Goal: Transaction & Acquisition: Purchase product/service

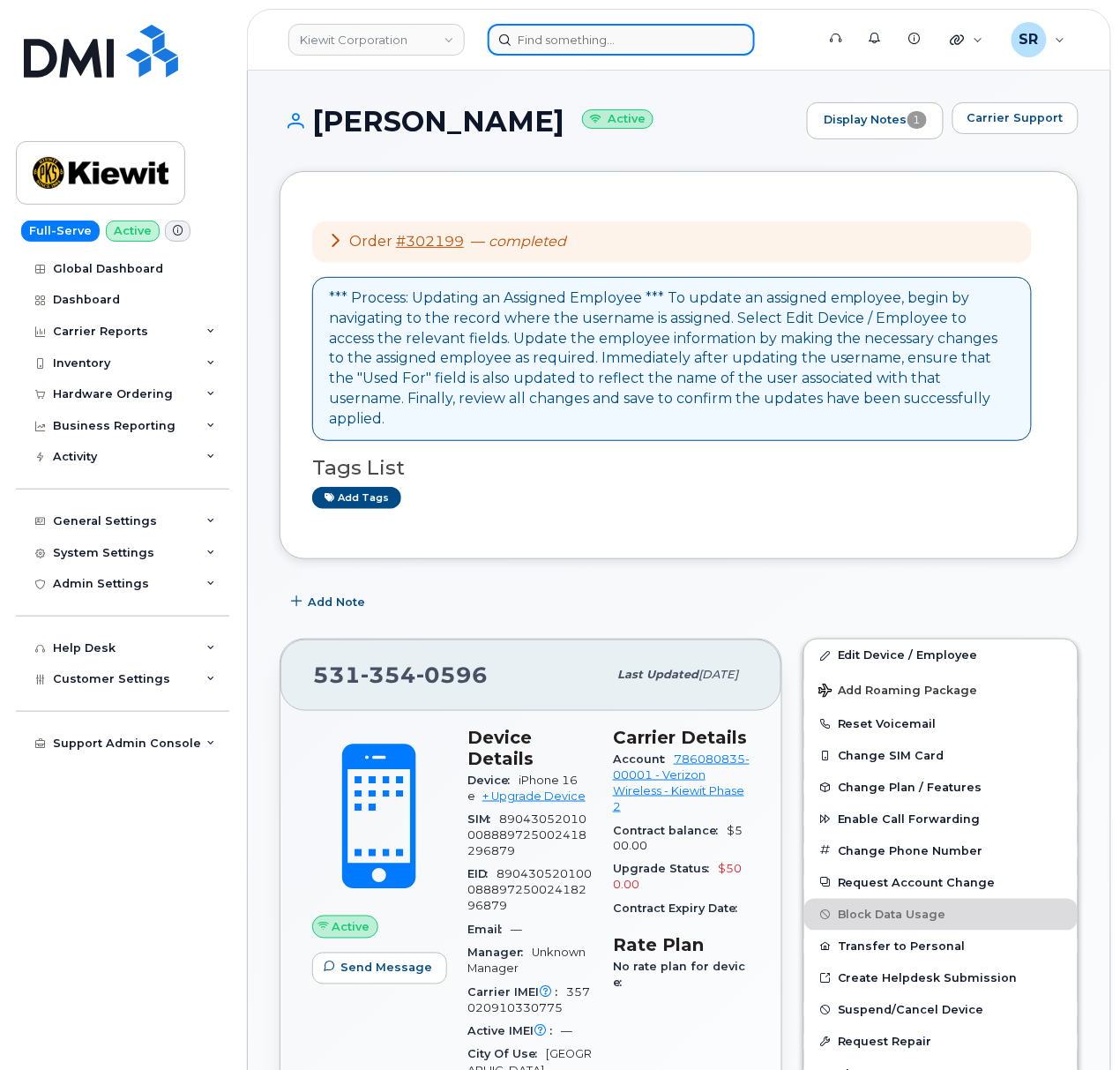
click at [579, 30] on input at bounding box center [621, 39] width 267 height 31
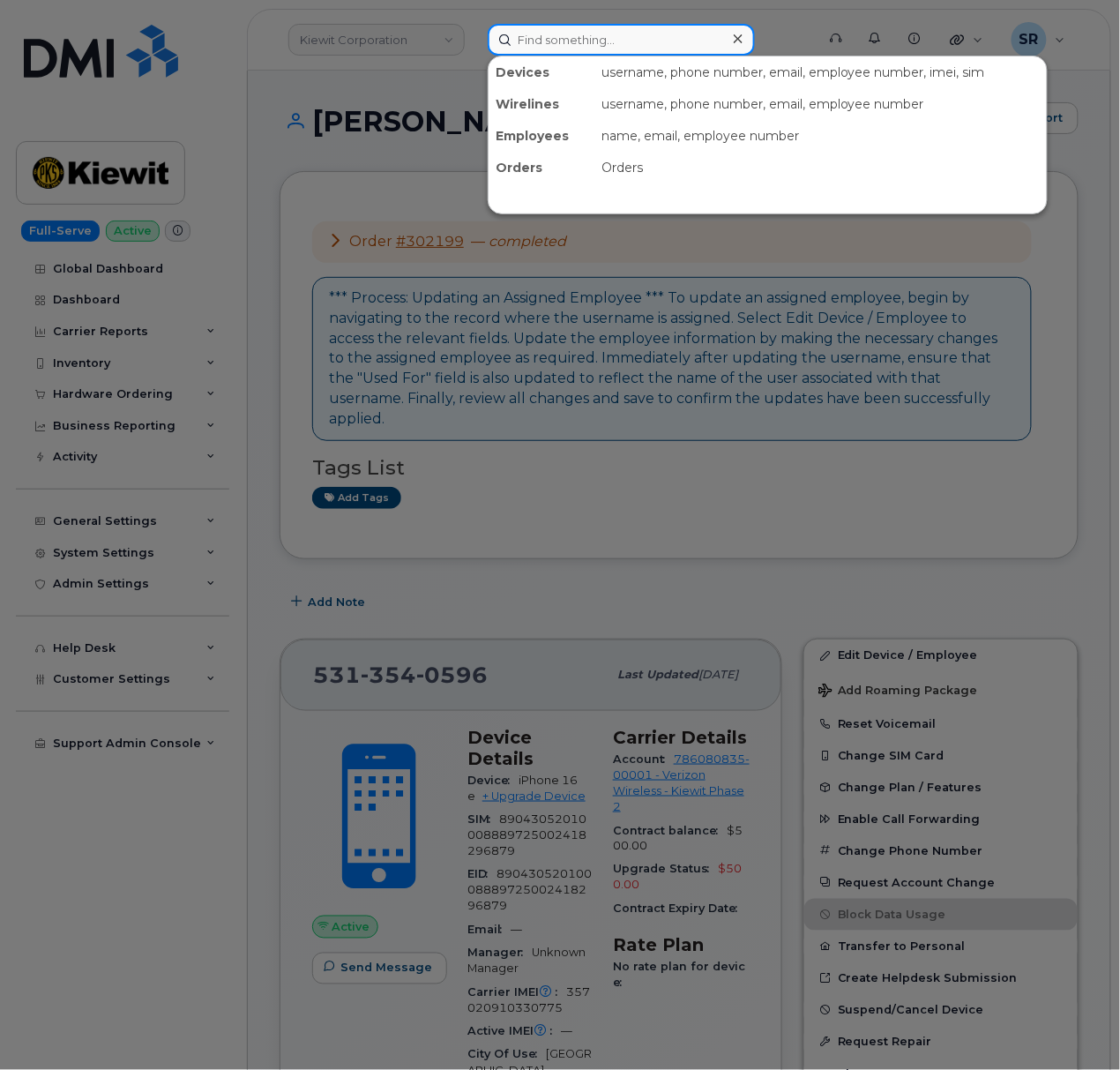
paste input "306.430.1656"
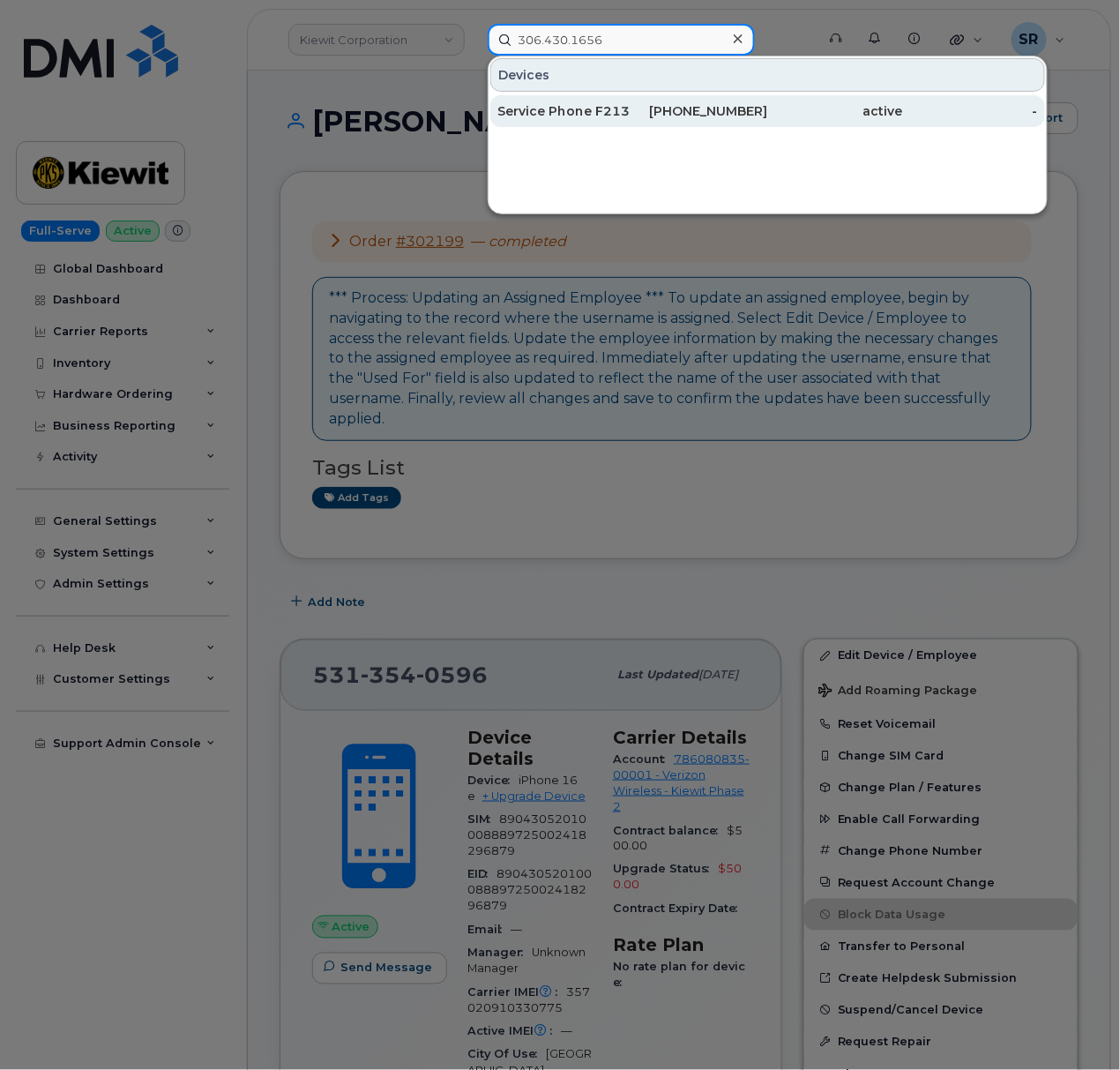
type input "306.430.1656"
click at [612, 101] on div "Service Phone F213" at bounding box center [564, 110] width 135 height 31
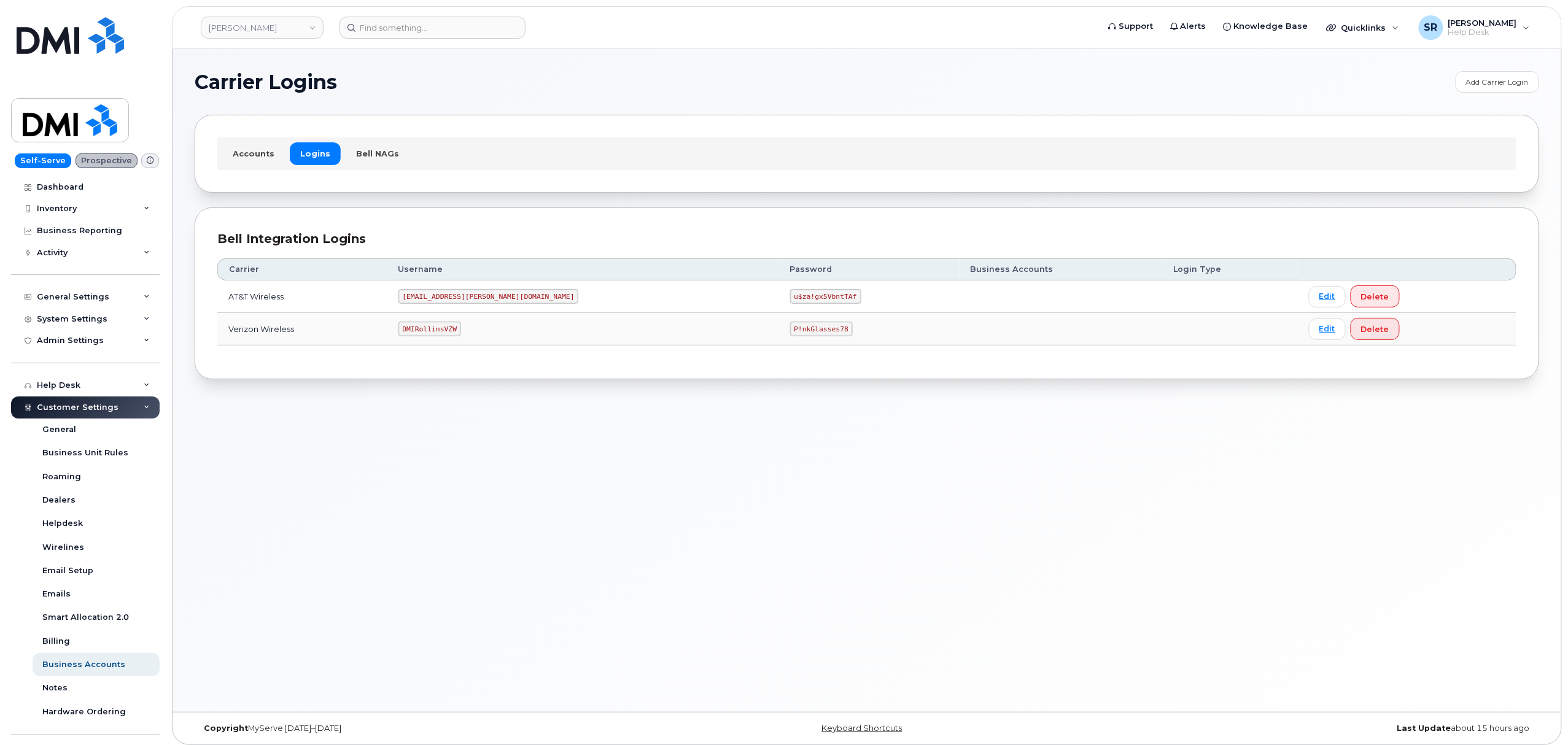
click at [461, 325] on code "DMIRollinsVZW" at bounding box center [429, 329] width 63 height 15
click at [461, 329] on code "DMIRollinsVZW" at bounding box center [429, 329] width 63 height 15
copy code "DMIRollinsVZW"
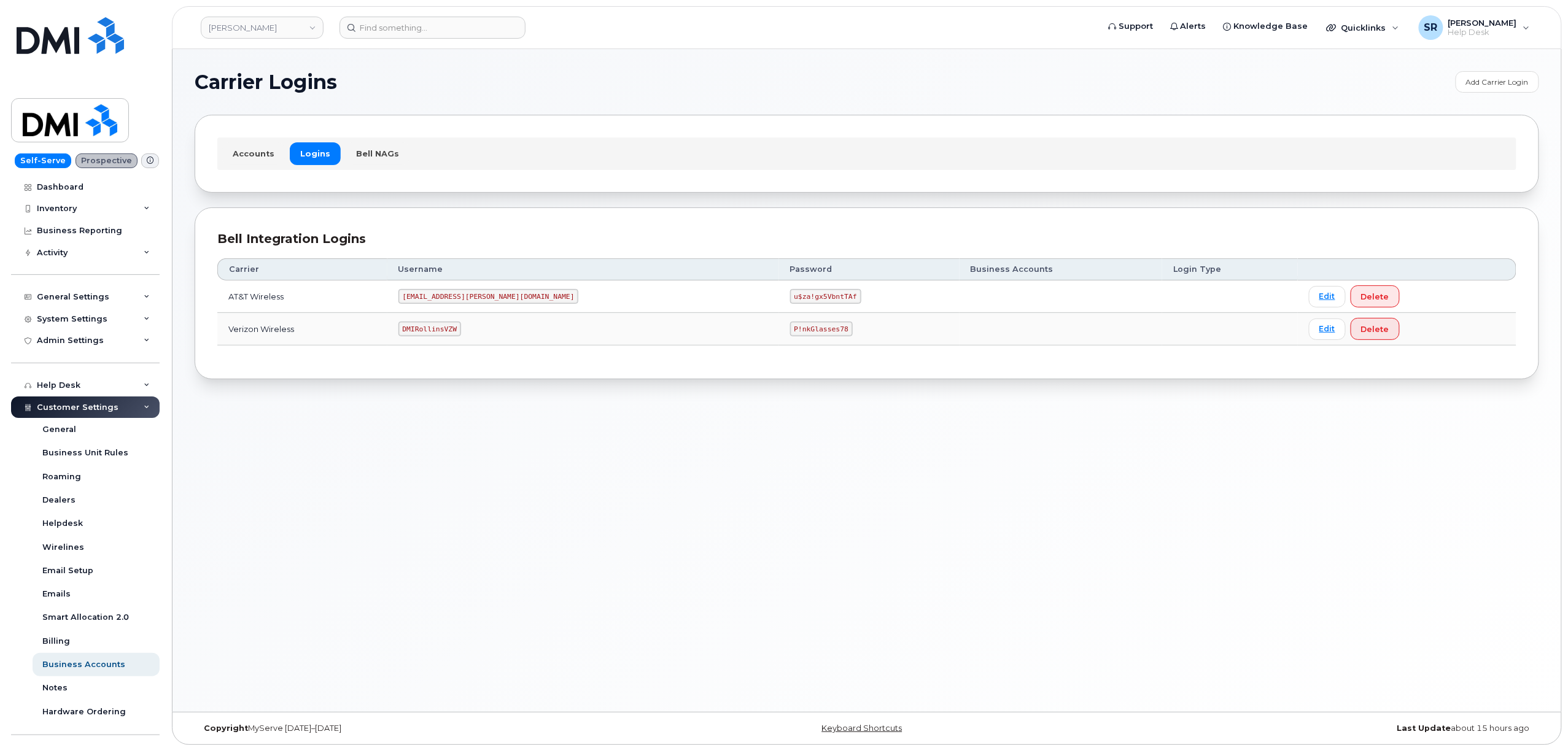
click at [790, 329] on code "P!nkGlasses78" at bounding box center [821, 329] width 63 height 15
copy code "P!nkGlasses78"
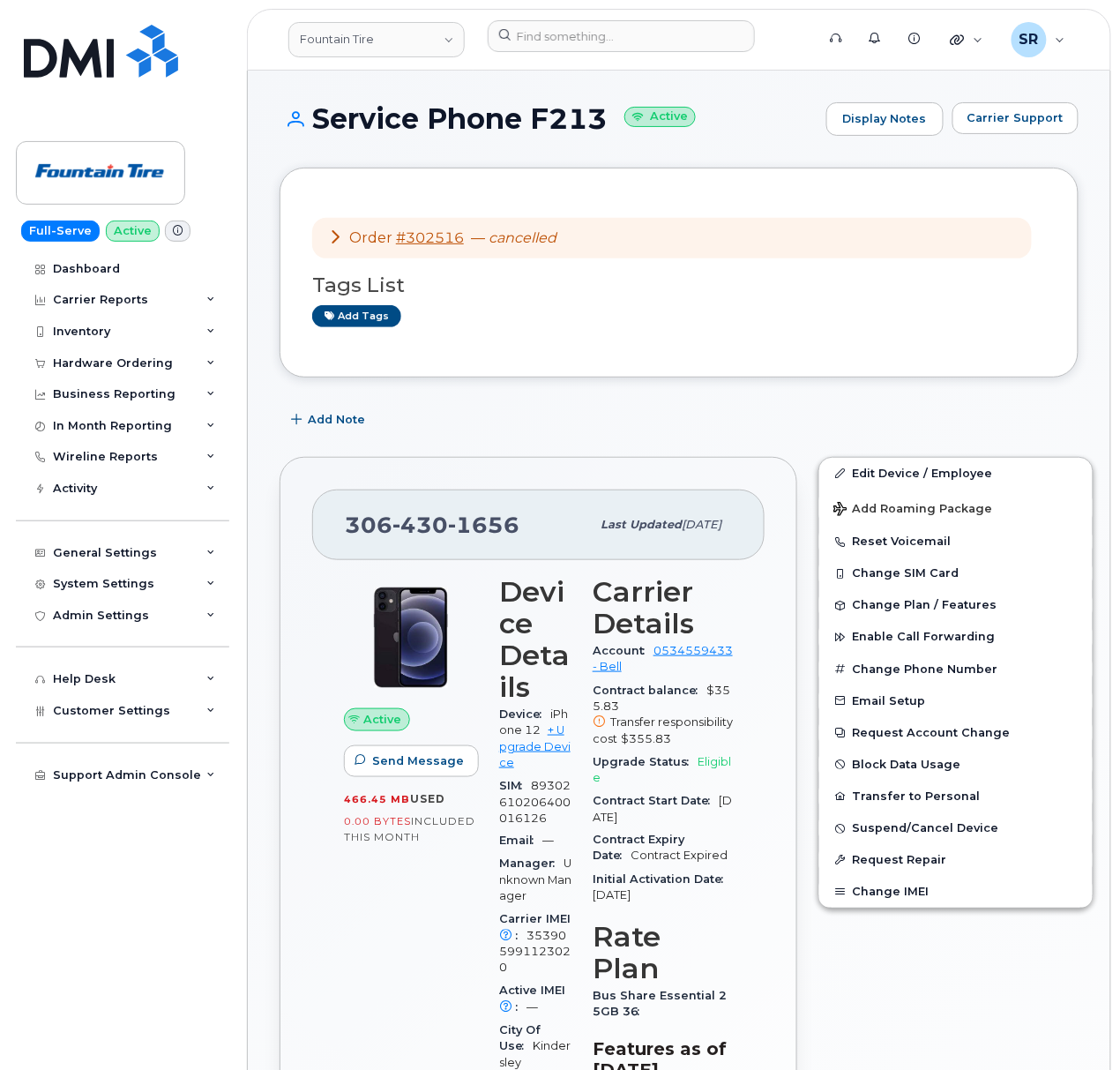
click at [337, 232] on icon at bounding box center [335, 236] width 14 height 14
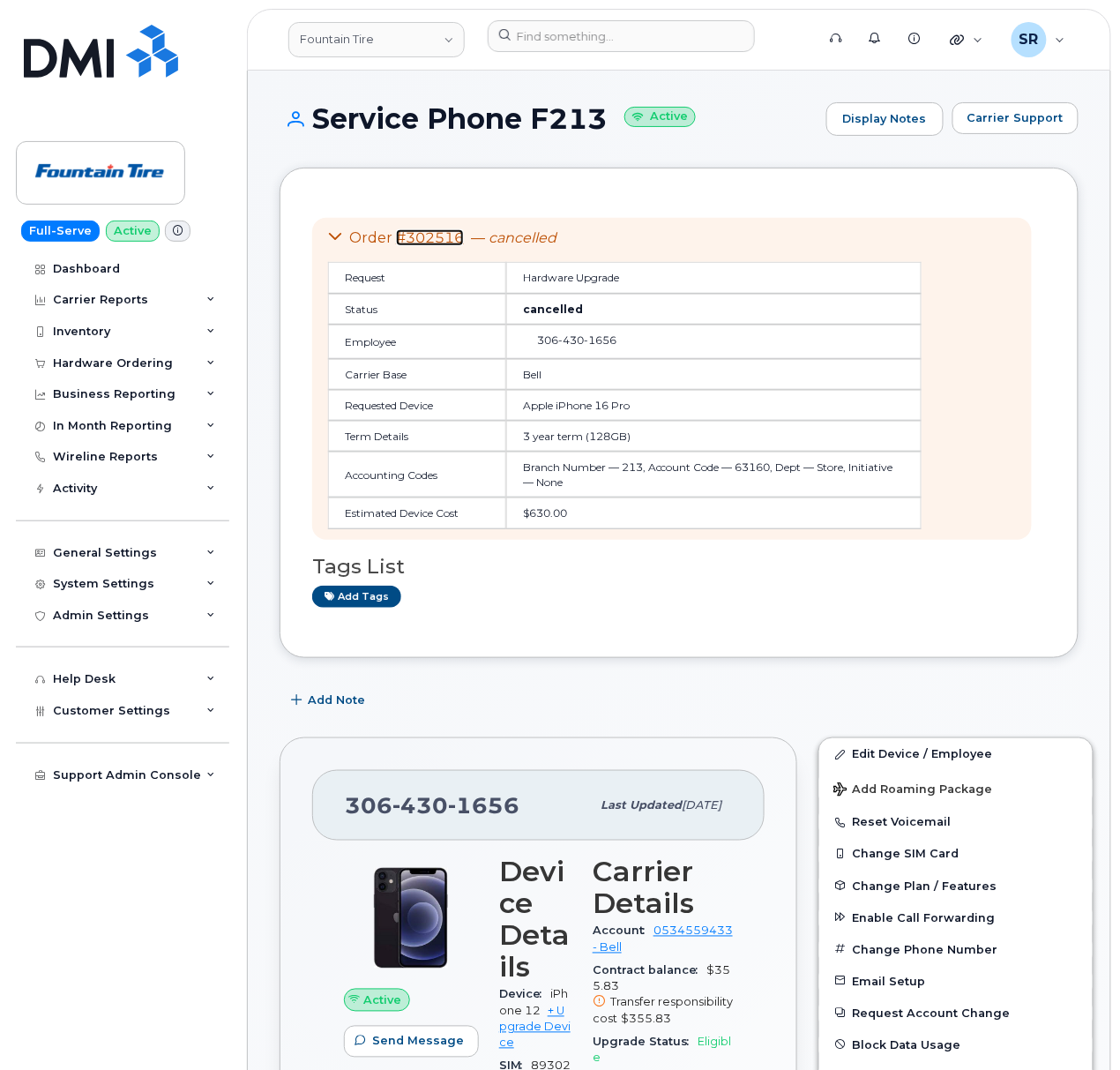
click at [421, 236] on link "#302516" at bounding box center [430, 238] width 68 height 17
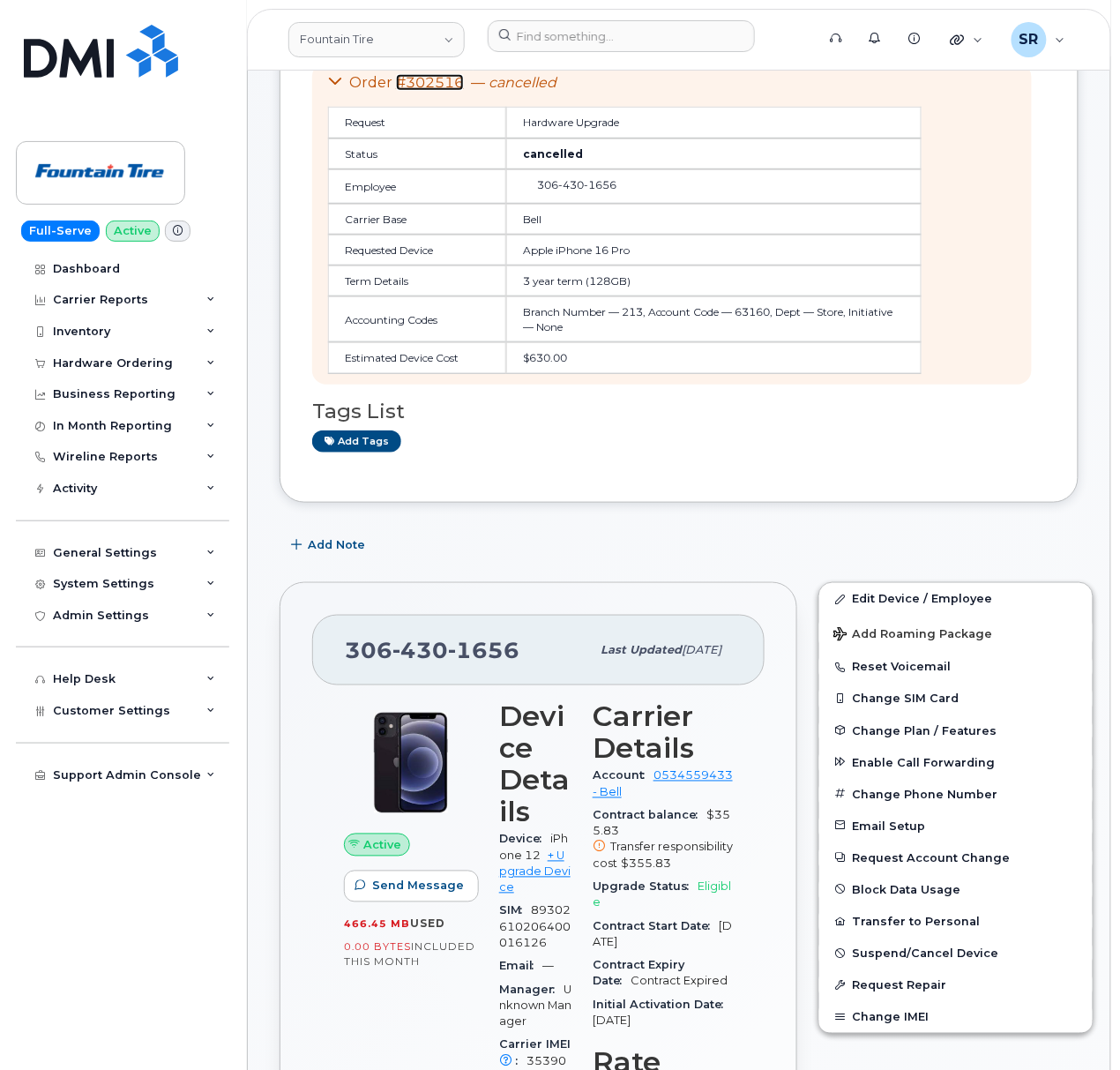
scroll to position [353, 0]
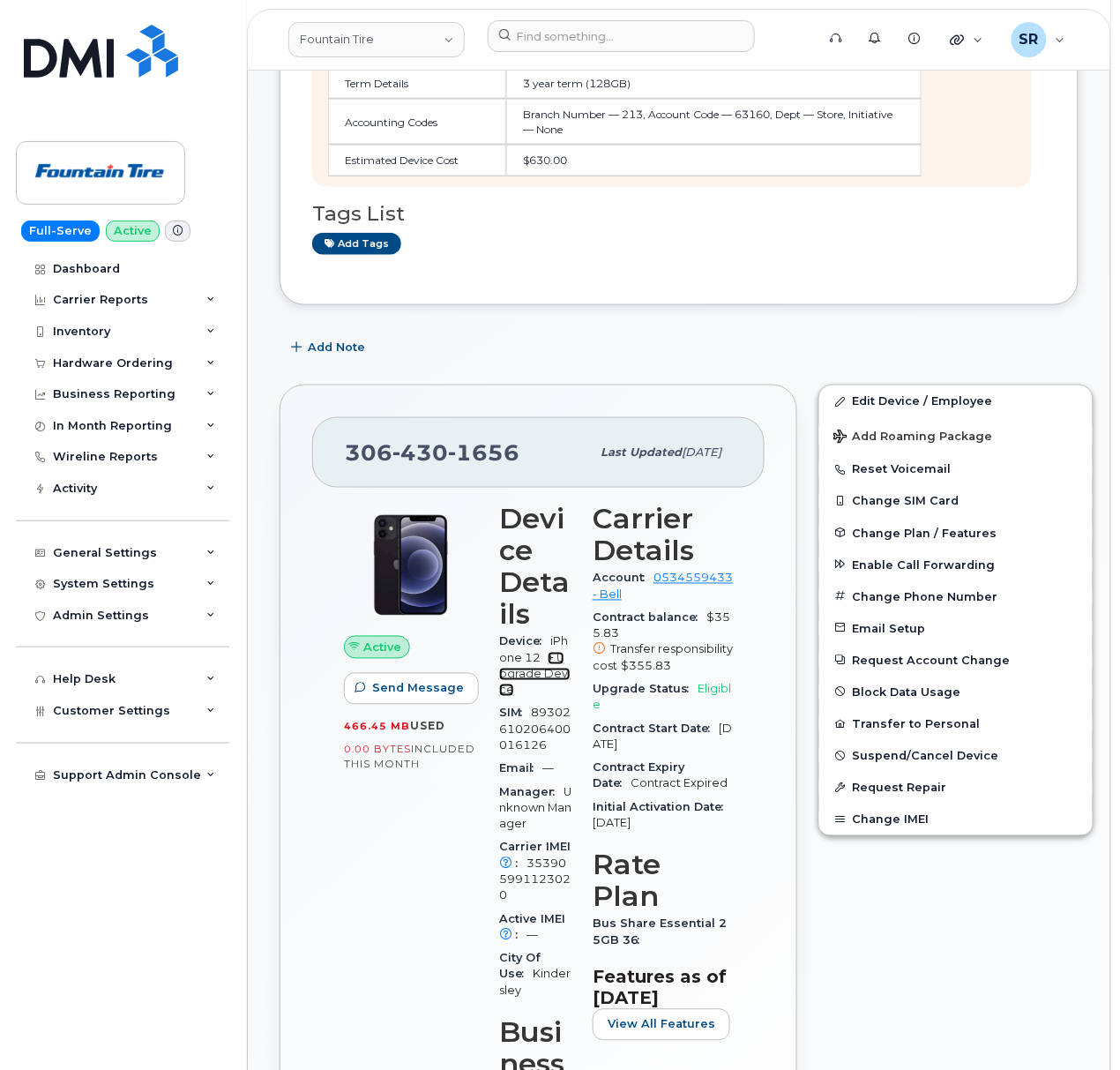
click at [520, 690] on link "+ Upgrade Device" at bounding box center [534, 674] width 71 height 46
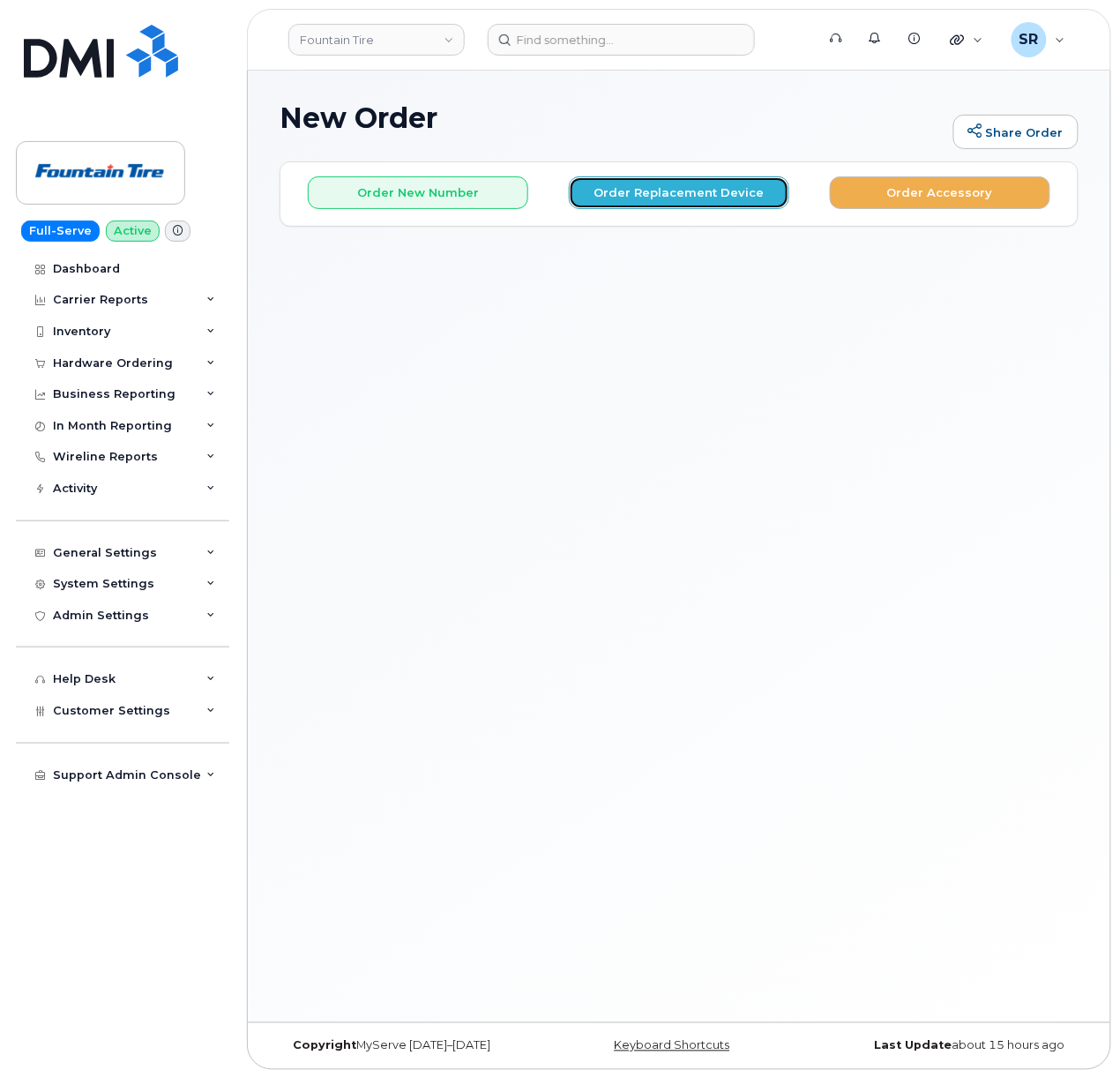
click at [663, 203] on button "Order Replacement Device" at bounding box center [679, 193] width 220 height 32
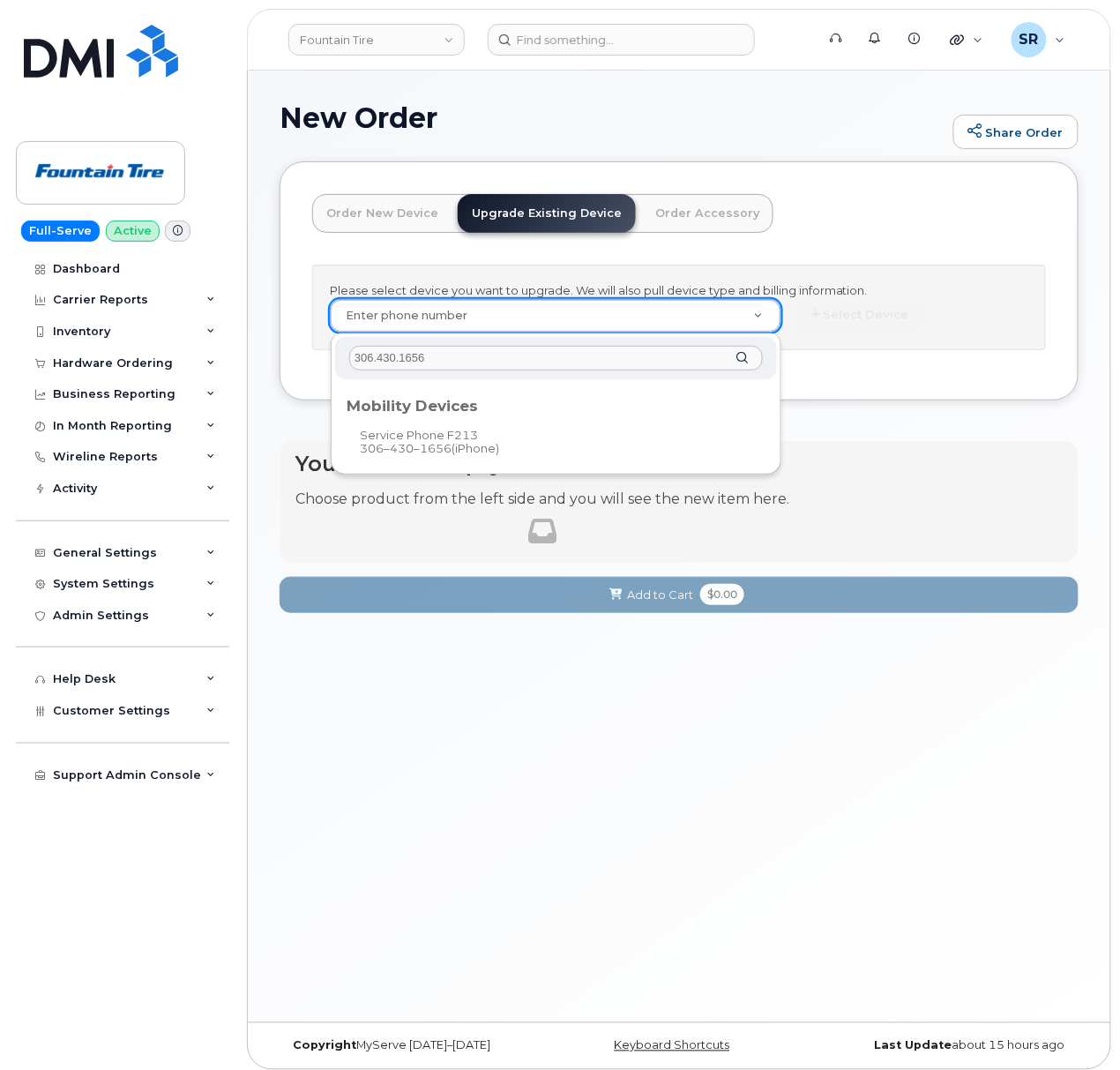
type input "306.430.1656"
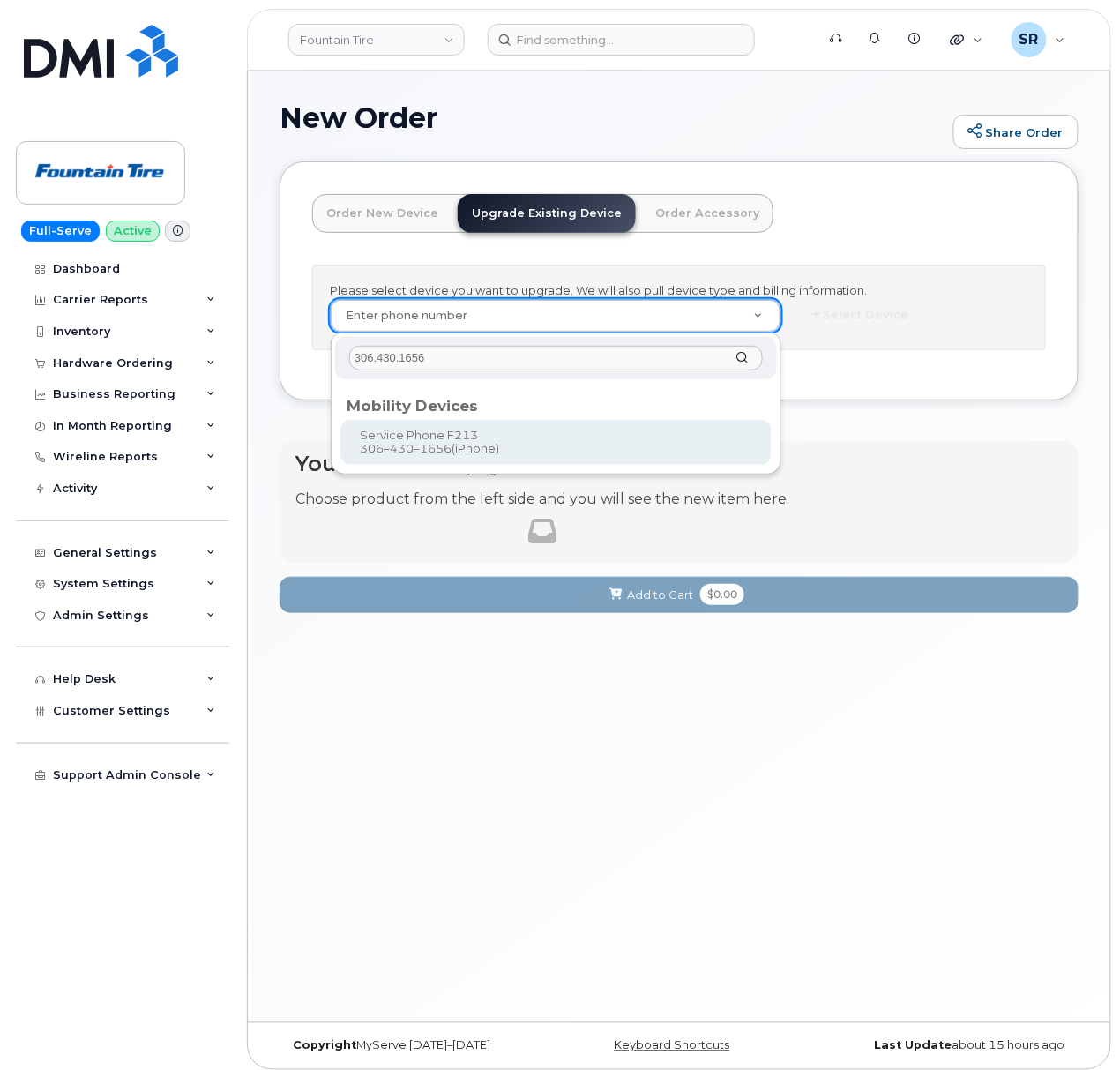
type input "611474"
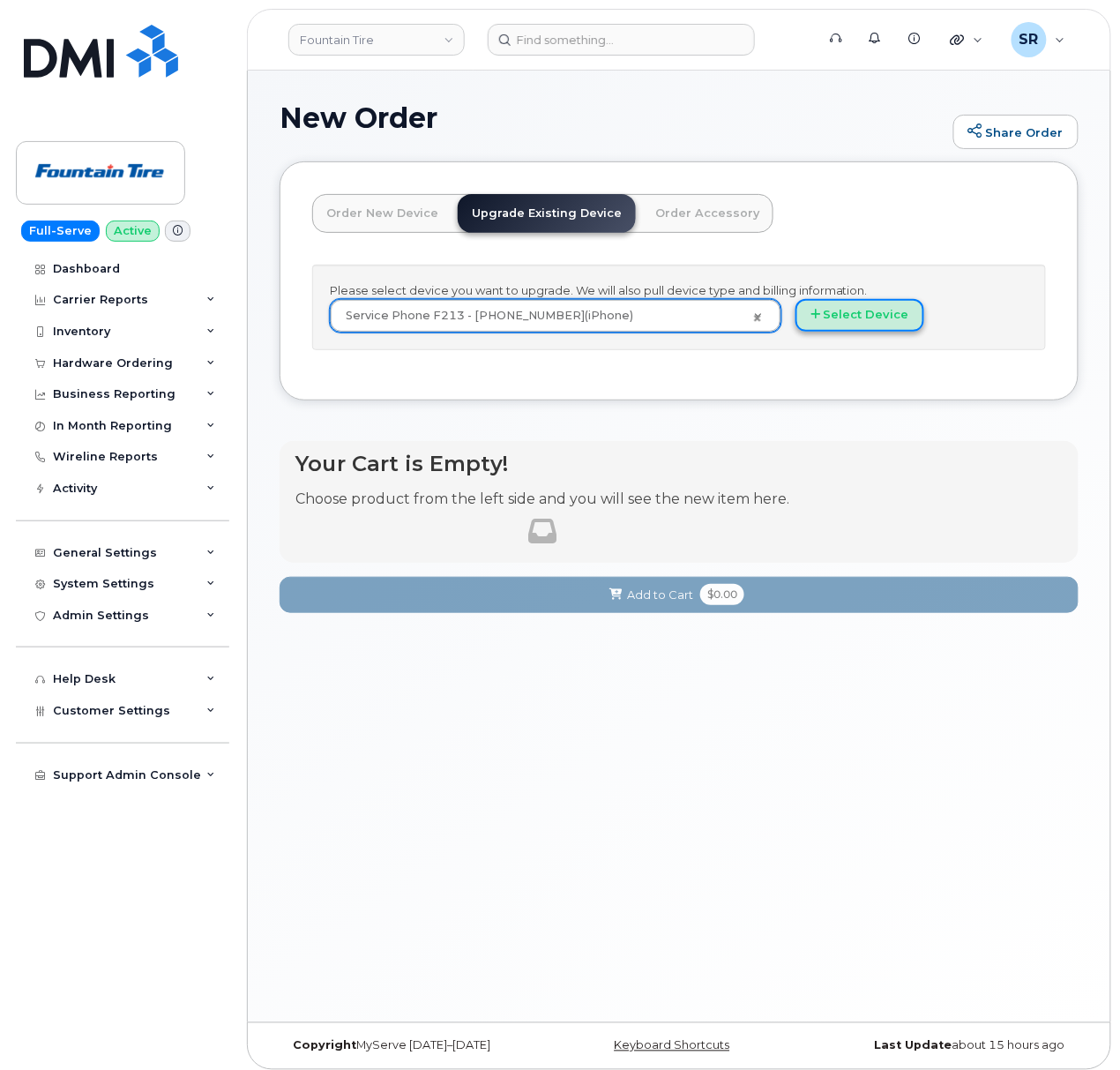
click at [865, 325] on button "Select Device" at bounding box center [860, 315] width 129 height 32
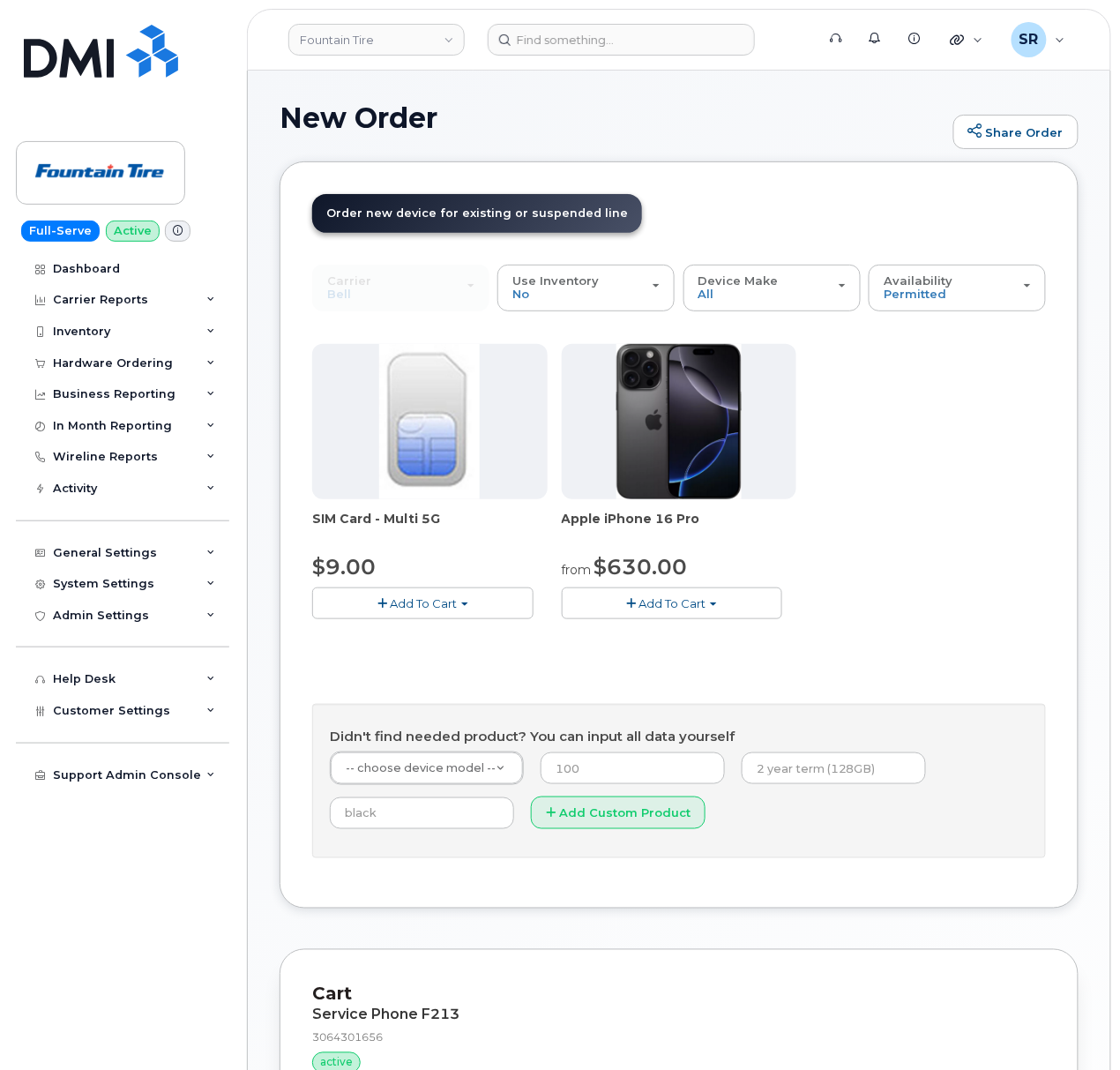
click at [633, 605] on span "button" at bounding box center [631, 603] width 9 height 11
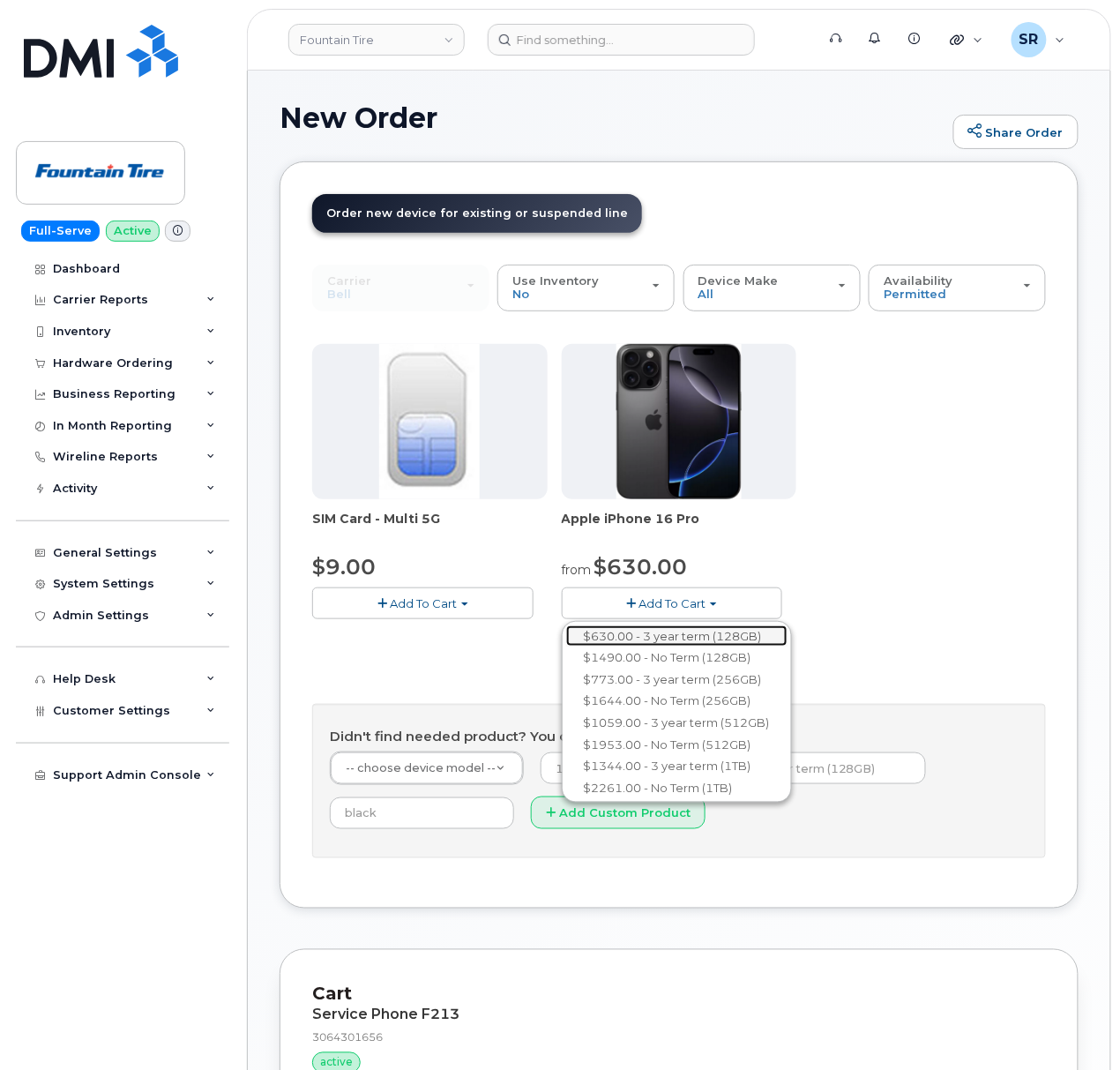
click at [769, 639] on link "$630.00 - 3 year term (128GB)" at bounding box center [676, 636] width 221 height 22
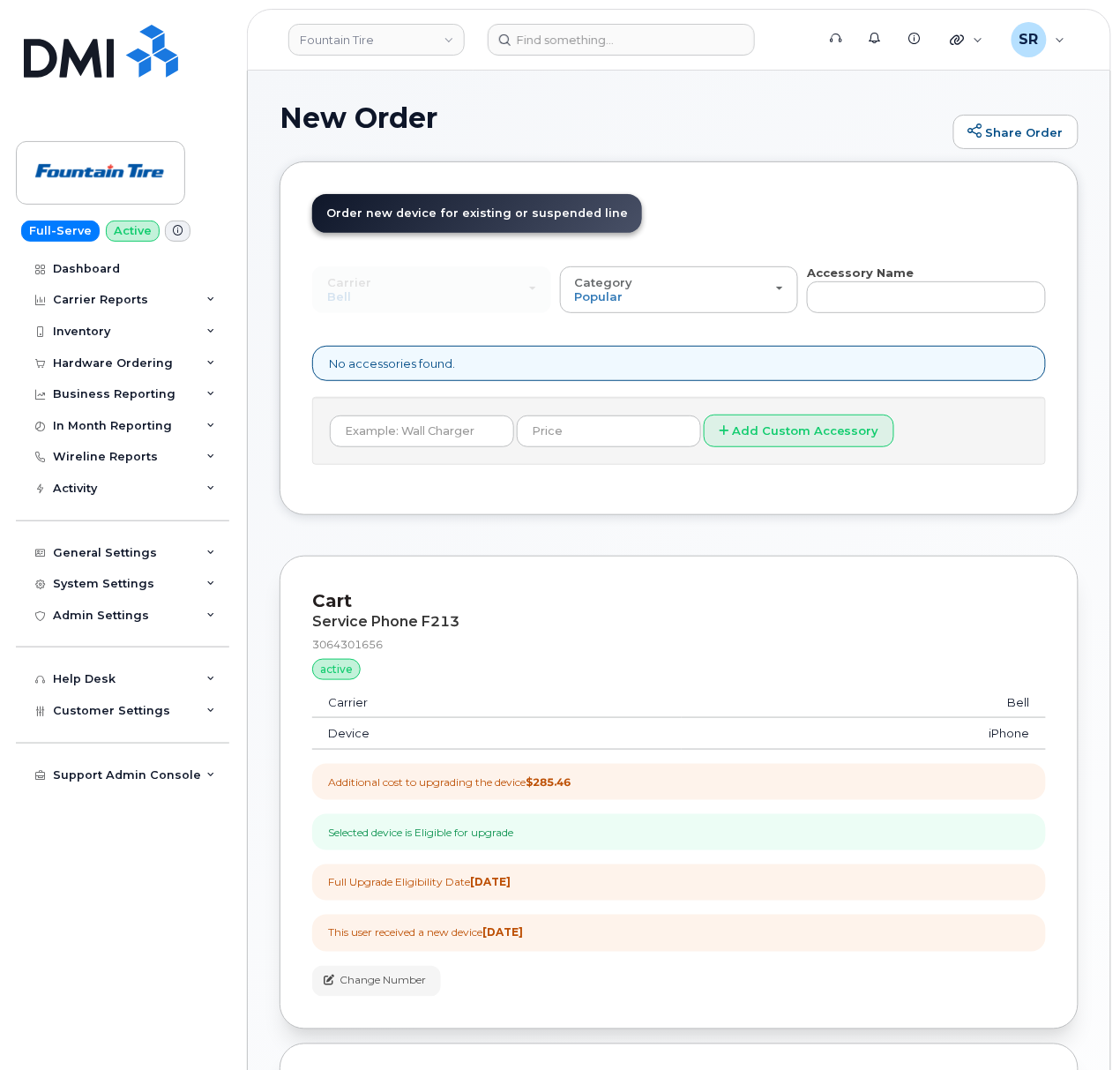
click at [625, 581] on div "Cart Service Phone F213 3064301656 active suspended Carrier Bell Device iPhone …" at bounding box center [679, 792] width 799 height 473
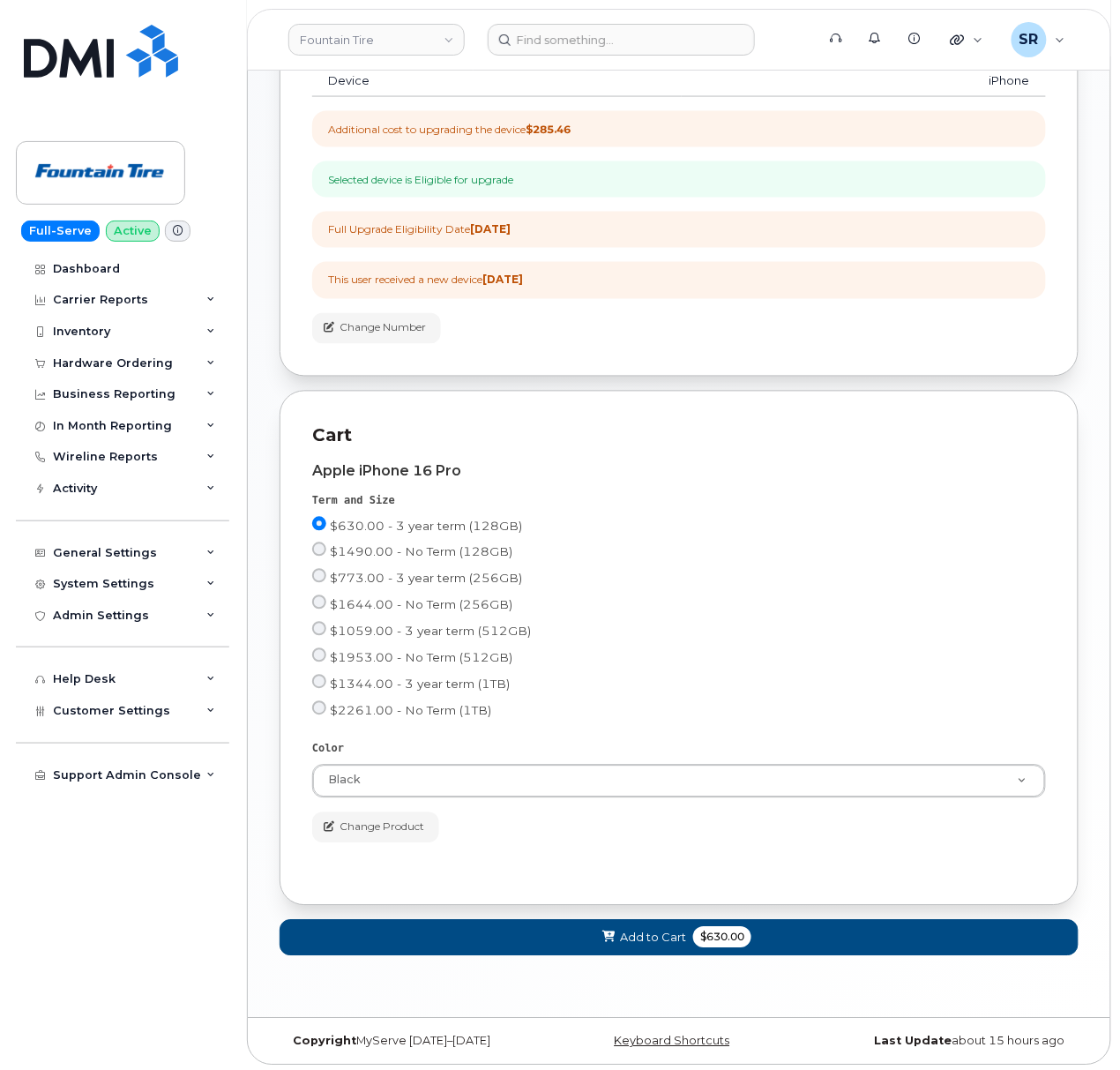
scroll to position [681, 0]
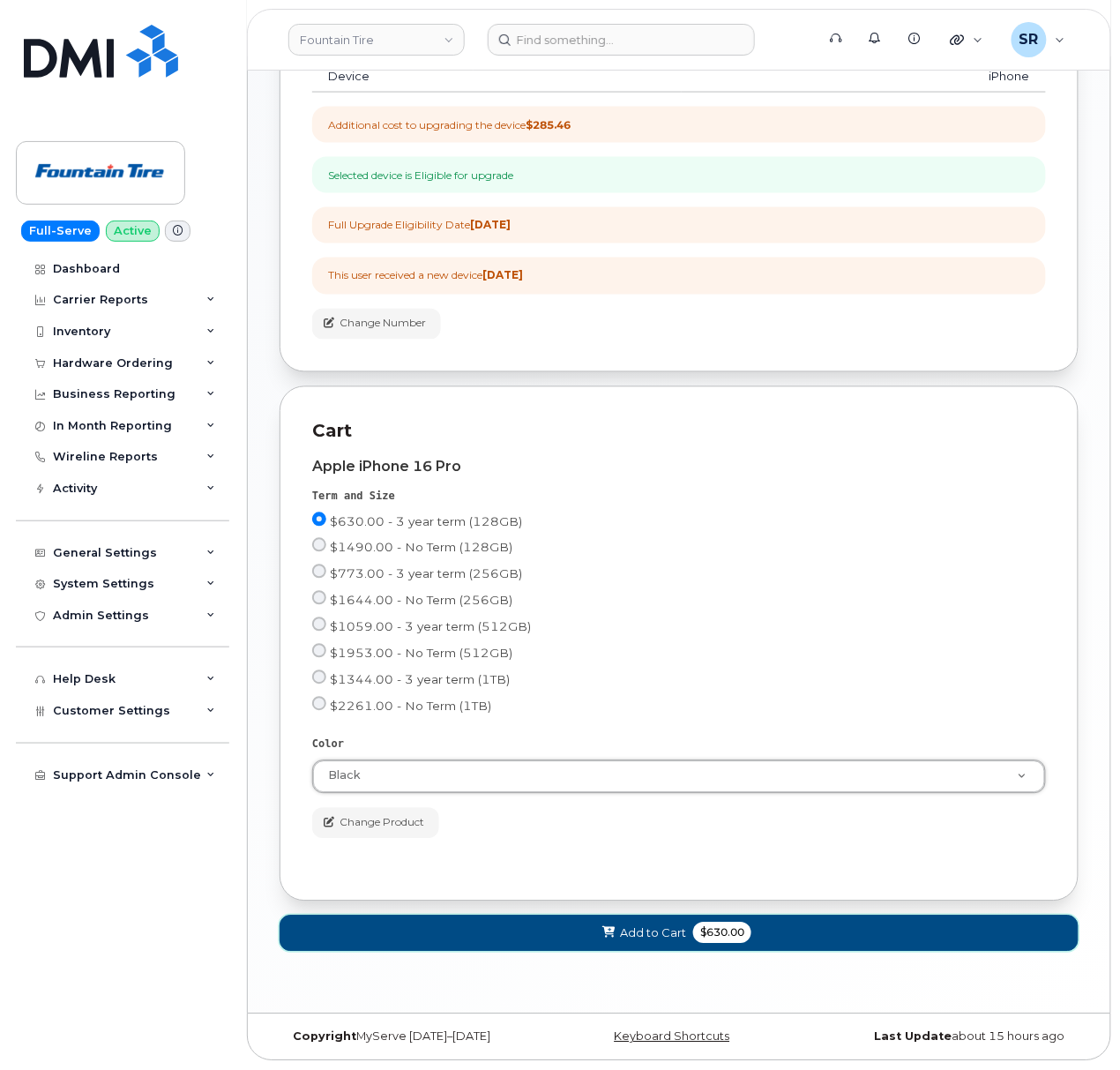
click at [632, 932] on span "Add to Cart" at bounding box center [653, 933] width 66 height 17
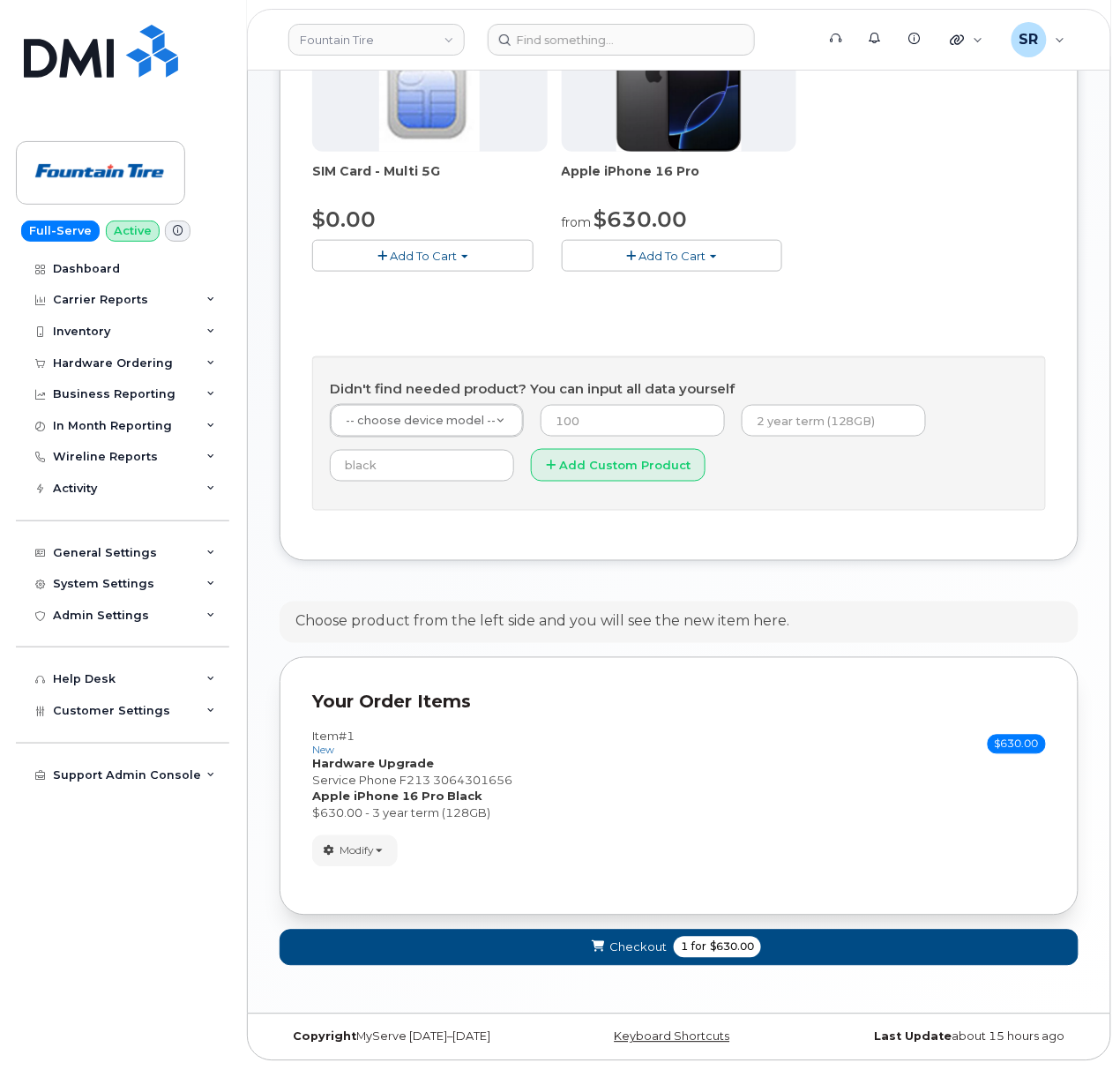
scroll to position [354, 0]
click at [509, 940] on button "Checkout 1 for $630.00" at bounding box center [679, 948] width 799 height 36
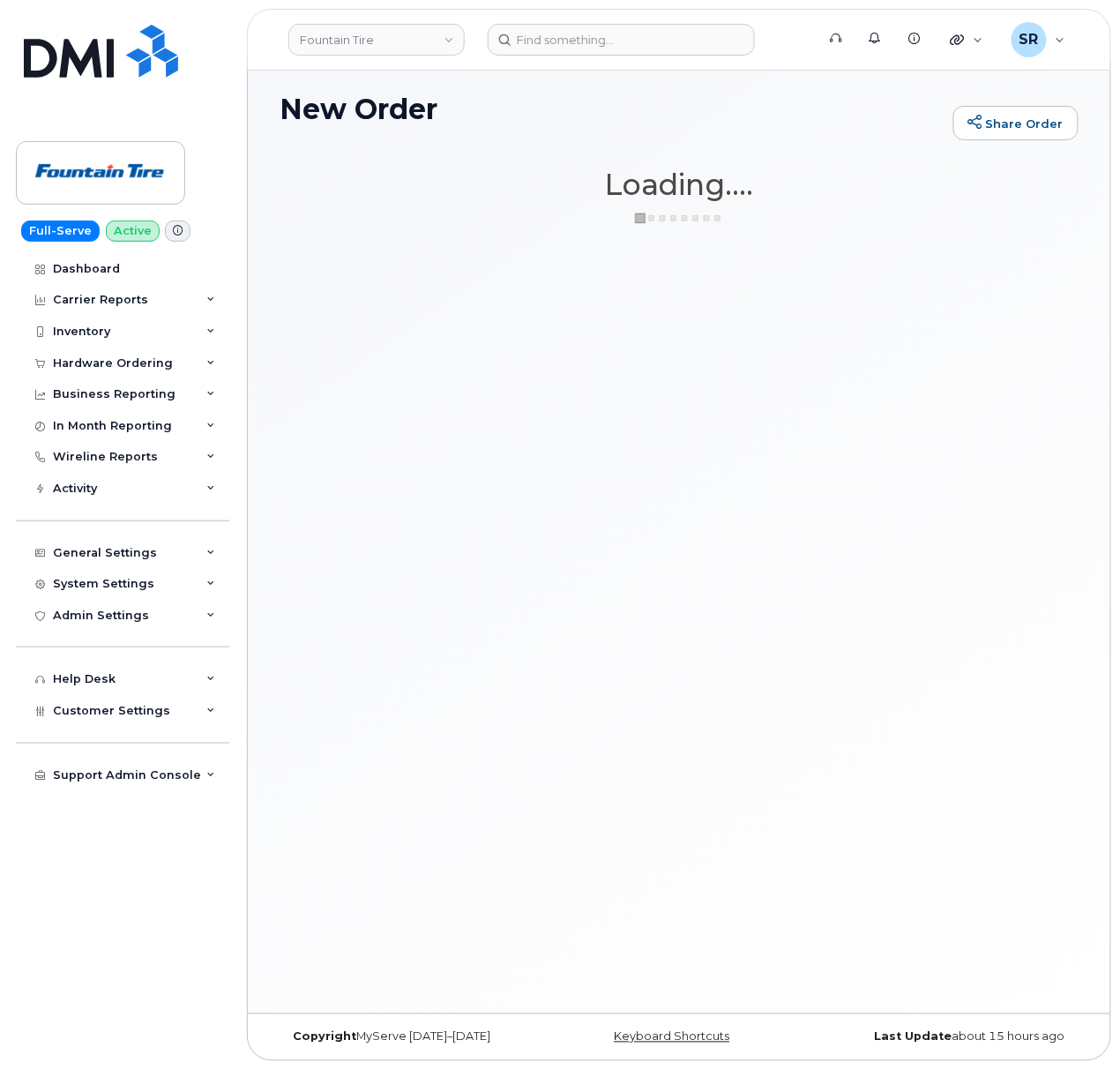
scroll to position [9, 0]
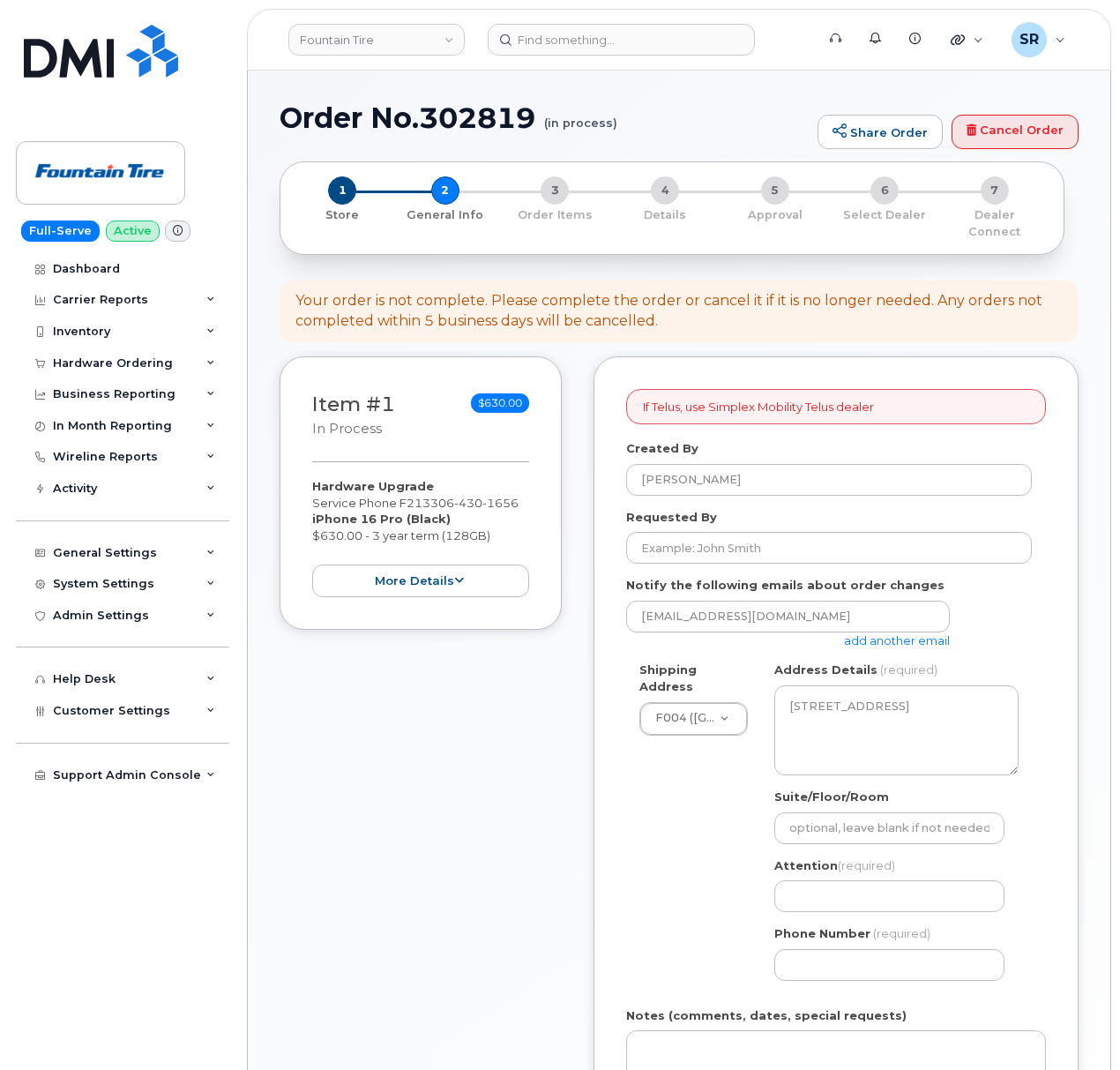
select select
click at [748, 536] on input "Requested By" at bounding box center [829, 547] width 406 height 31
paste input "Jeremy Johnson"
type input "Jeremy Johnson"
click at [780, 600] on input "sreissig@dminc.com" at bounding box center [787, 616] width 323 height 31
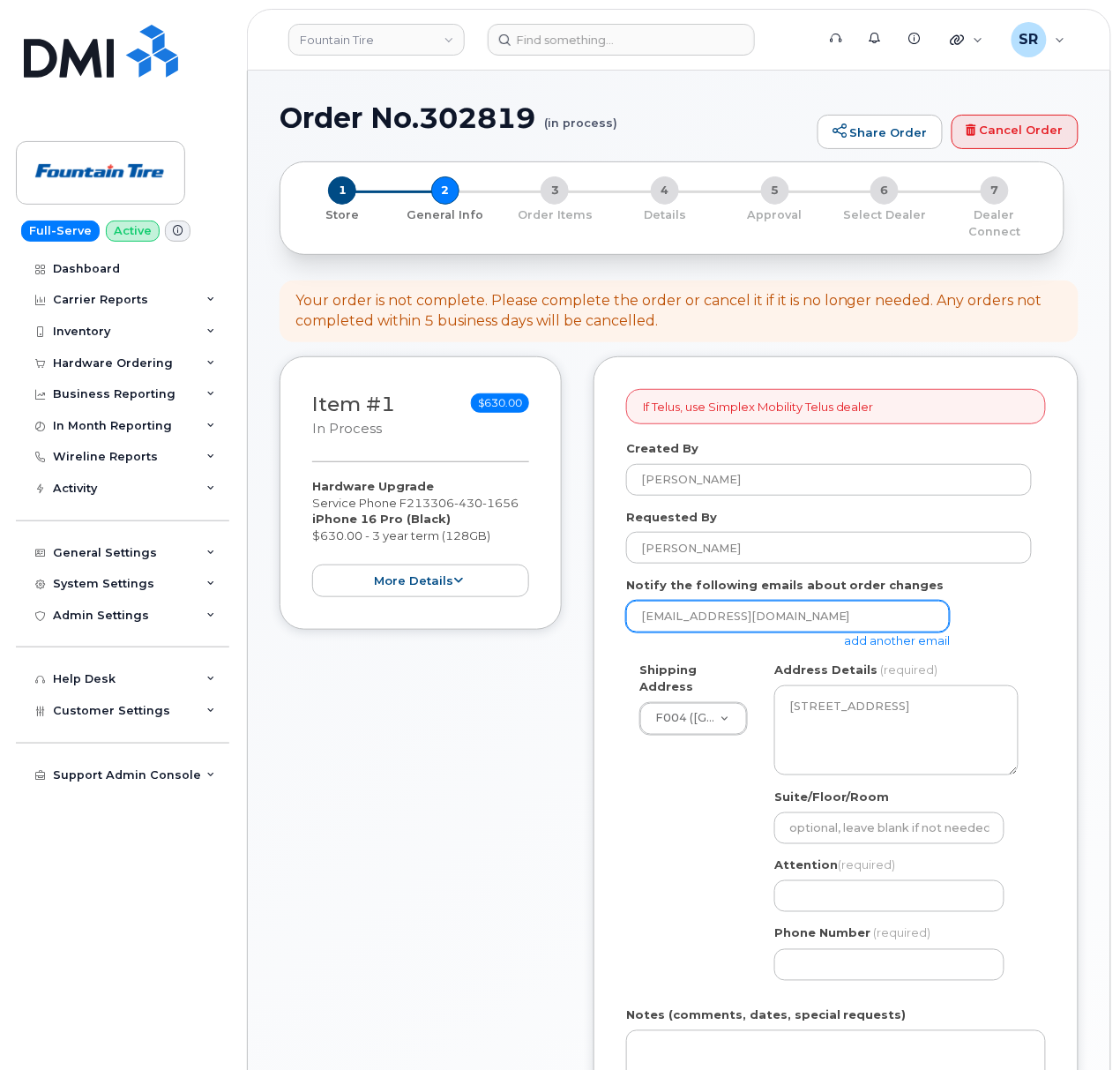
click at [896, 607] on input "sreissig@dminc.com" at bounding box center [787, 616] width 323 height 31
paste input "Jeremy.Johnson@FountainTire"
type input "Jeremy.Johnson@FountainTire.com"
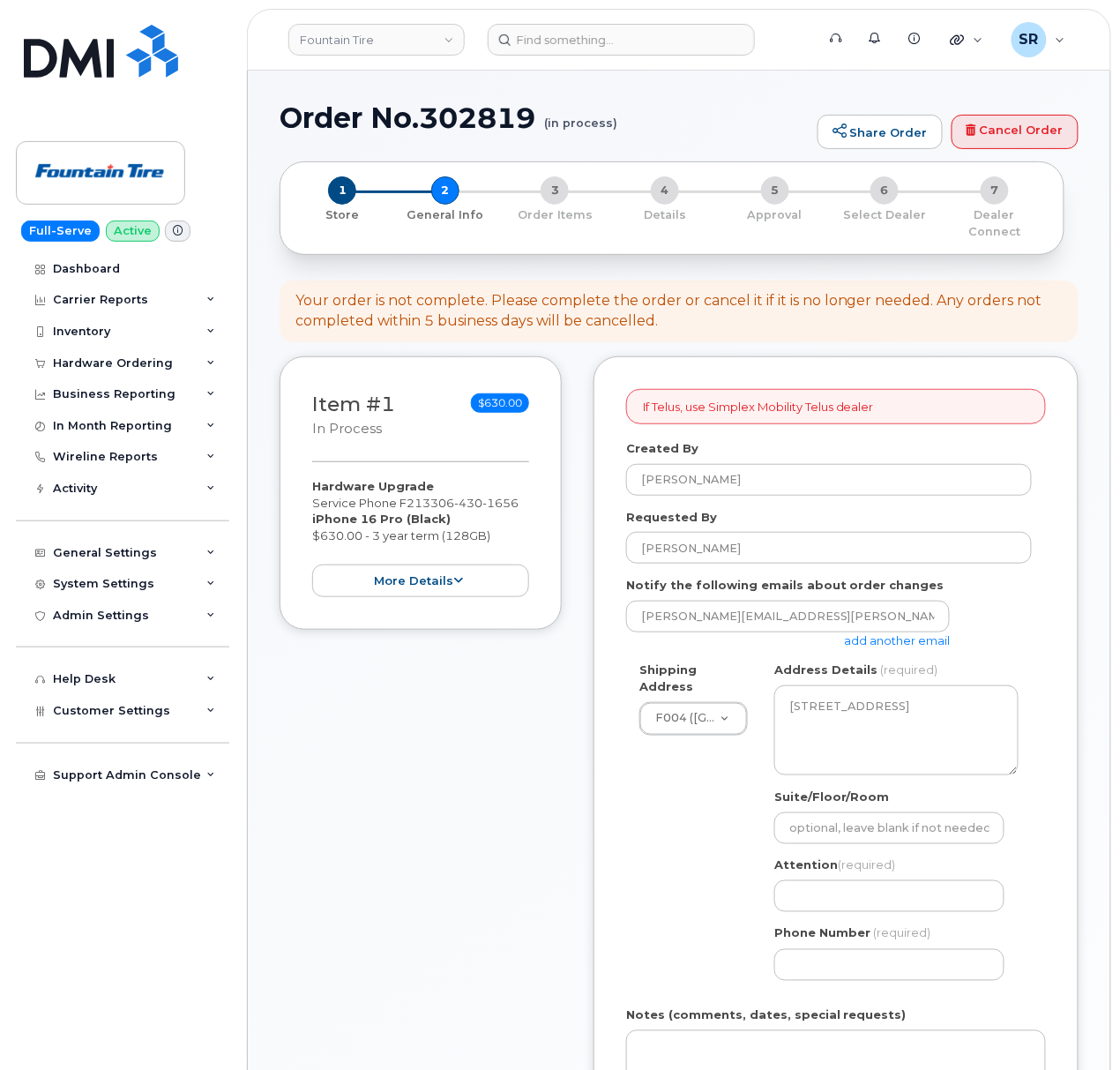
click at [1024, 577] on div "Notify the following emails about order changes Jeremy.Johnson@FountainTire.com…" at bounding box center [835, 612] width 420 height 71
click at [1055, 628] on div "If Telus, use Simplex Mobility Telus dealer Created By Sebastian Reissig Reques…" at bounding box center [835, 809] width 485 height 905
drag, startPoint x: 501, startPoint y: 491, endPoint x: 435, endPoint y: 488, distance: 66.1
click at [435, 488] on div "Hardware Upgrade Service Phone F213 306 430 1656 iPhone 16 Pro (Black) $630.00 …" at bounding box center [420, 538] width 217 height 120
copy span "306 430 1656"
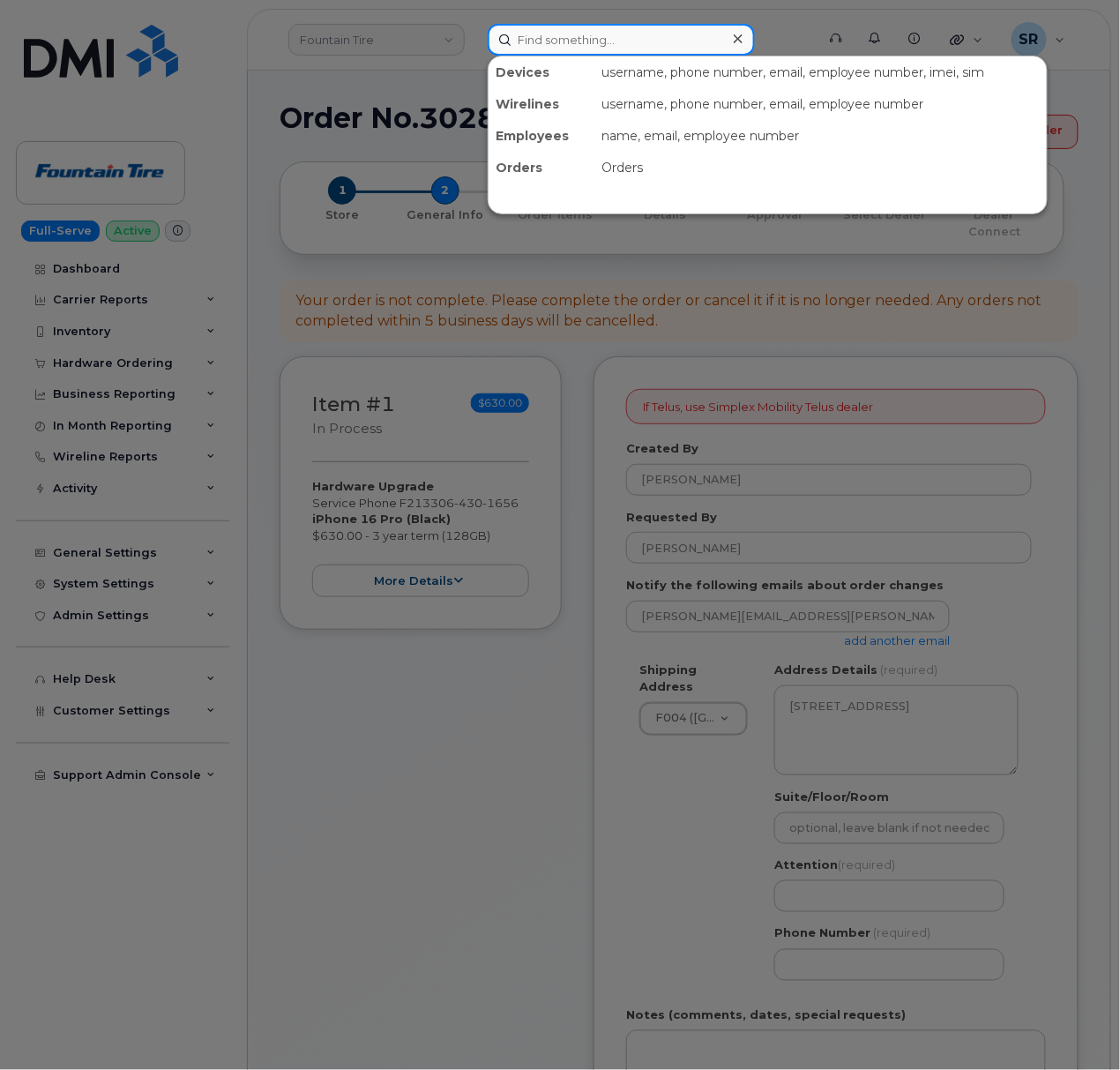
click at [621, 39] on input at bounding box center [621, 39] width 267 height 31
paste input "3064301656"
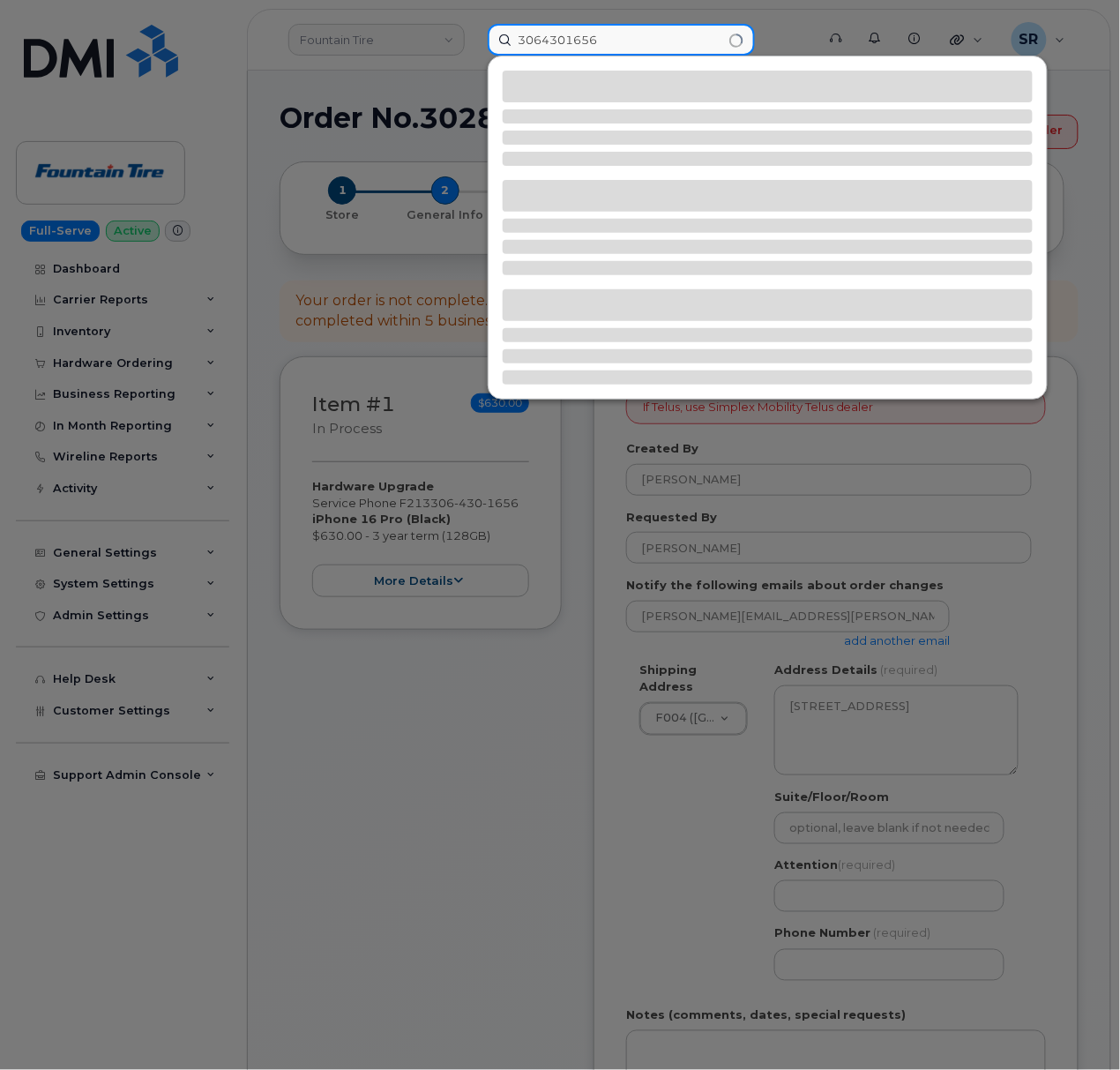
type input "3064301656"
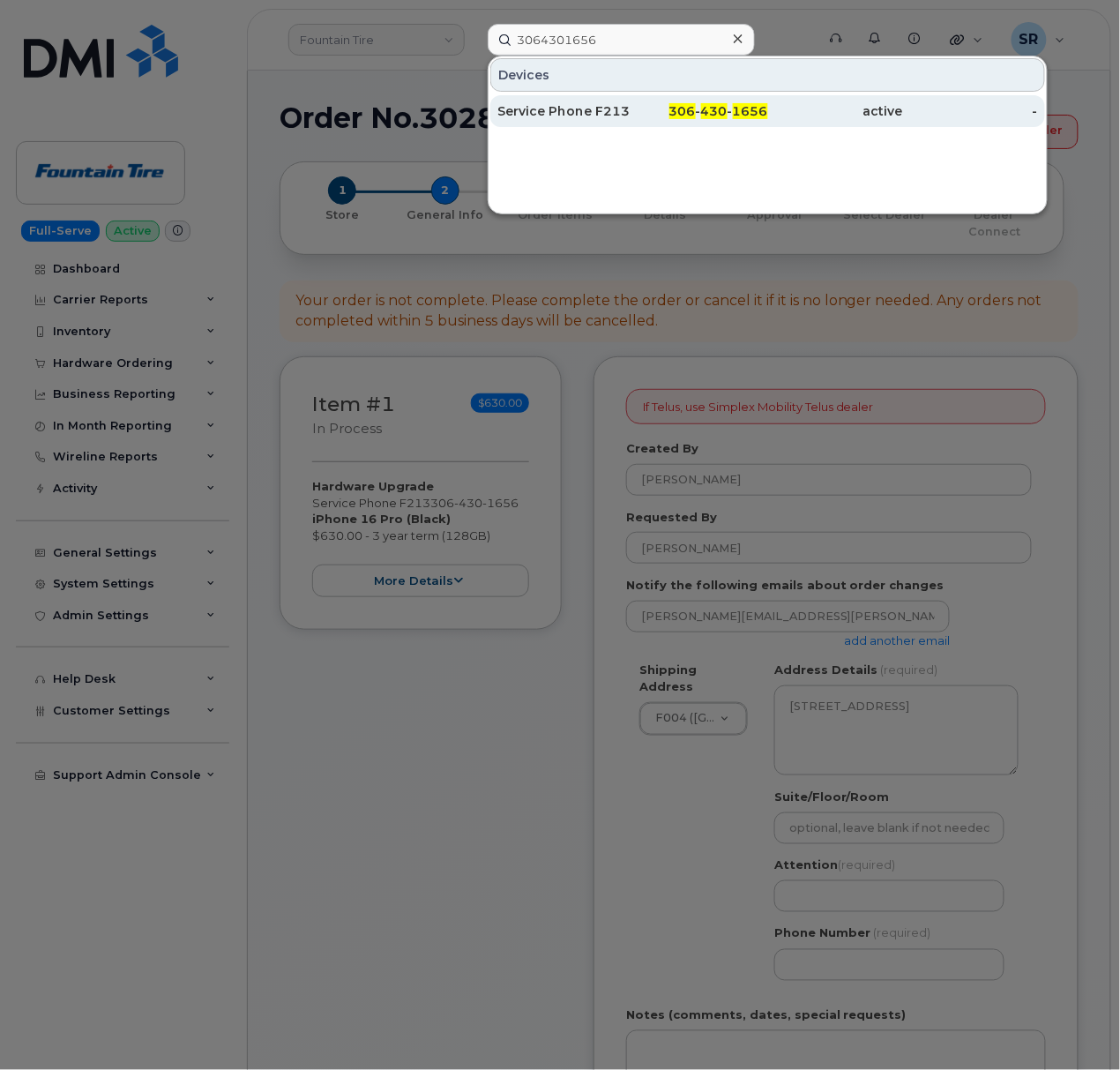
click at [679, 106] on span "306" at bounding box center [683, 111] width 27 height 16
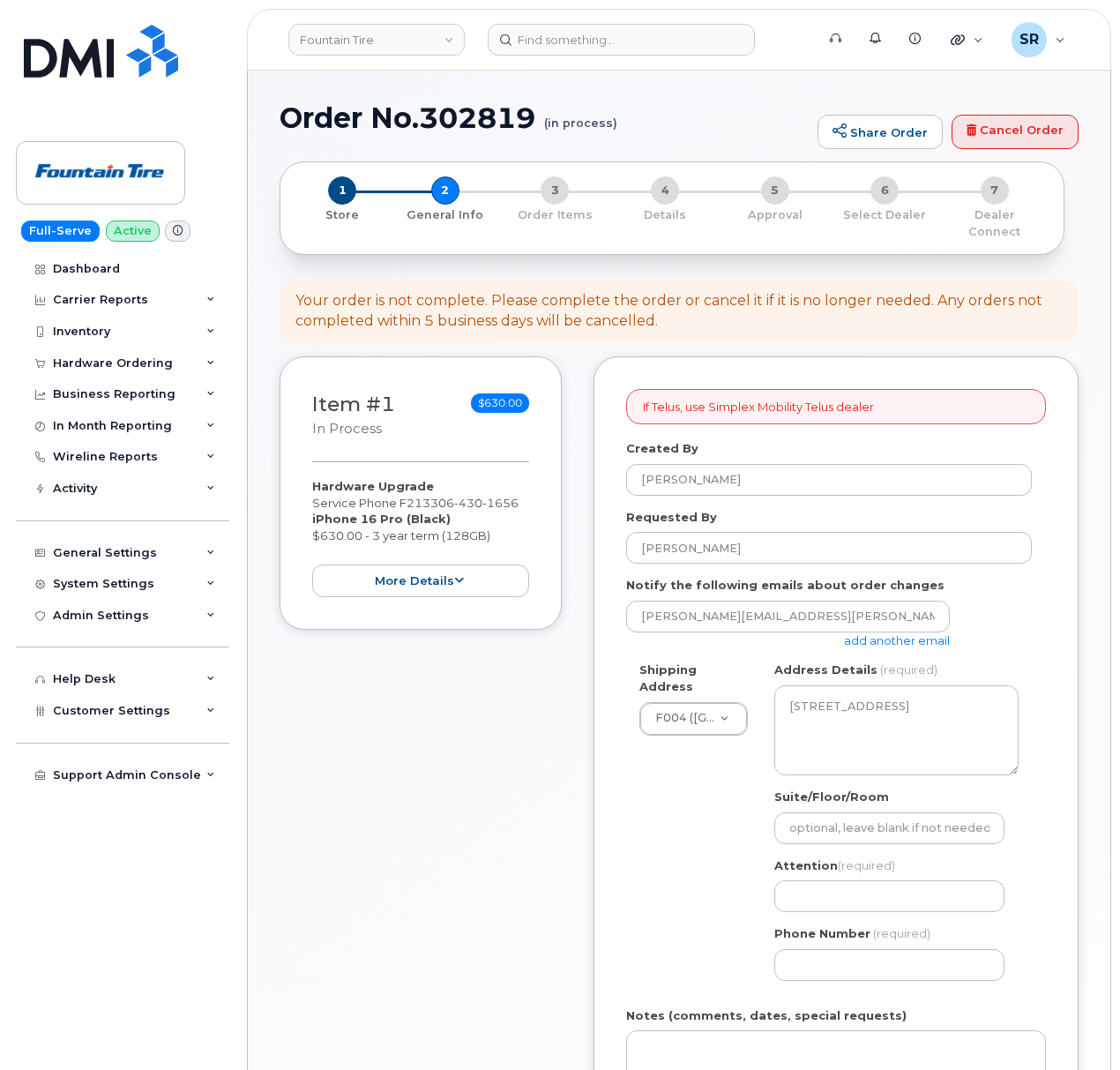
select select
click at [593, 51] on input at bounding box center [621, 39] width 267 height 31
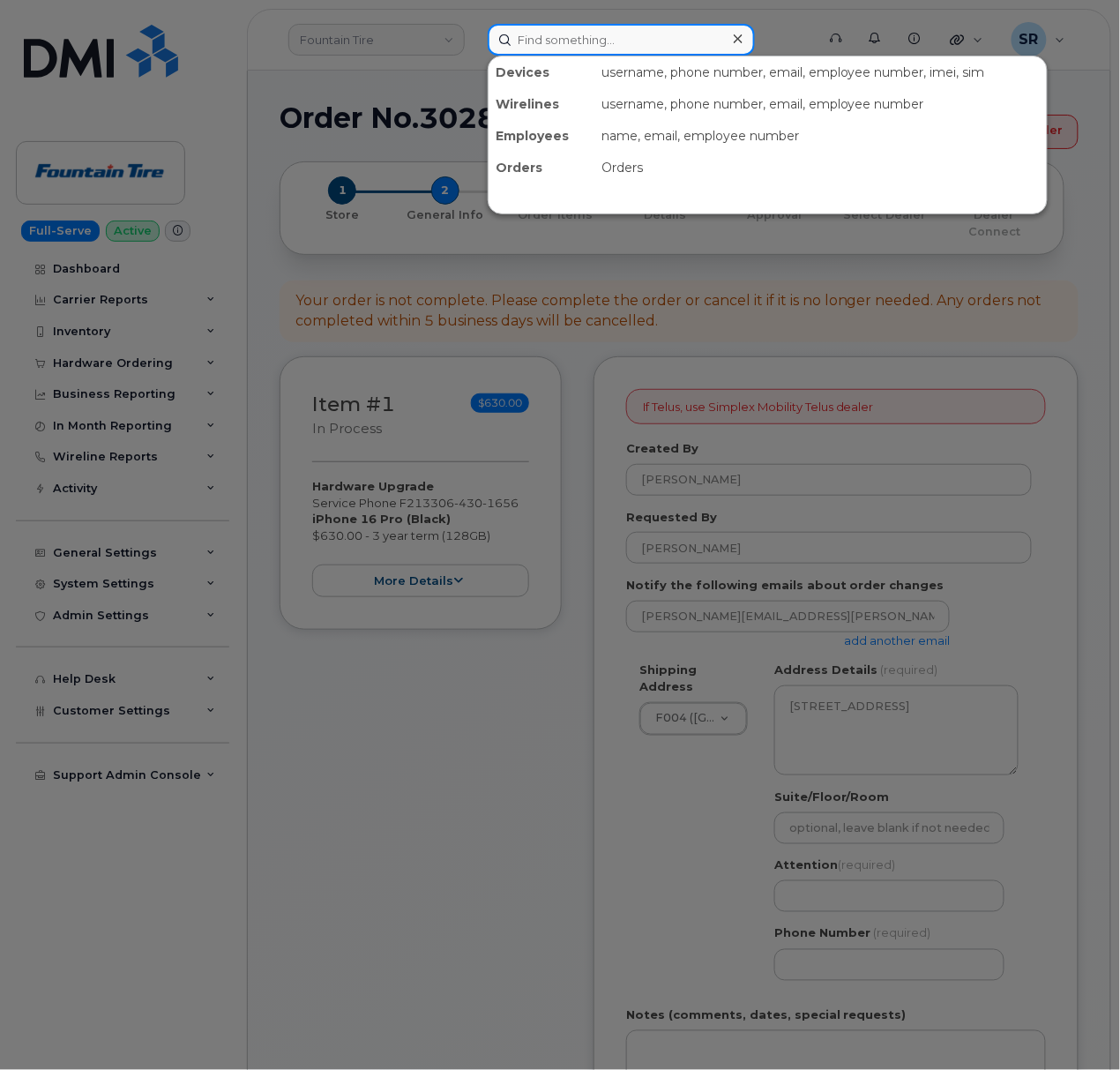
paste input "306.430.1656"
type input "306.430.1656"
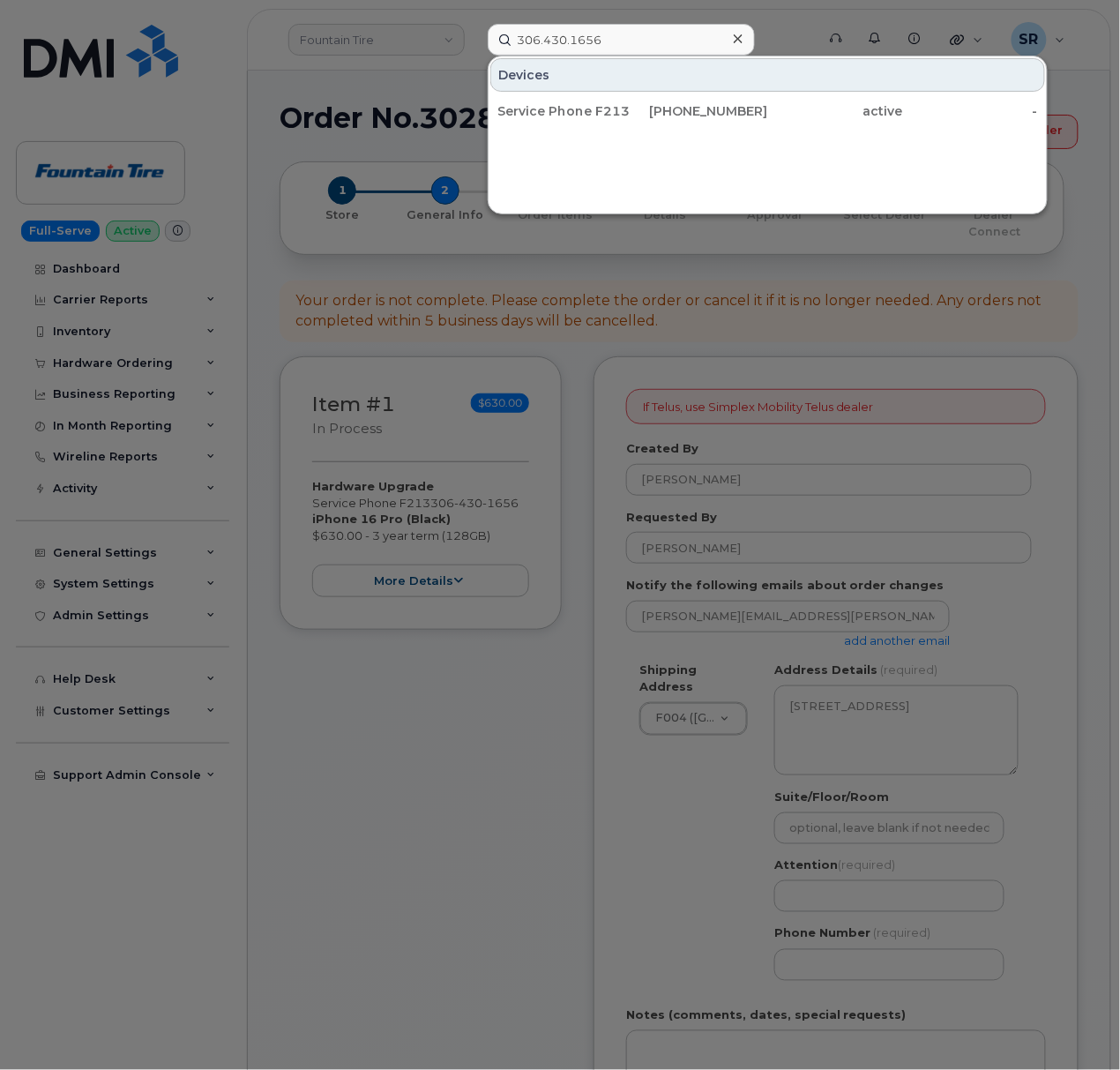
drag, startPoint x: 199, startPoint y: 19, endPoint x: 191, endPoint y: 14, distance: 9.4
click at [198, 19] on div at bounding box center [560, 535] width 1120 height 1070
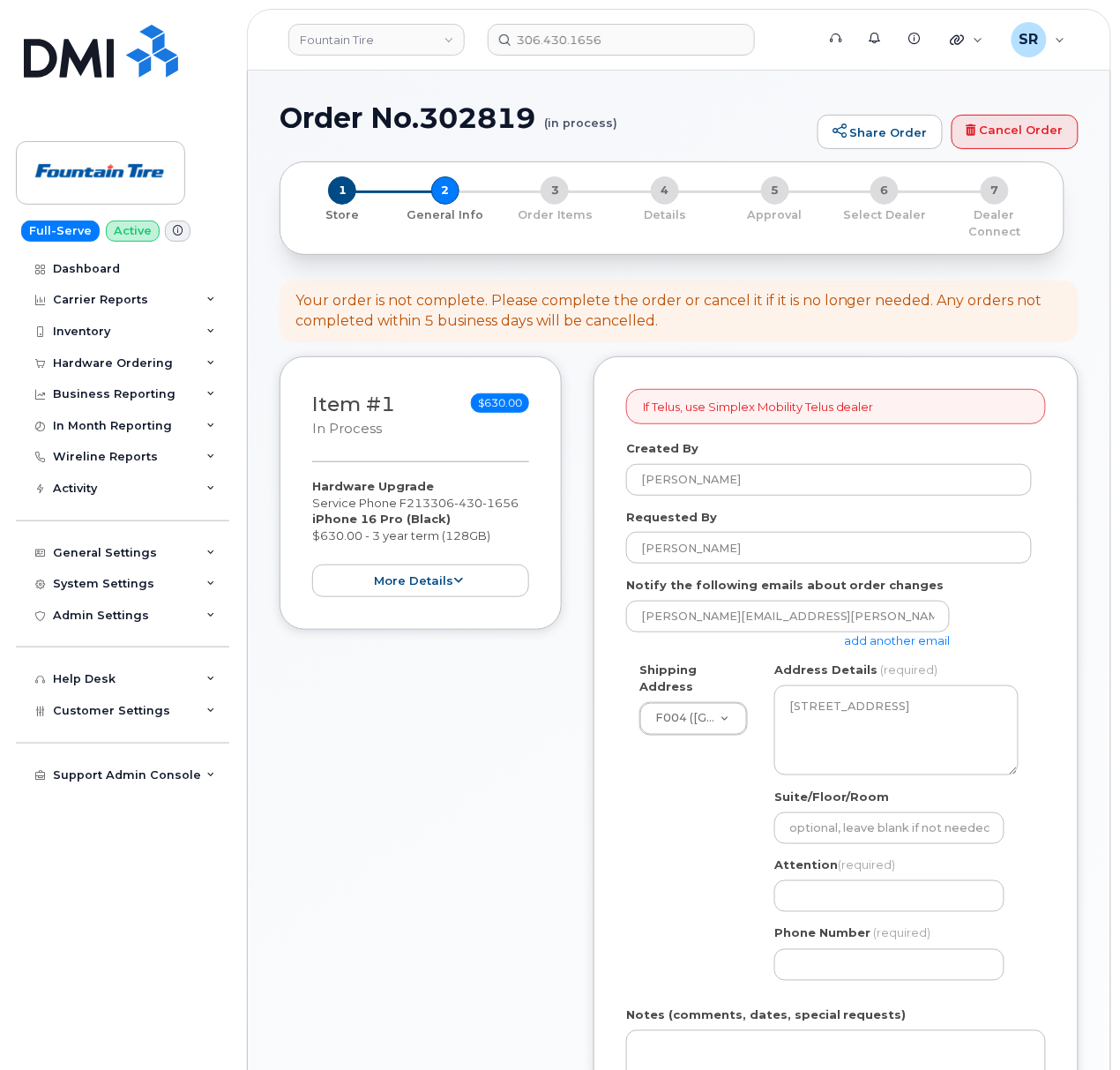
scroll to position [118, 0]
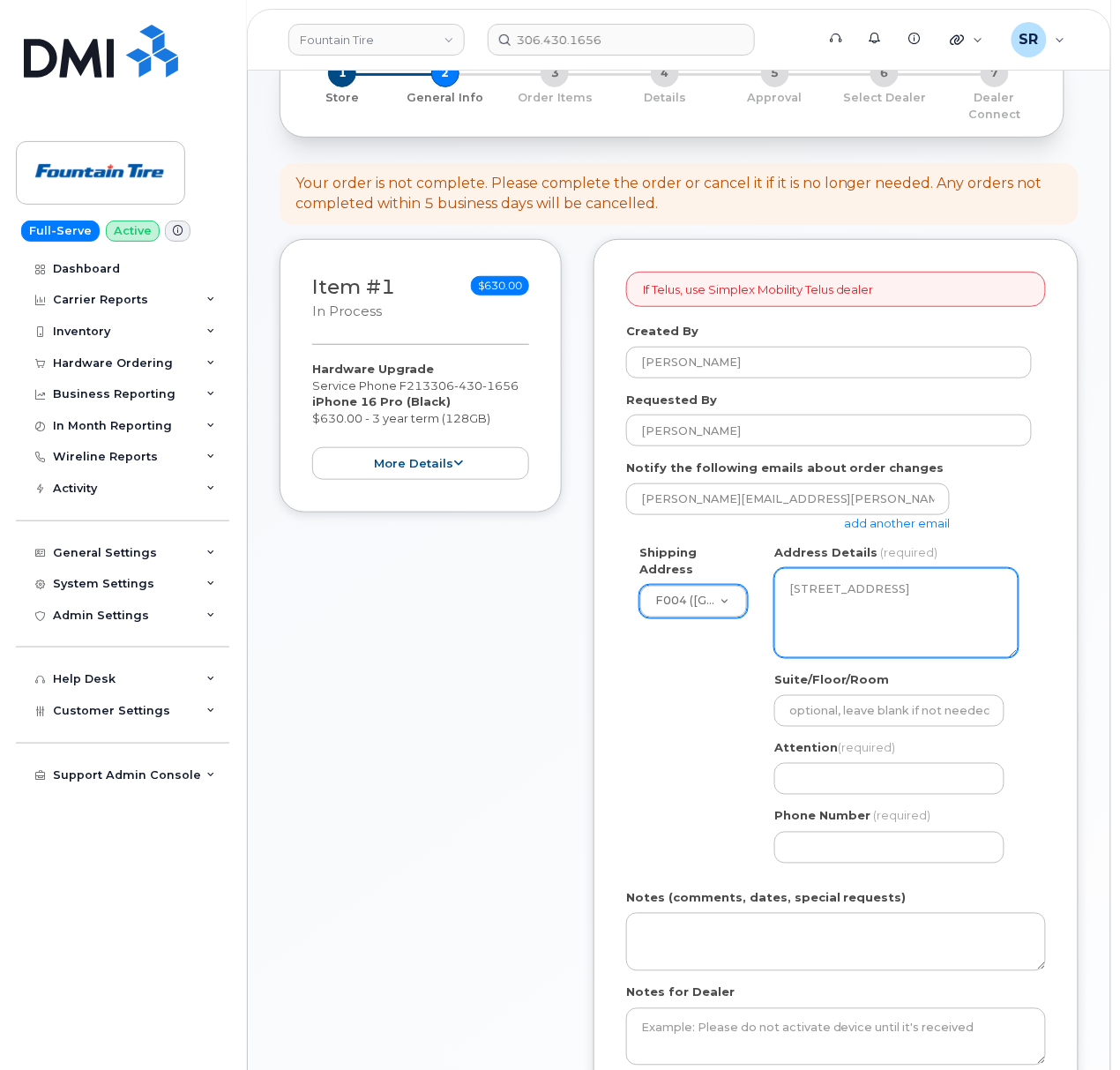
drag, startPoint x: 979, startPoint y: 593, endPoint x: 741, endPoint y: 564, distance: 239.8
click at [741, 564] on div "Shipping Address F004 (Fountain Tire Place) New Address F004 (Fountain Tire Pla…" at bounding box center [829, 710] width 406 height 332
click at [689, 675] on div "Shipping Address F004 (Fountain Tire Place) New Address F004 (Fountain Tire Pla…" at bounding box center [829, 710] width 406 height 332
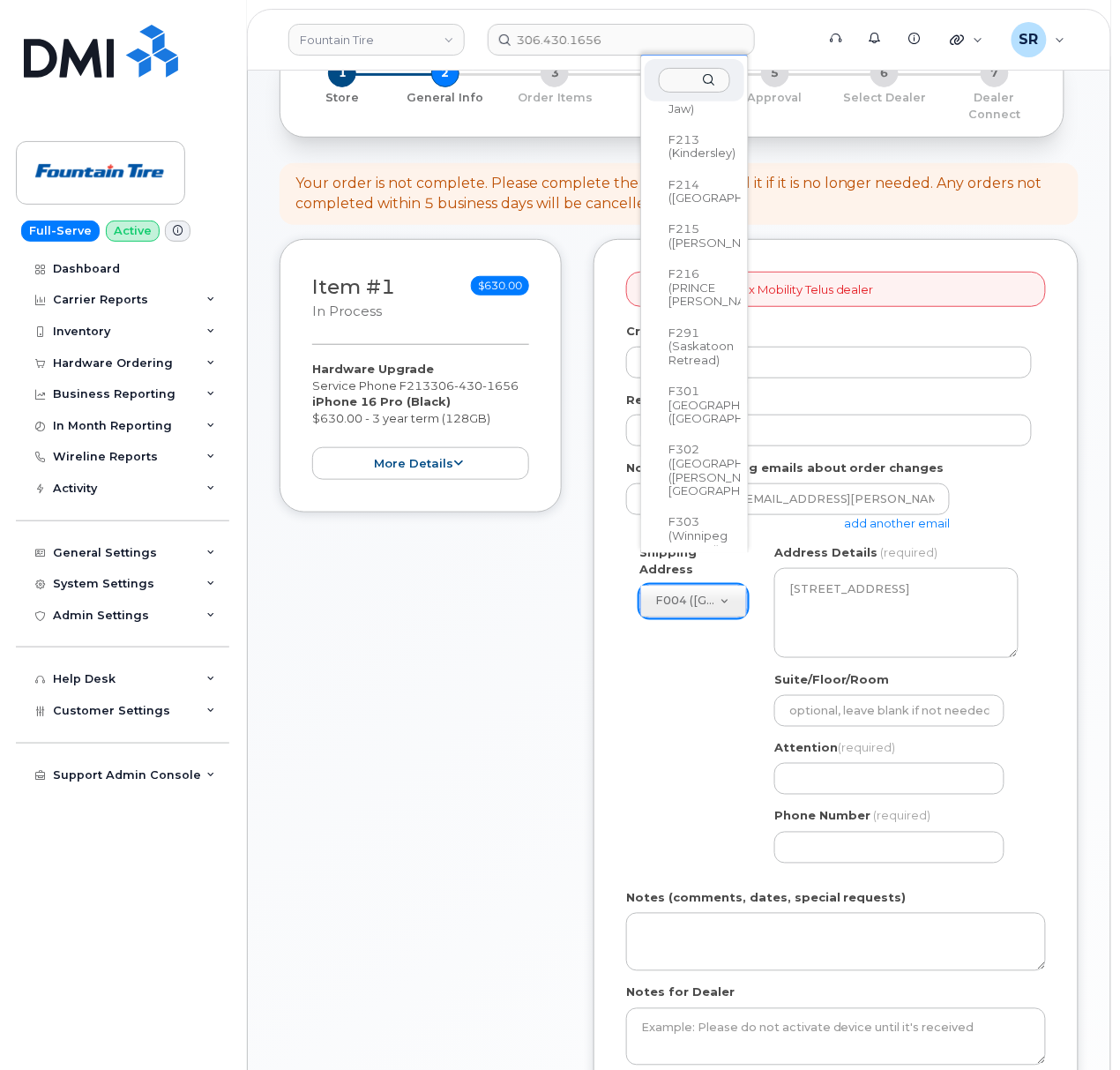
scroll to position [5409, 0]
select select
type textarea "907 11 Ave W Kindersley Saskatchewan S0L 1S0"
type input "Jeremy Johnson"
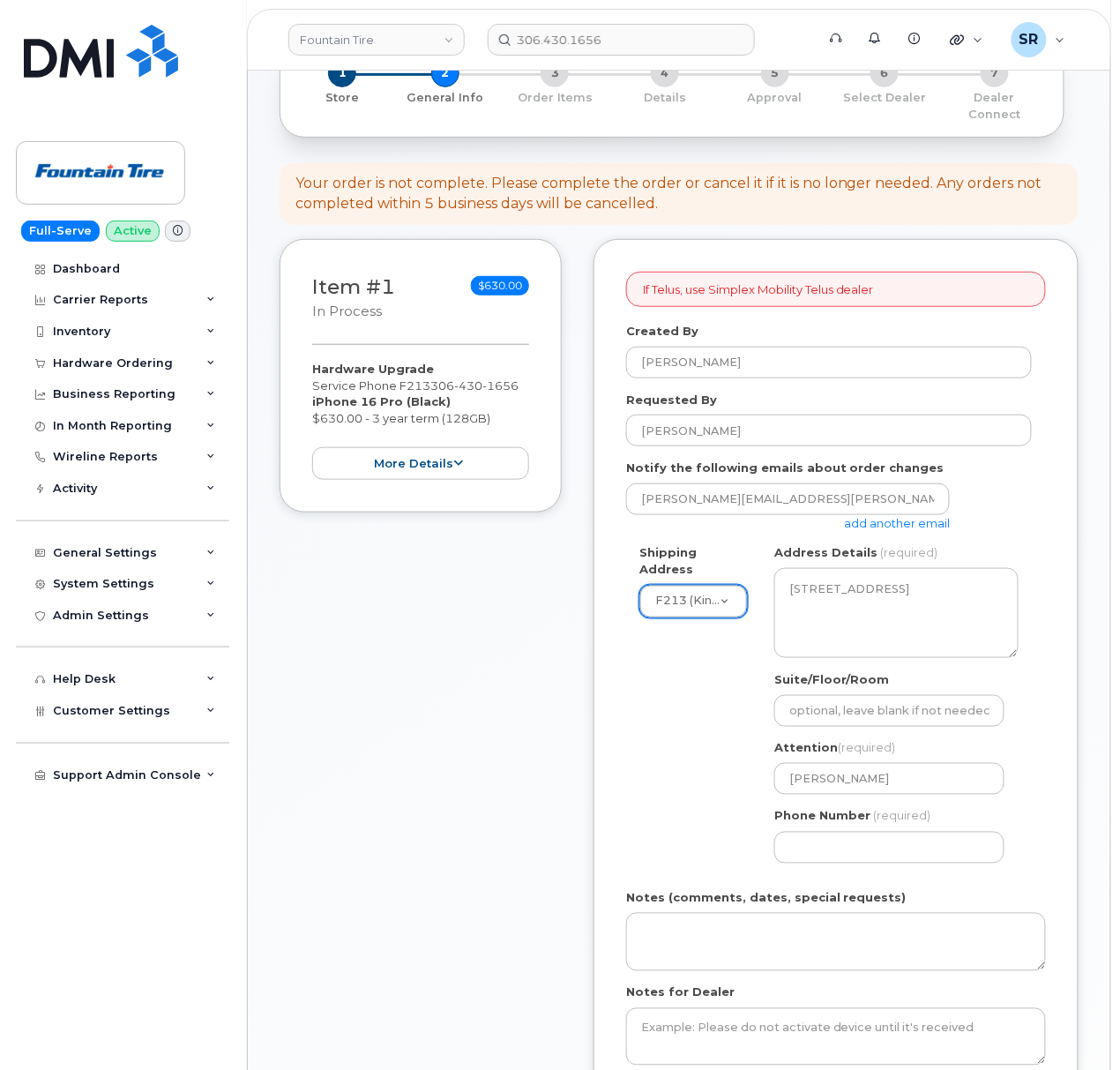
click at [668, 669] on div "Shipping Address F213 (Kindersley) New Address F004 (Fountain Tire Place) F008 …" at bounding box center [829, 710] width 406 height 332
click at [915, 840] on input "Phone Number" at bounding box center [889, 847] width 230 height 31
click at [870, 832] on input "Phone Number" at bounding box center [889, 847] width 230 height 31
paste input "306.4634655"
select select
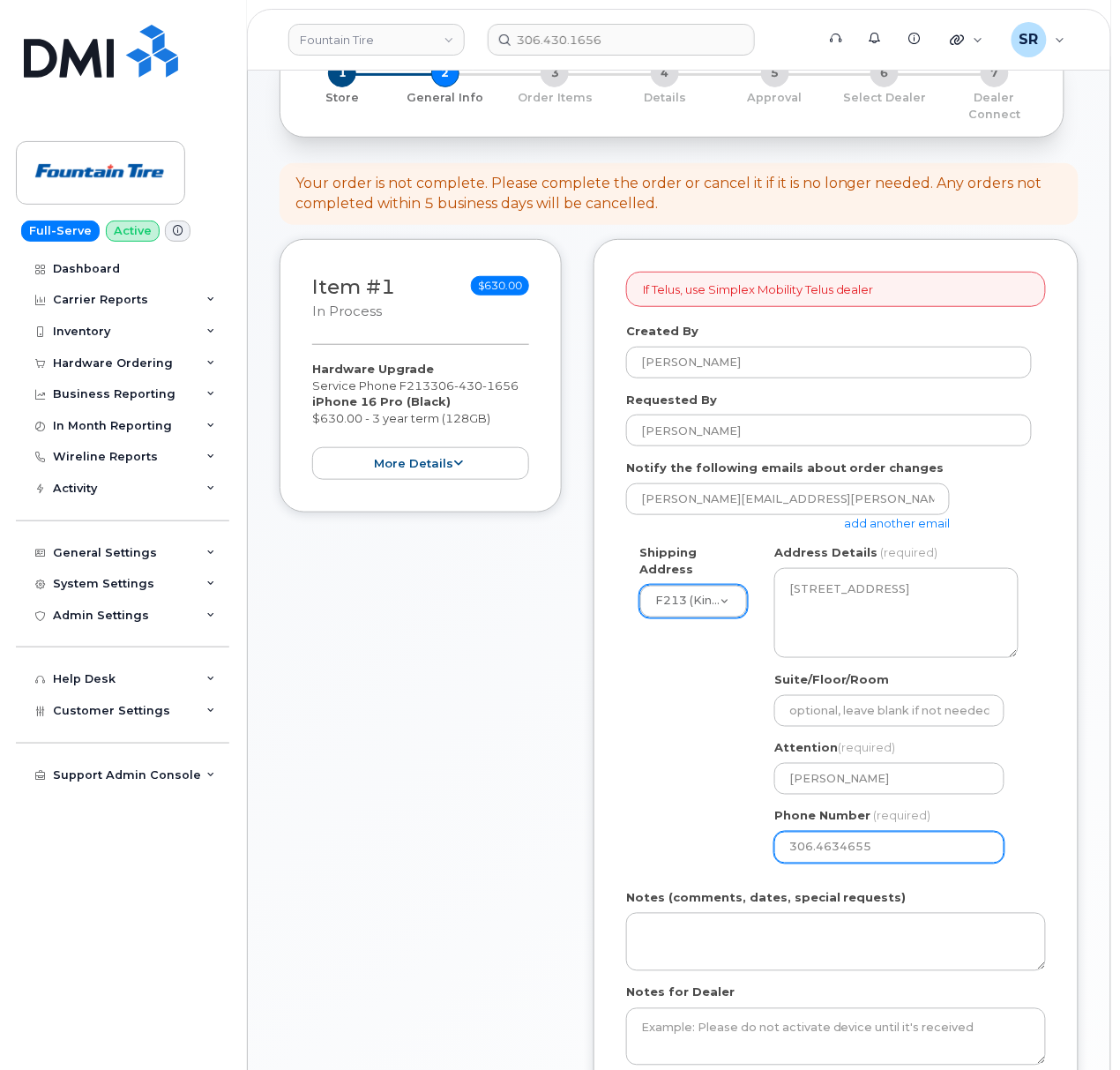
type input "306.4634655"
click at [714, 808] on div "Shipping Address F213 (Kindersley) New Address F004 (Fountain Tire Place) F008 …" at bounding box center [829, 710] width 406 height 332
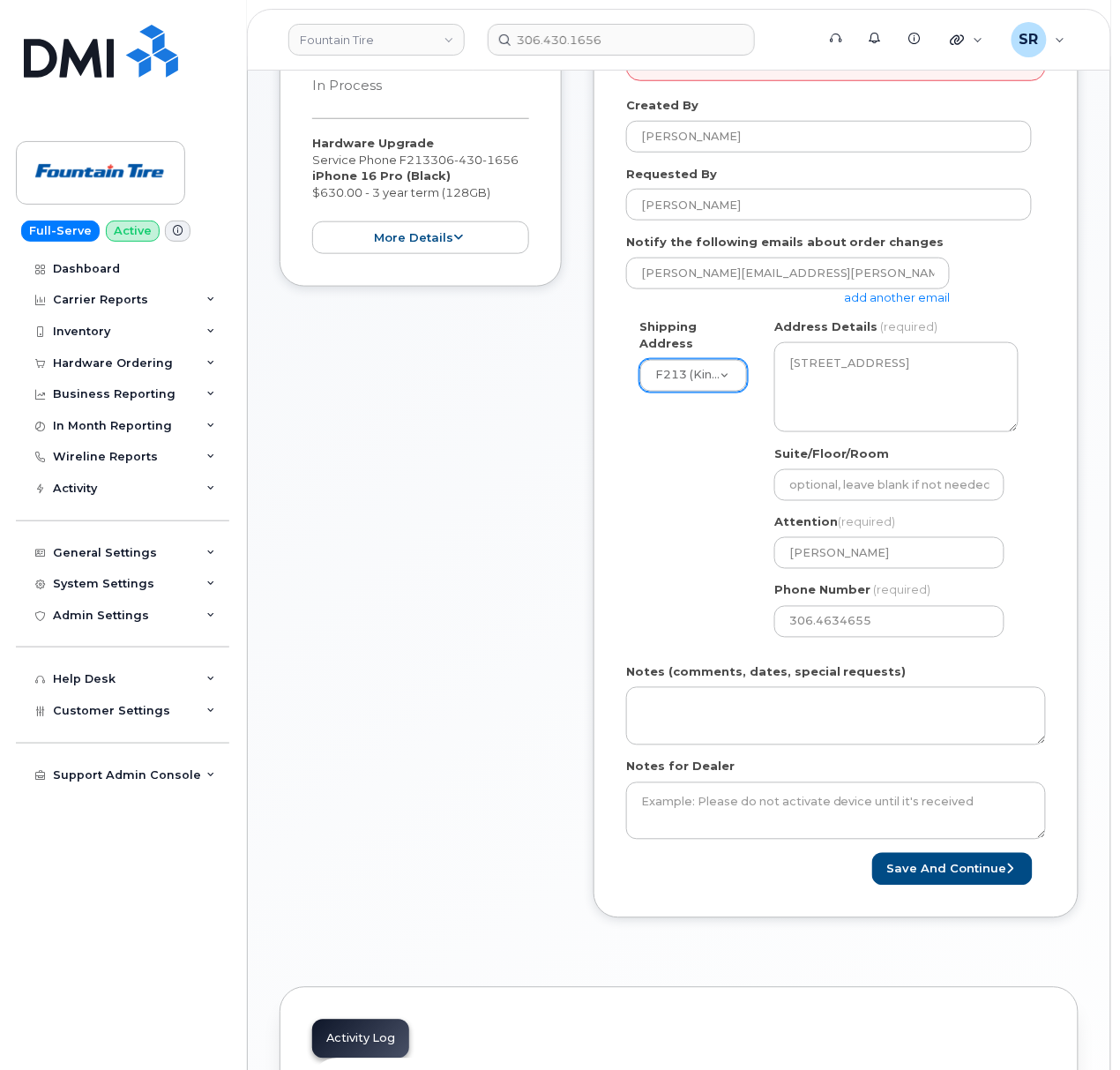
scroll to position [353, 0]
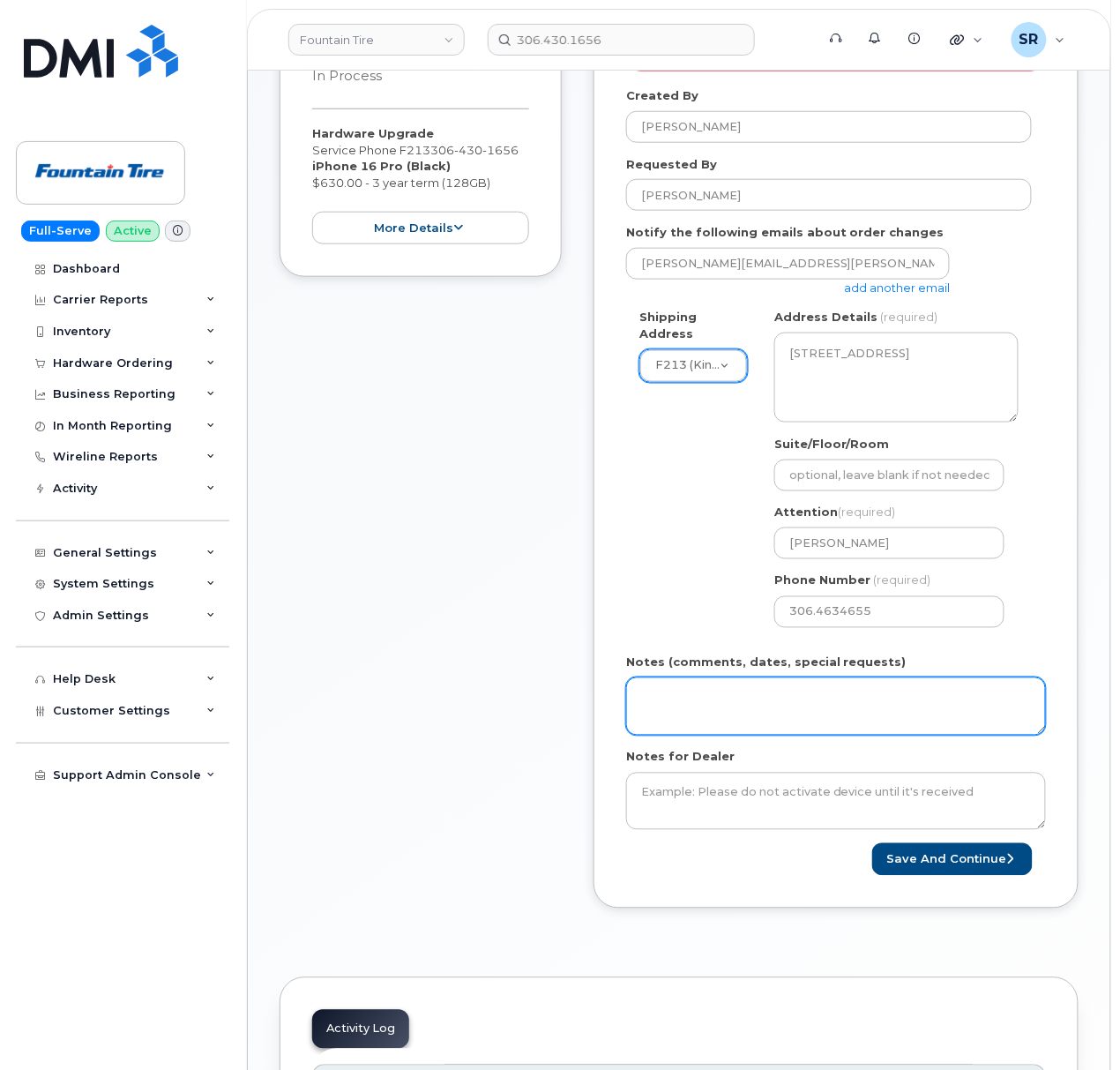
click at [813, 706] on textarea "Notes (comments, dates, special requests)" at bounding box center [835, 706] width 420 height 58
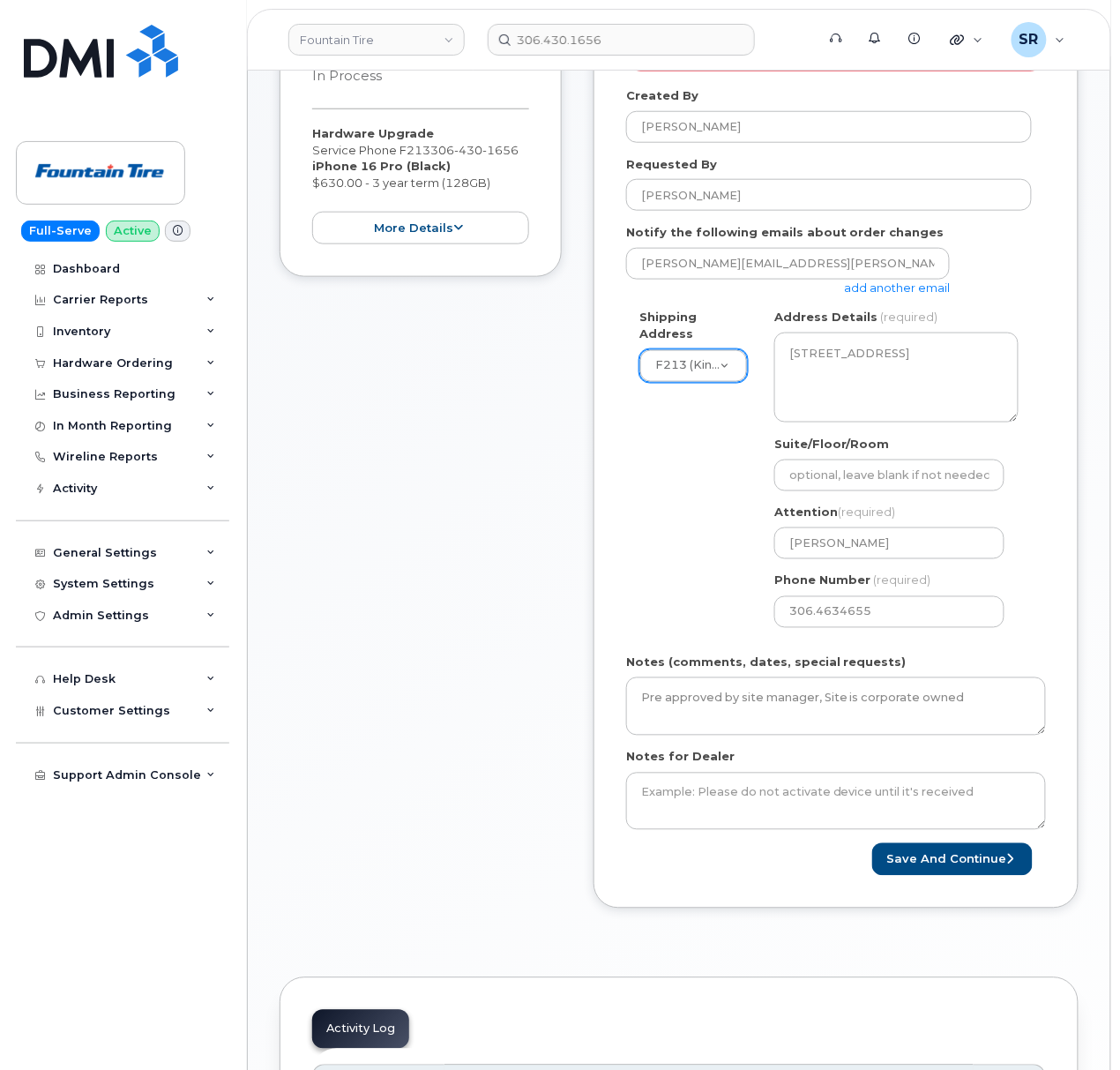
click at [798, 732] on form "If Telus, use Simplex Mobility Telus dealer Created By Sebastian Reissig Reques…" at bounding box center [835, 455] width 420 height 839
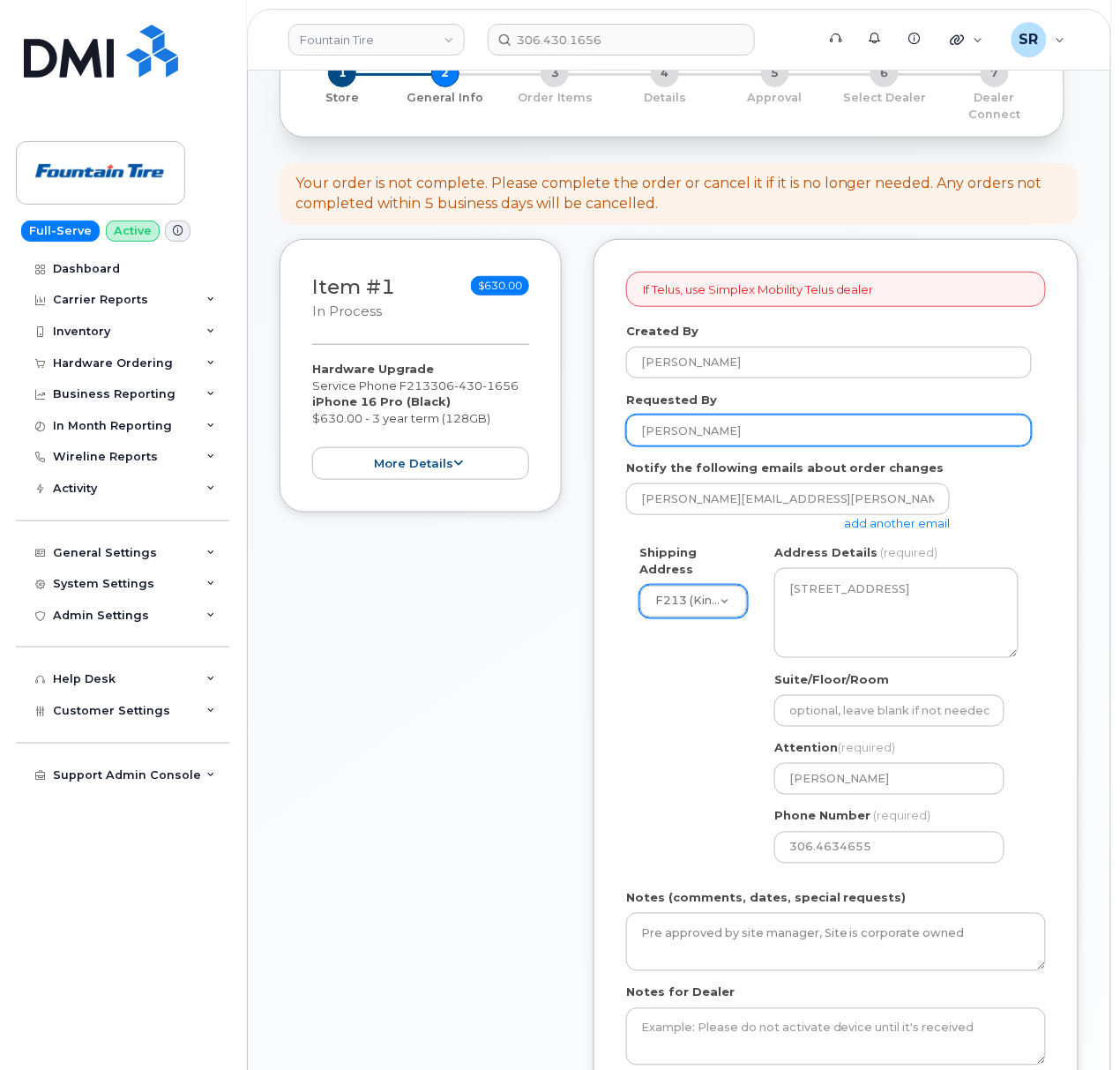
drag, startPoint x: 784, startPoint y: 431, endPoint x: 558, endPoint y: 418, distance: 226.4
click at [558, 418] on div "Item #1 in process $630.00 Hardware Upgrade Service Phone F213 306 430 1656 iPh…" at bounding box center [679, 705] width 799 height 932
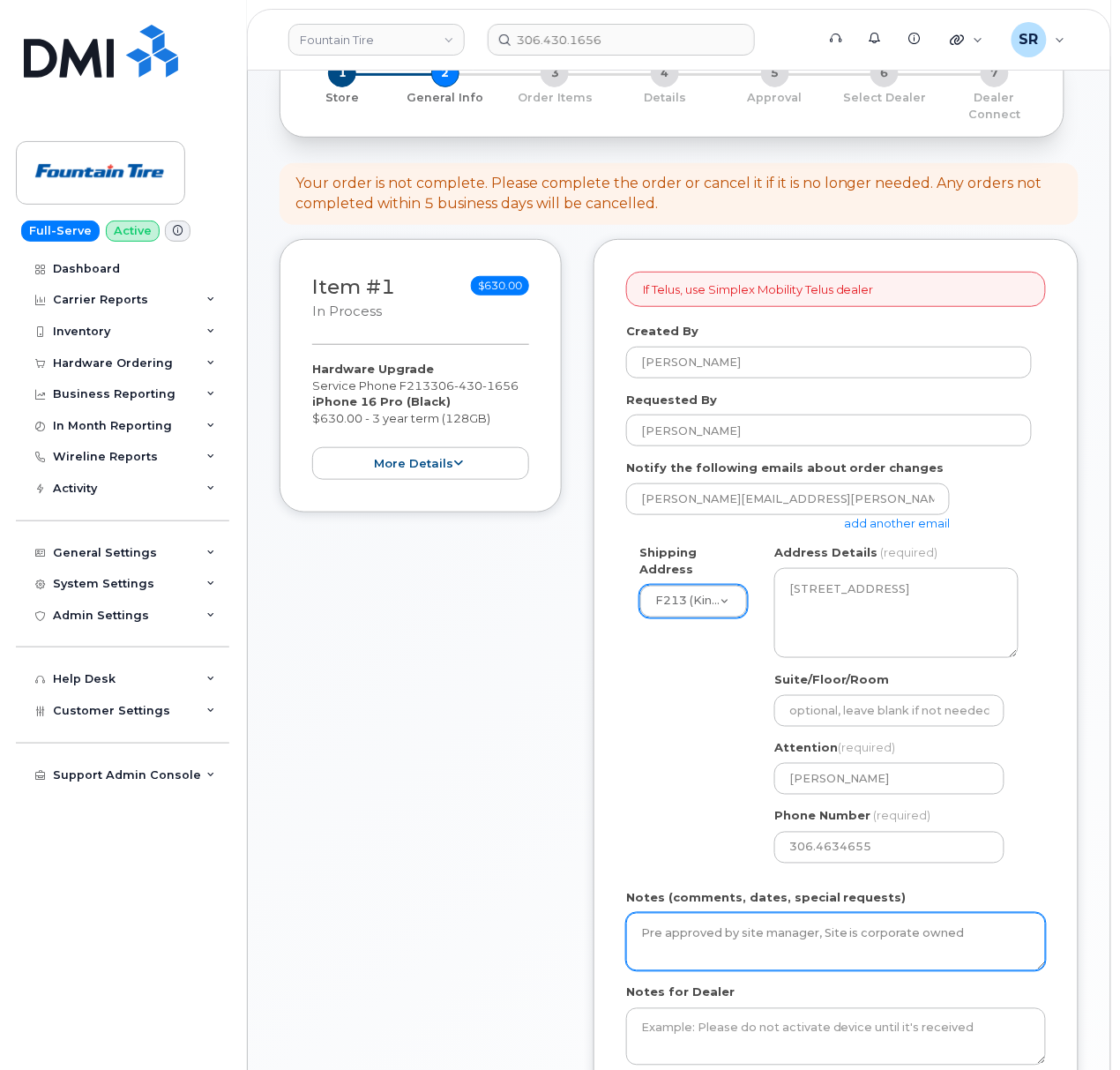
click at [812, 915] on textarea "Pre approved by site manager, Site is corporate owned" at bounding box center [835, 941] width 420 height 58
paste textarea "Jeremy Johnson"
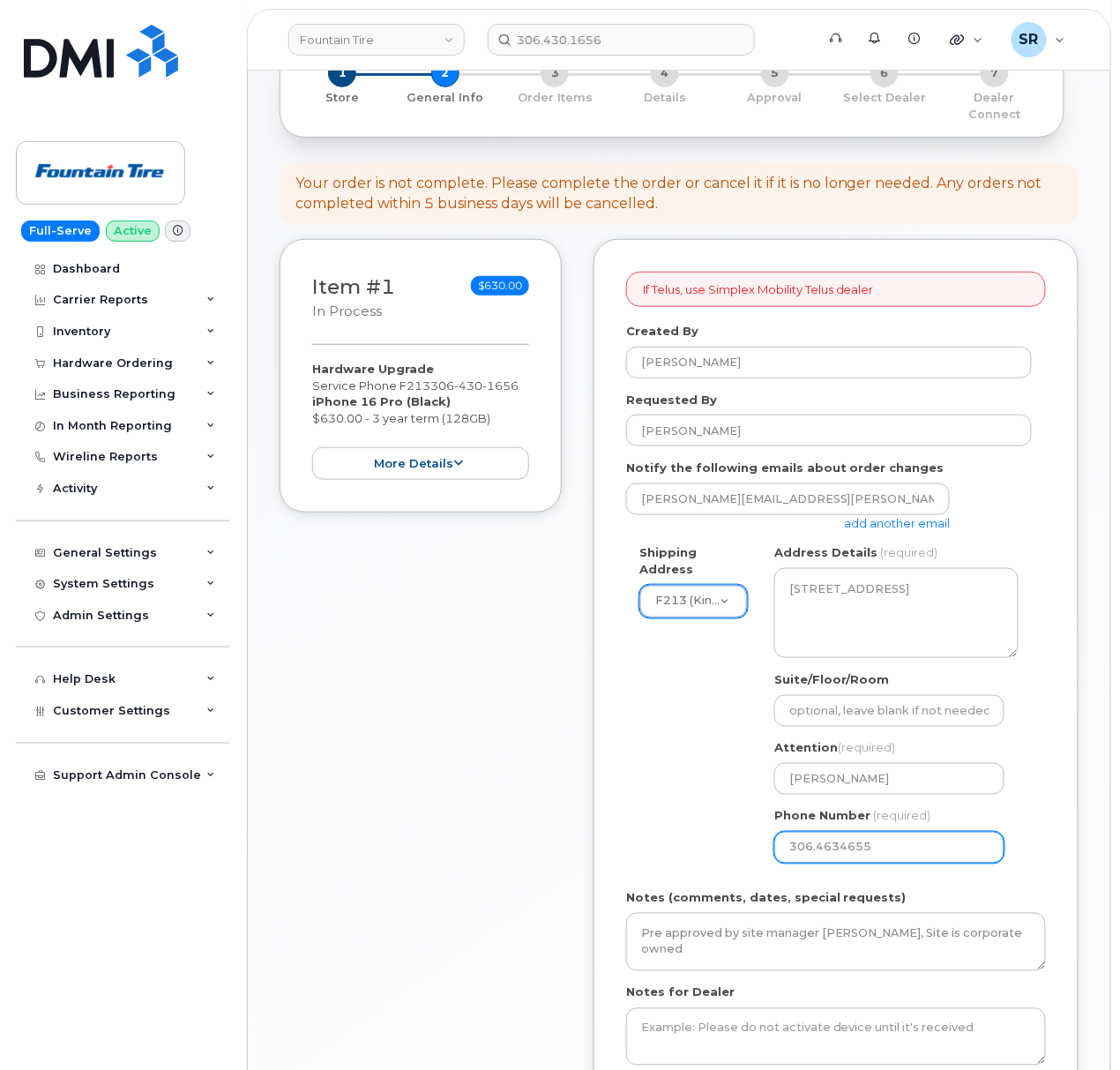
drag, startPoint x: 1031, startPoint y: 855, endPoint x: 1028, endPoint y: 845, distance: 10.4
click at [1032, 856] on div "Shipping Address F213 (Kindersley) New Address F004 (Fountain Tire Place) F008 …" at bounding box center [835, 710] width 420 height 332
click at [749, 943] on textarea "Pre approved by site manager Jeremy Johnson, Site is corporate owned" at bounding box center [835, 941] width 420 height 58
paste textarea "CS0804861"
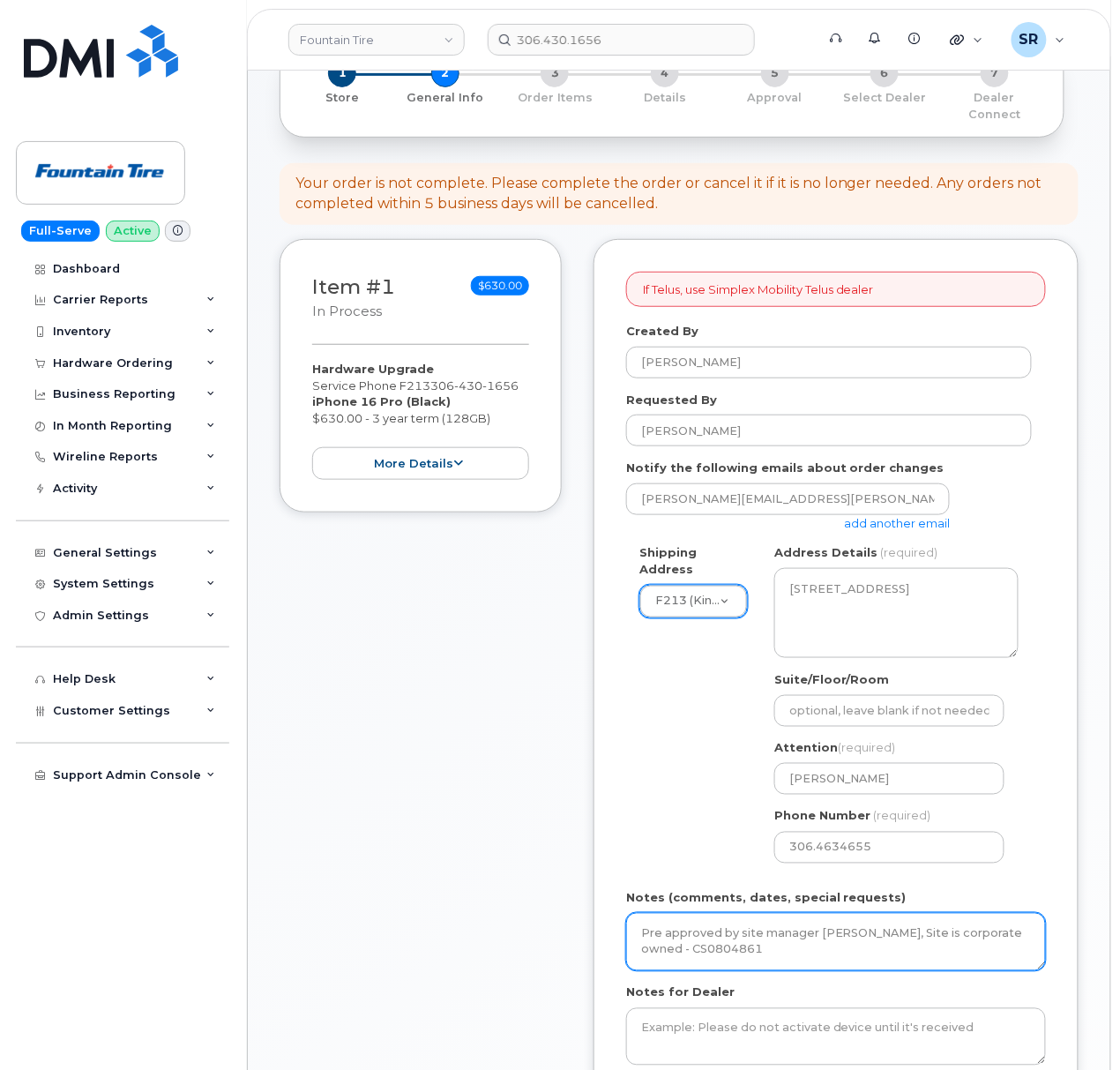
type textarea "Pre approved by site manager [PERSON_NAME], Site is corporate owned - CS0804861"
click at [714, 822] on div "Shipping Address F213 (Kindersley) New Address F004 (Fountain Tire Place) F008 …" at bounding box center [829, 710] width 406 height 332
click at [675, 667] on div "Shipping Address F213 (Kindersley) New Address F004 (Fountain Tire Place) F008 …" at bounding box center [829, 710] width 406 height 332
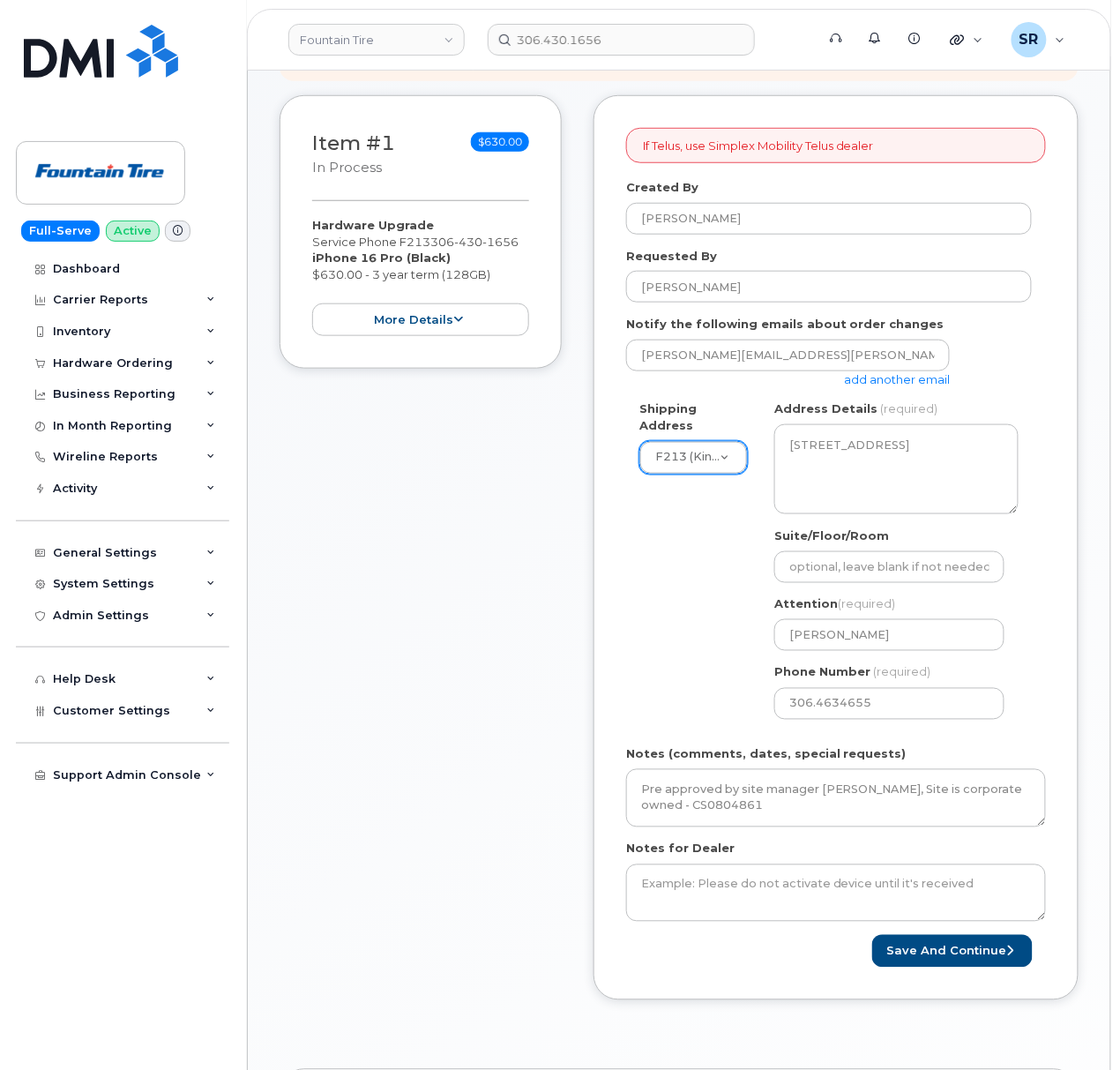
scroll to position [587, 0]
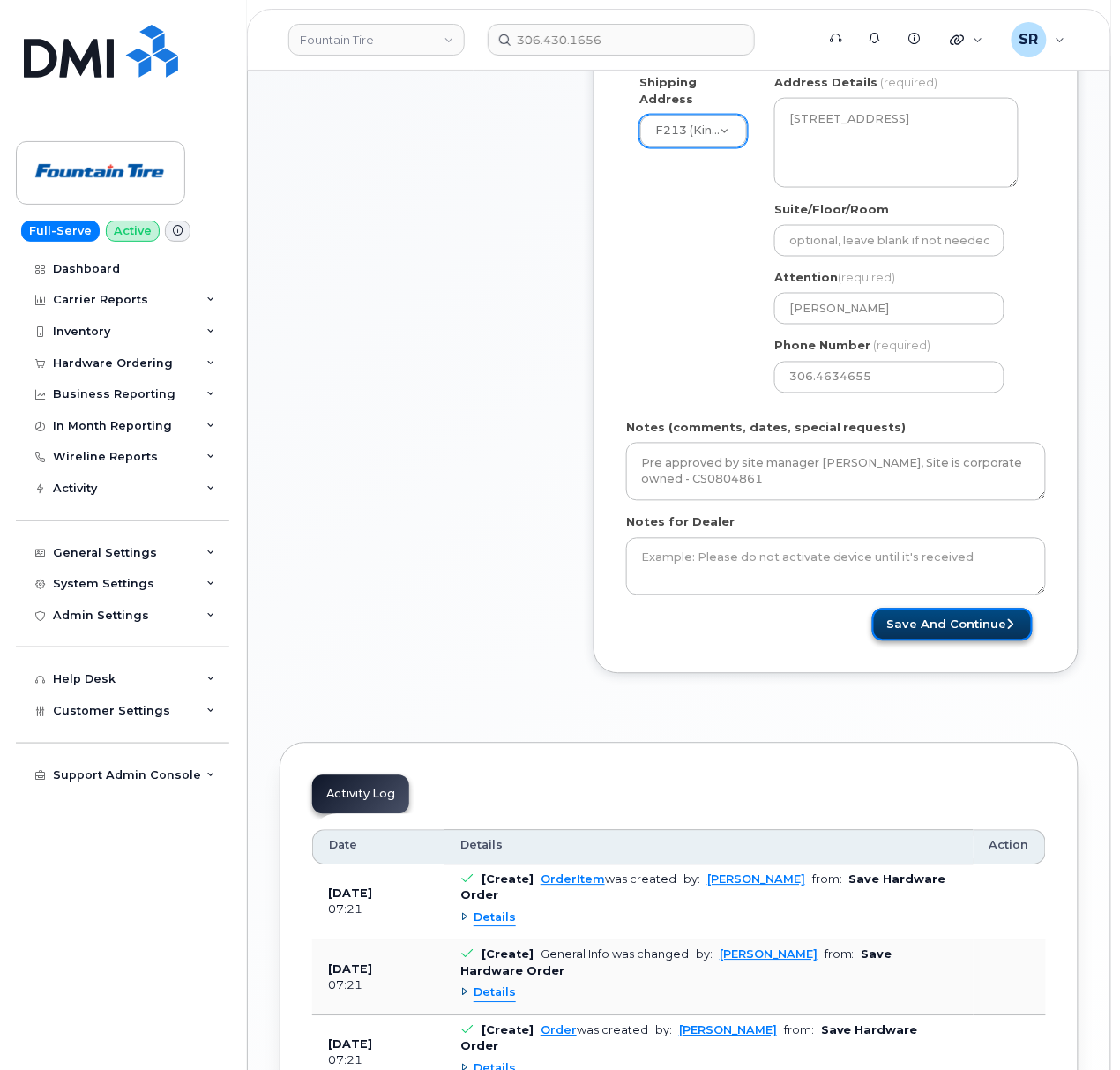
click at [960, 609] on button "Save and Continue" at bounding box center [952, 625] width 160 height 32
click at [845, 361] on input "306.4634655" at bounding box center [889, 377] width 230 height 31
click at [816, 361] on input "306.4634655" at bounding box center [889, 377] width 230 height 31
select select
click at [839, 361] on input "3064634655" at bounding box center [889, 377] width 230 height 31
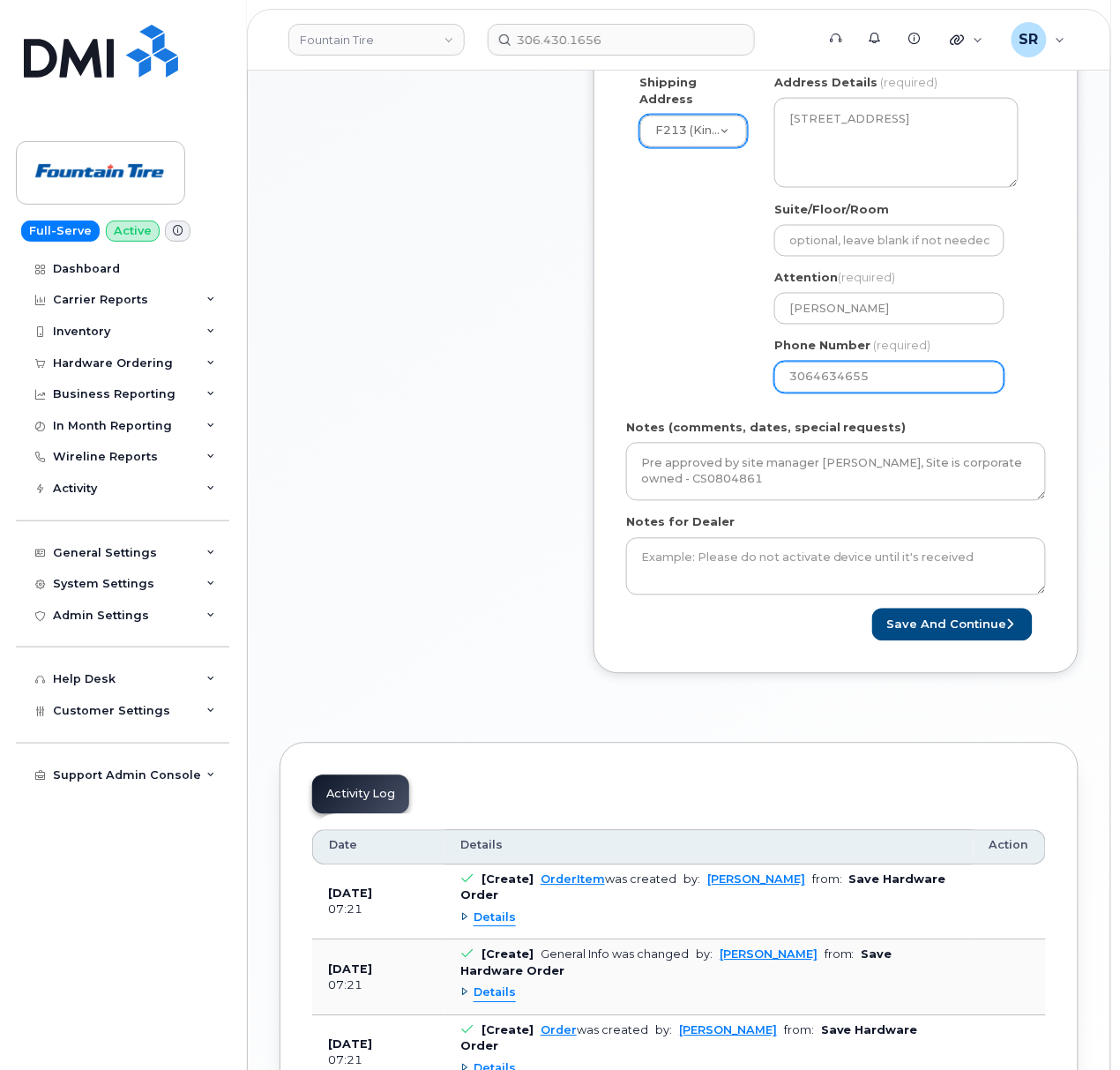
click at [903, 365] on input "3064634655" at bounding box center [889, 377] width 230 height 31
type input "3064634655"
click at [948, 612] on button "Save and Continue" at bounding box center [952, 625] width 160 height 32
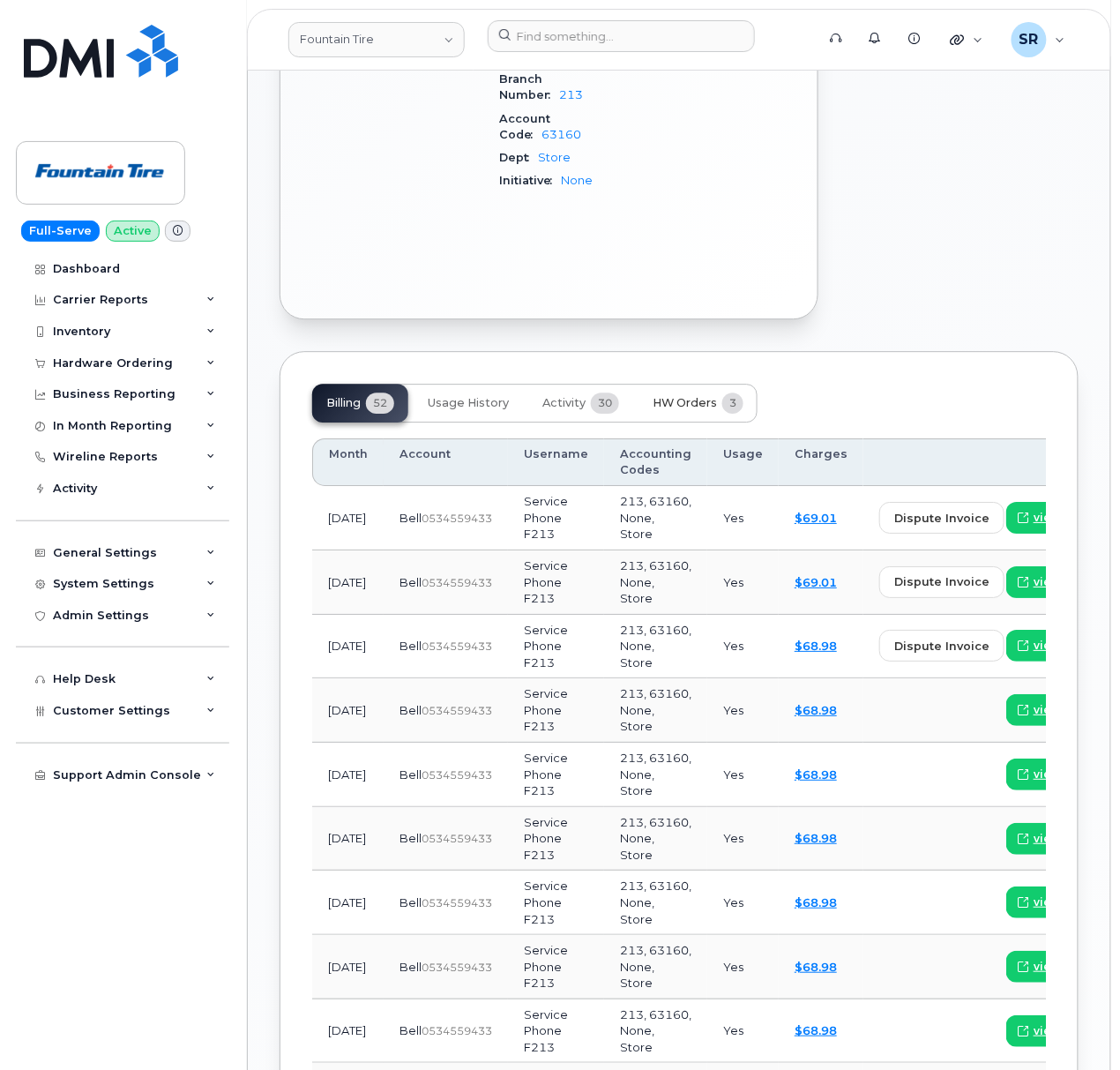
click at [721, 422] on button "HW Orders 3" at bounding box center [698, 402] width 119 height 39
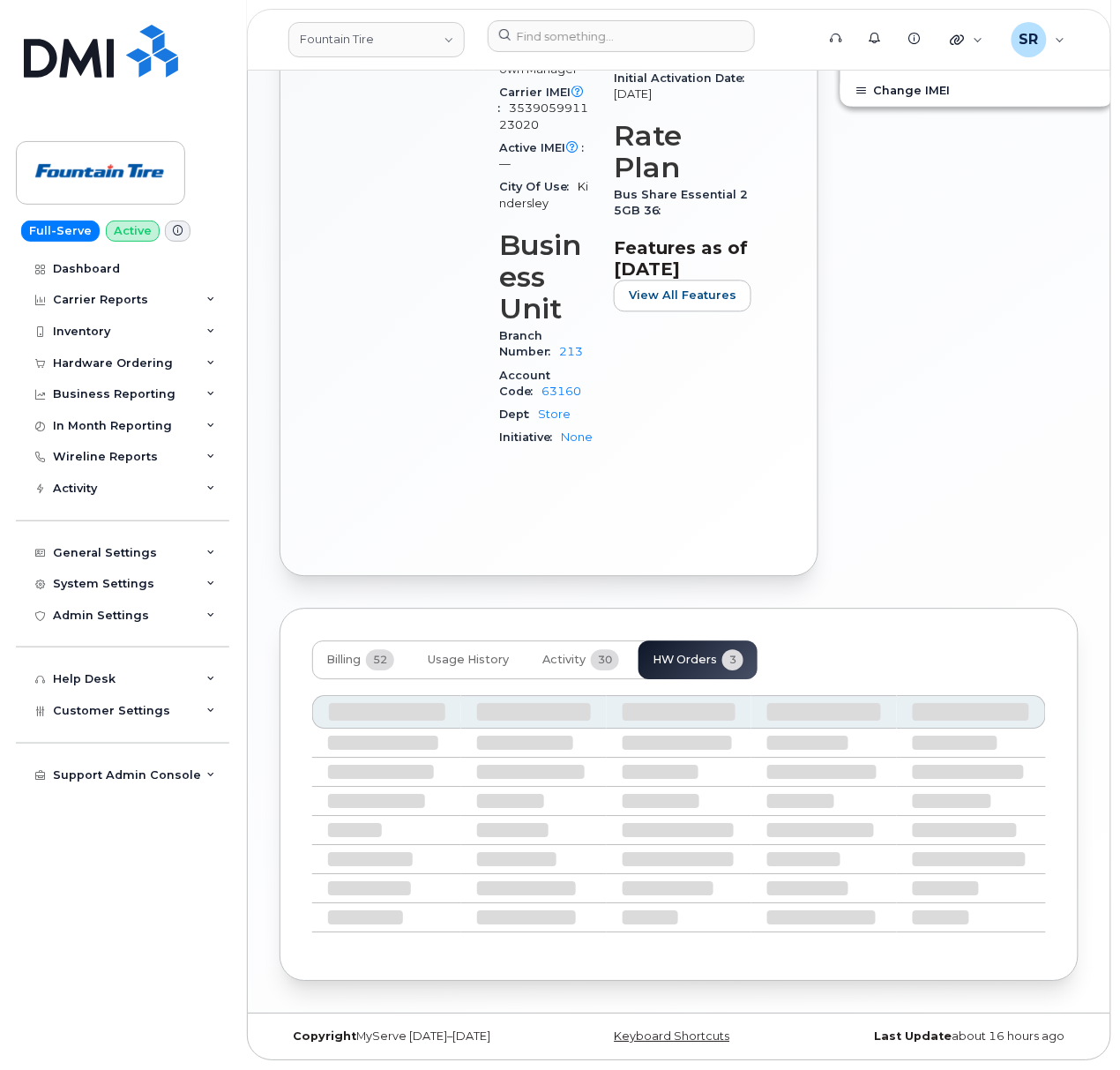
scroll to position [1052, 0]
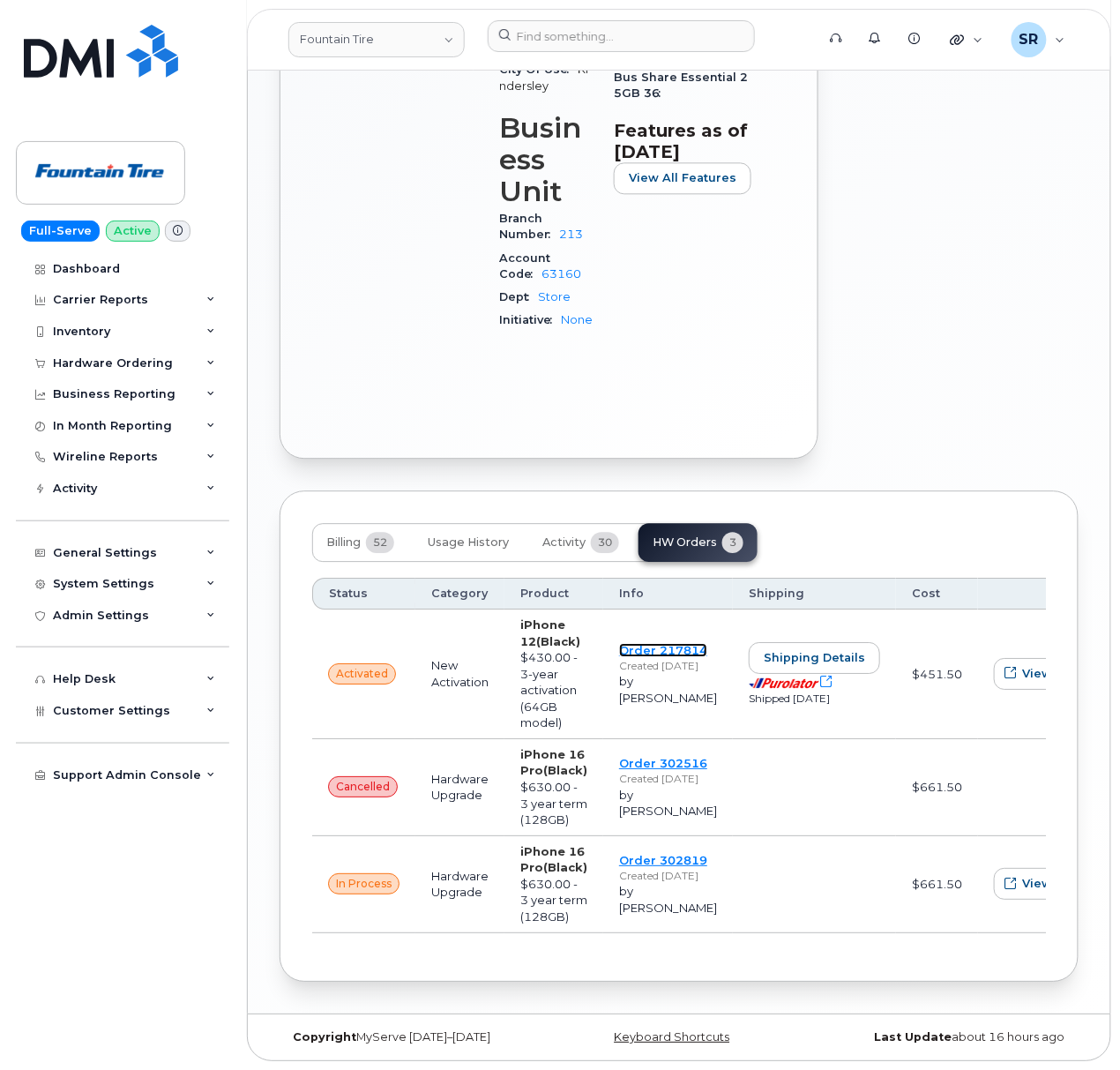
click at [632, 643] on link "Order 217814" at bounding box center [663, 650] width 88 height 14
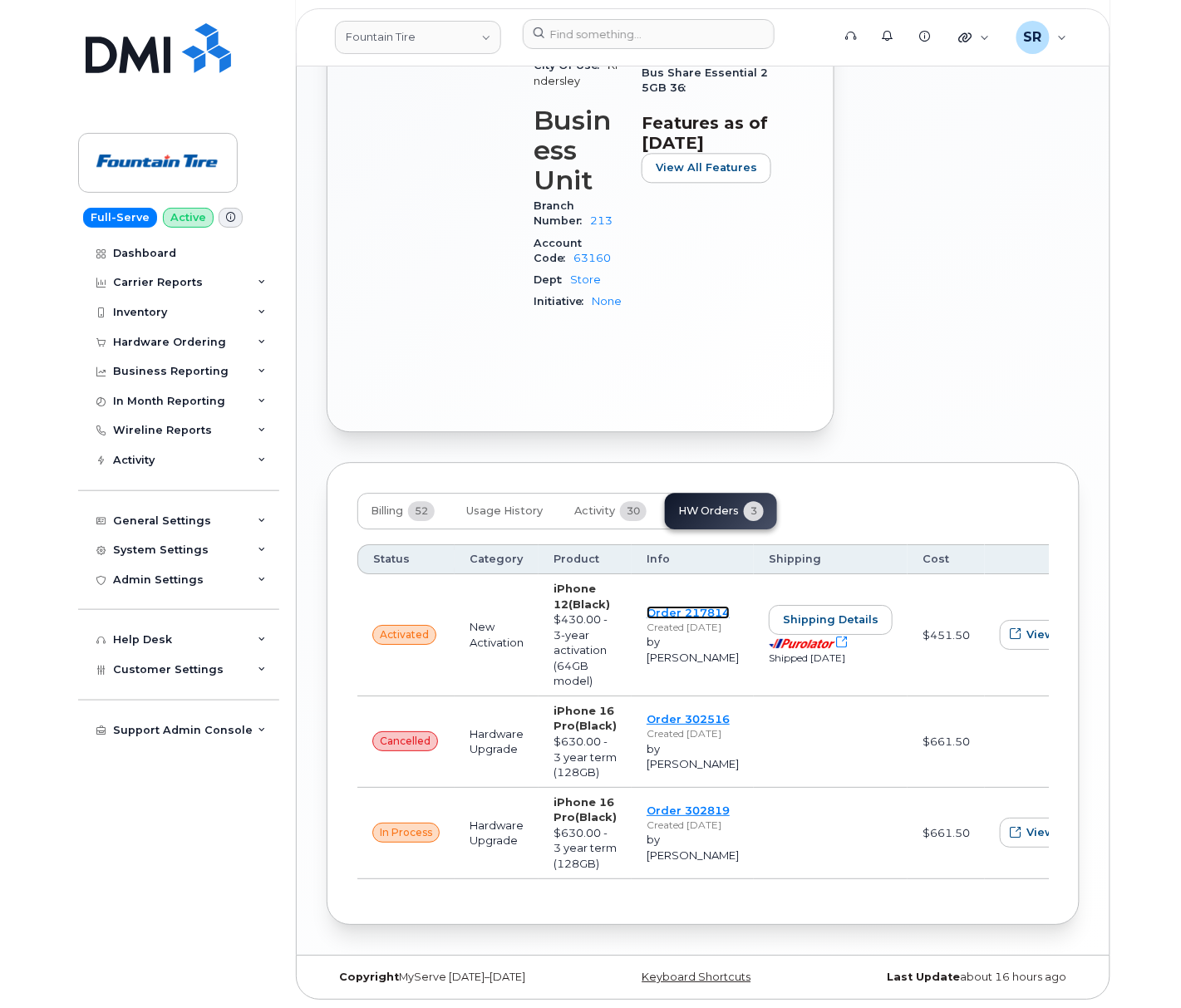
scroll to position [326, 0]
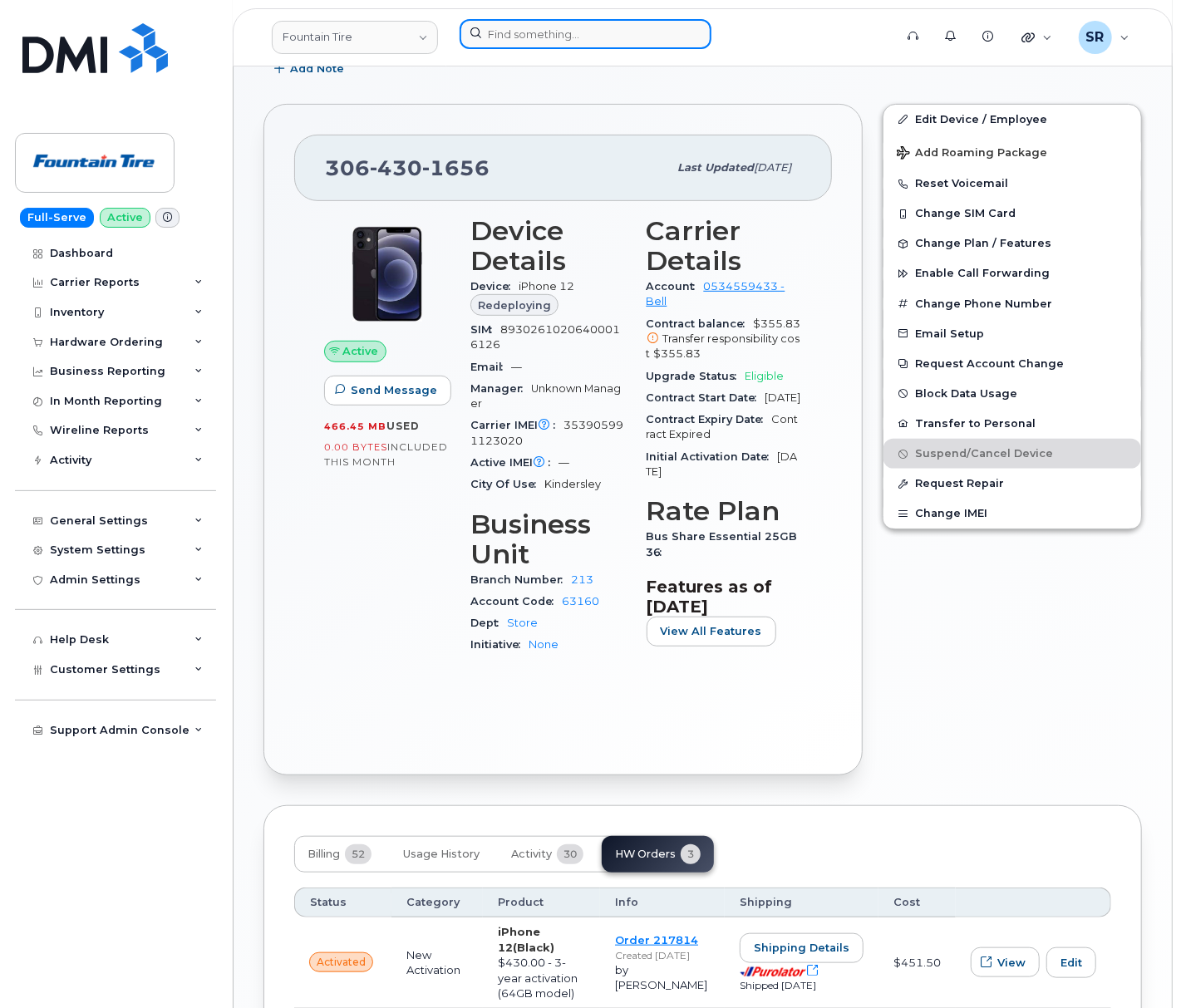
click at [546, 38] on input at bounding box center [586, 33] width 252 height 29
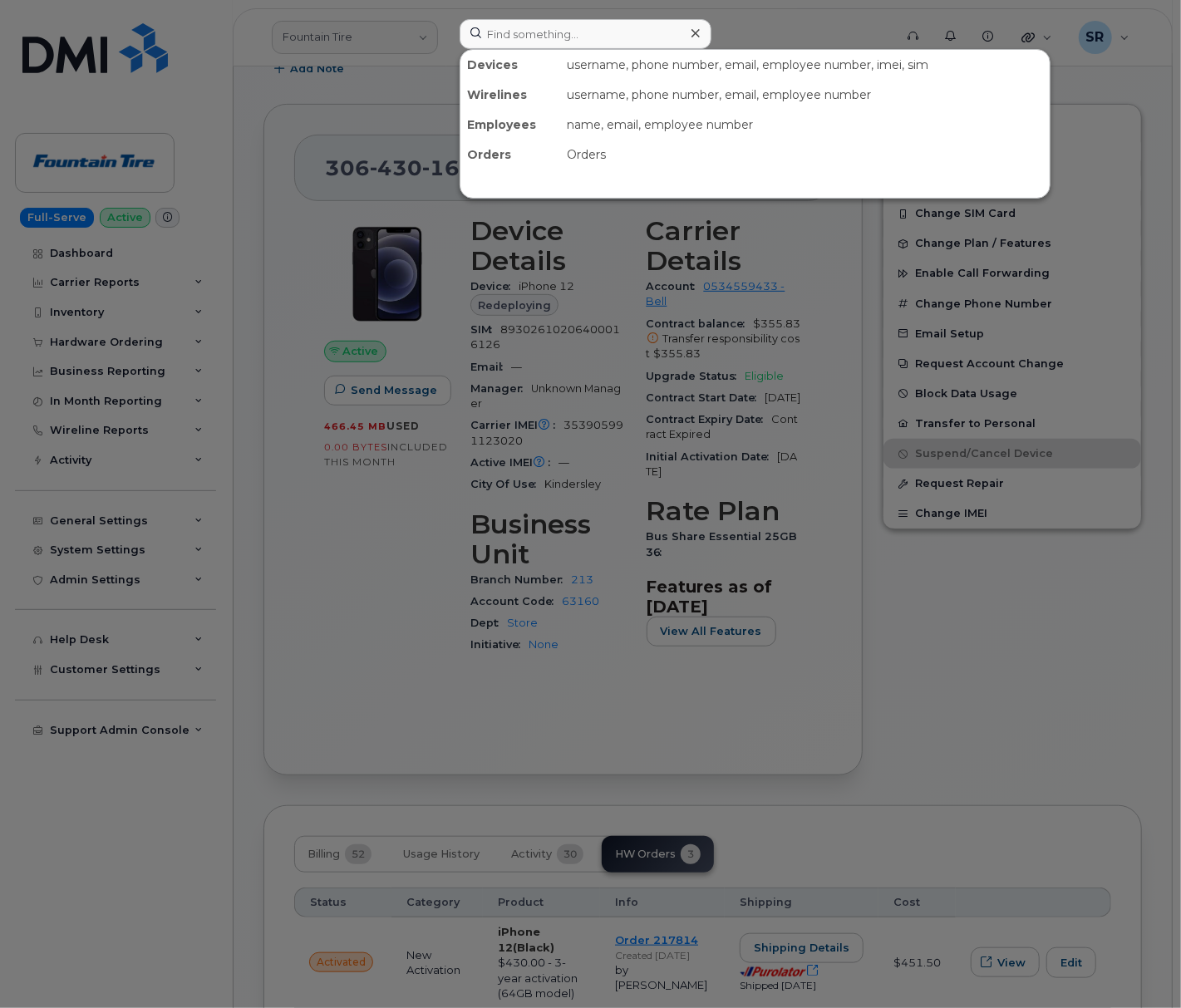
click at [337, 81] on div at bounding box center [590, 504] width 1181 height 1008
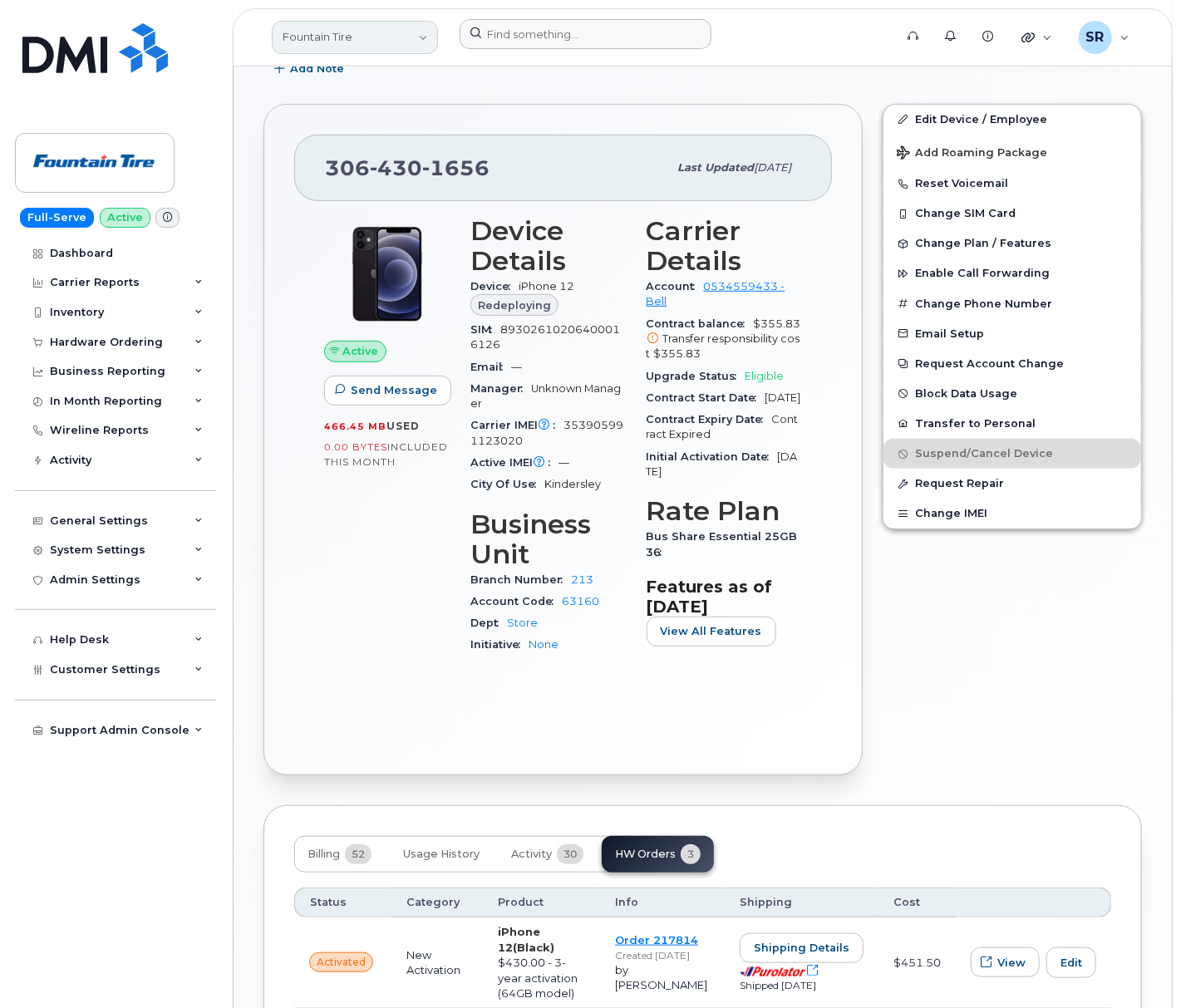
click at [353, 29] on link "Fountain Tire" at bounding box center [355, 37] width 166 height 33
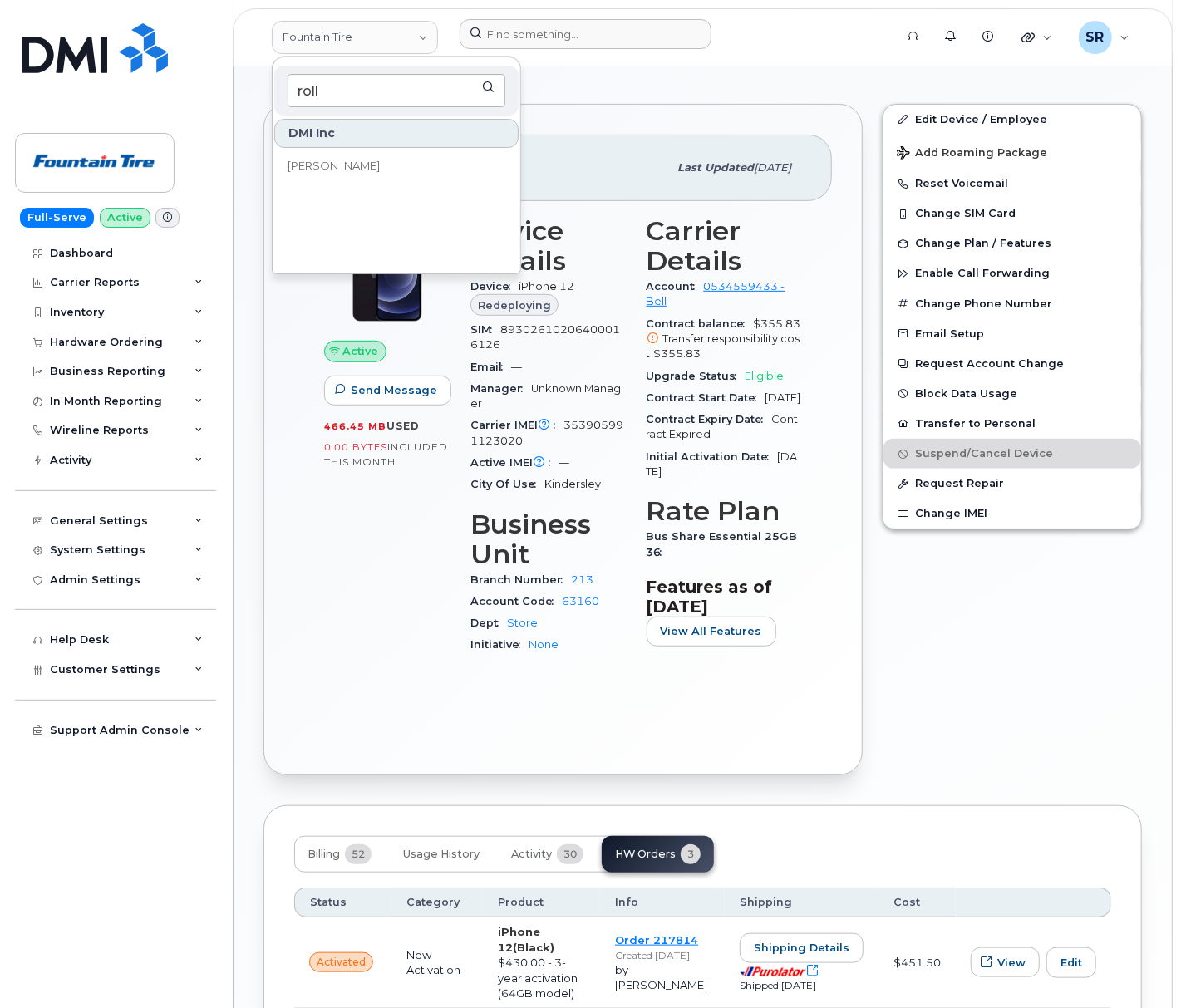
scroll to position [216, 0]
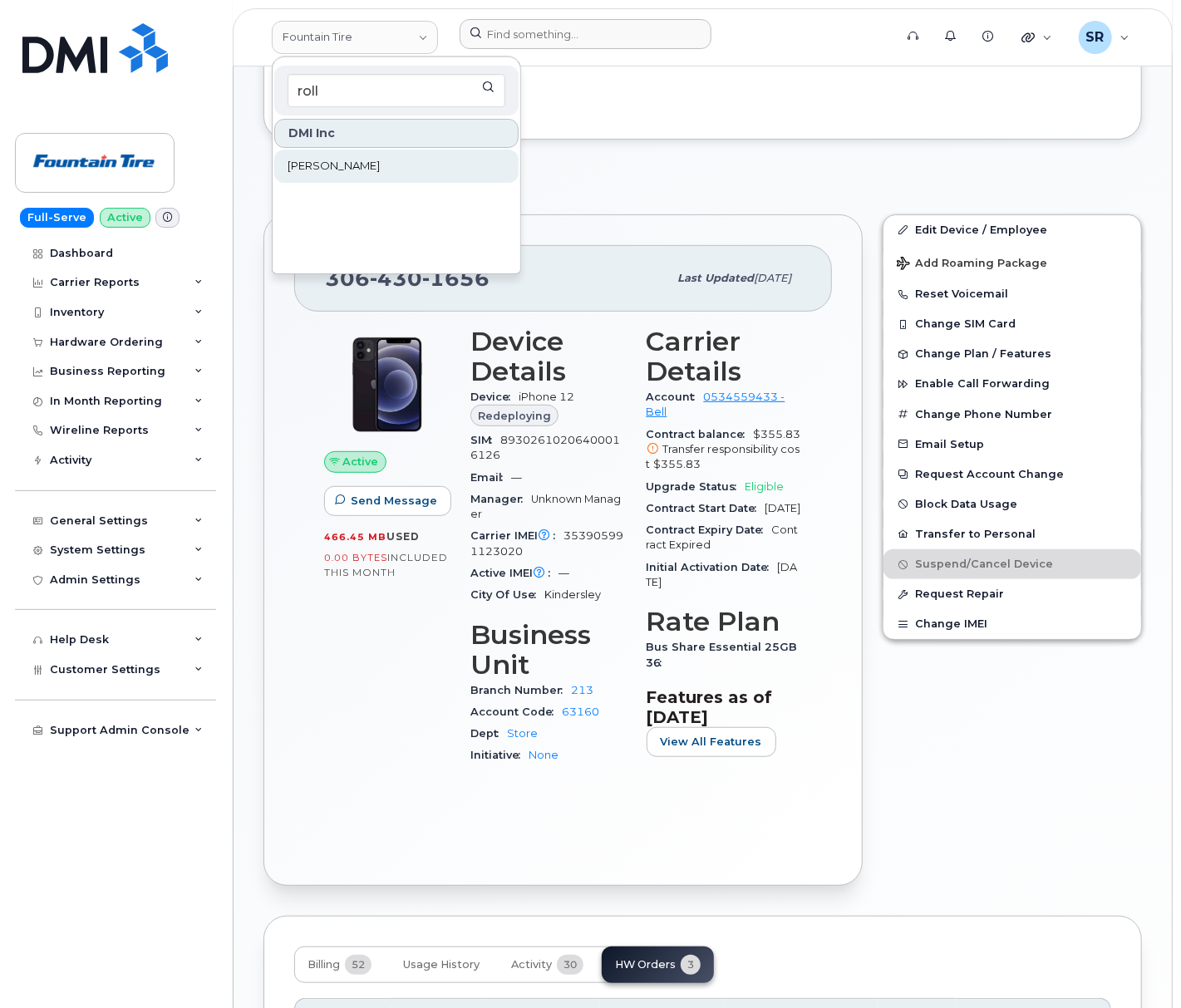
type input "roll"
click at [344, 166] on link "Rollins" at bounding box center [396, 165] width 244 height 33
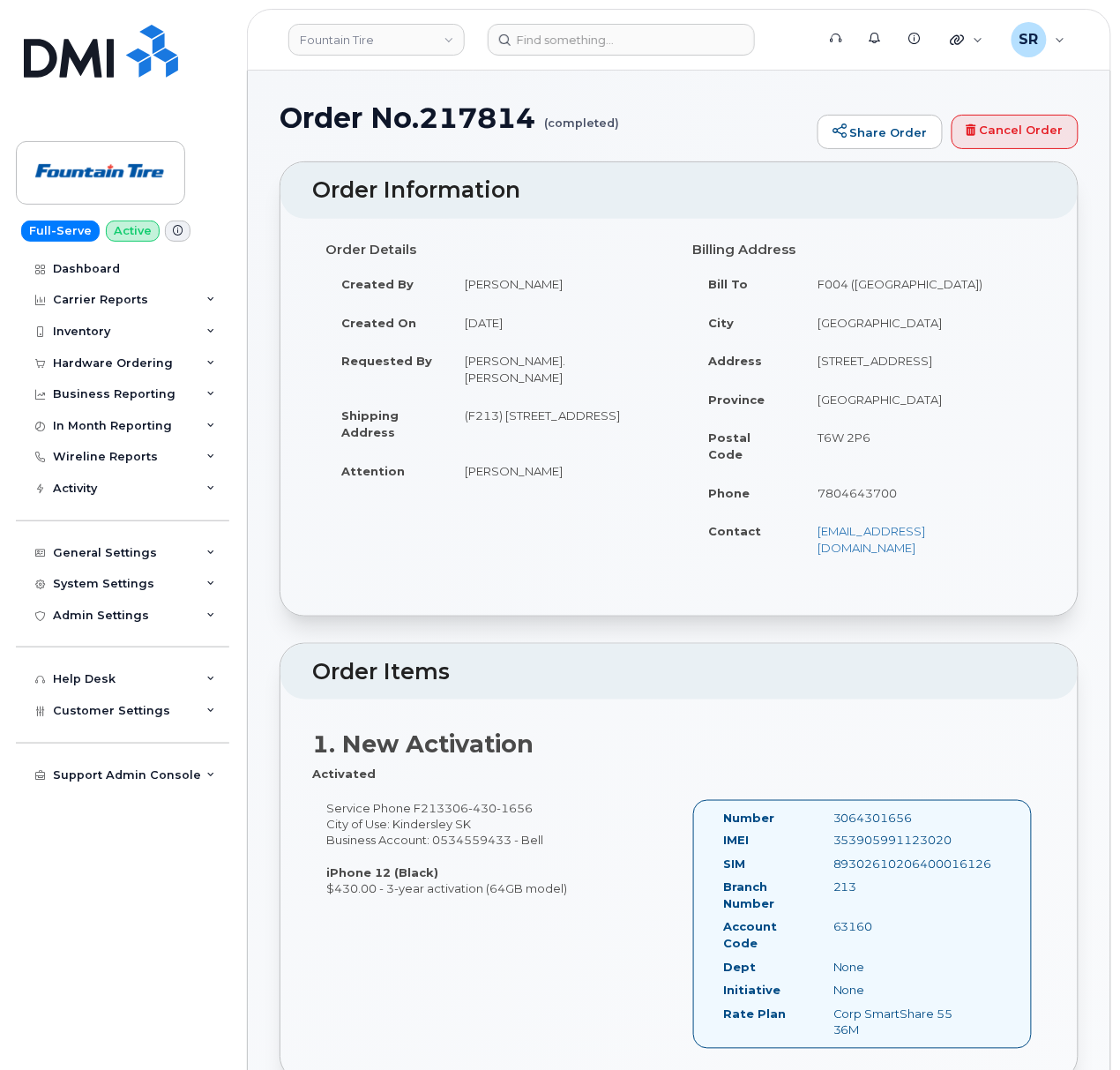
drag, startPoint x: 597, startPoint y: 418, endPoint x: 463, endPoint y: 397, distance: 135.6
click at [463, 397] on td "(F213) [STREET_ADDRESS]" at bounding box center [557, 423] width 217 height 55
copy td "(F213) [STREET_ADDRESS]"
click at [615, 21] on header "Fountain Tire Support Alerts Knowledge Base Quicklinks Suspend / Cancel Device …" at bounding box center [678, 39] width 864 height 62
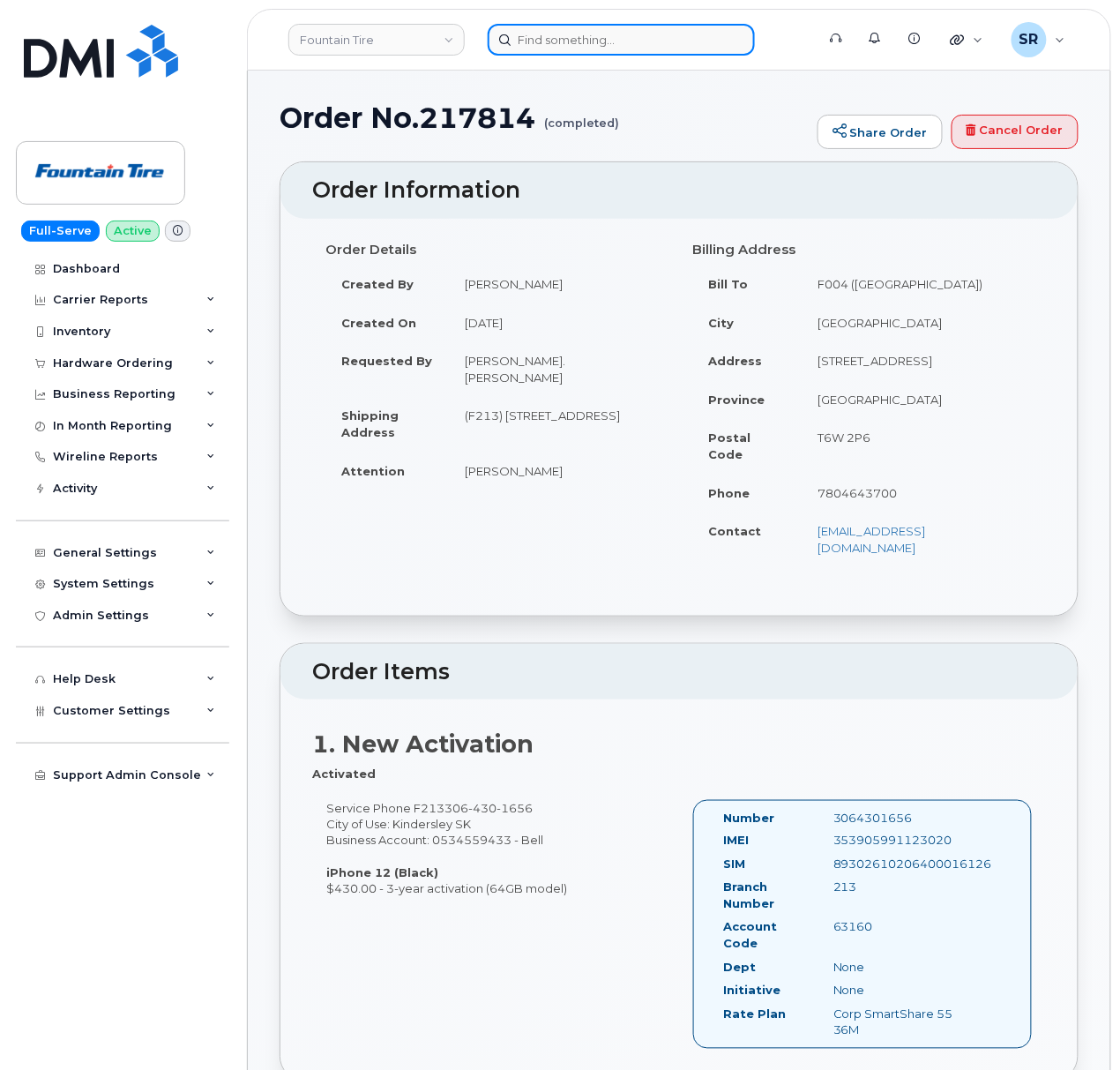
click at [615, 29] on input at bounding box center [621, 39] width 267 height 31
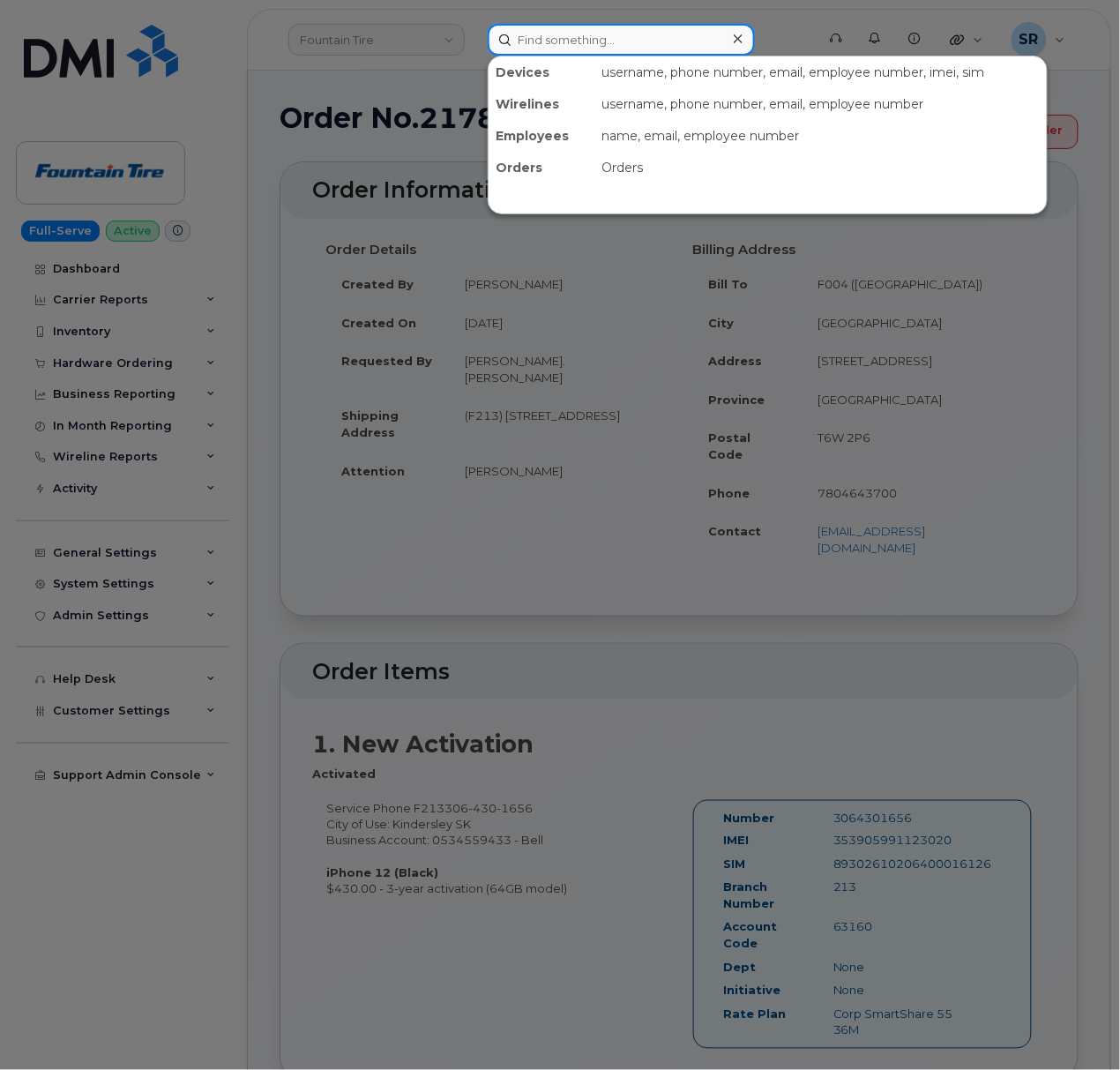
paste input "[PERSON_NAME]"
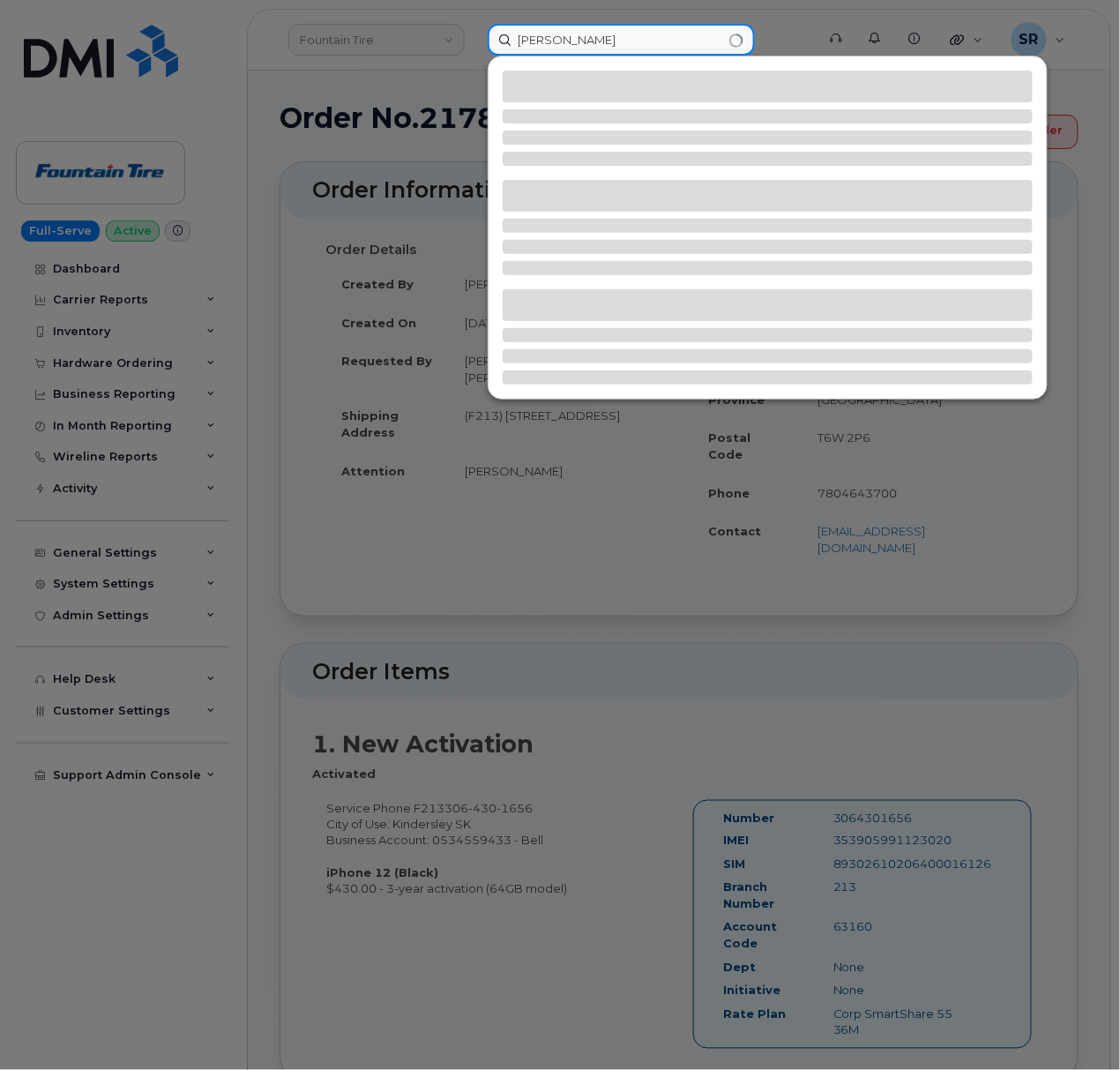
type input "[PERSON_NAME]"
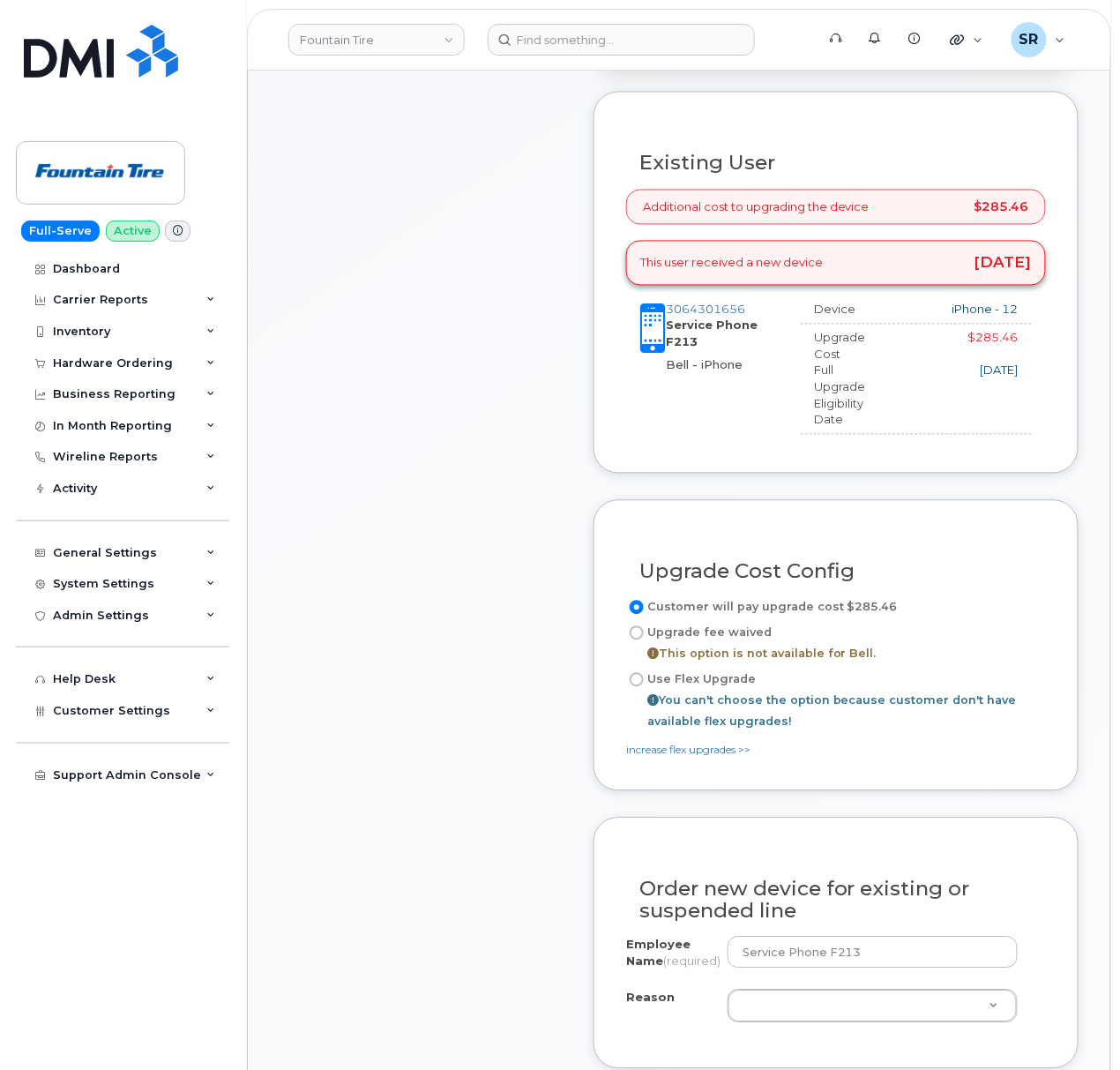
scroll to position [706, 0]
click at [511, 804] on div "Item #1 in process $630.00 Hardware Upgrade Service Phone F213 [PHONE_NUMBER] i…" at bounding box center [421, 734] width 283 height 2168
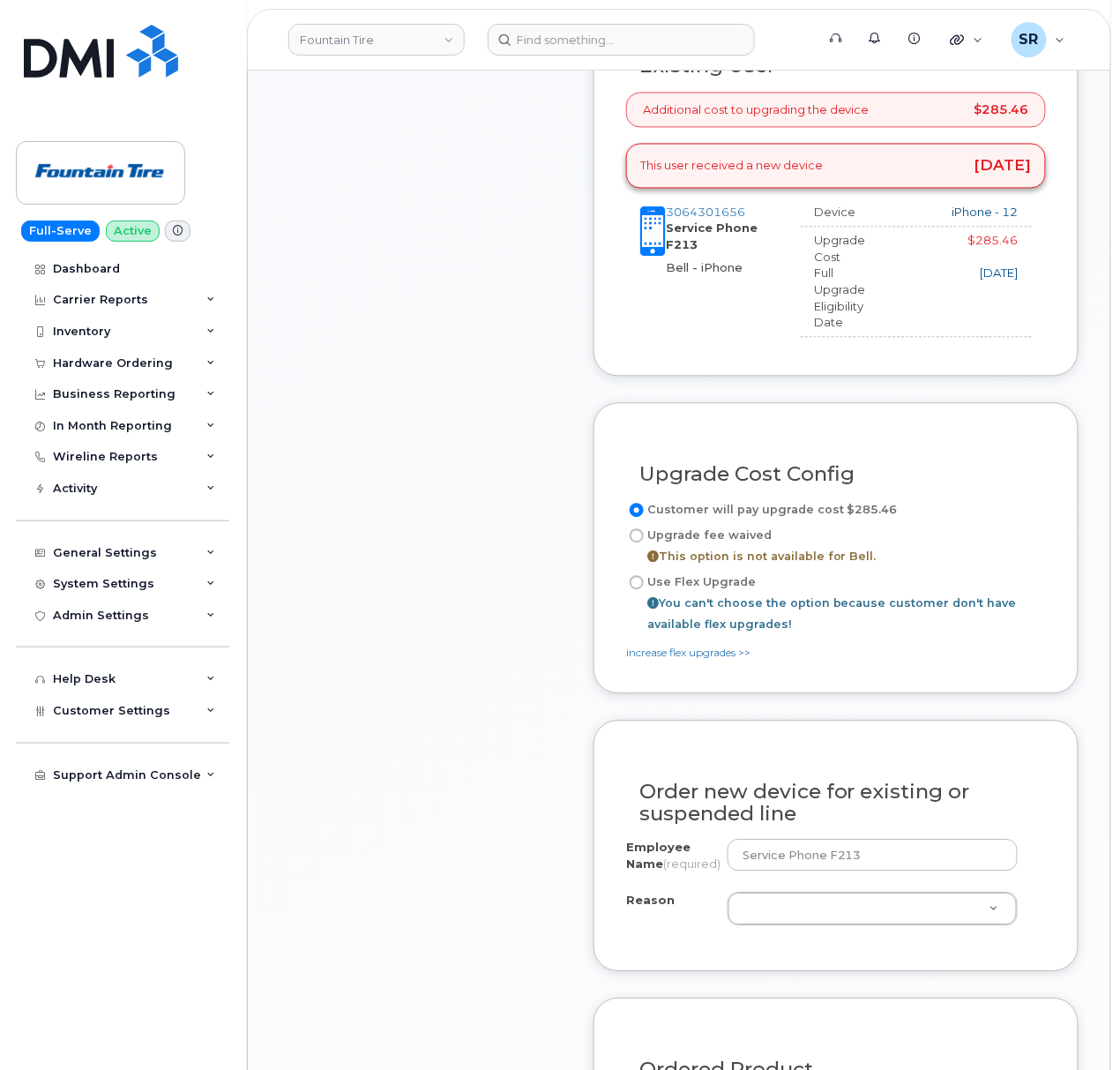
scroll to position [940, 0]
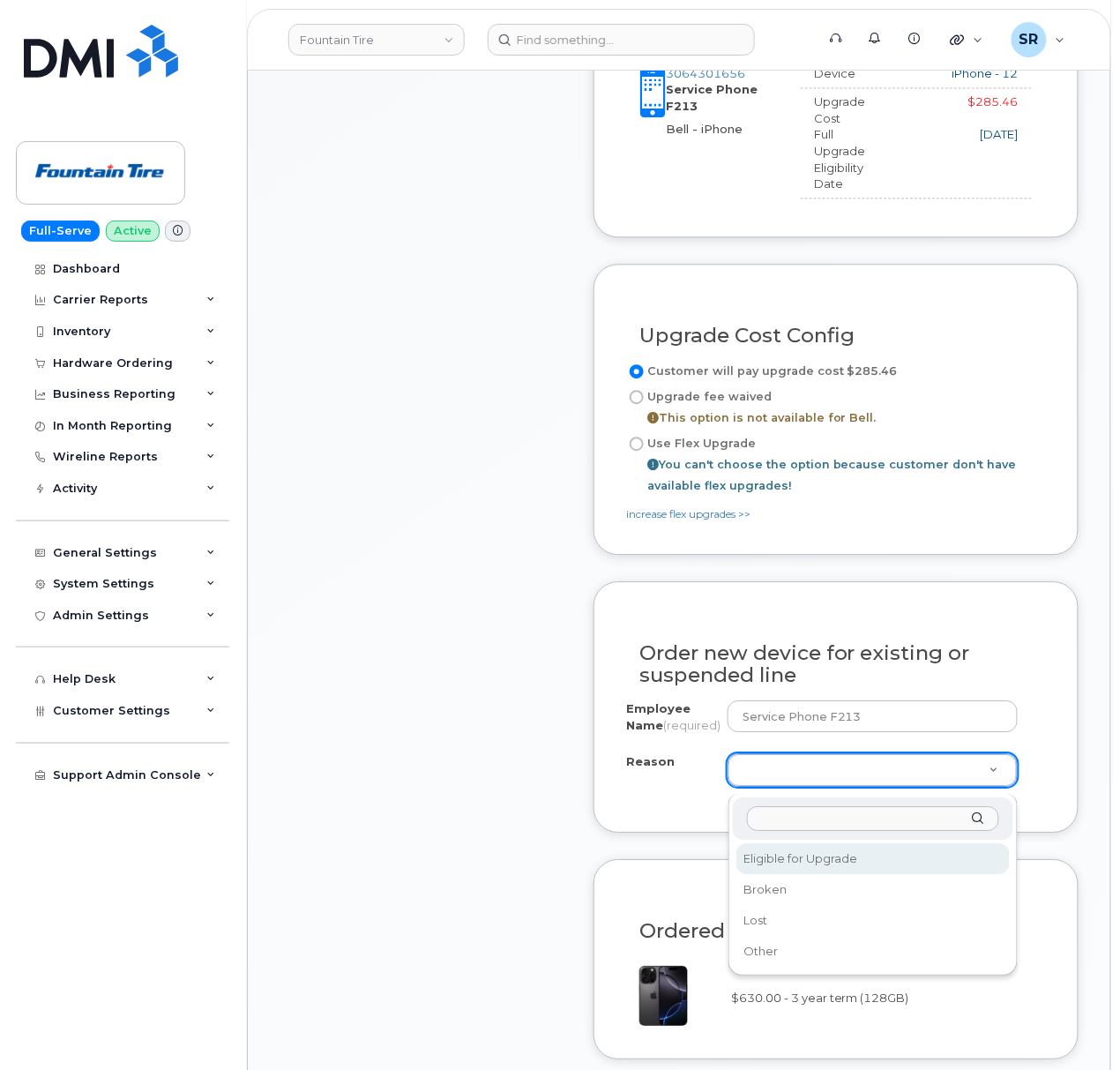
select select "eligible_for_upgrade"
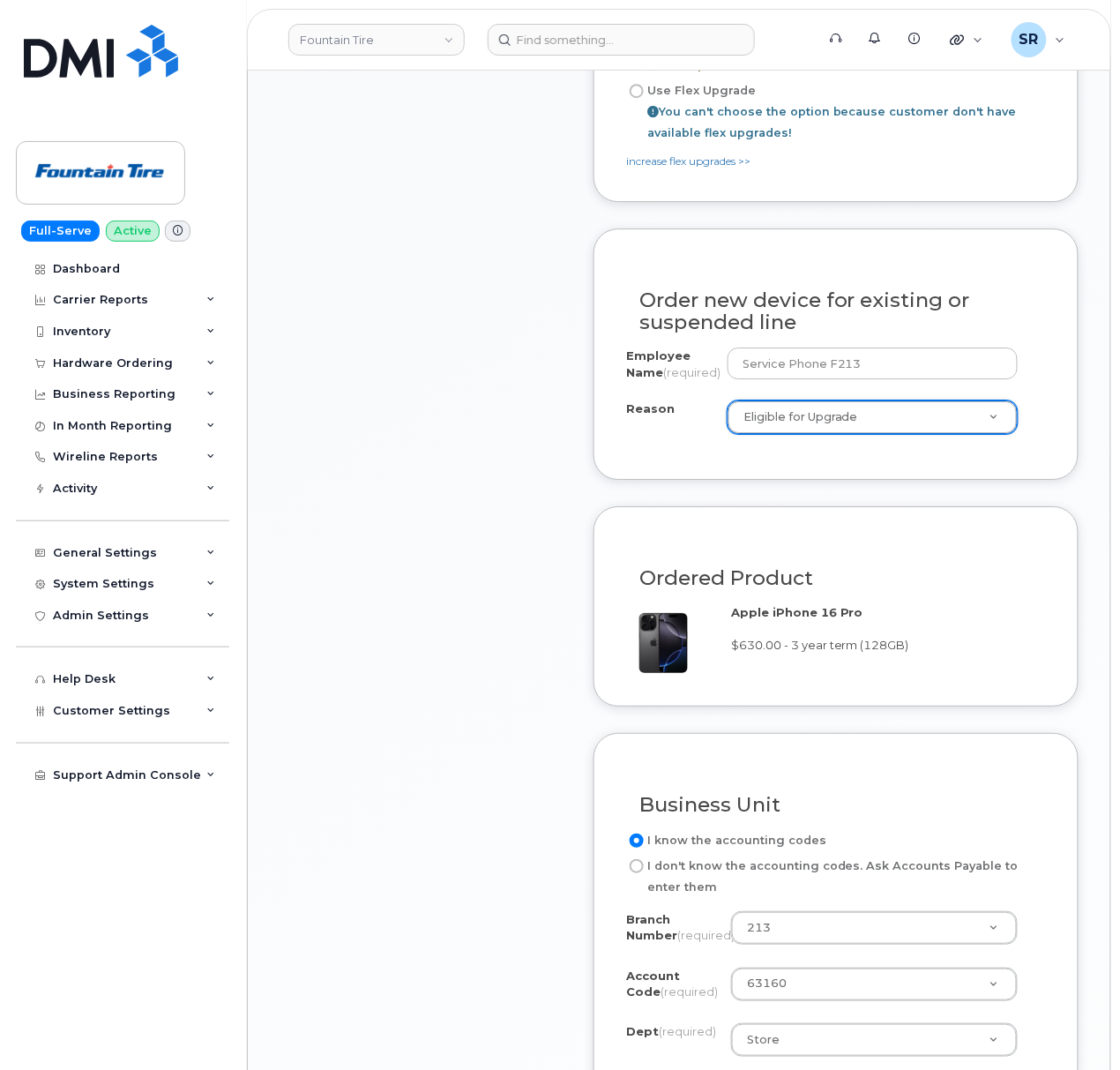
click at [487, 757] on div "Item #1 in process $630.00 Hardware Upgrade Service Phone F213 [PHONE_NUMBER] i…" at bounding box center [421, 147] width 283 height 2168
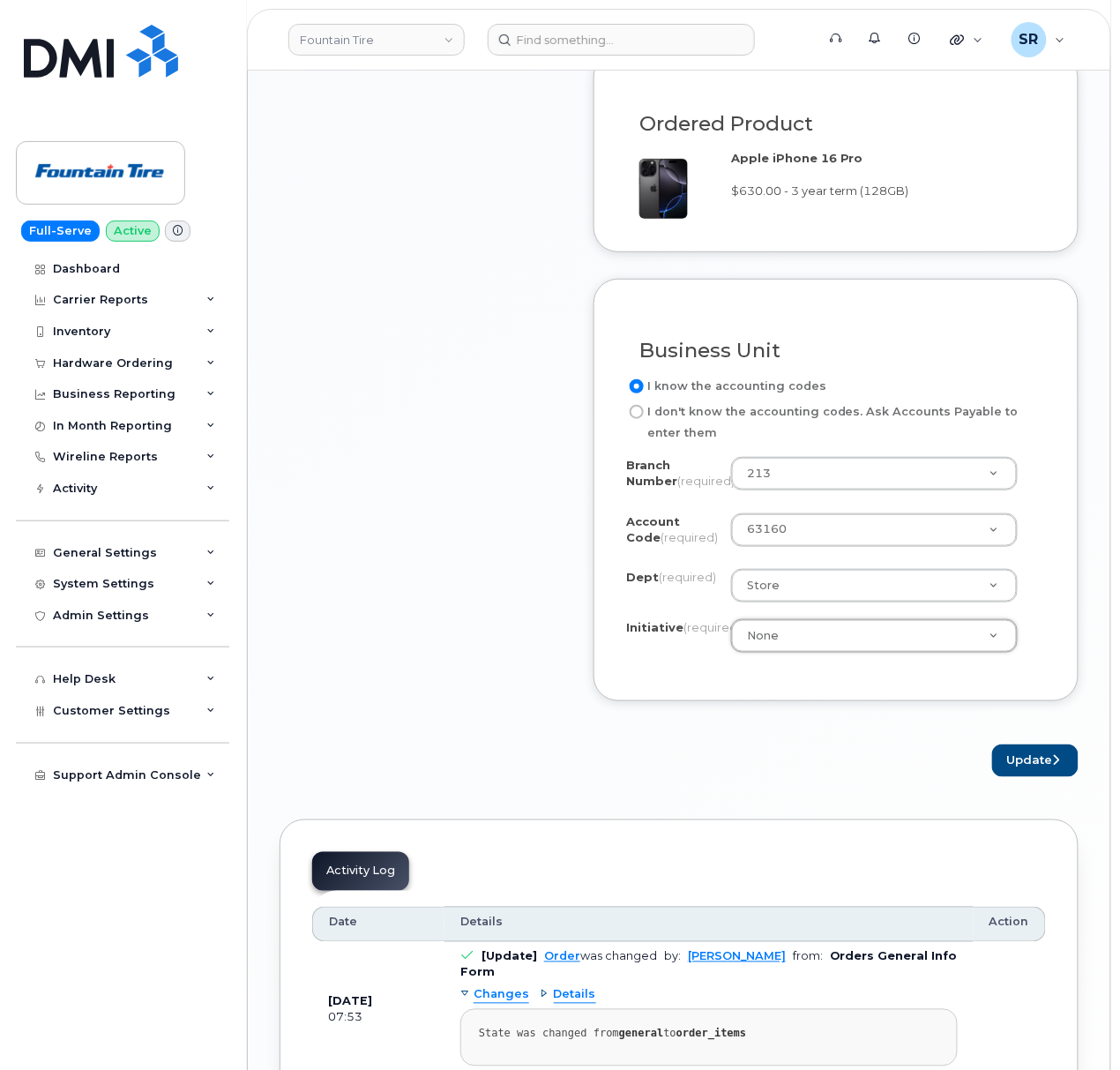
scroll to position [1764, 0]
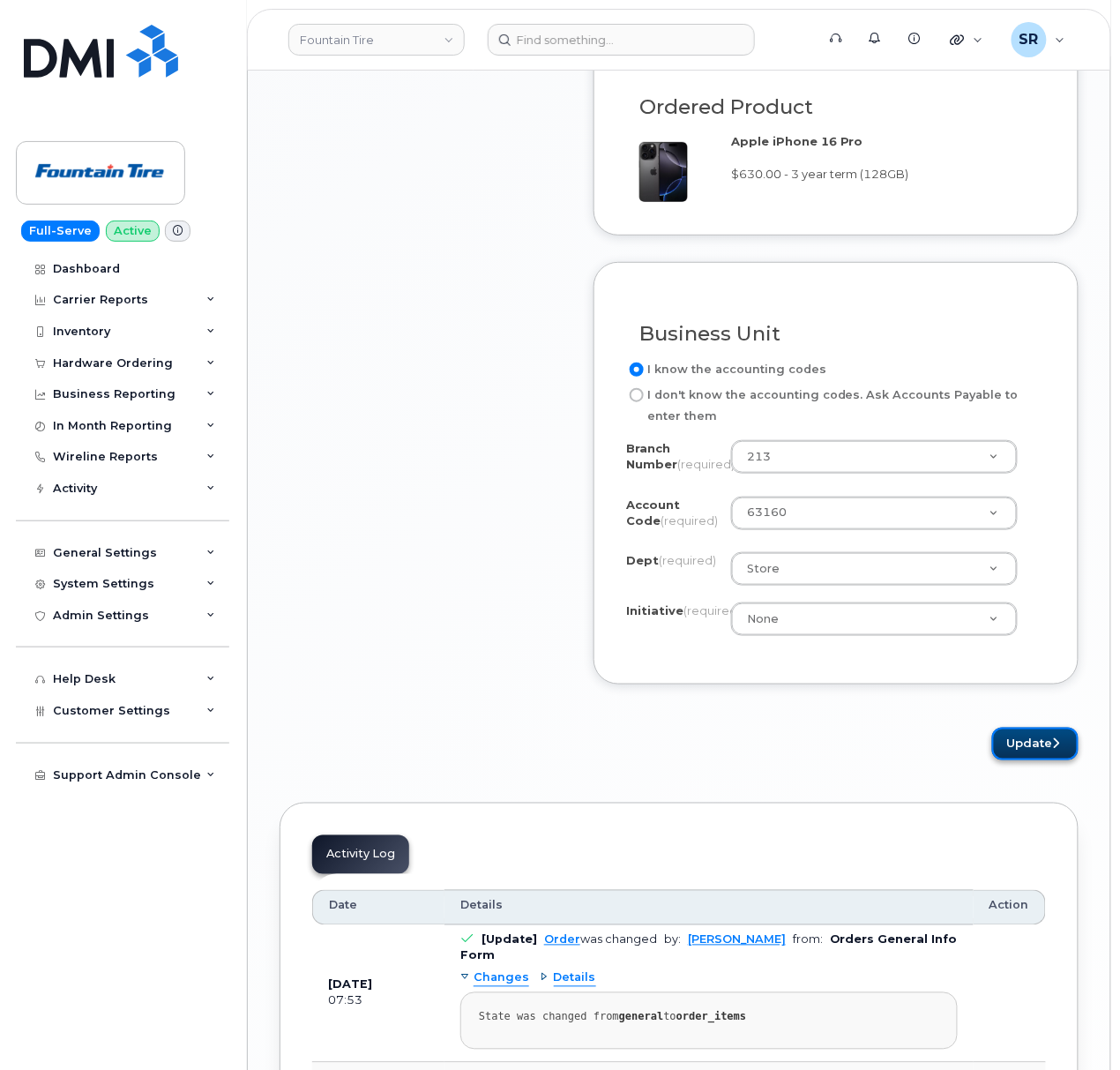
click at [1048, 760] on button "Update" at bounding box center [1035, 744] width 86 height 32
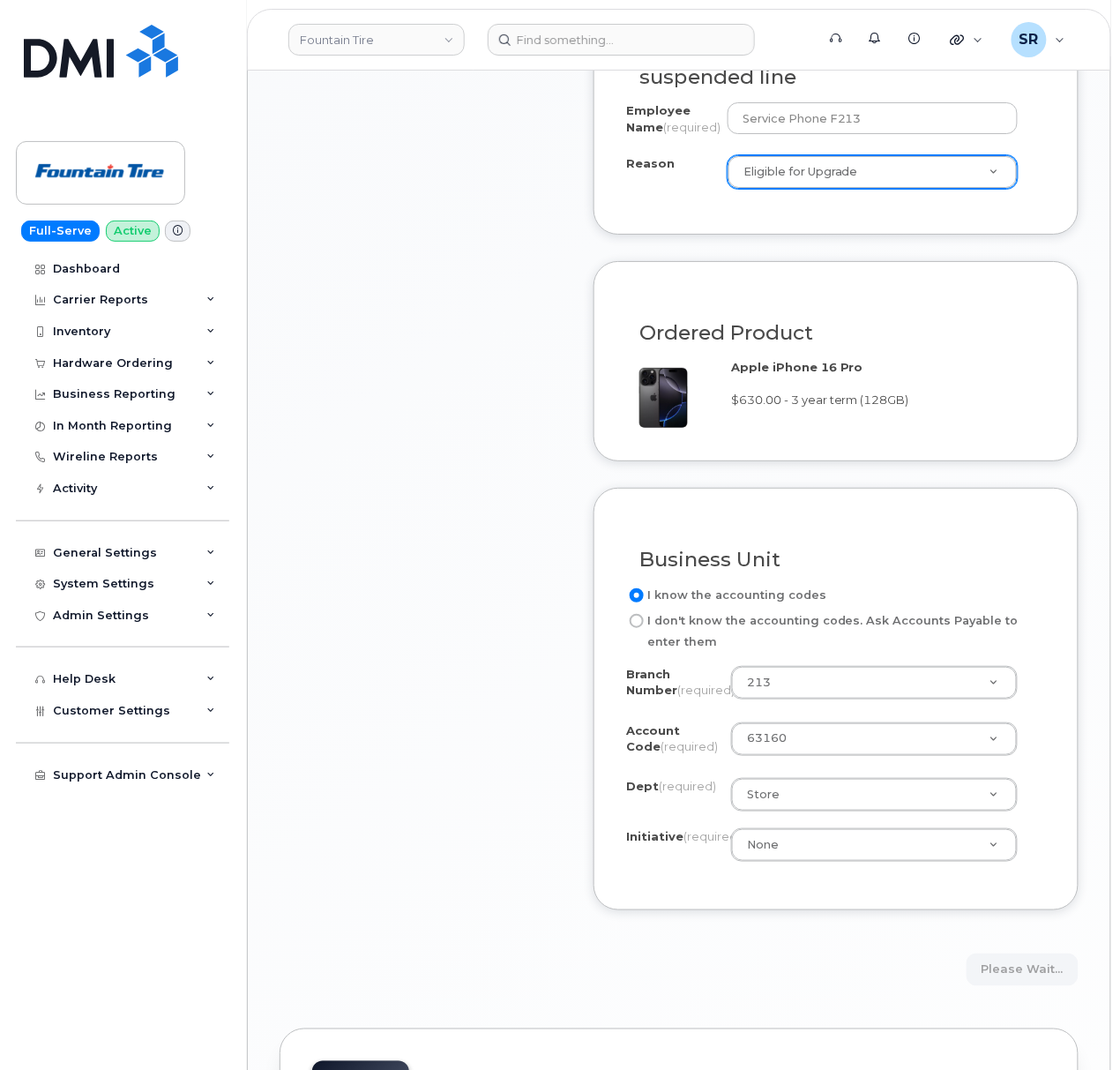
scroll to position [1528, 0]
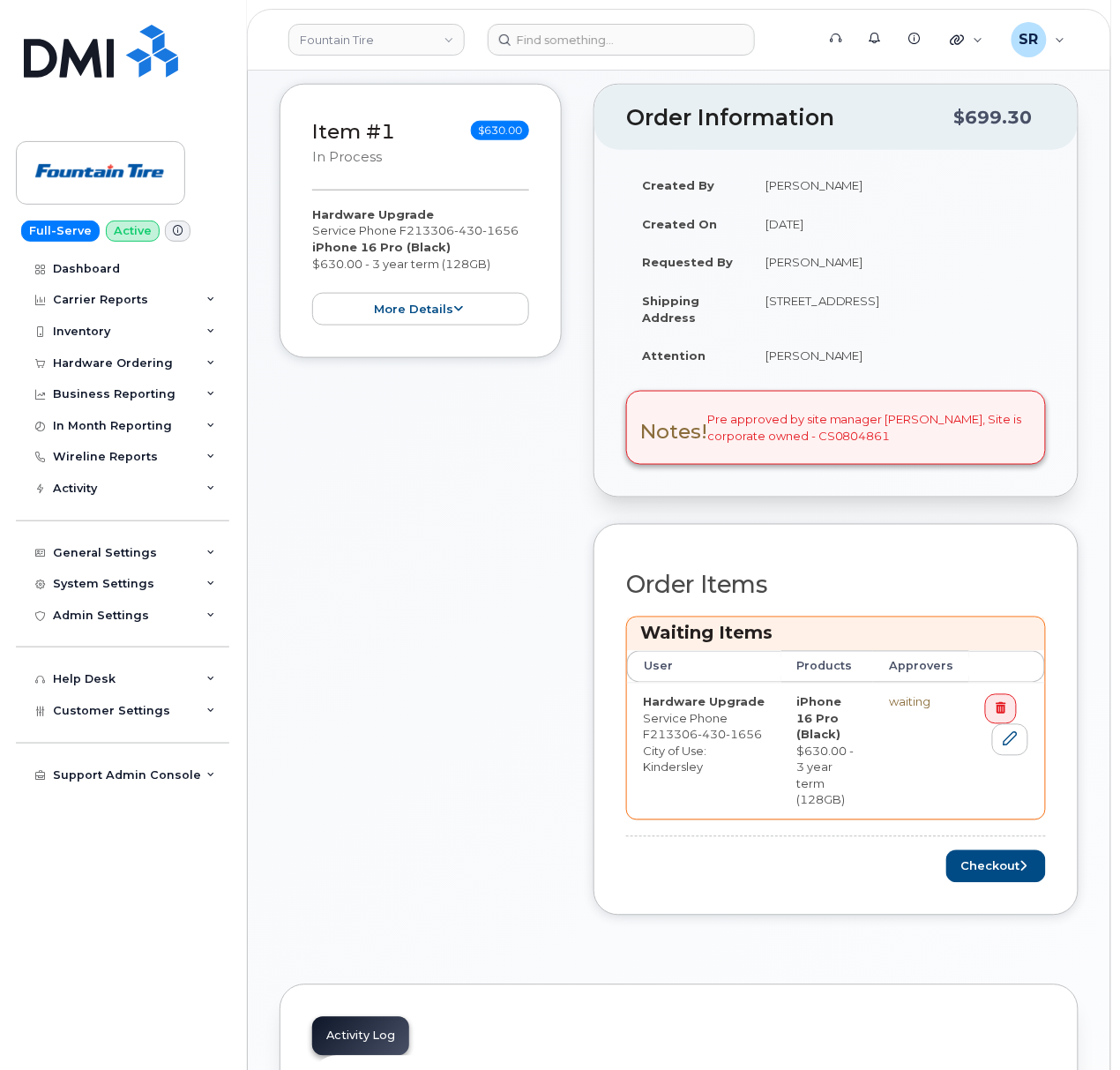
scroll to position [353, 0]
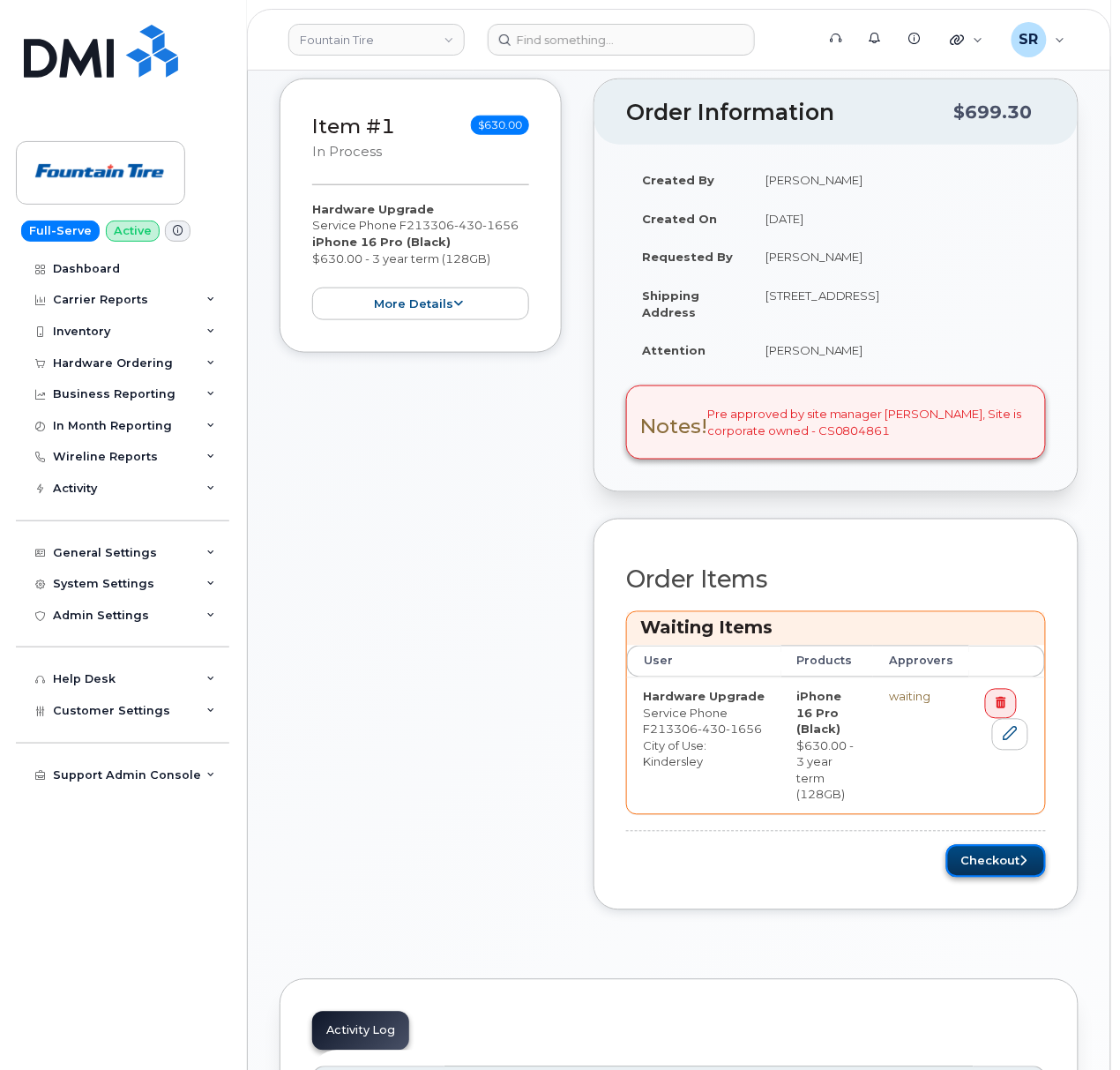
click at [1011, 855] on button "Checkout" at bounding box center [996, 861] width 100 height 32
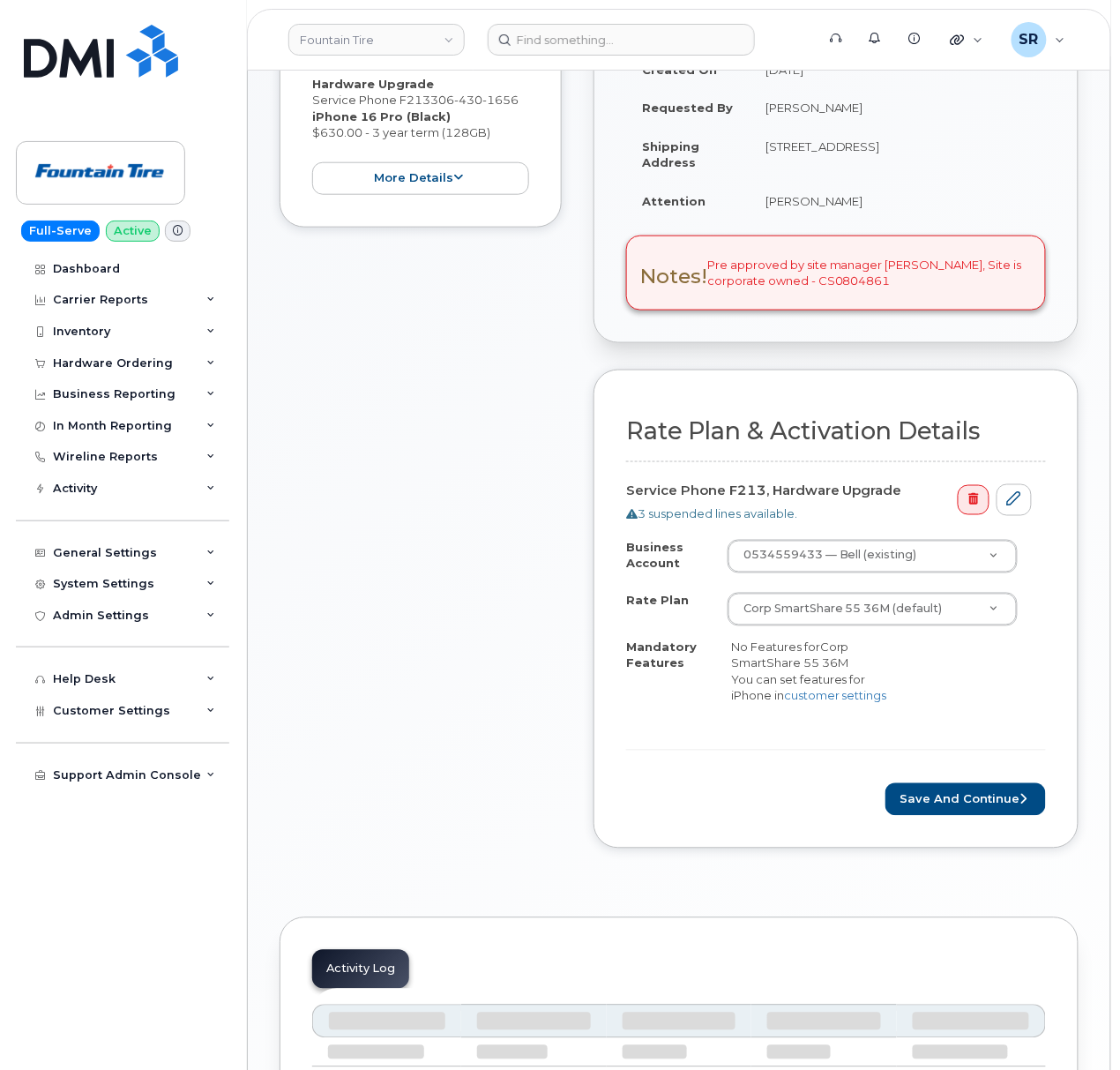
scroll to position [353, 0]
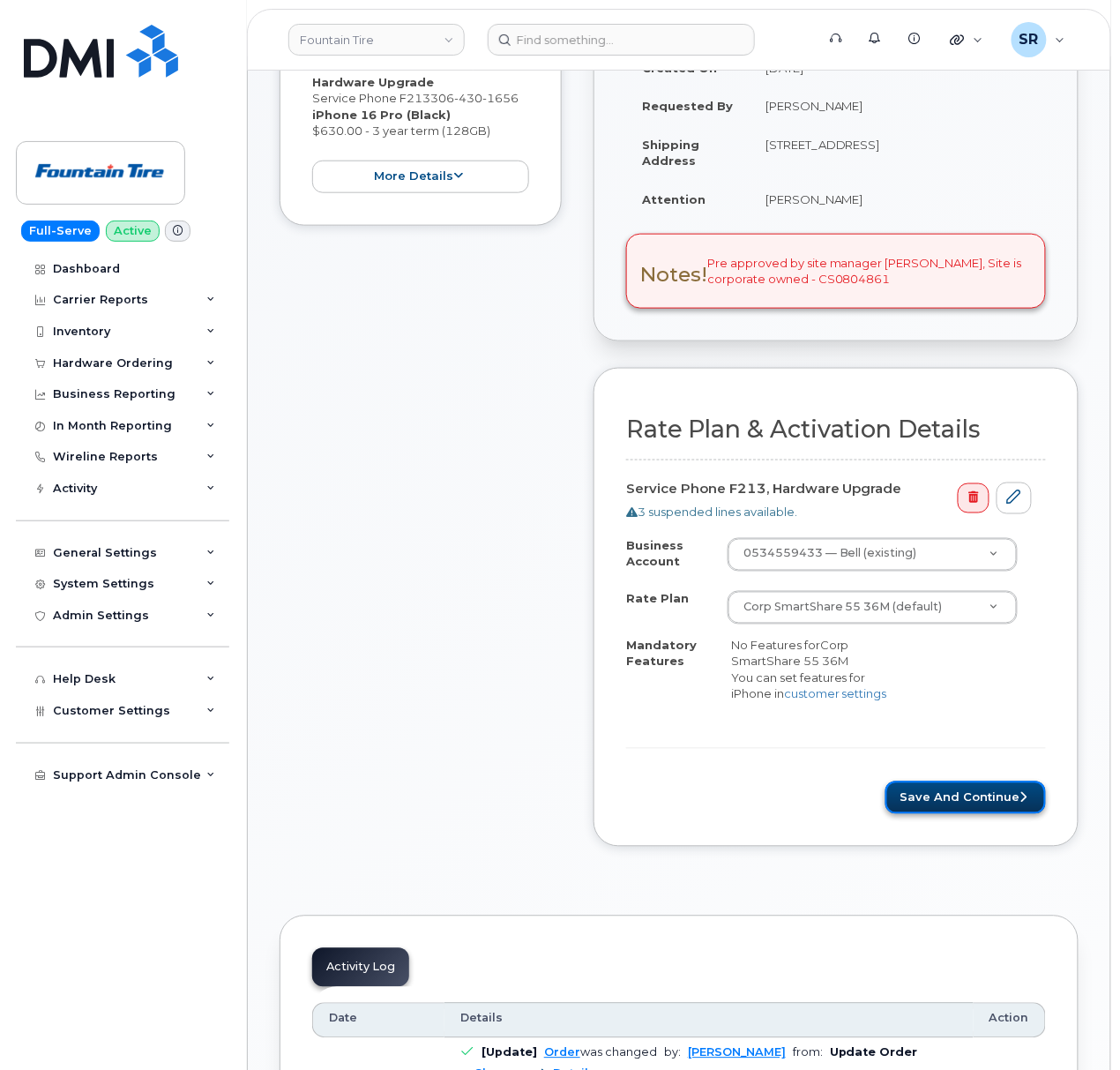
click at [1011, 812] on button "Save and Continue" at bounding box center [964, 798] width 160 height 32
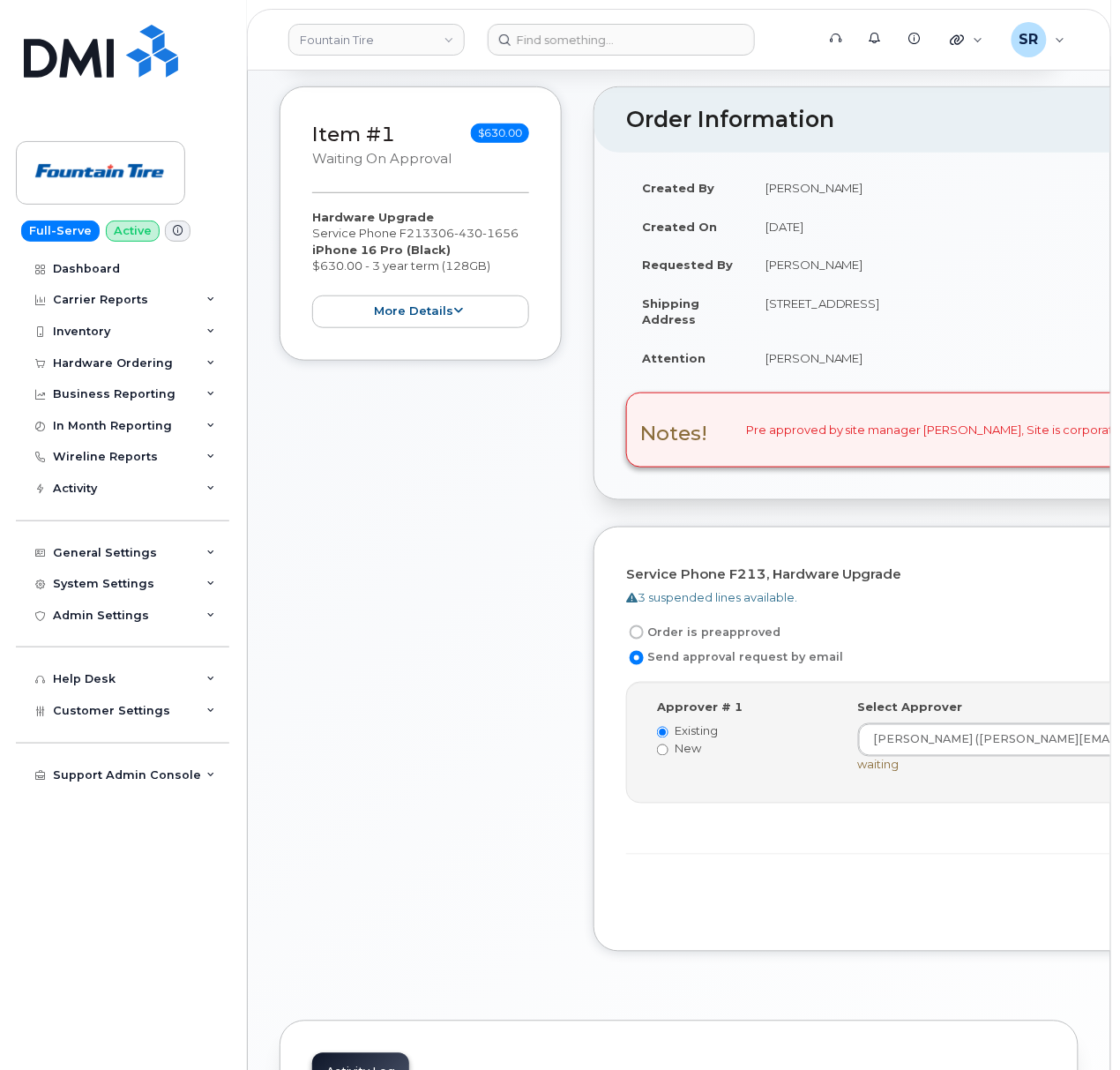
scroll to position [234, 0]
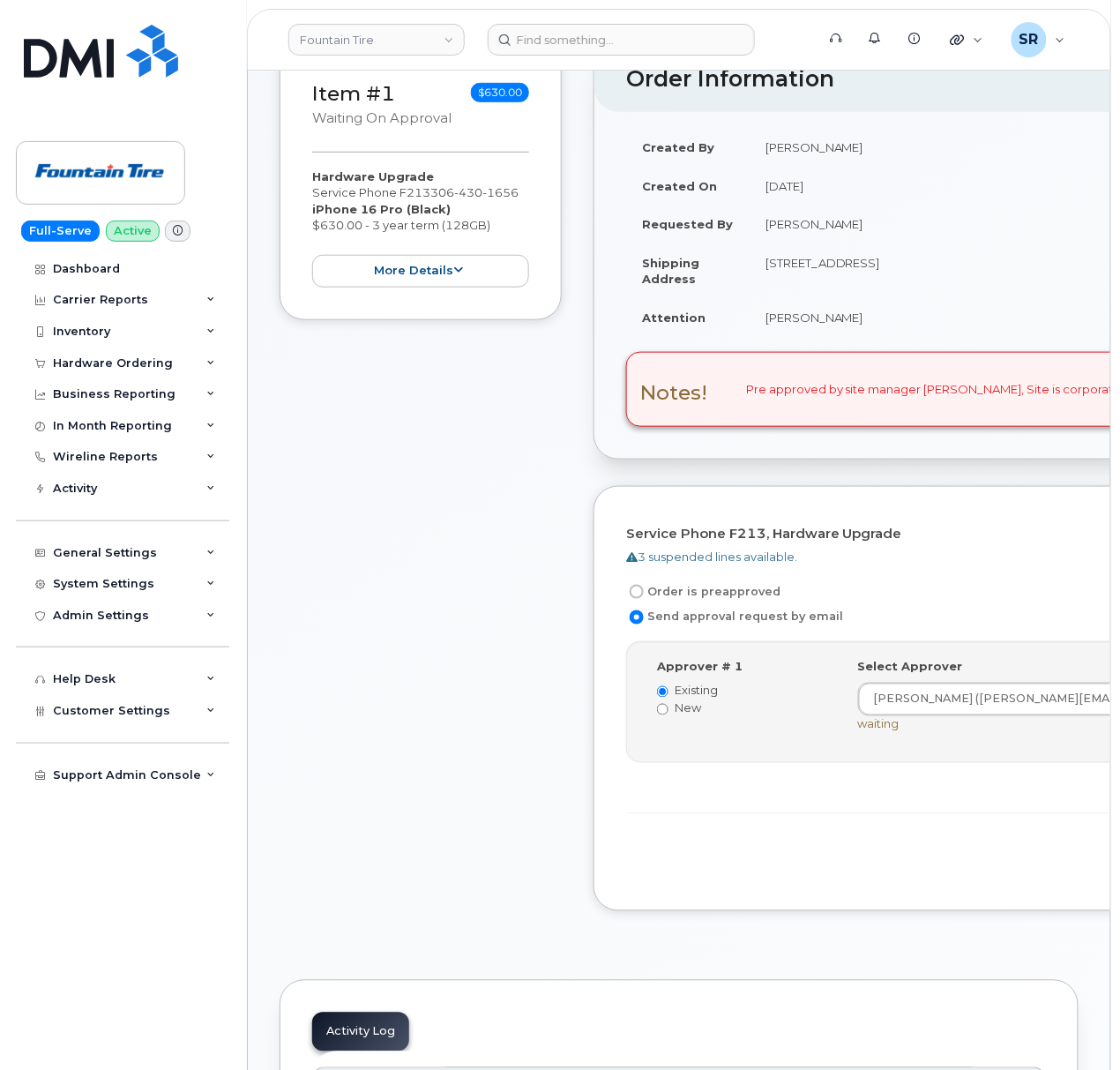
click at [700, 581] on label "Order is preapproved" at bounding box center [703, 592] width 155 height 21
click at [644, 584] on input "Order is preapproved" at bounding box center [636, 591] width 14 height 14
radio input "true"
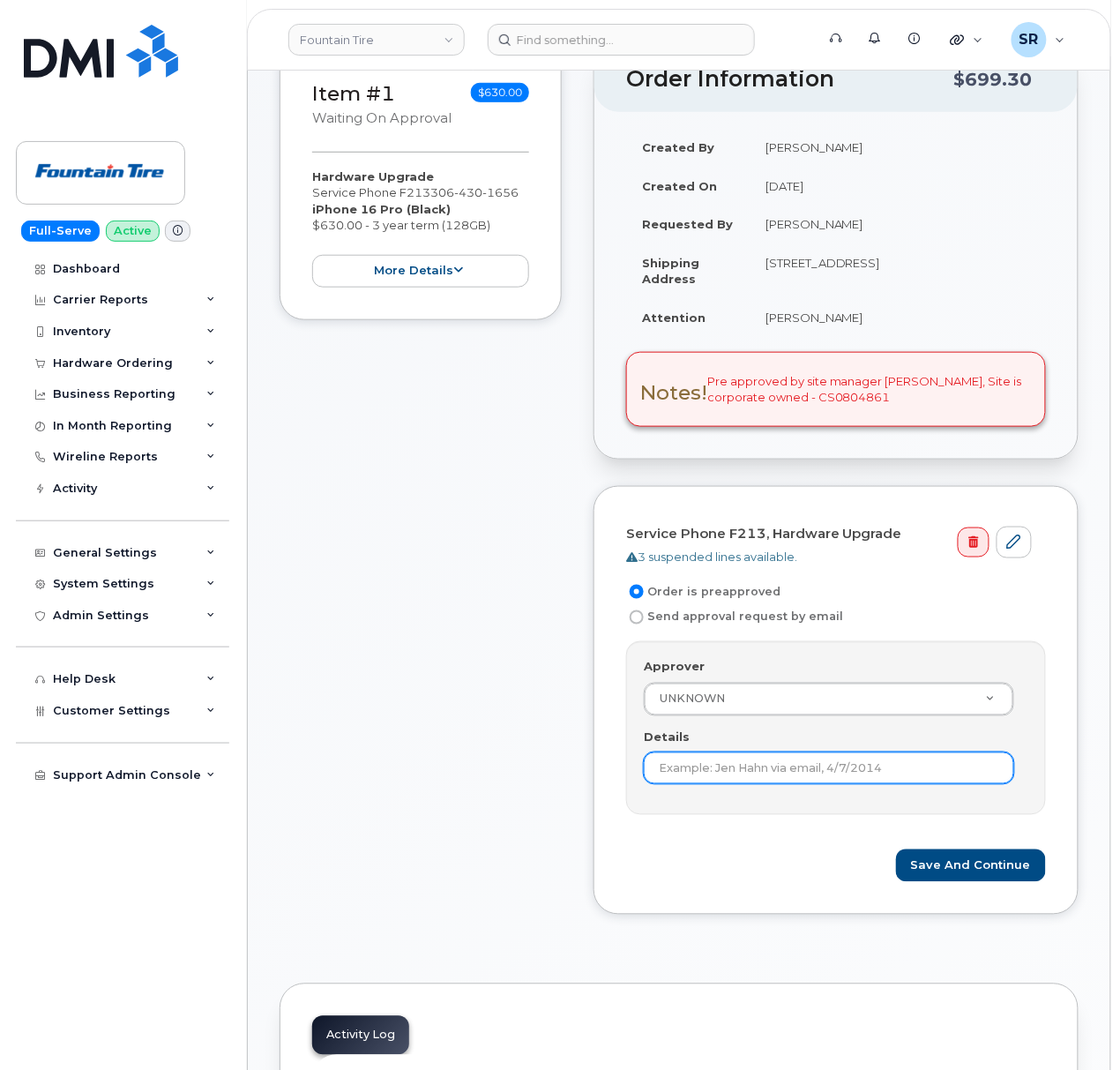
click at [762, 752] on input "Details" at bounding box center [829, 767] width 371 height 31
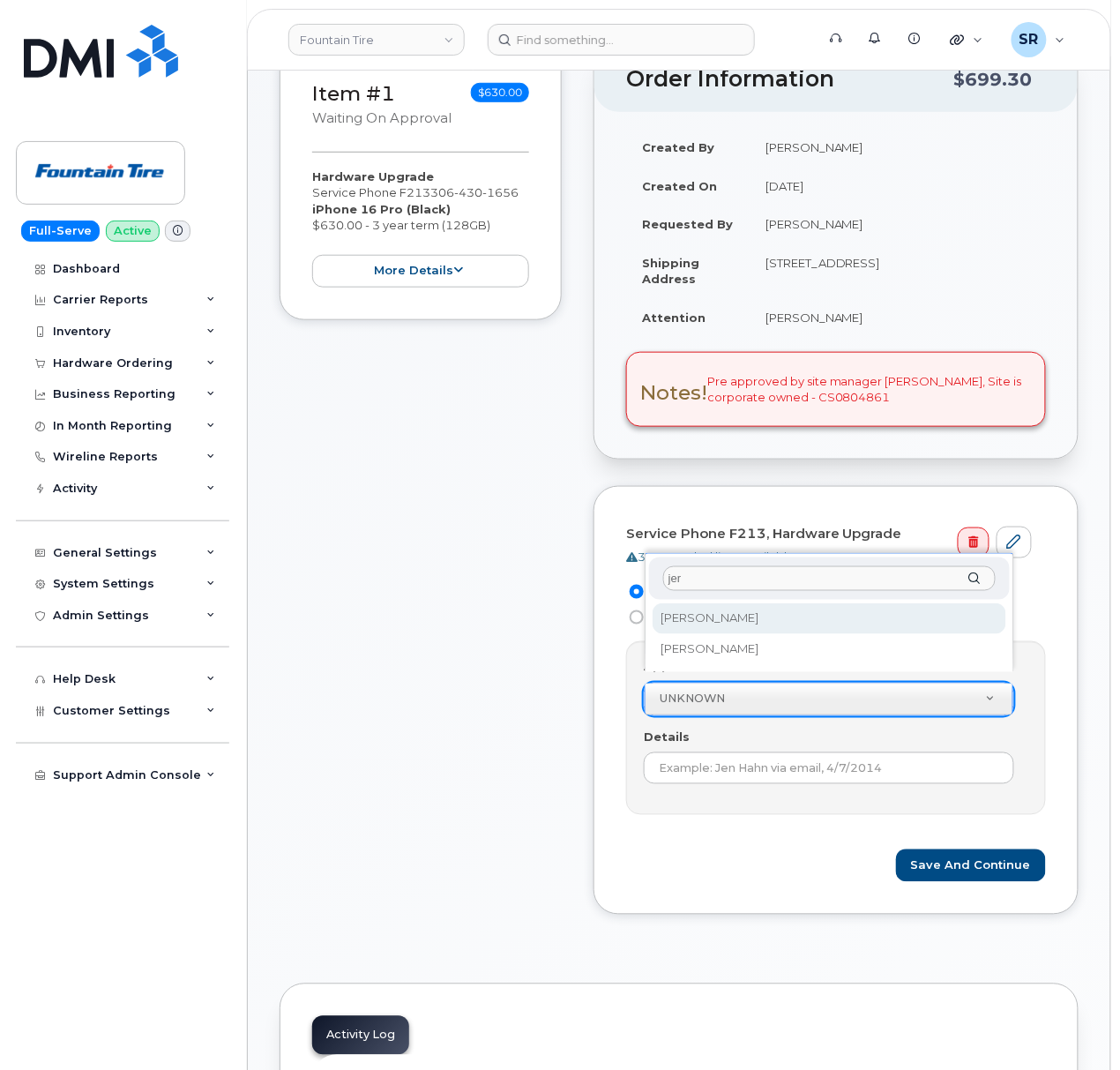
type input "jer"
select select "1963089"
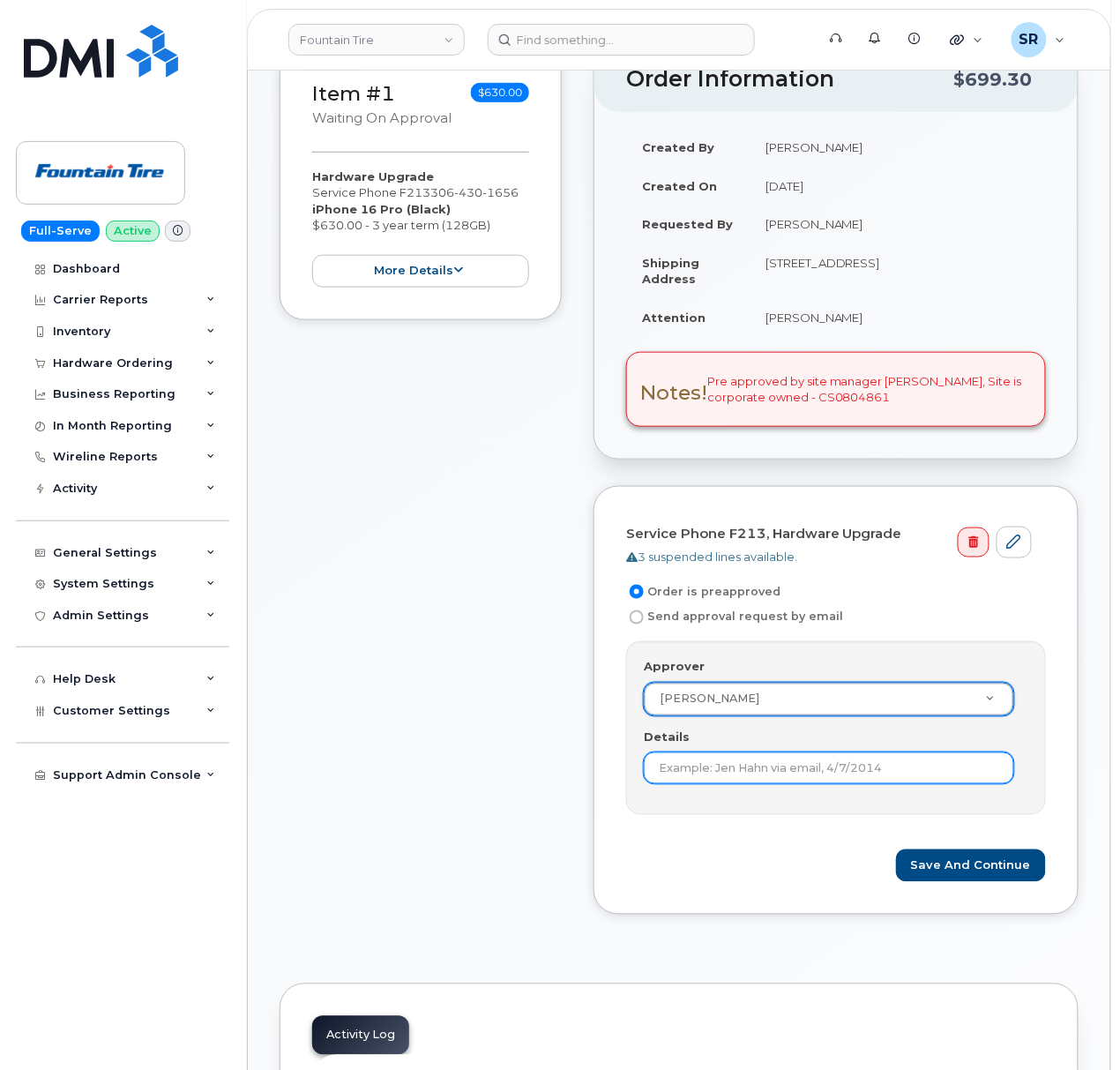
click at [776, 752] on input "Details" at bounding box center [829, 767] width 371 height 31
paste input "(F213)"
drag, startPoint x: 958, startPoint y: 767, endPoint x: 870, endPoint y: 770, distance: 88.1
click at [870, 770] on input "Jeremy already approved via email - (F213)" at bounding box center [829, 767] width 371 height 31
paste input "CS0804861"
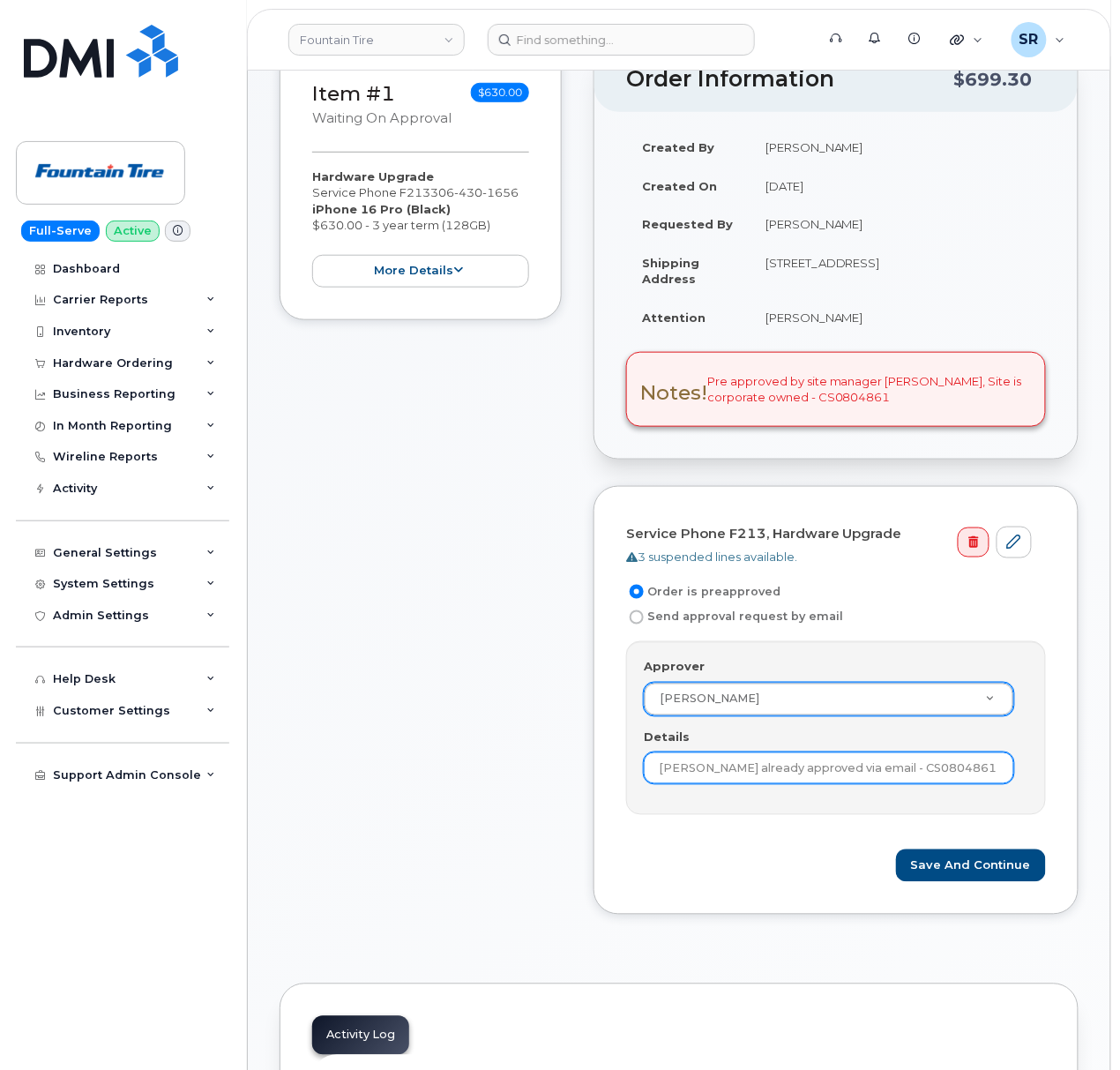
type input "Jeremy already approved via email - CS0804861"
click at [762, 804] on form "Service Phone F213, Hardware Upgrade 3 suspended lines available. Order is prea…" at bounding box center [835, 700] width 420 height 363
click at [977, 858] on button "Save and Continue" at bounding box center [971, 865] width 150 height 32
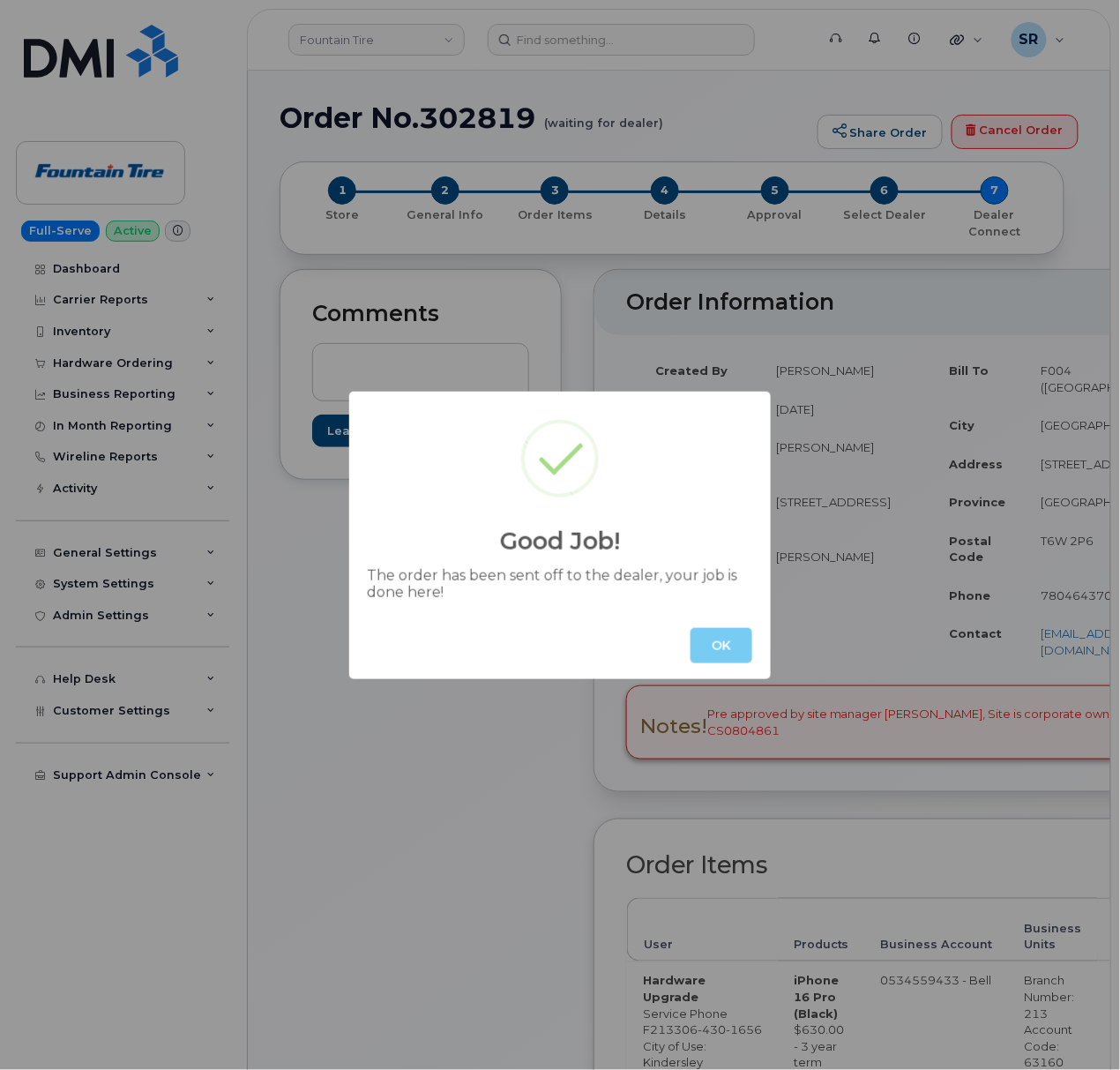
click at [721, 640] on button "OK" at bounding box center [721, 645] width 62 height 35
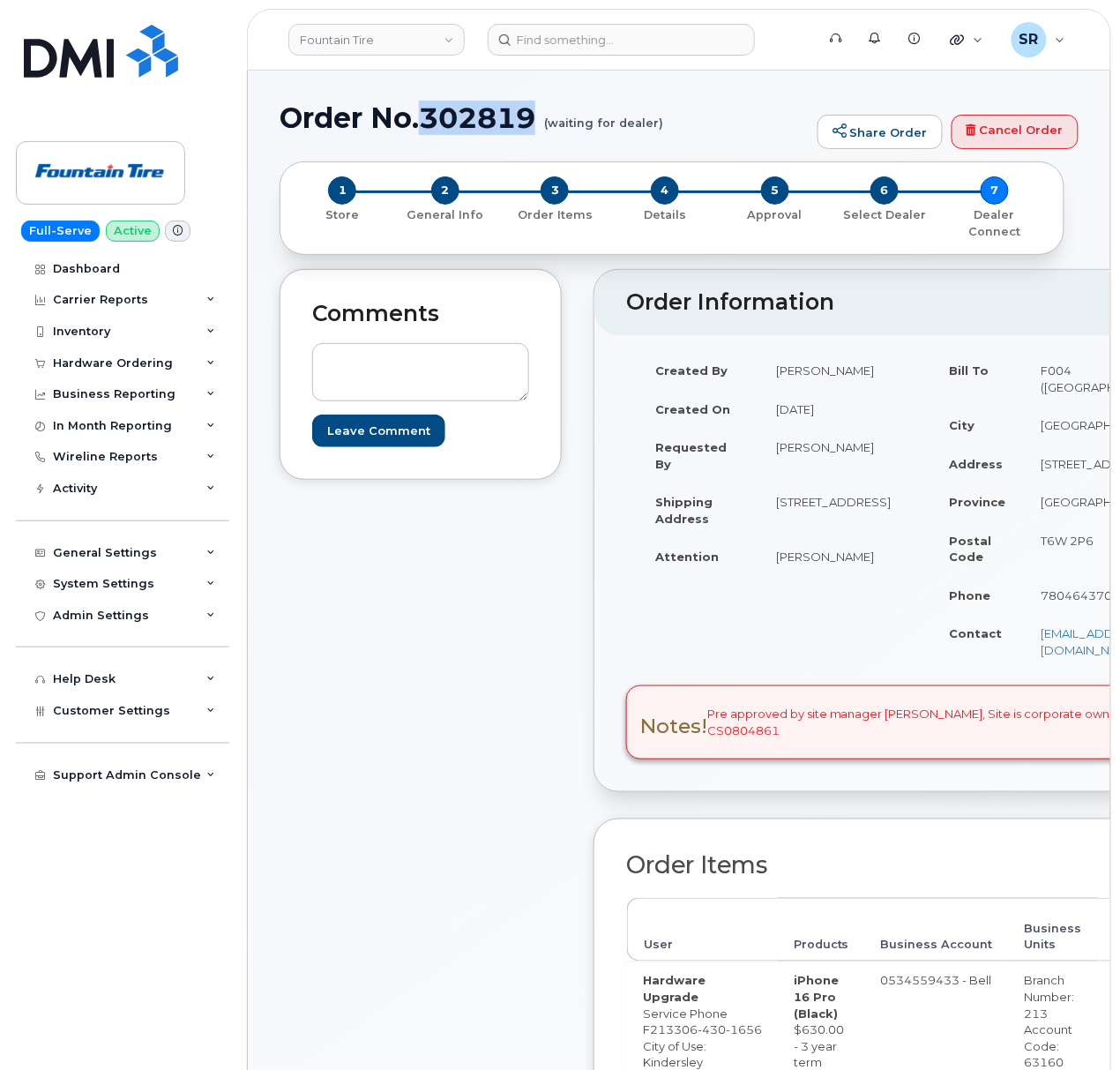
drag, startPoint x: 541, startPoint y: 114, endPoint x: 424, endPoint y: 109, distance: 117.1
click at [424, 109] on h1 "Order No.302819 (waiting for dealer)" at bounding box center [544, 118] width 529 height 31
copy h1 "302819"
click at [586, 860] on div "Comments Leave Comment Order Information $699.30 Created By Sebastian Reissig C…" at bounding box center [679, 813] width 799 height 1088
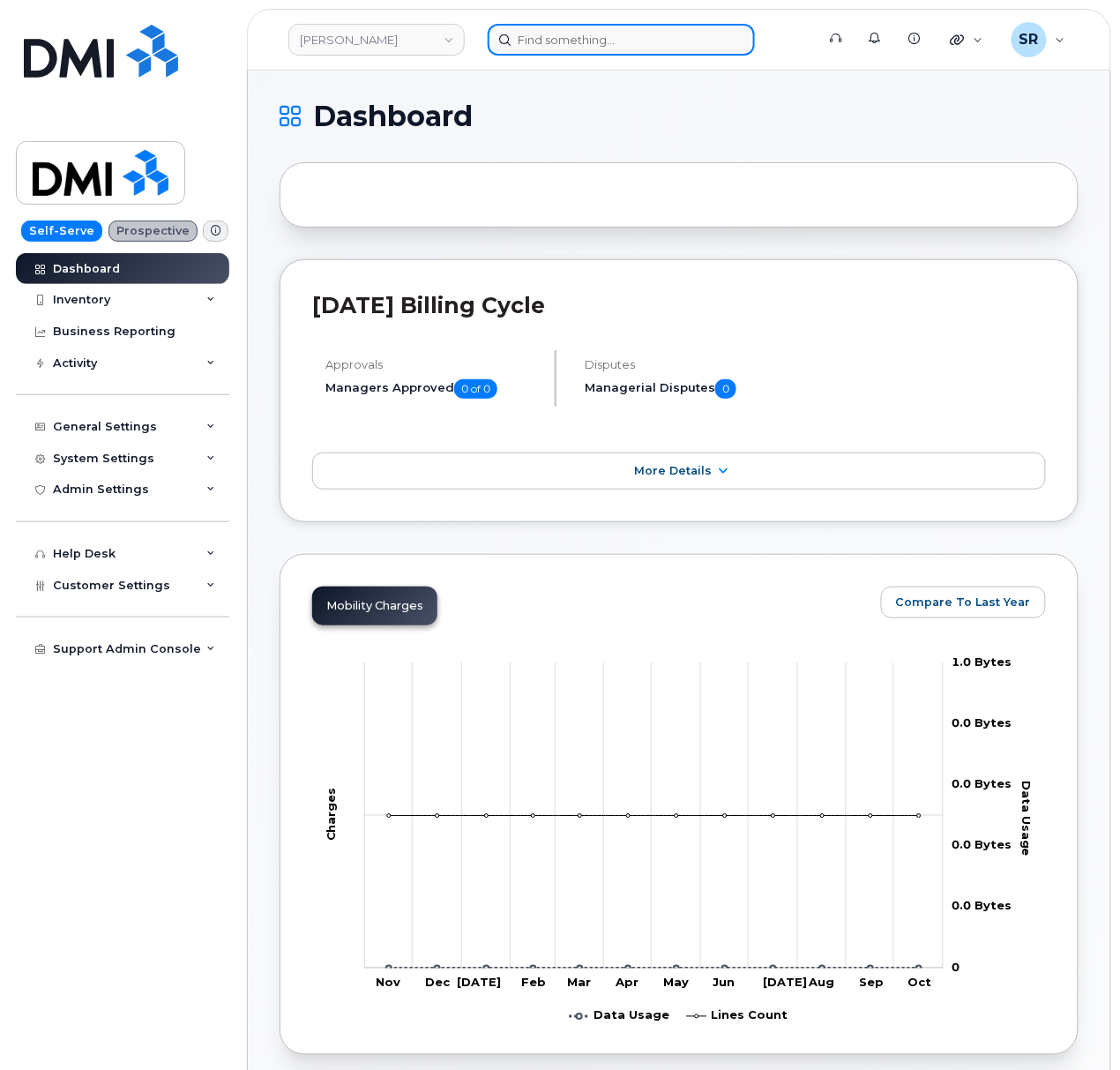
click at [585, 44] on input at bounding box center [621, 39] width 267 height 31
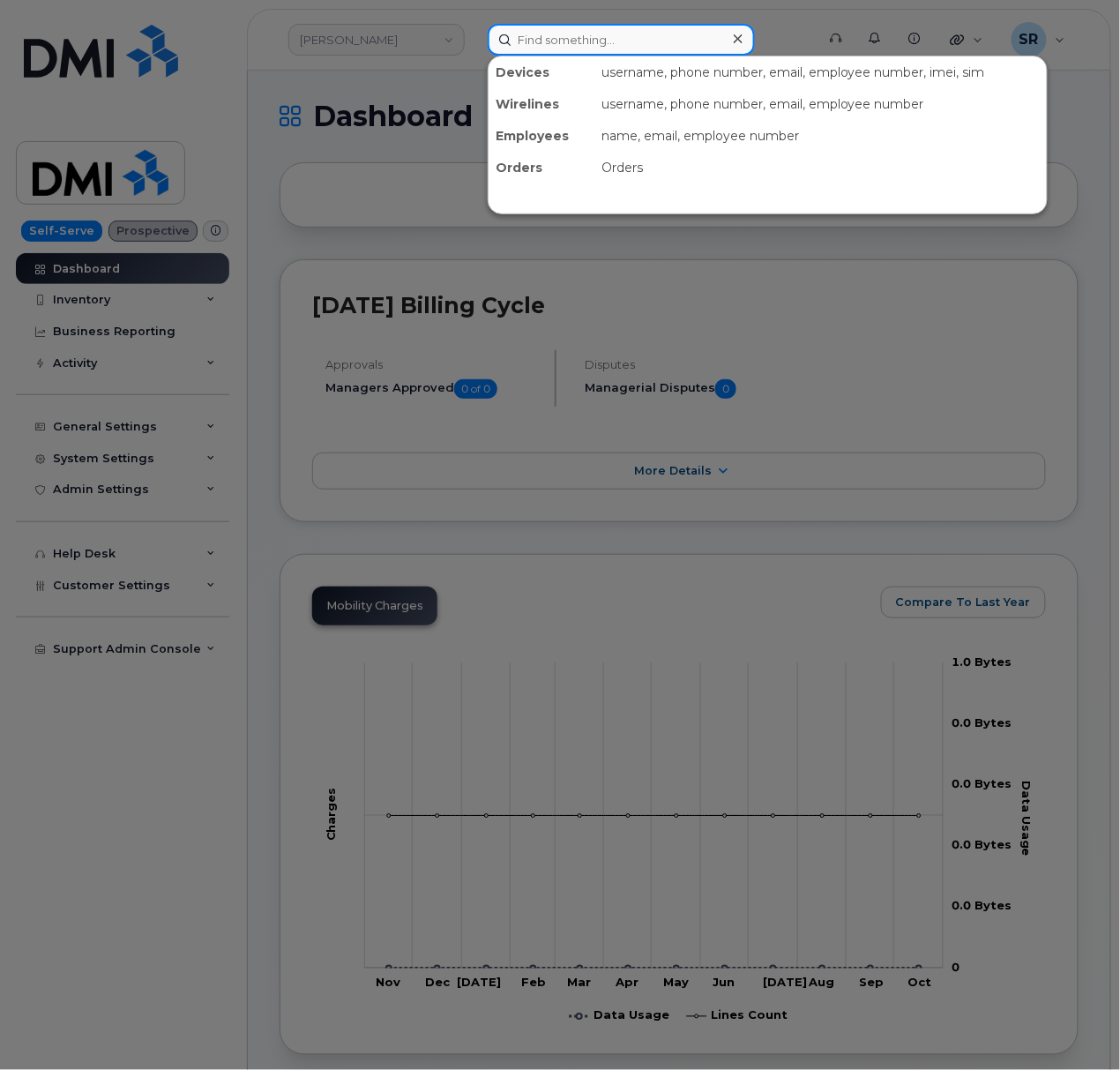
paste input "3184230507"
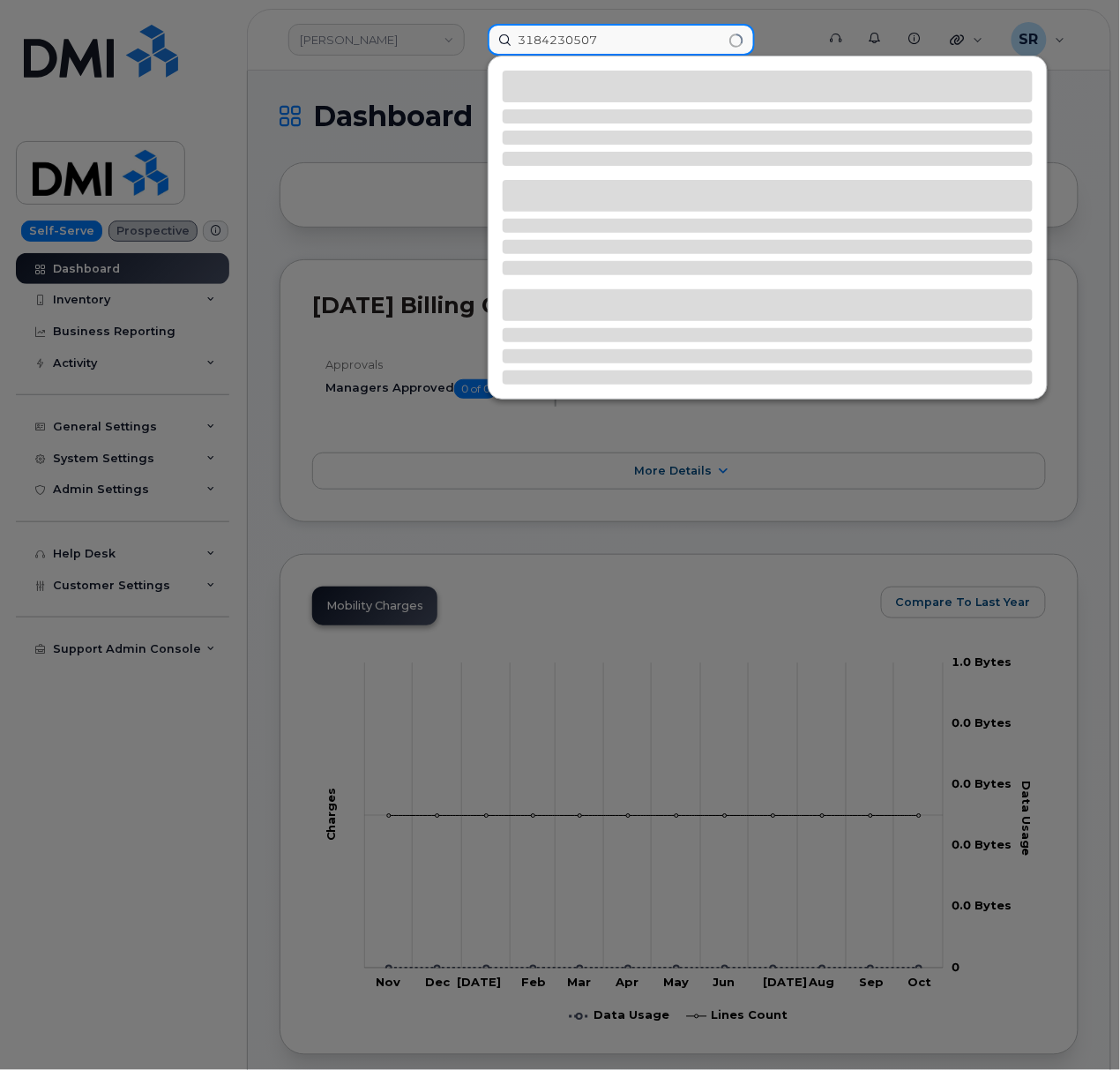
type input "3184230507"
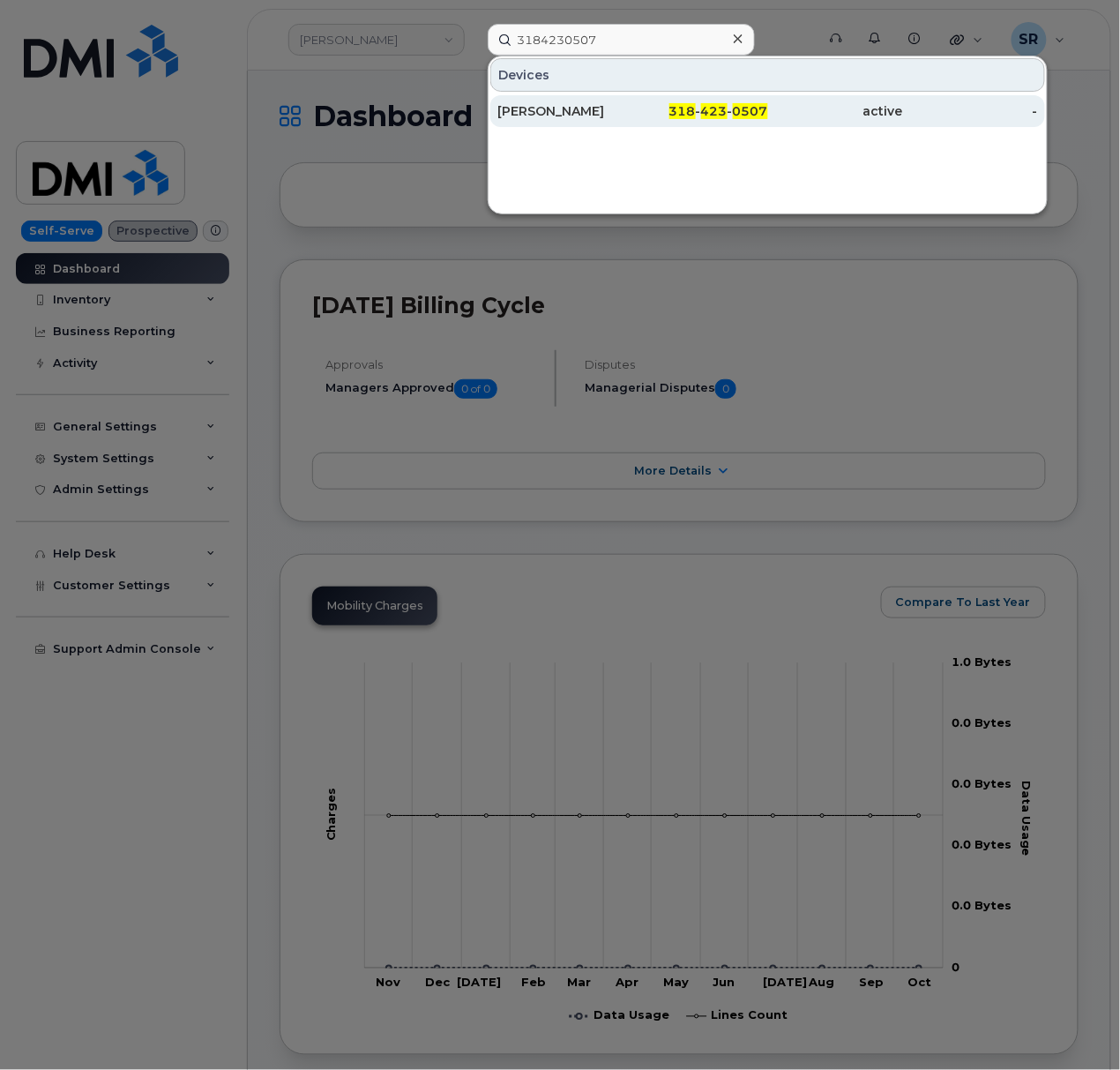
click at [664, 114] on div "318 - 423 - 0507" at bounding box center [700, 111] width 135 height 18
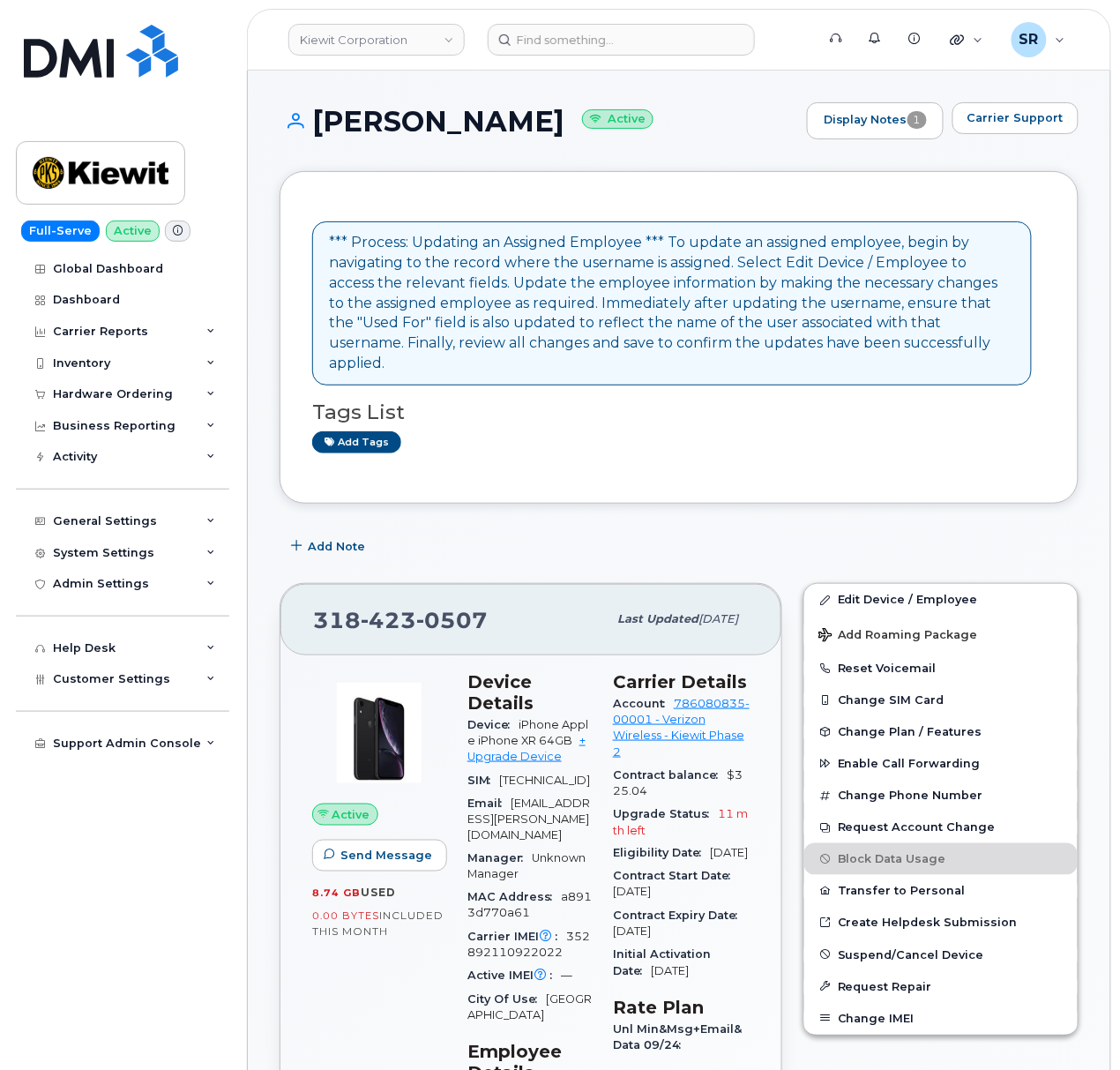
drag, startPoint x: 548, startPoint y: 120, endPoint x: 311, endPoint y: 123, distance: 237.0
click at [311, 123] on h1 "[PERSON_NAME] Active" at bounding box center [539, 121] width 519 height 31
copy h1 "[PERSON_NAME]"
drag, startPoint x: 551, startPoint y: 115, endPoint x: 319, endPoint y: 120, distance: 232.1
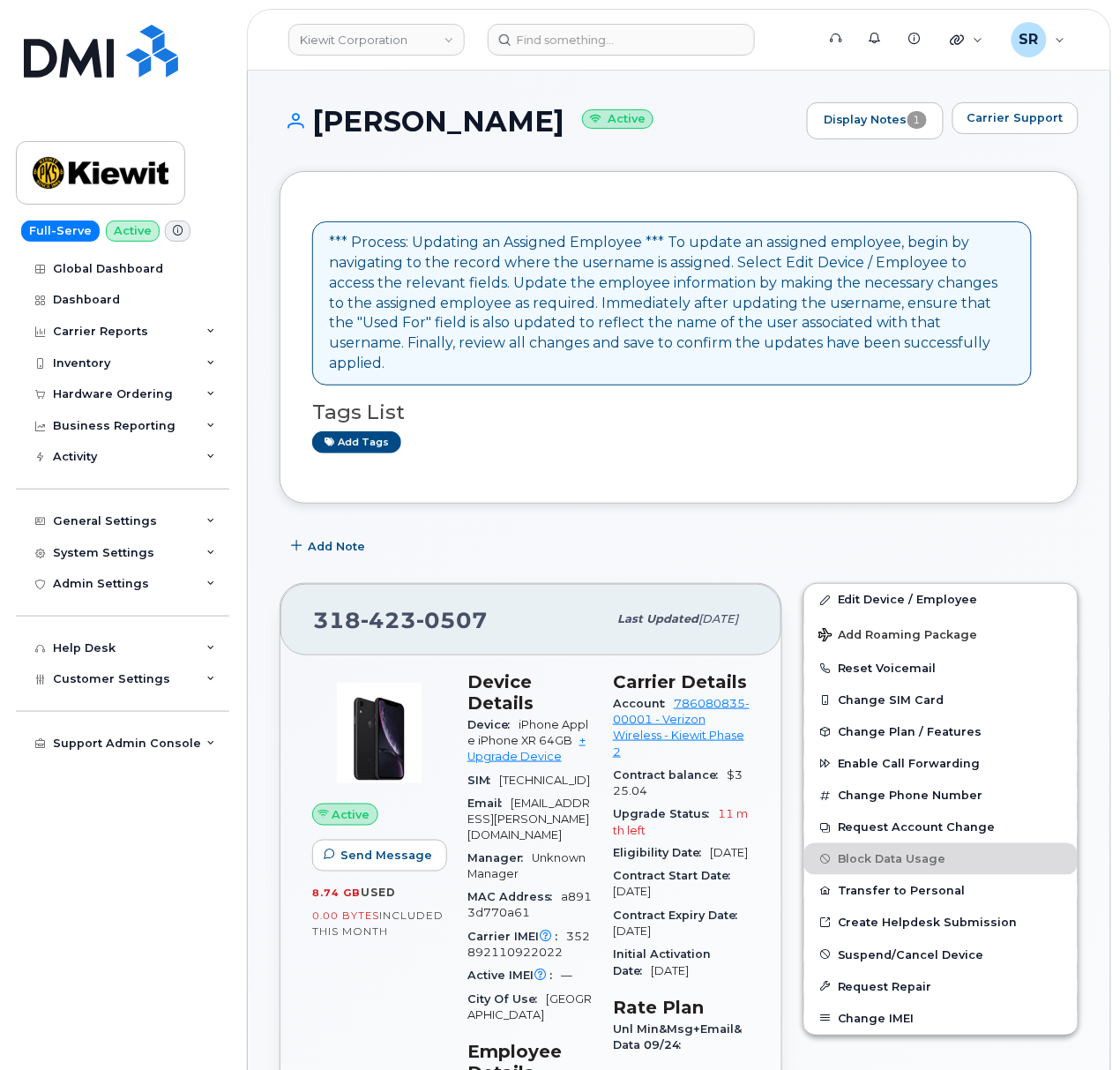
click at [319, 120] on h1 "Kenneth LaCaze Active" at bounding box center [539, 121] width 519 height 31
copy h1 "Kenneth LaCaze"
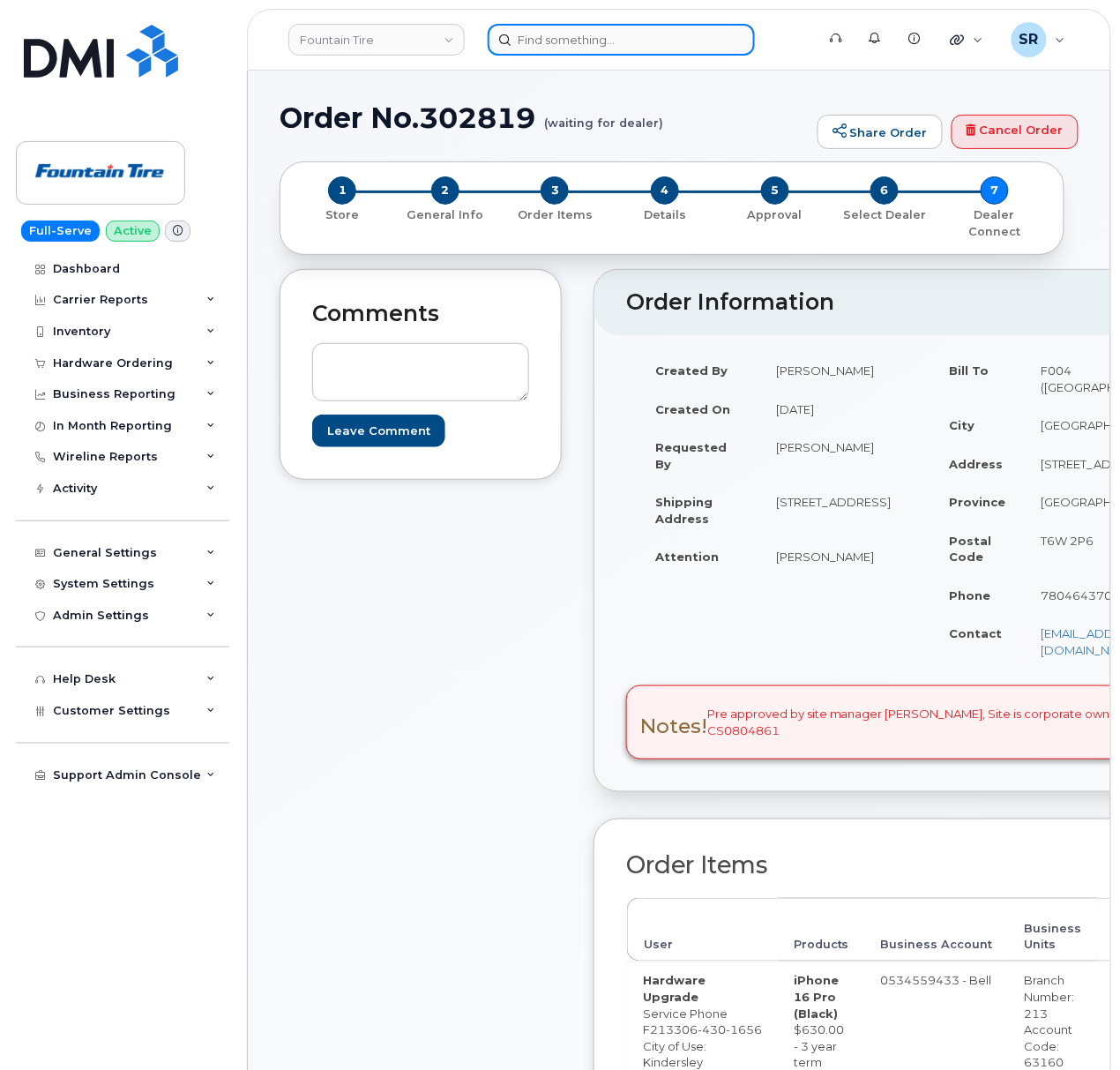
click at [586, 33] on input at bounding box center [621, 39] width 267 height 31
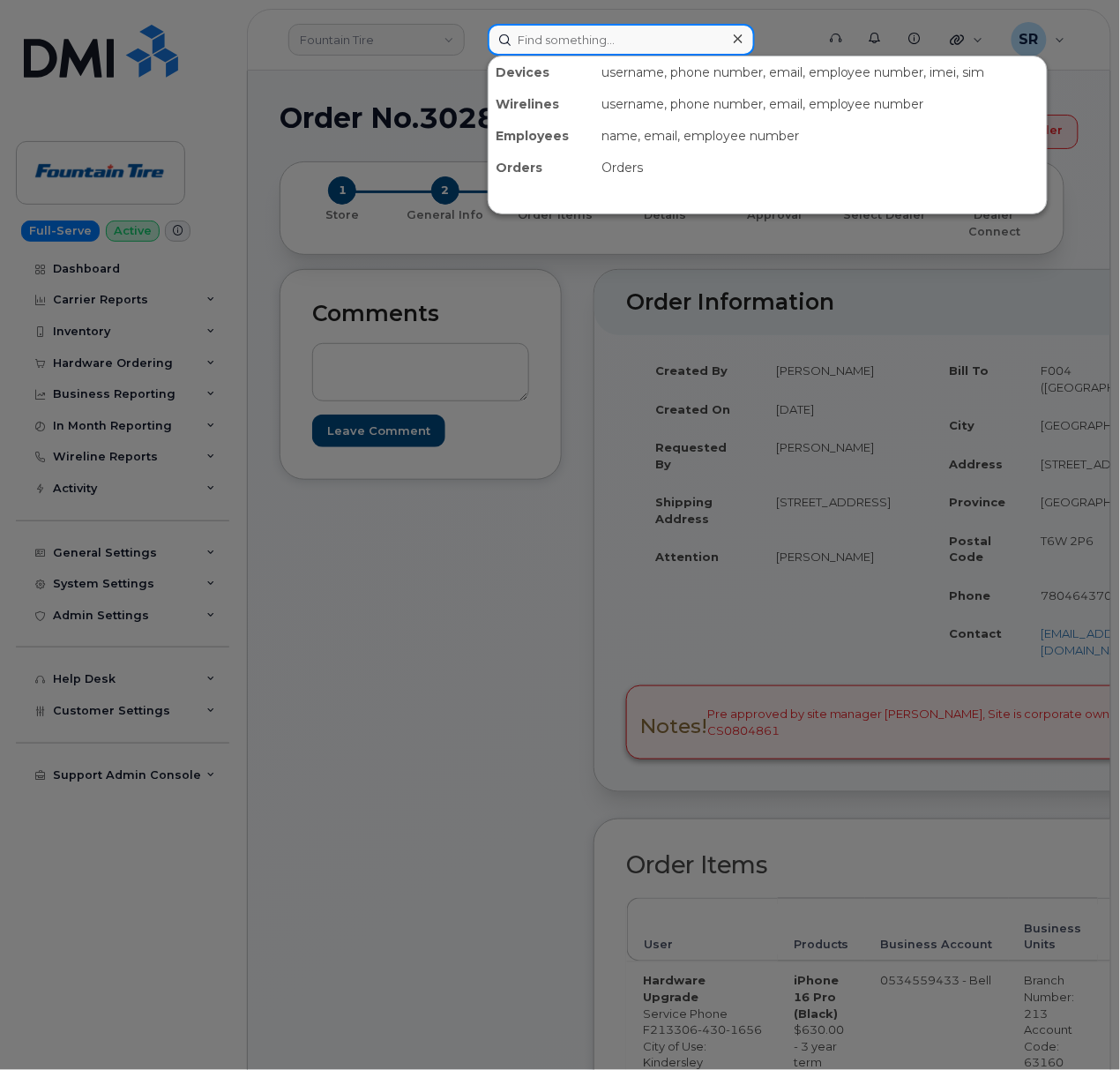
paste input "7052747878"
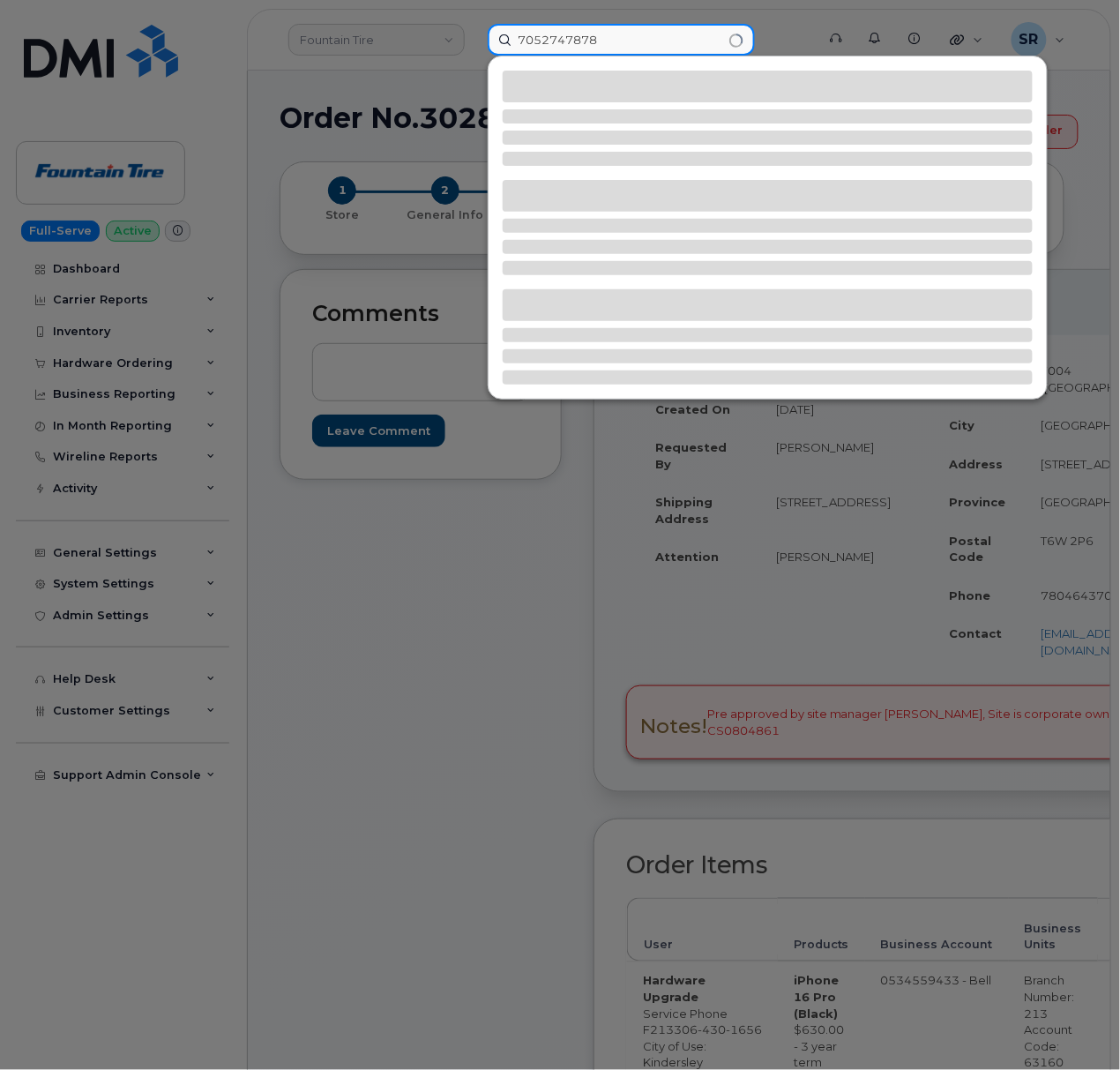
type input "7052747878"
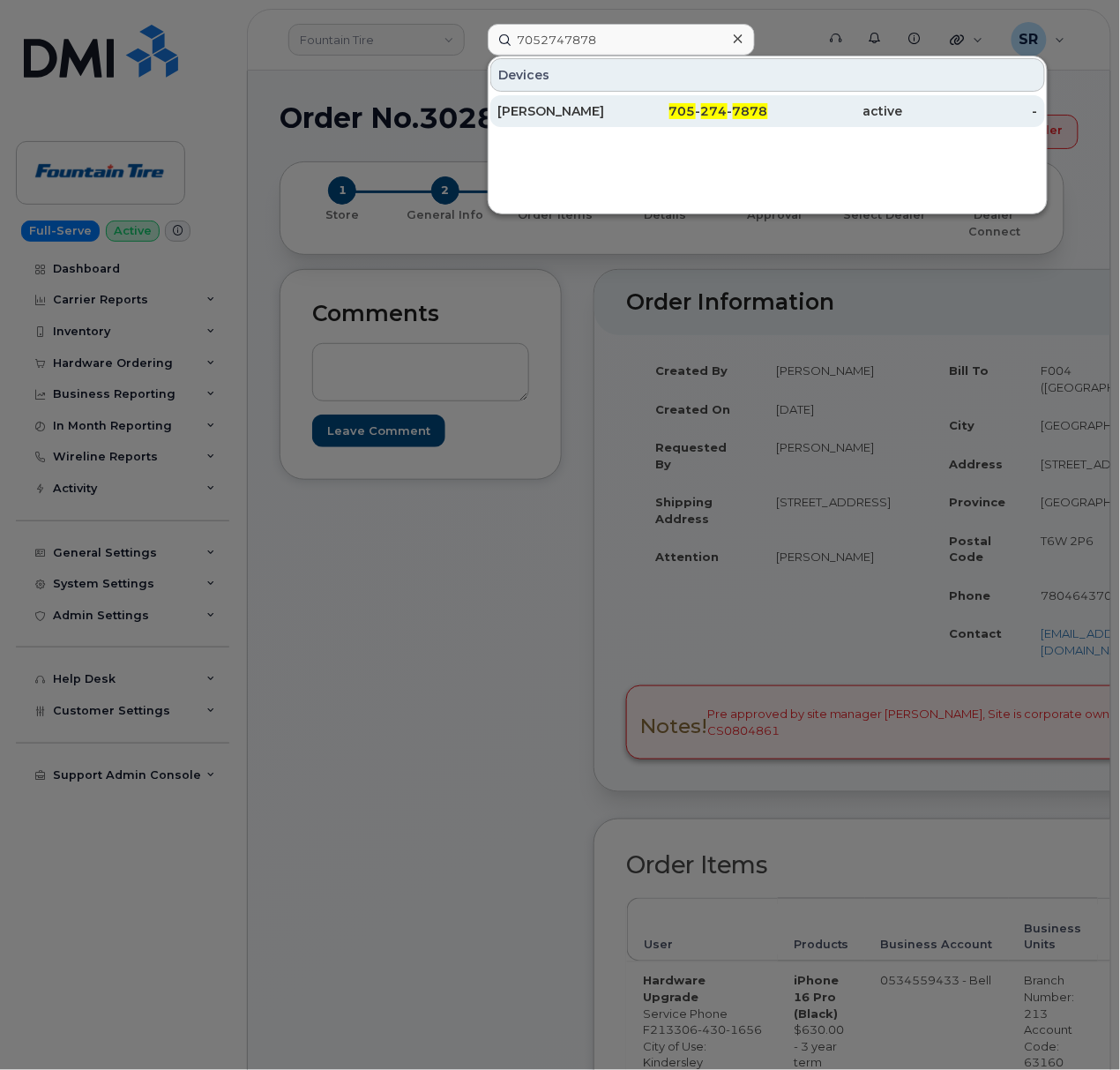
click at [619, 106] on div "Phillip Archambault" at bounding box center [564, 111] width 135 height 18
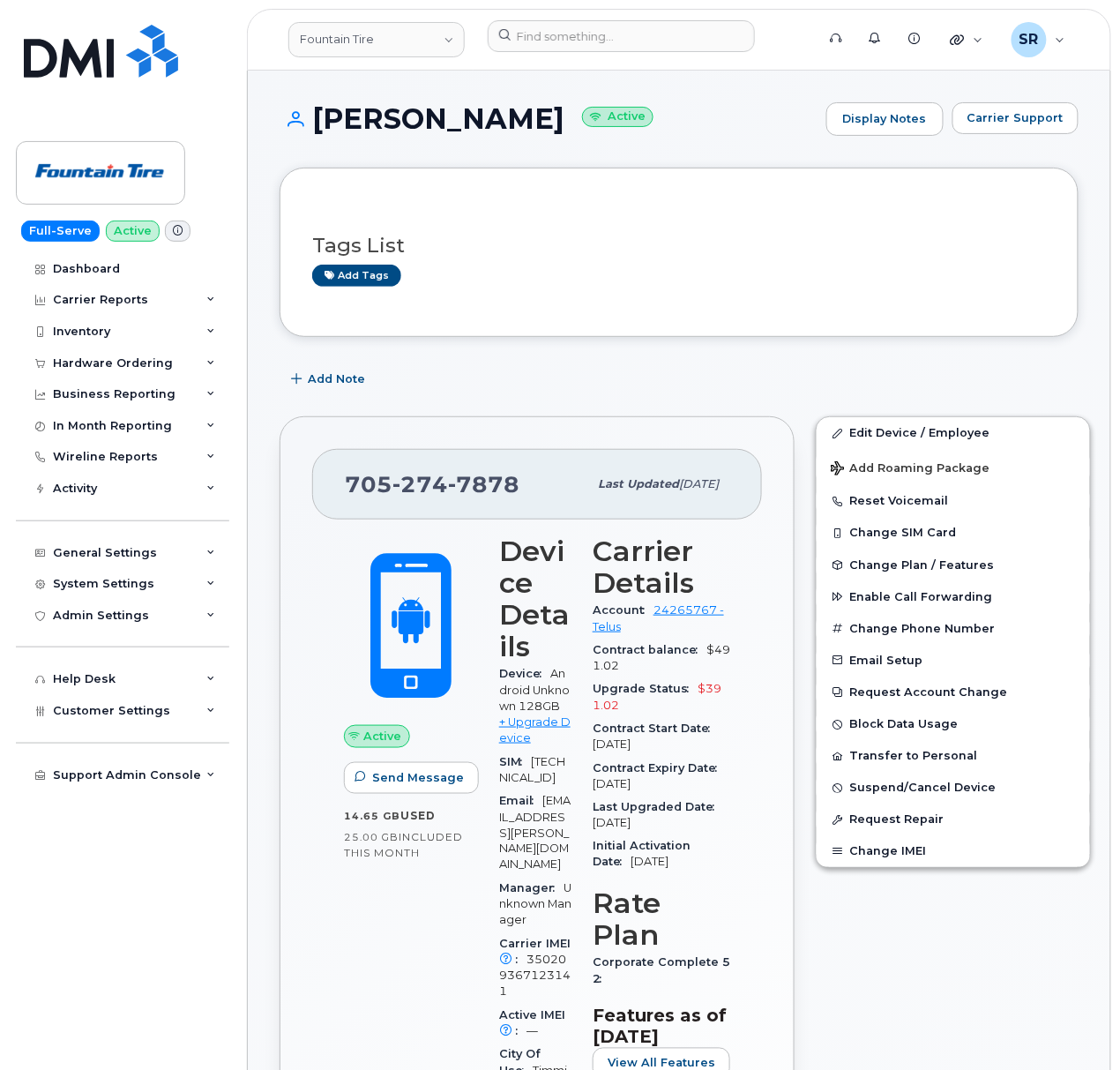
drag, startPoint x: 608, startPoint y: 120, endPoint x: 318, endPoint y: 125, distance: 290.0
click at [318, 125] on h1 "[PERSON_NAME] Active" at bounding box center [548, 119] width 538 height 31
copy h1 "[PERSON_NAME]"
drag, startPoint x: 527, startPoint y: 491, endPoint x: 350, endPoint y: 481, distance: 177.3
click at [350, 481] on div "705 274 7878" at bounding box center [467, 484] width 243 height 37
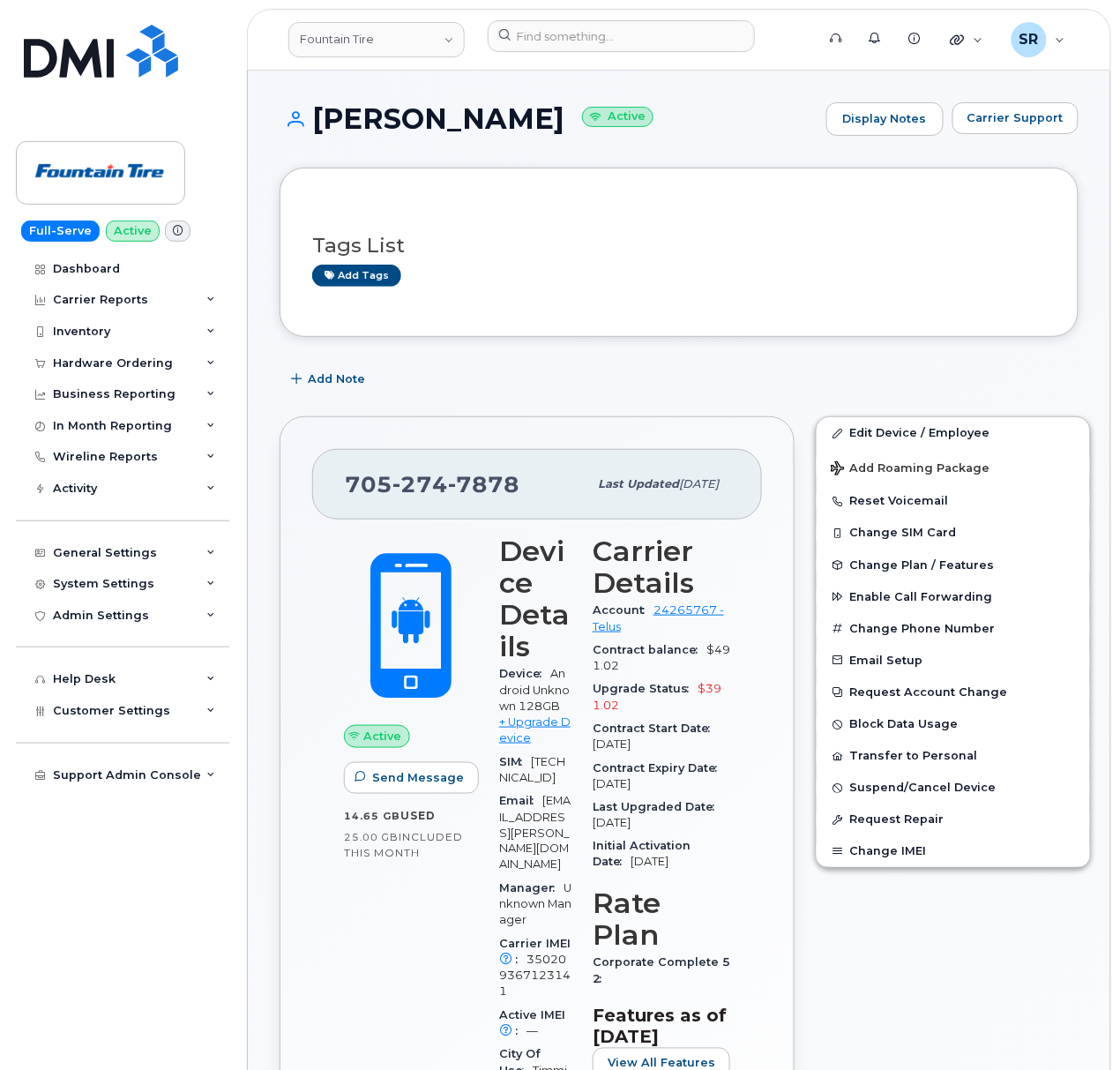
click at [859, 938] on div "Edit Device / Employee Add Roaming Package Reset Voicemail Change SIM Card Chan…" at bounding box center [953, 962] width 296 height 1113
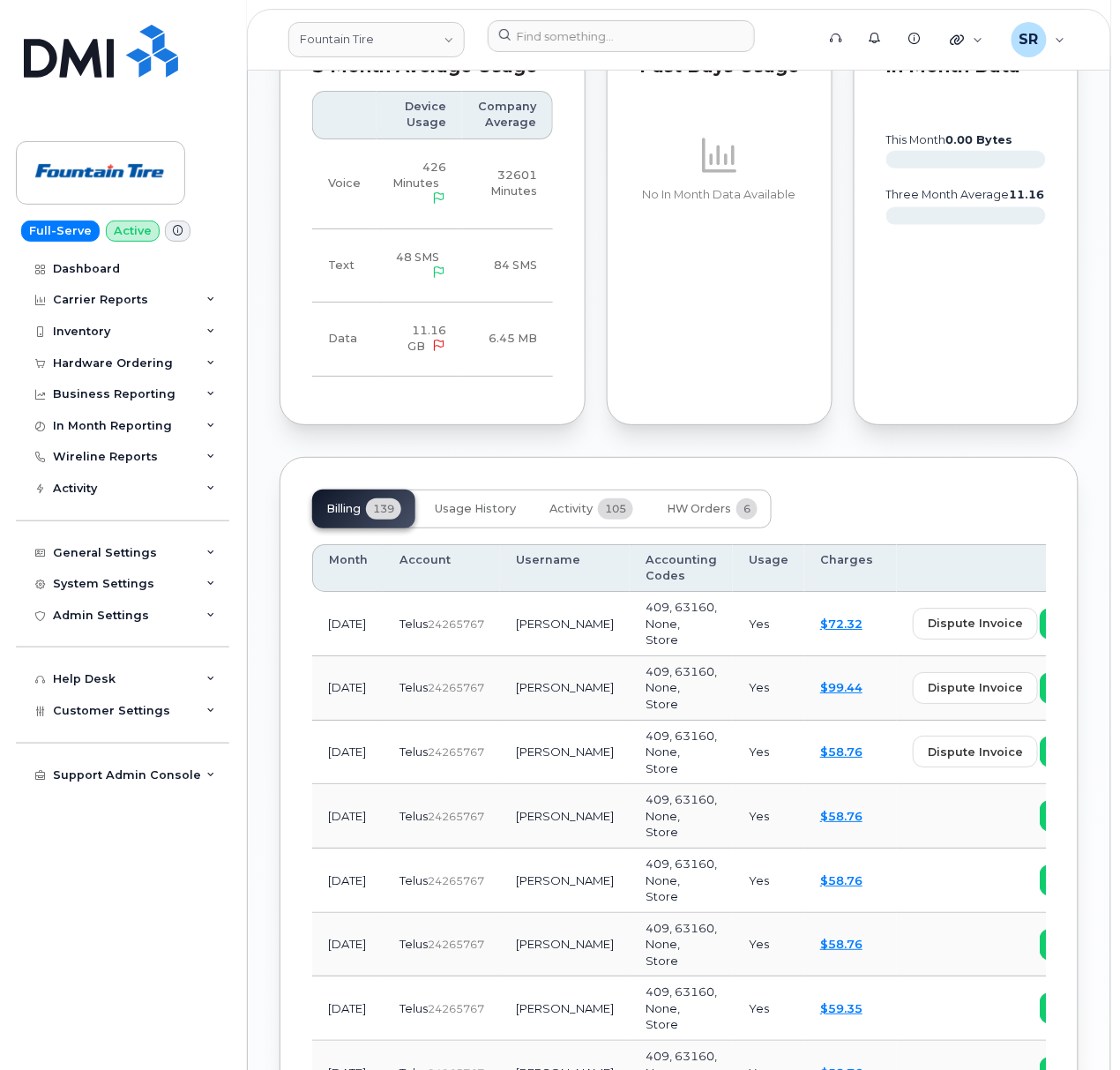
scroll to position [1528, 0]
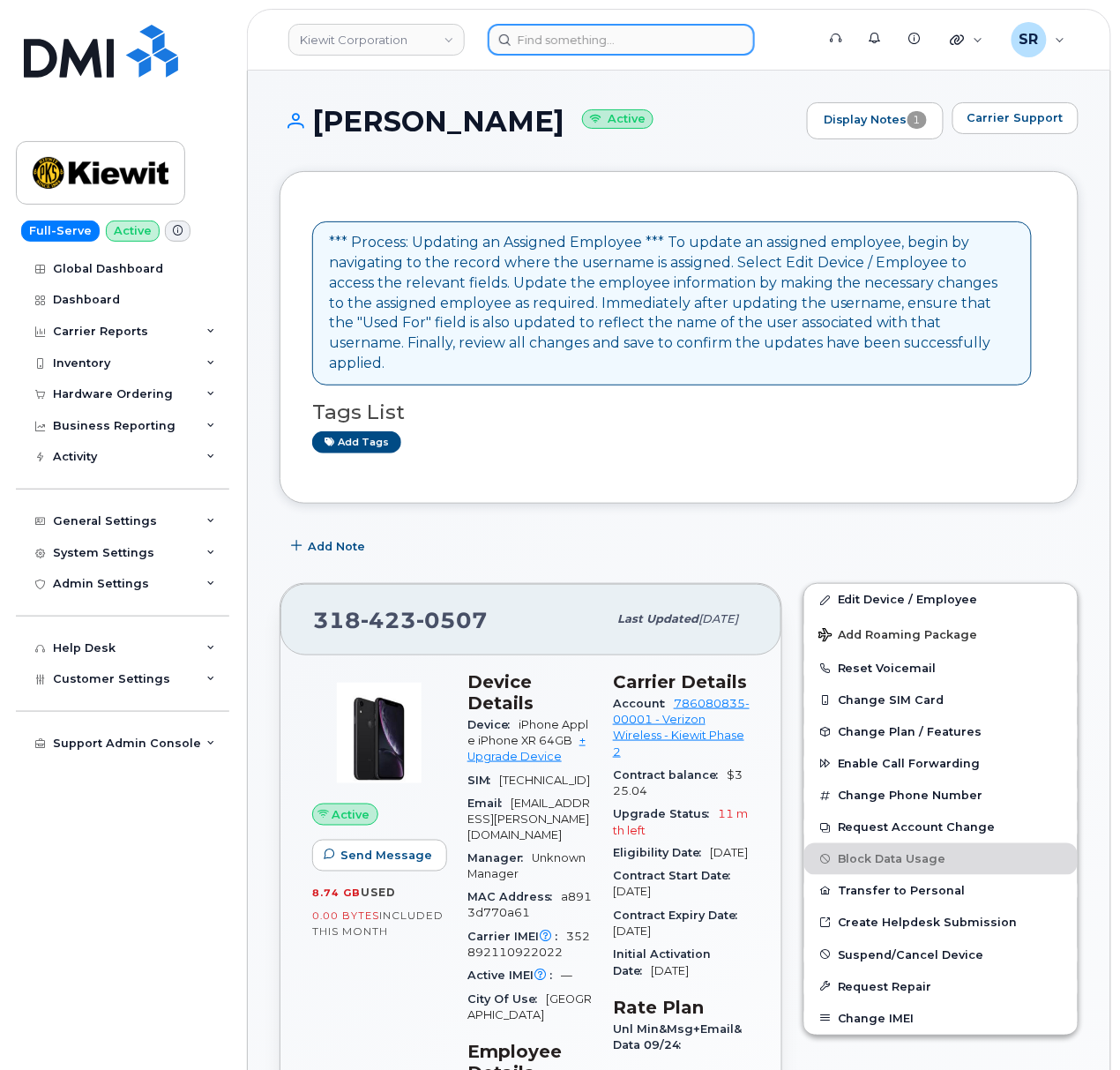
click at [571, 28] on input at bounding box center [621, 39] width 267 height 31
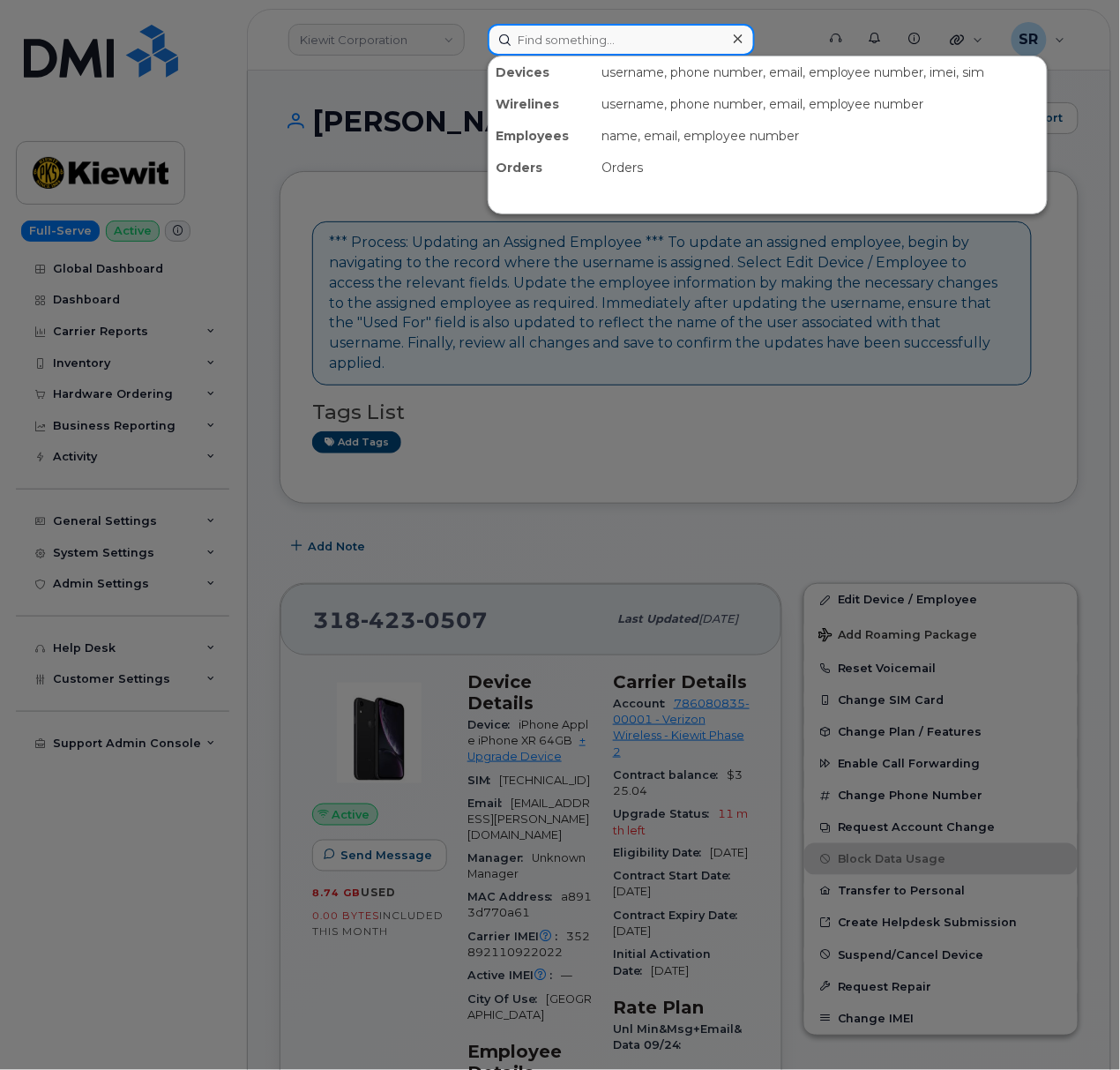
paste input "7052668810"
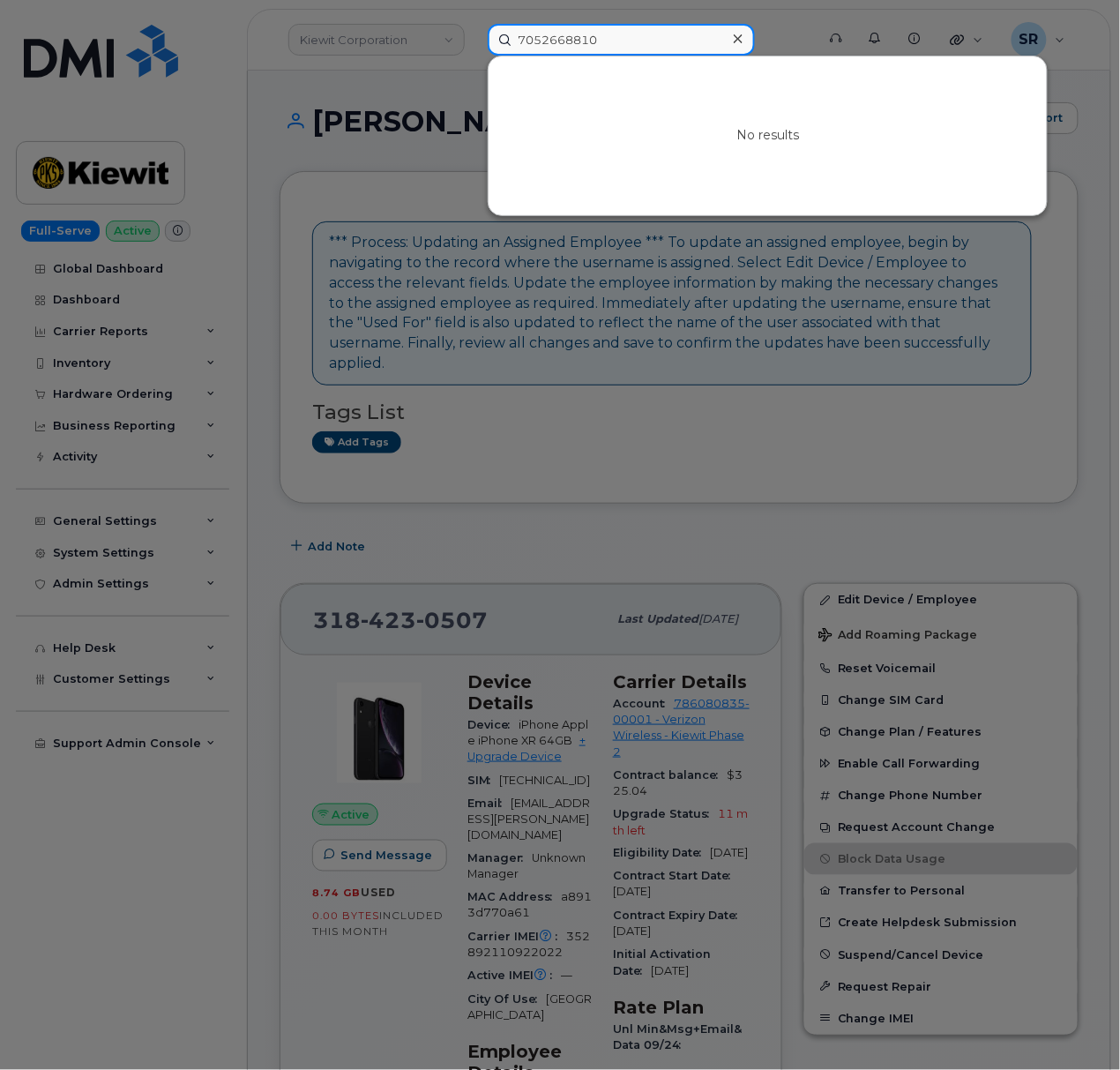
click at [650, 43] on input "7052668810" at bounding box center [621, 39] width 267 height 31
click at [612, 47] on input "7052668810" at bounding box center [621, 39] width 267 height 31
click at [668, 44] on input "7052668810" at bounding box center [621, 39] width 267 height 31
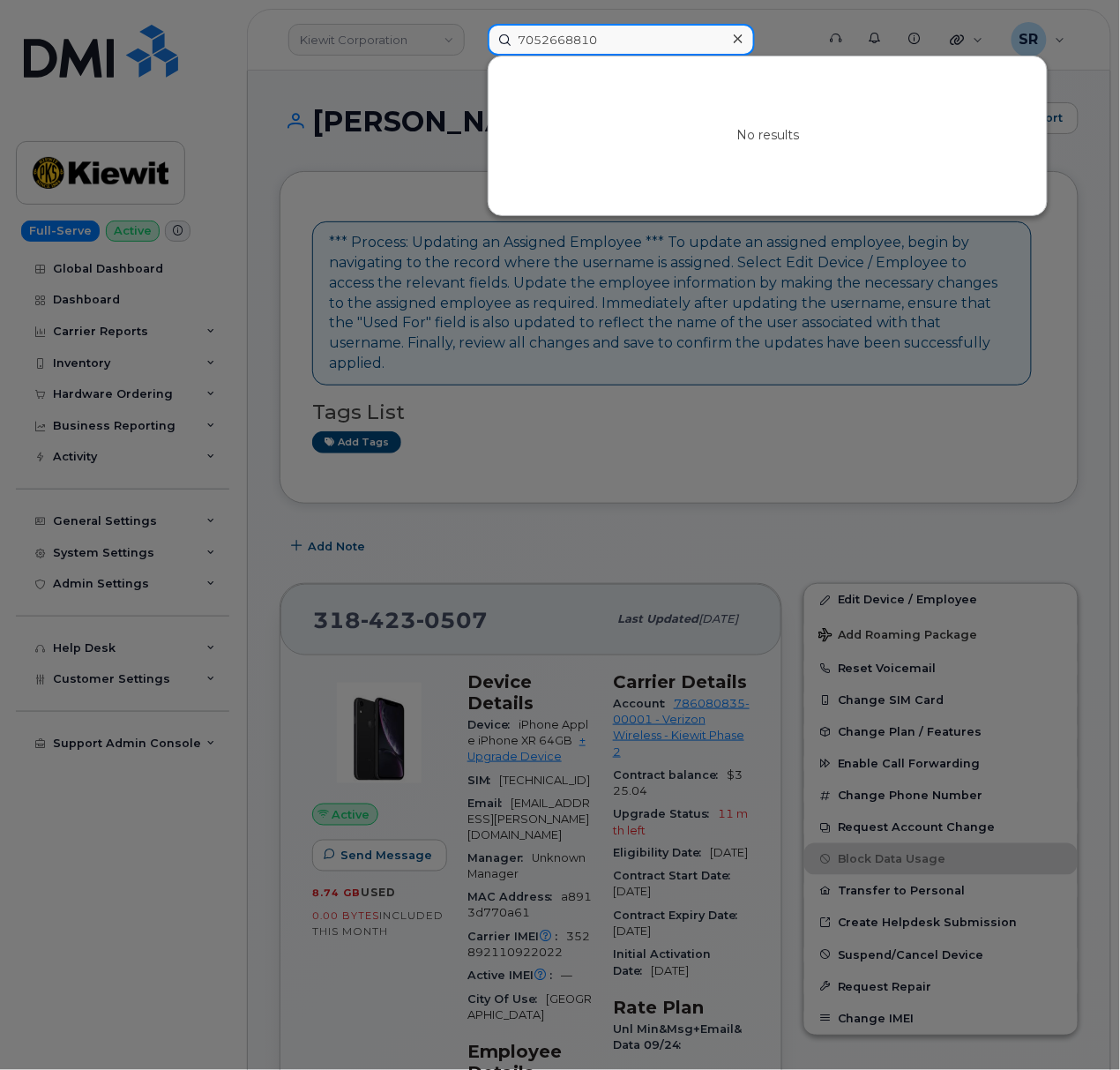
click at [668, 44] on input "7052668810" at bounding box center [621, 39] width 267 height 31
click at [619, 28] on input "7052668810" at bounding box center [621, 39] width 267 height 31
paste input "QTC292"
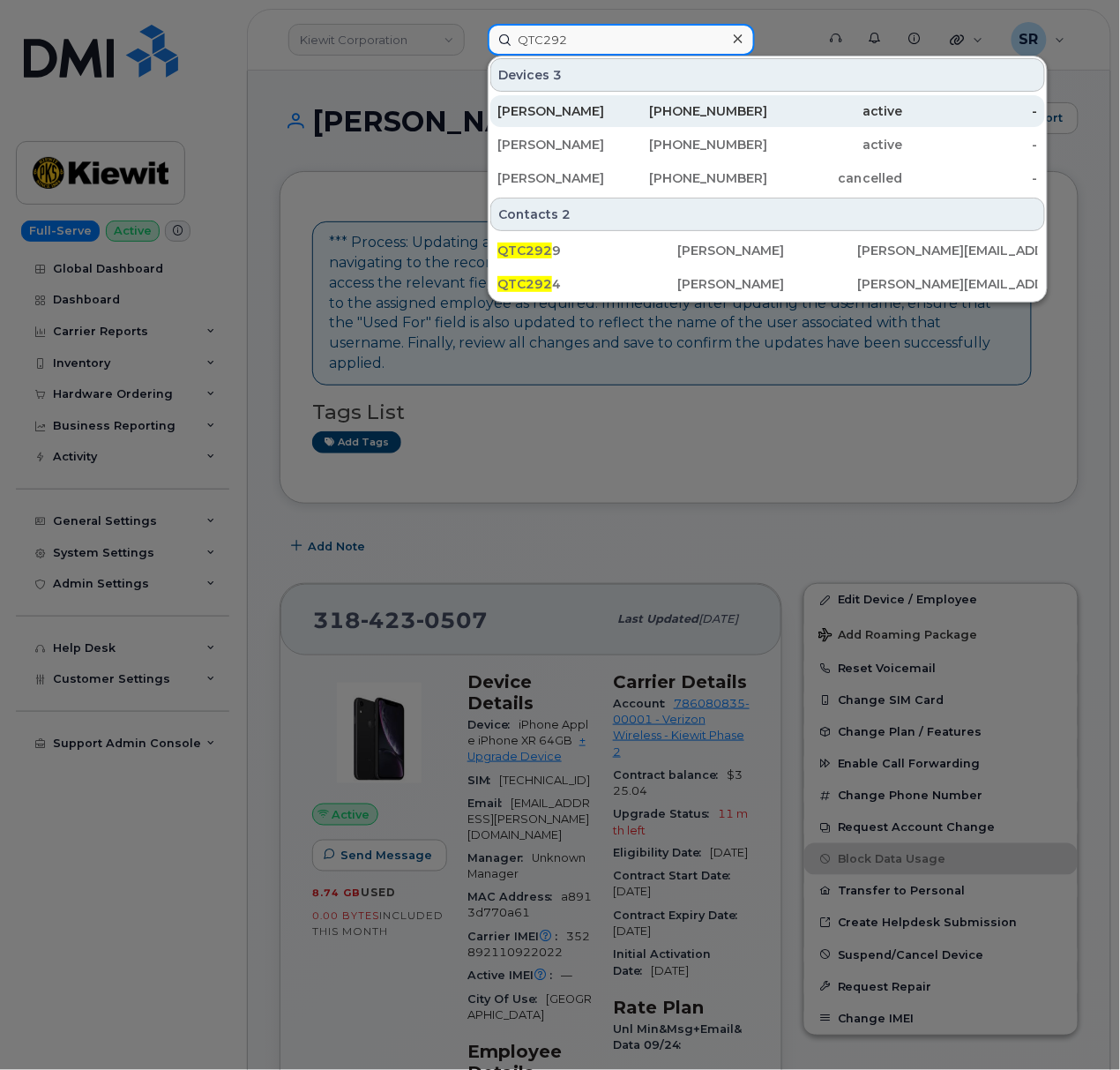
type input "QTC292"
click at [649, 107] on div "347-602-0415" at bounding box center [700, 111] width 135 height 18
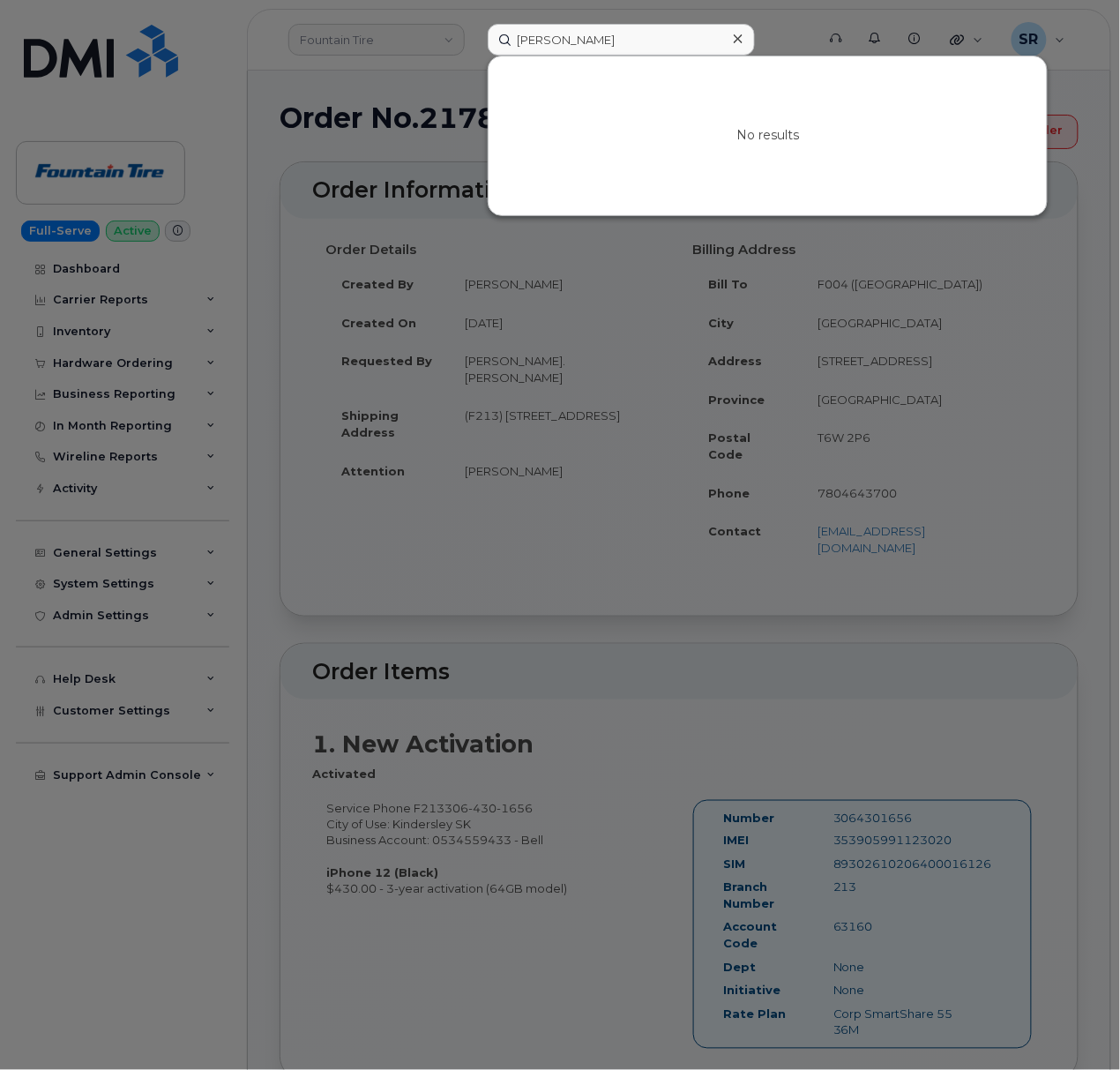
click at [618, 27] on input "Albert Kerr" at bounding box center [621, 39] width 267 height 31
click at [632, 40] on input "7052668810" at bounding box center [621, 39] width 267 height 31
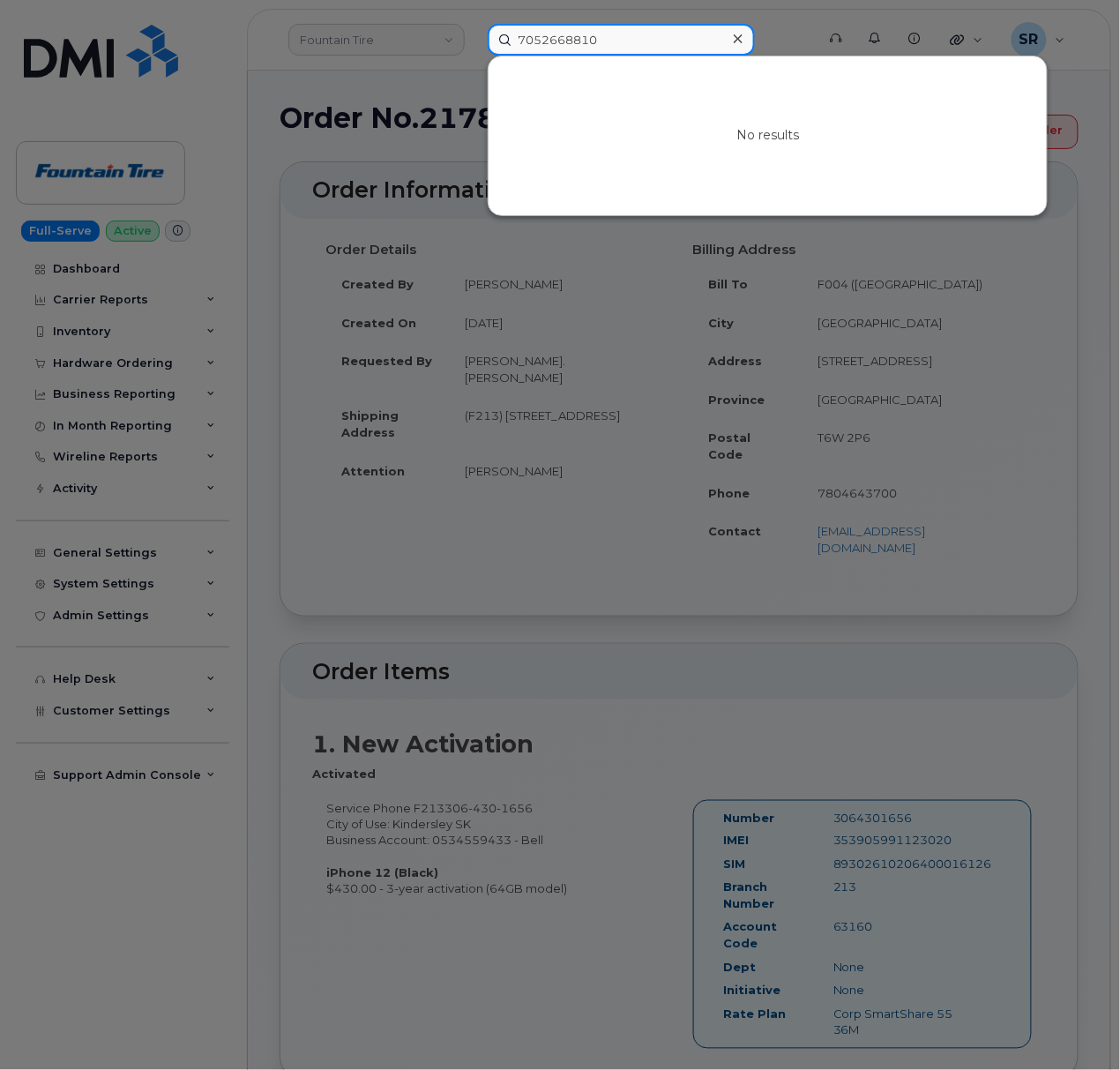
click at [632, 40] on input "7052668810" at bounding box center [621, 39] width 267 height 31
paste input "3637261"
type input "7053637261"
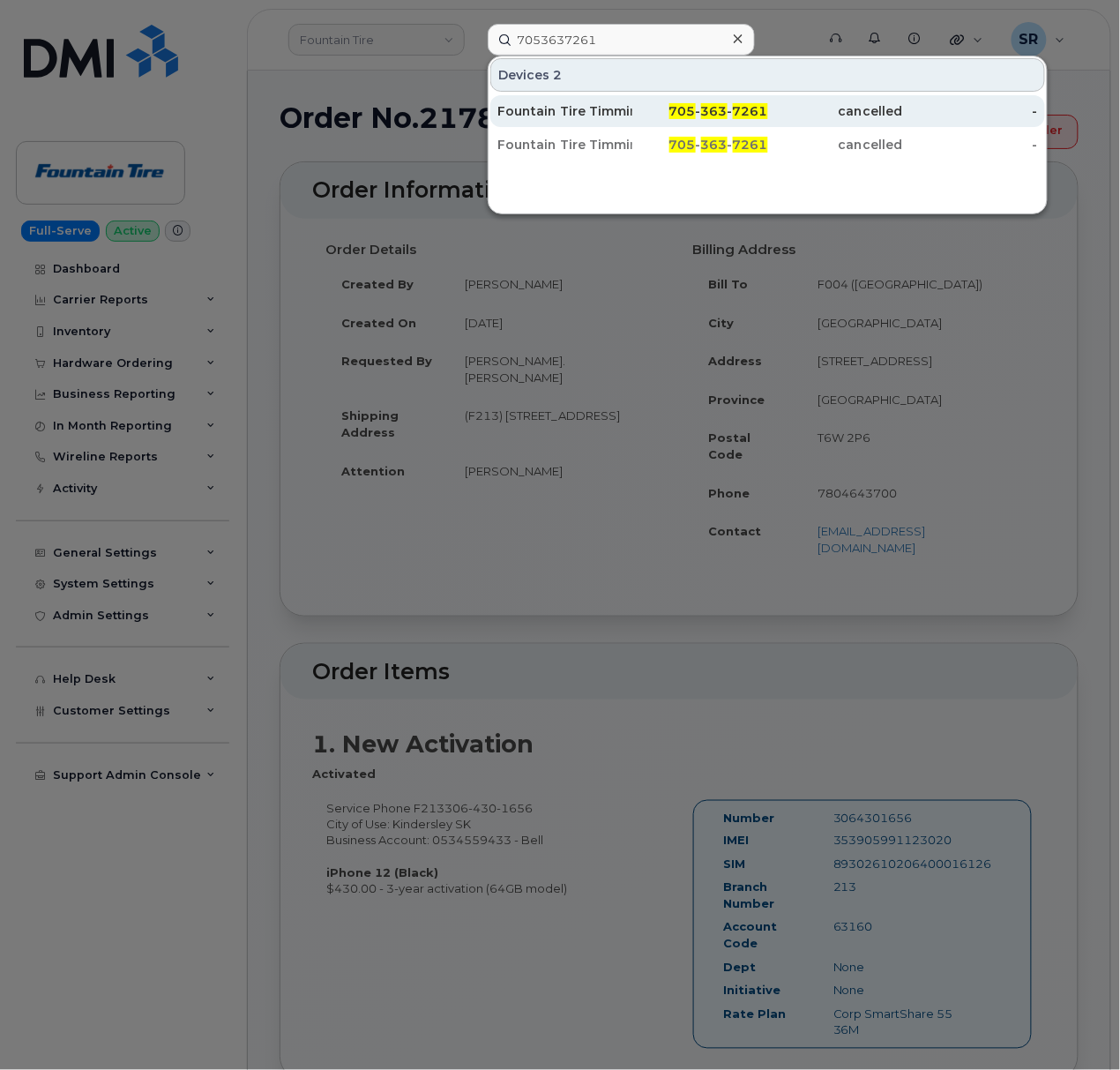
click at [621, 114] on div "Fountain Tire Timmins" at bounding box center [564, 111] width 135 height 18
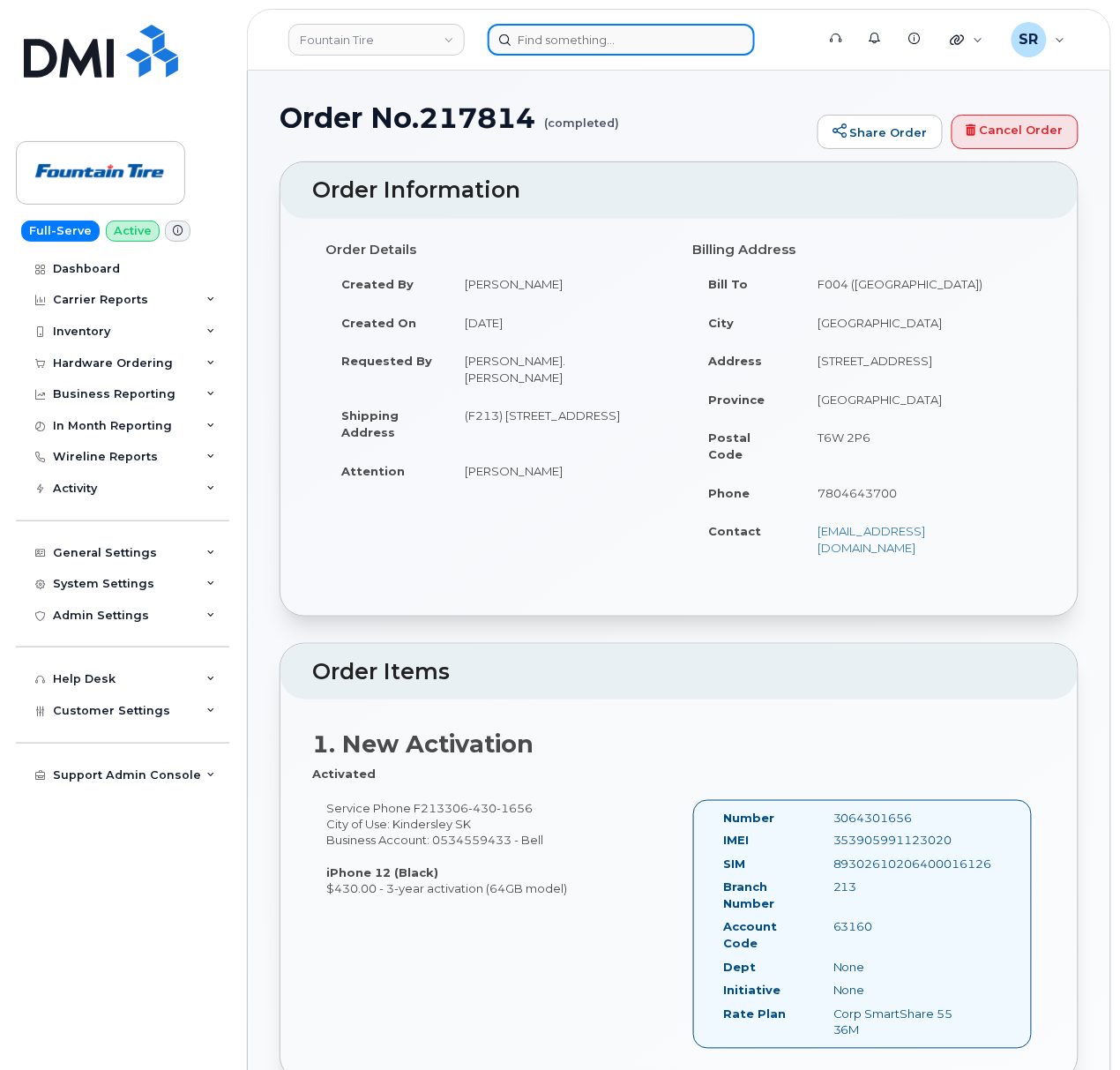
click at [587, 33] on input at bounding box center [621, 39] width 267 height 31
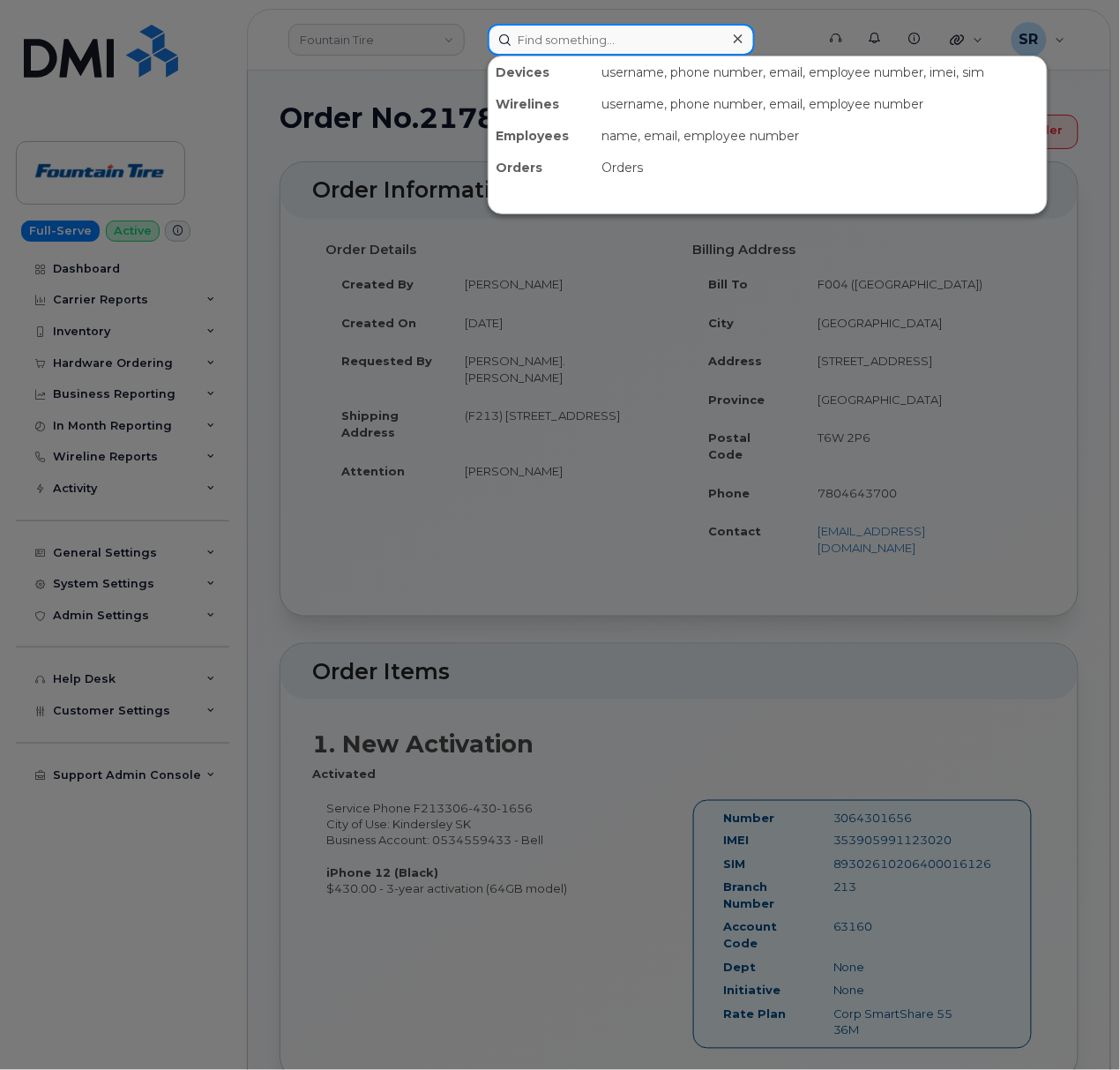
paste input "7053637261"
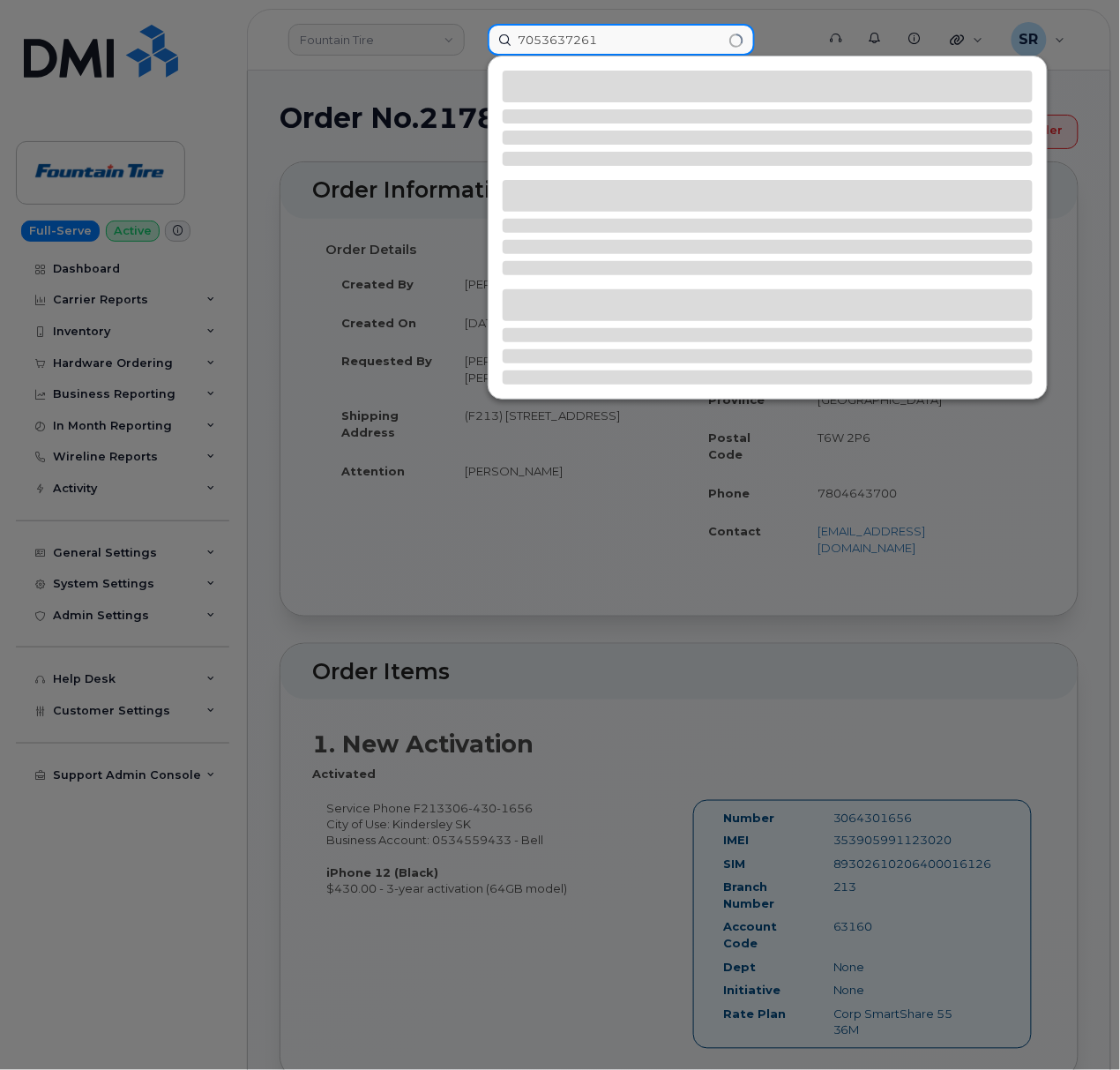
type input "7053637261"
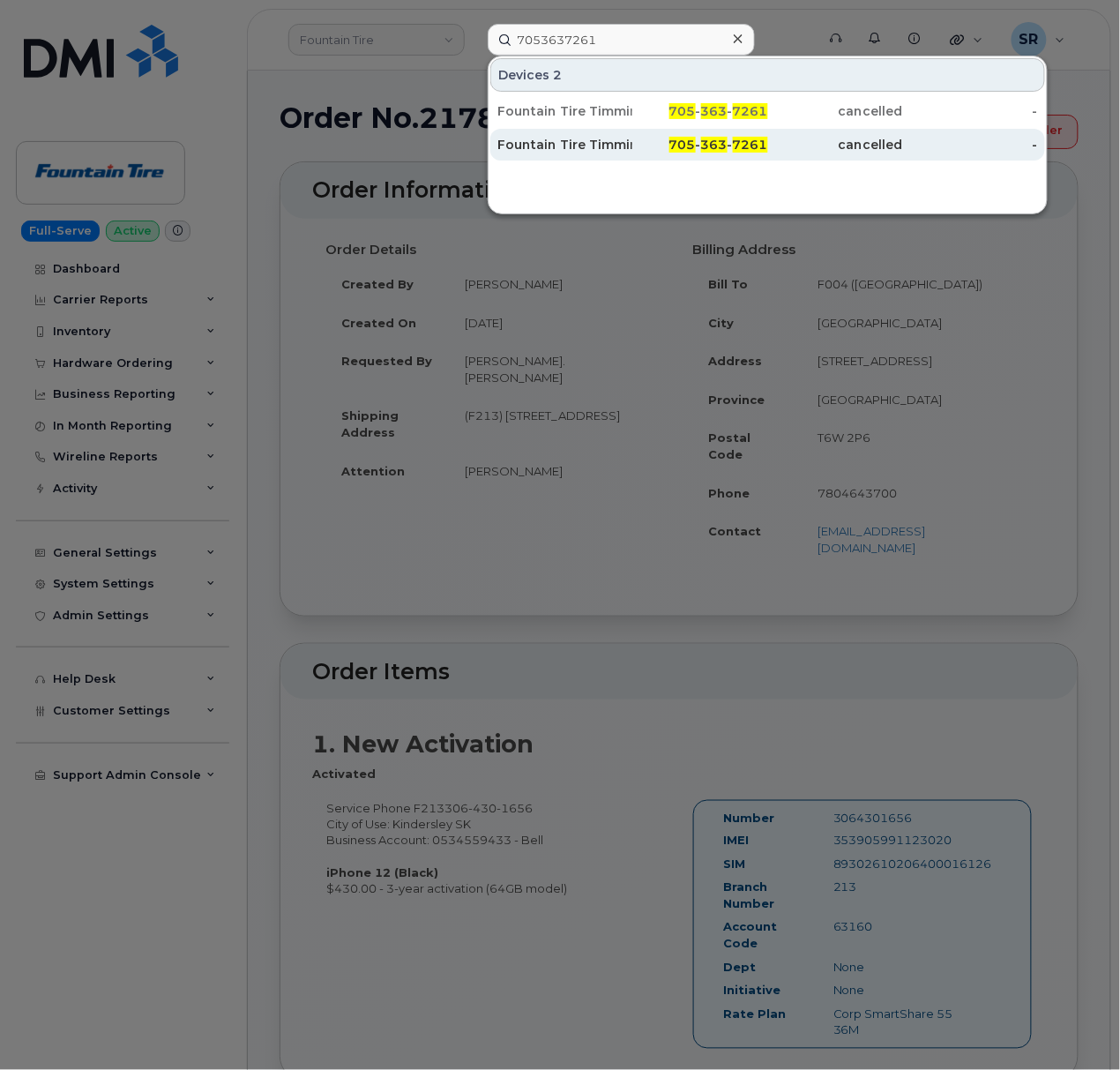
click at [618, 138] on div "Fountain Tire Timmins" at bounding box center [564, 144] width 135 height 18
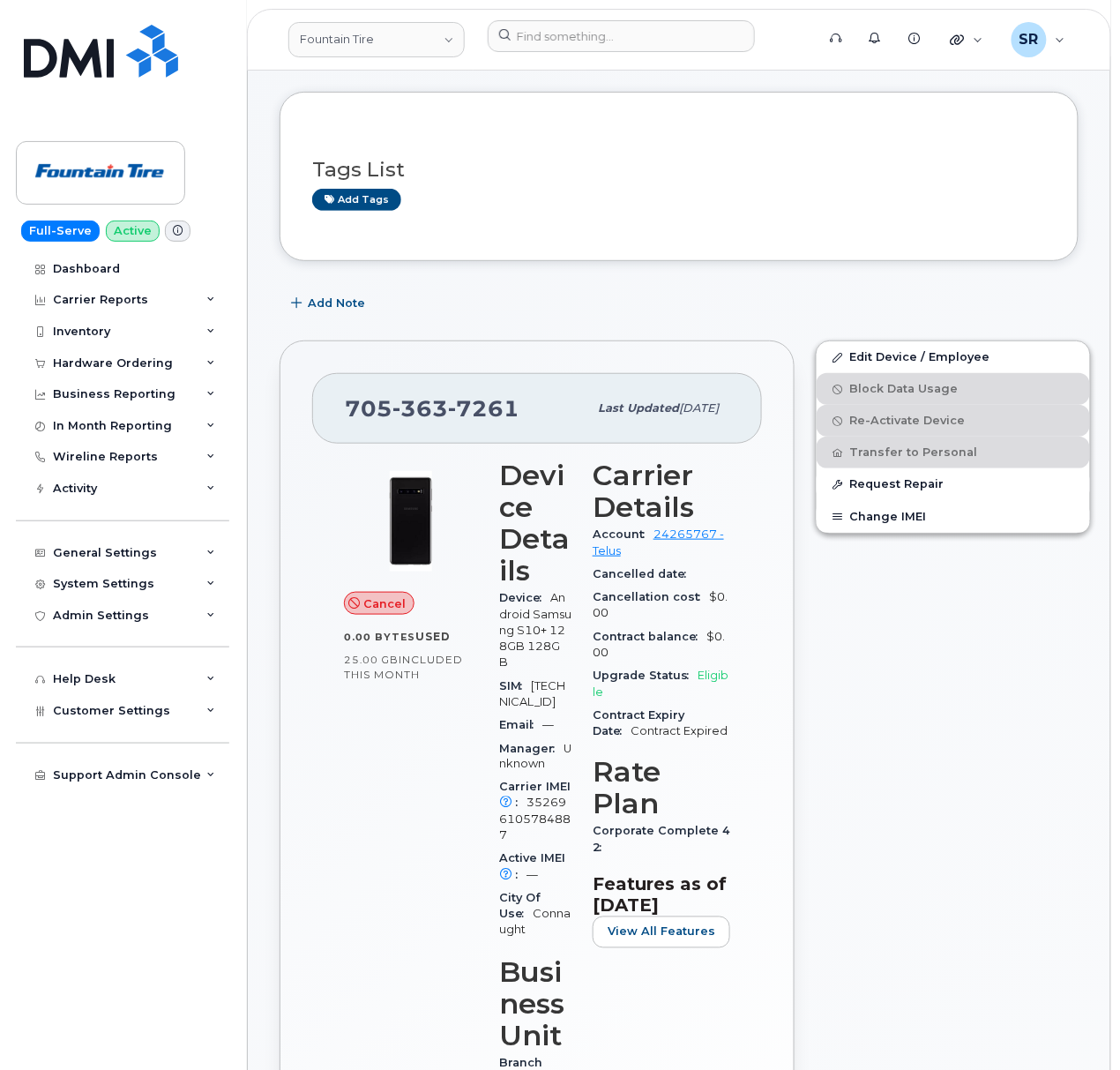
scroll to position [118, 0]
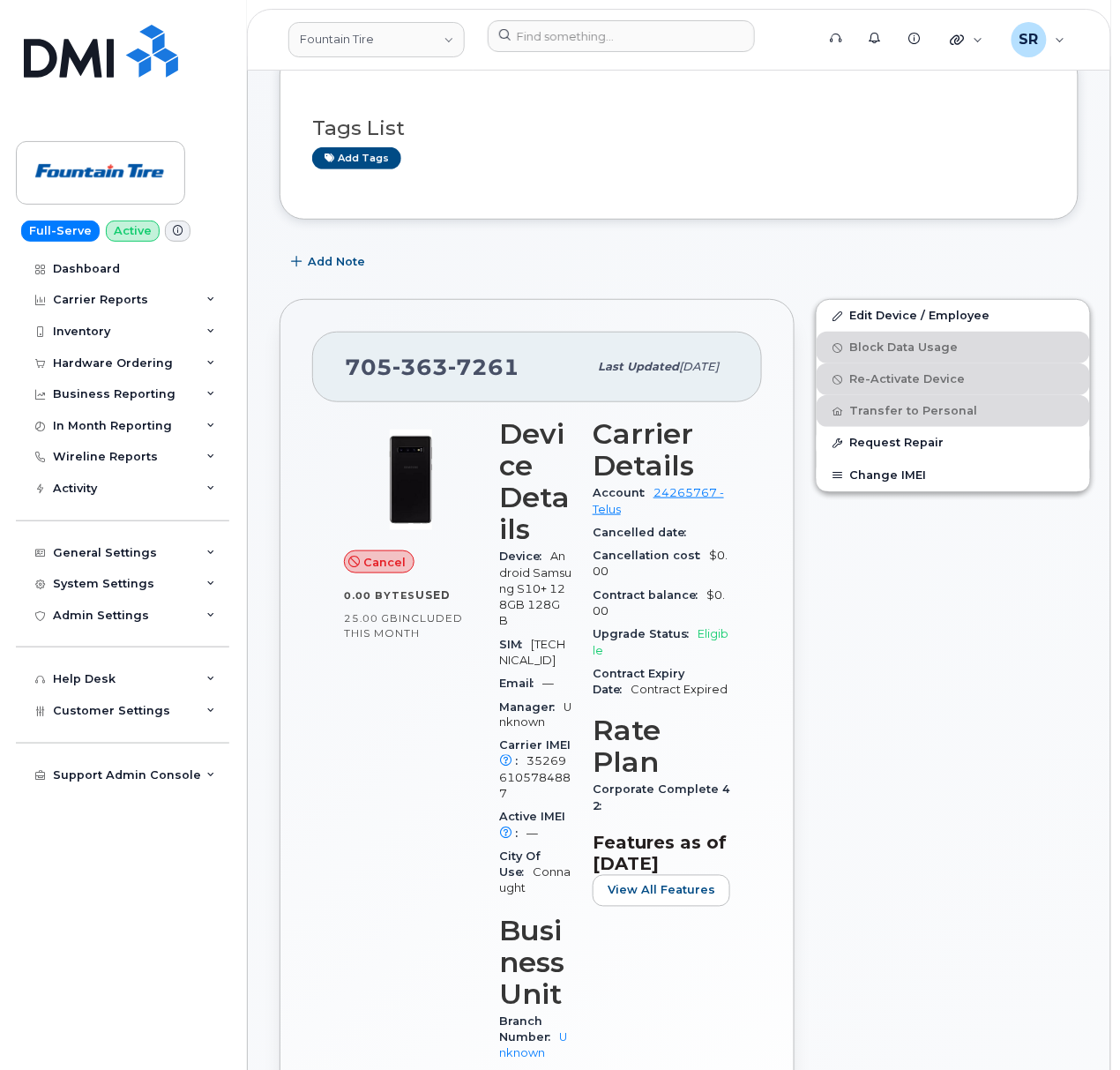
click at [811, 822] on div "Edit Device / Employee Block Data Usage Re-Activate Device Transfer to Personal…" at bounding box center [953, 812] width 296 height 1048
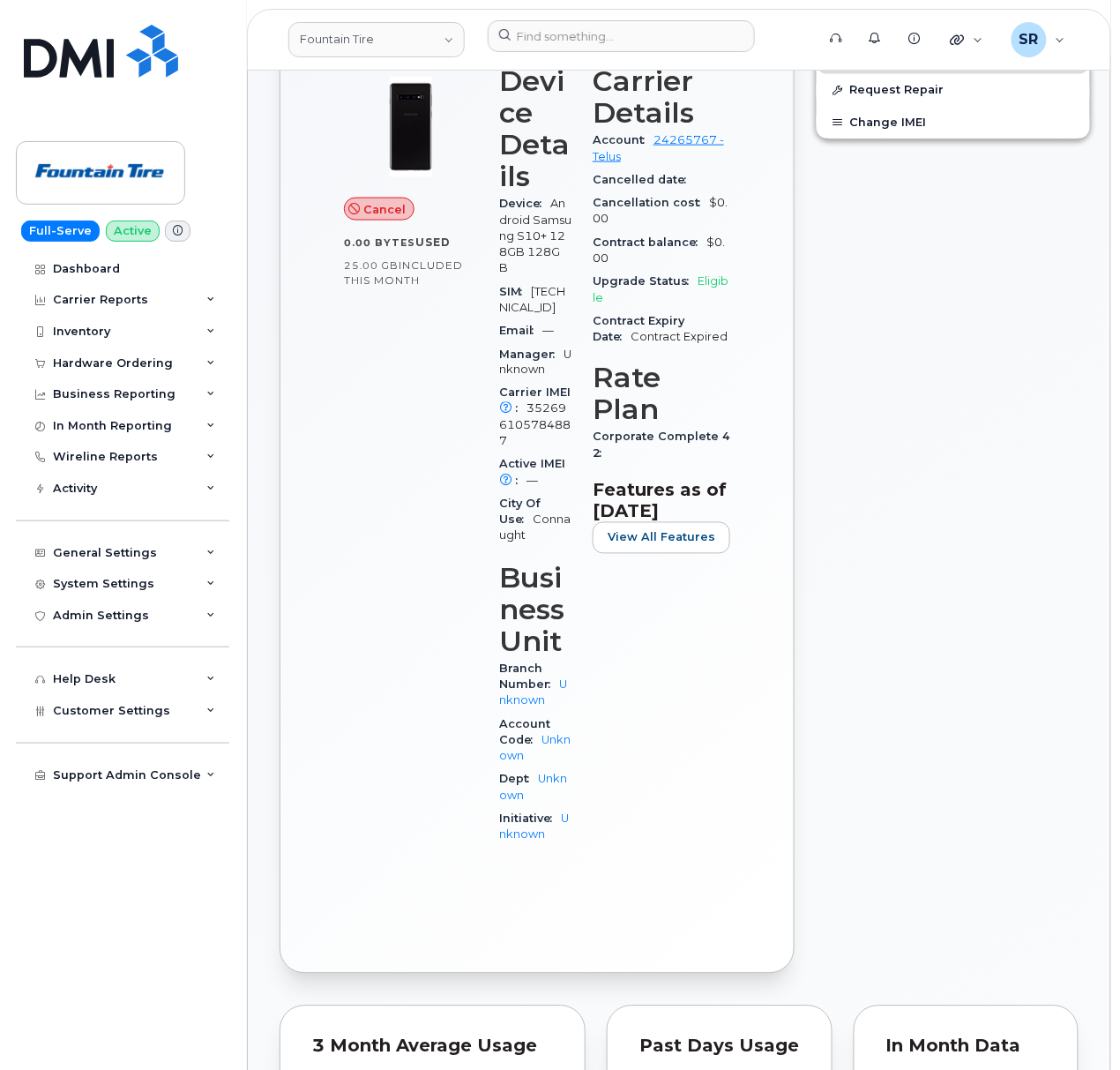
click at [889, 665] on div "Edit Device / Employee Block Data Usage Re-Activate Device Transfer to Personal…" at bounding box center [953, 459] width 296 height 1048
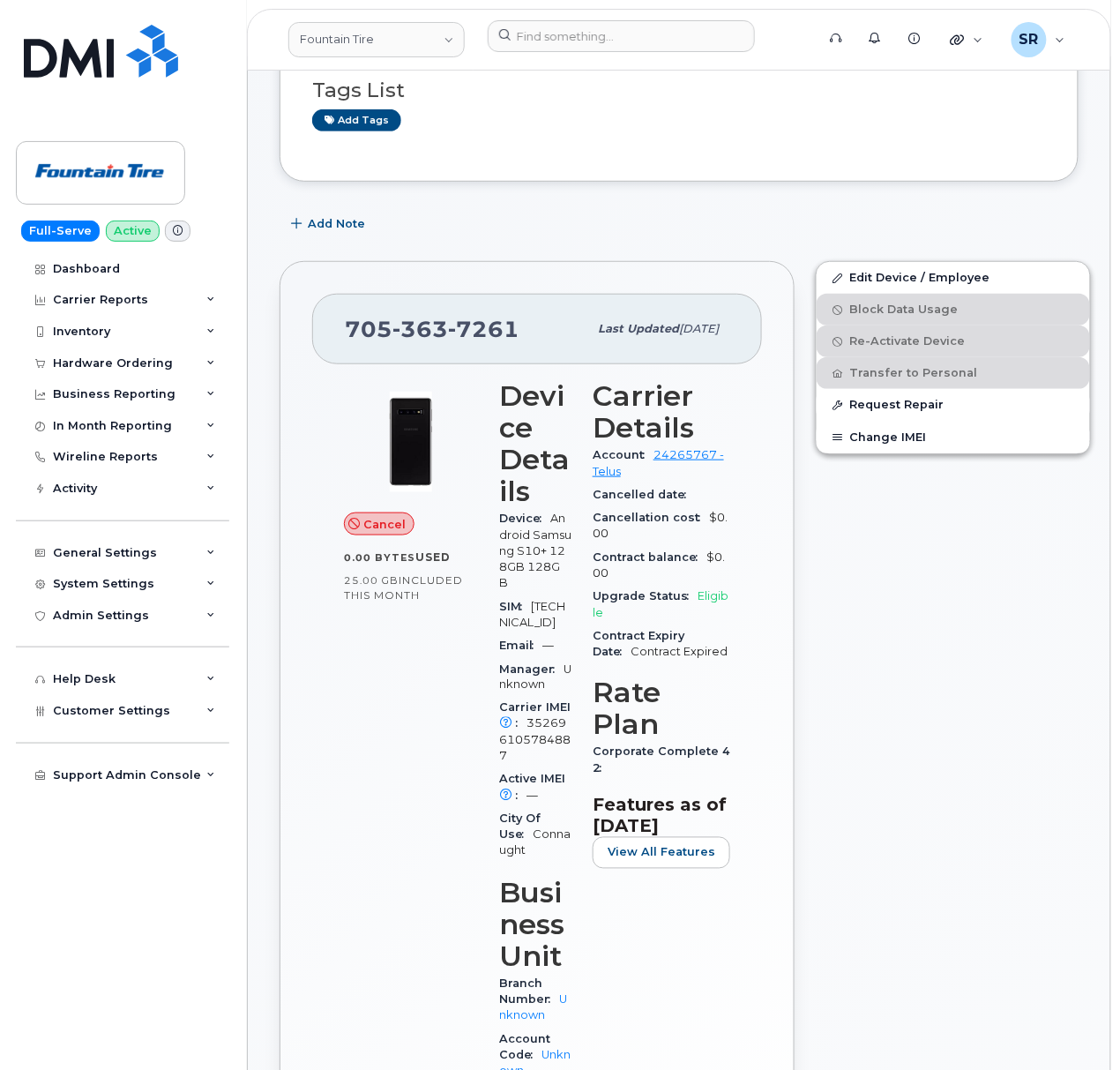
scroll to position [0, 0]
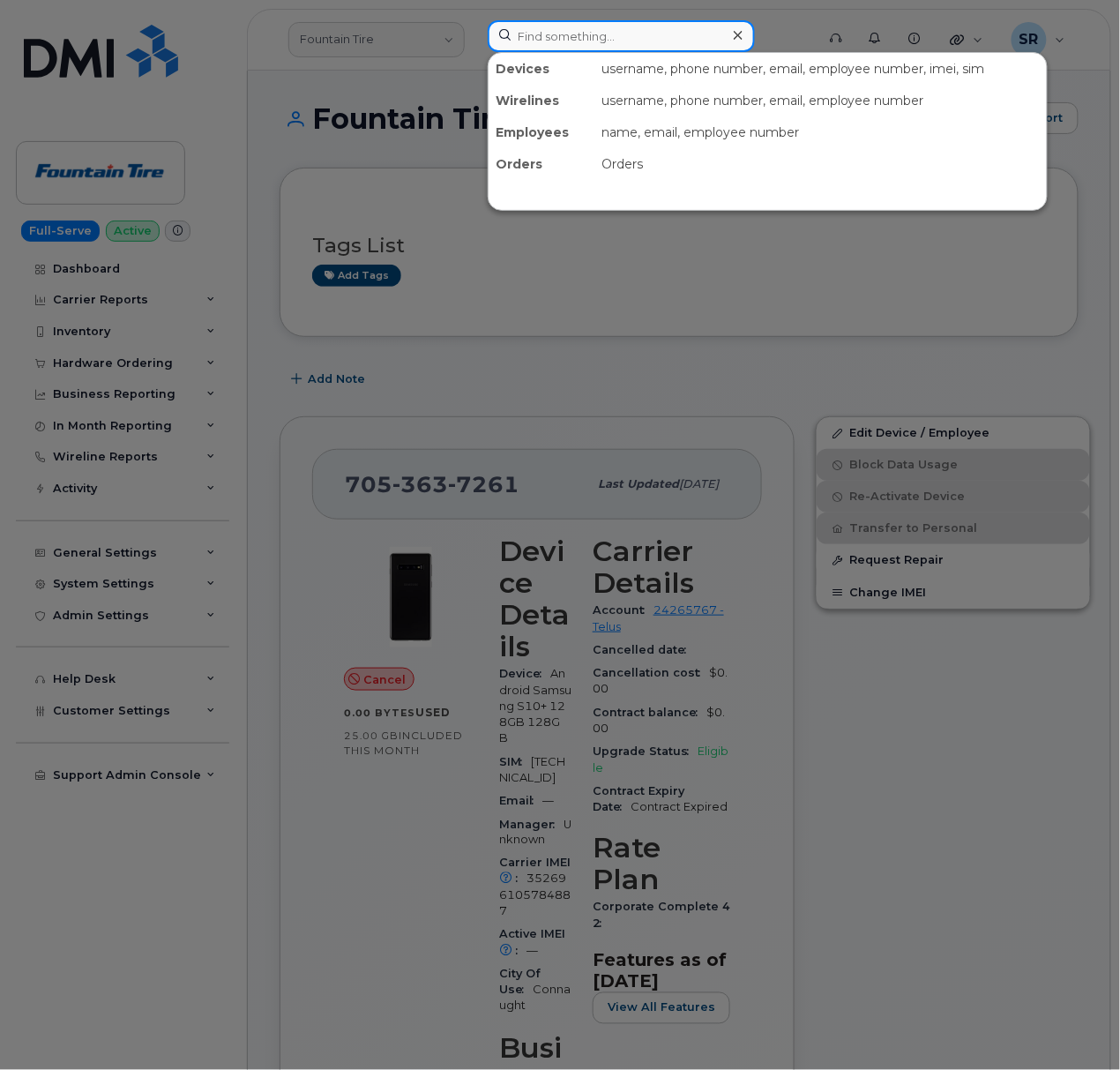
click at [712, 47] on input at bounding box center [621, 35] width 267 height 31
paste input "Qxz4fn"
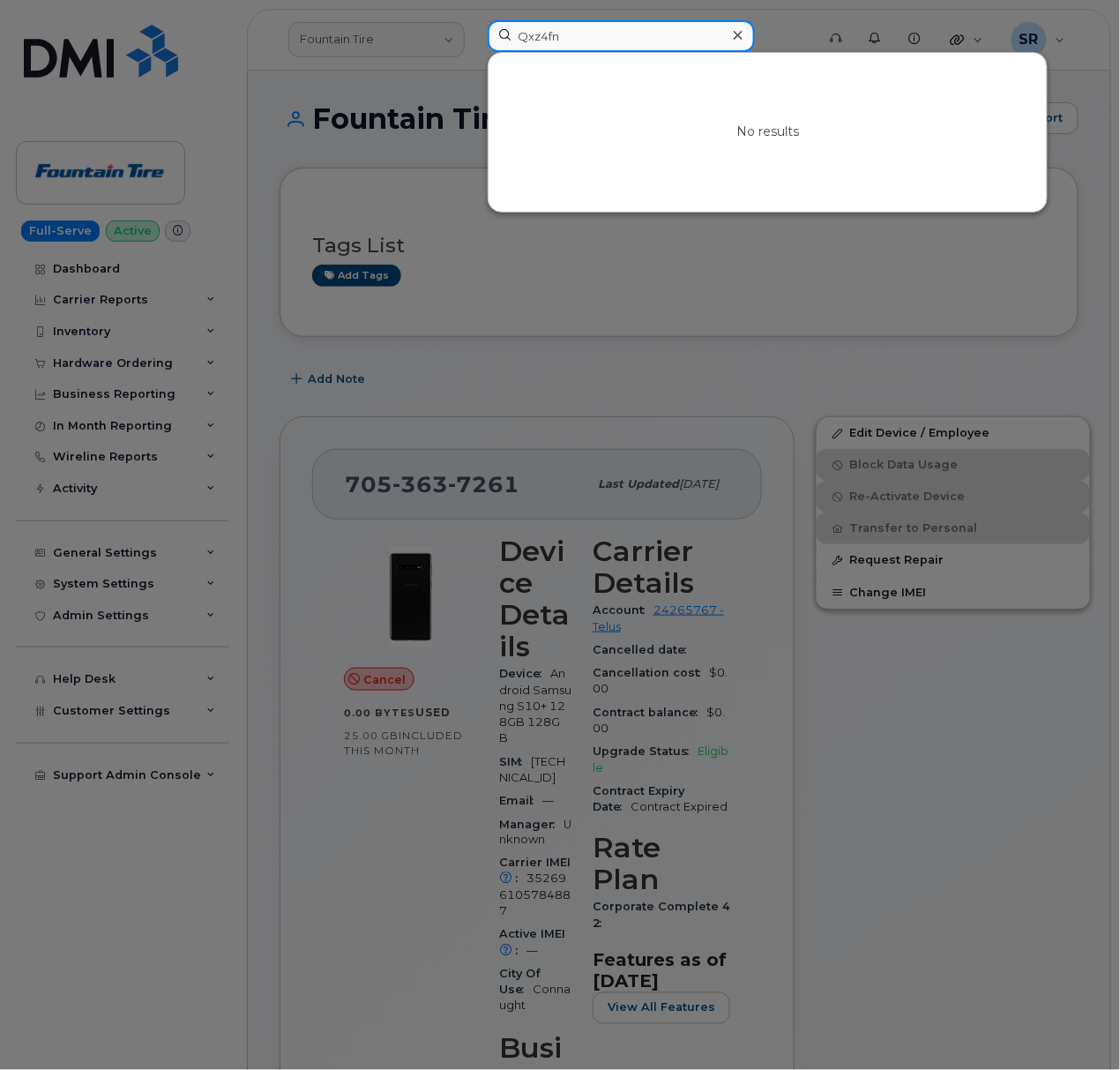
click at [669, 22] on input "Qxz4fn" at bounding box center [621, 35] width 267 height 31
paste input "TC292"
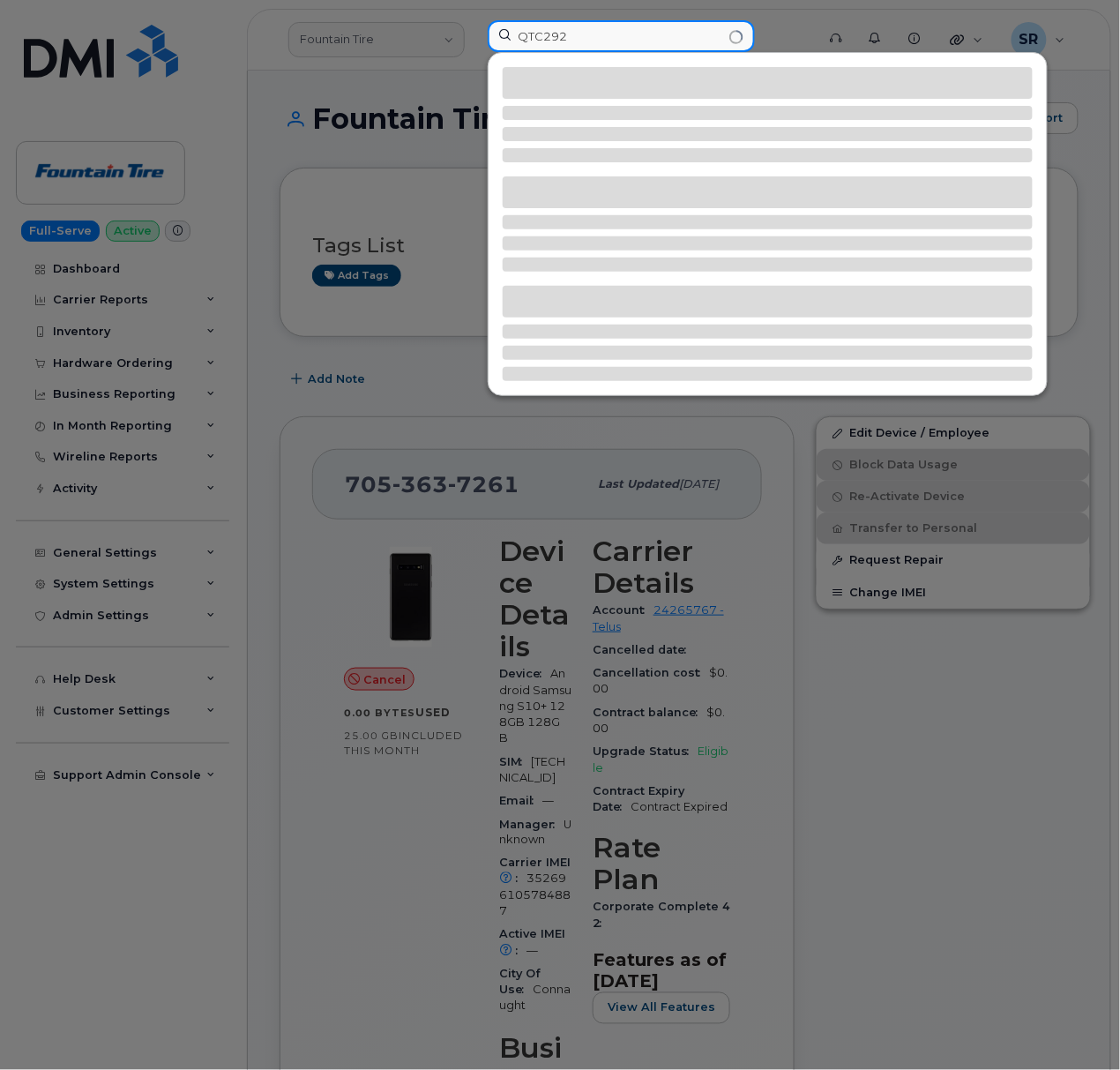
type input "QTC292"
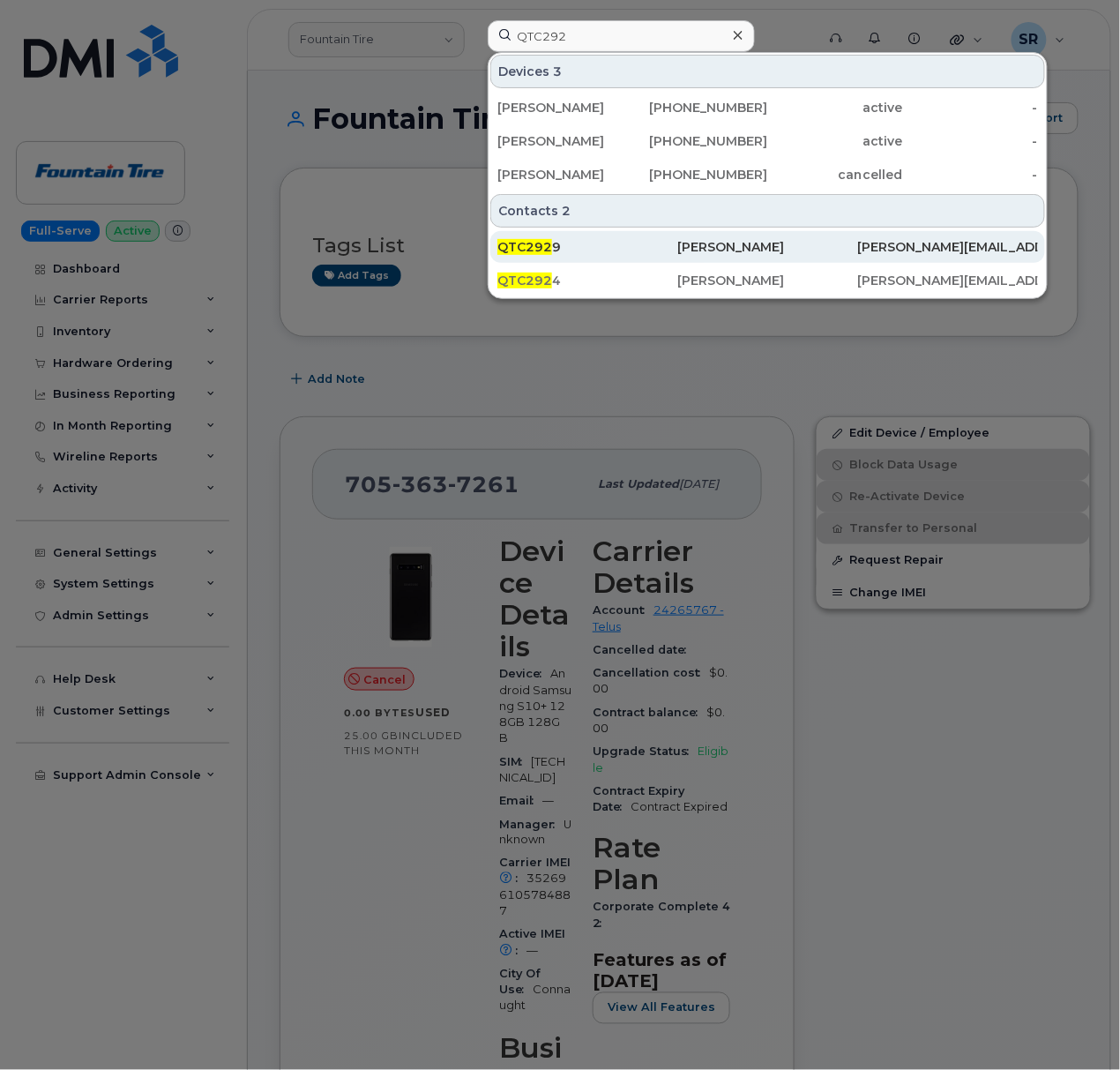
click at [604, 244] on div "QTC292 9" at bounding box center [587, 247] width 180 height 18
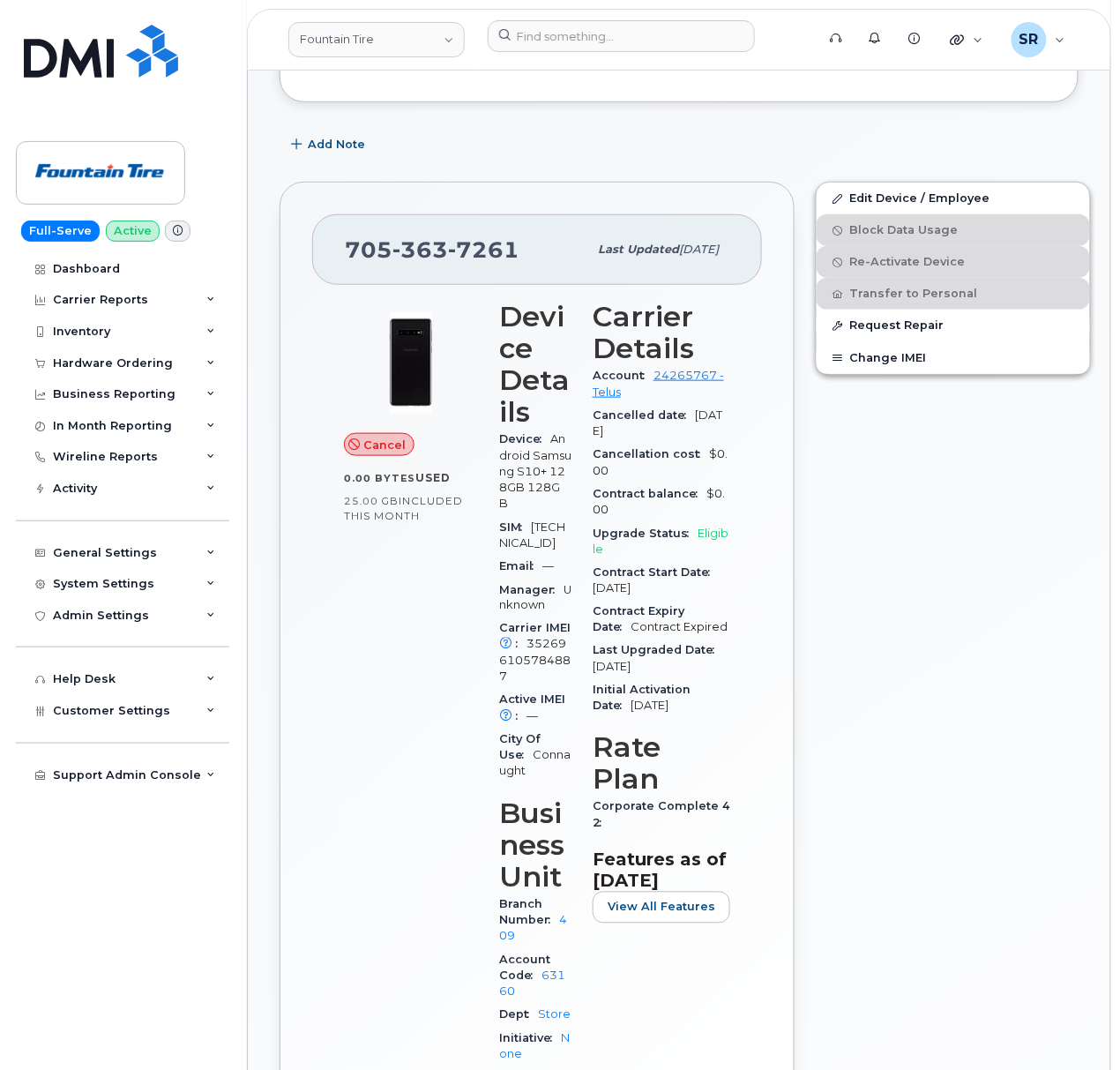
scroll to position [353, 0]
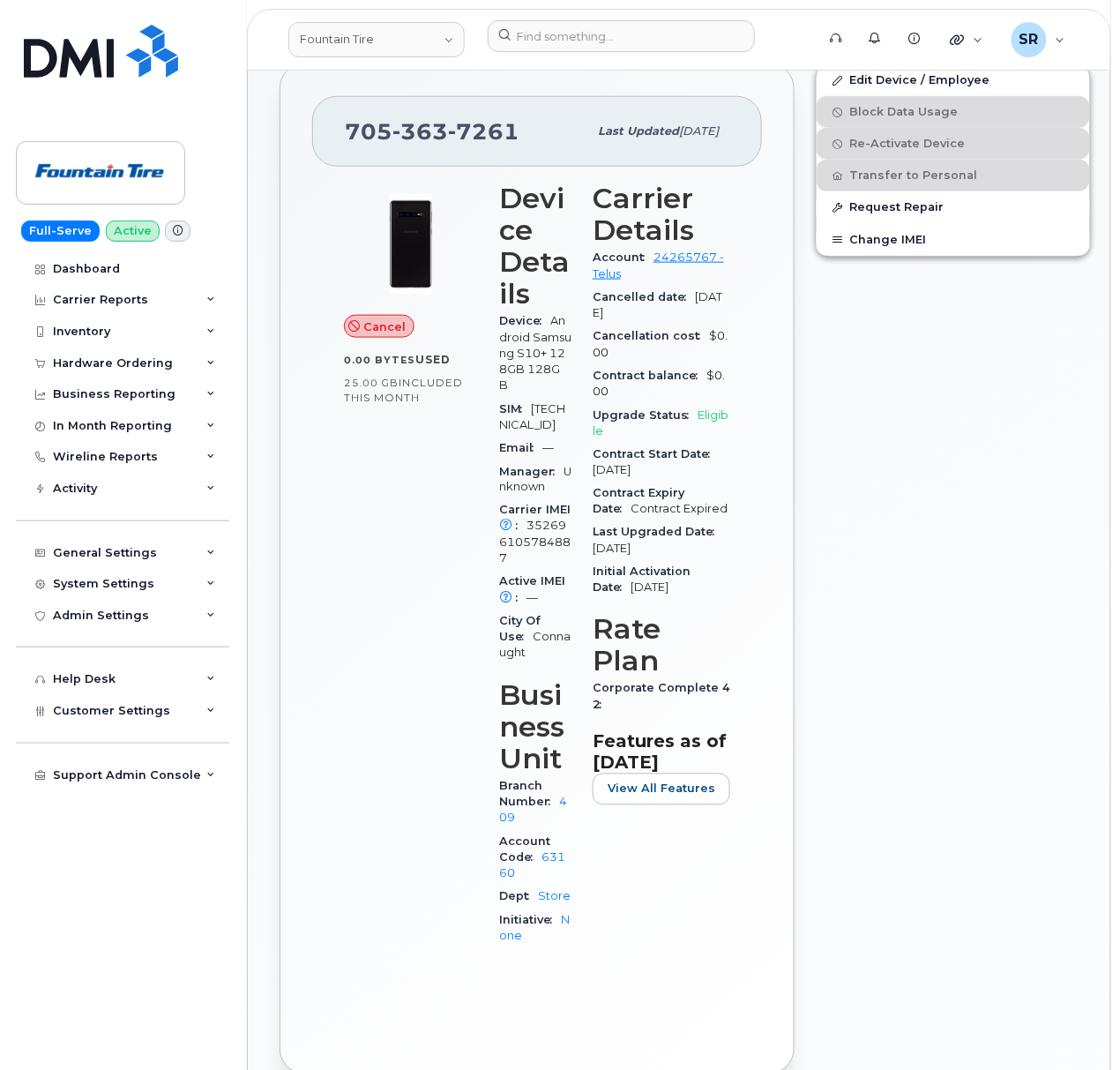
click at [818, 732] on div "Edit Device / Employee Block Data Usage Re-Activate Device Transfer to Personal…" at bounding box center [953, 569] width 296 height 1032
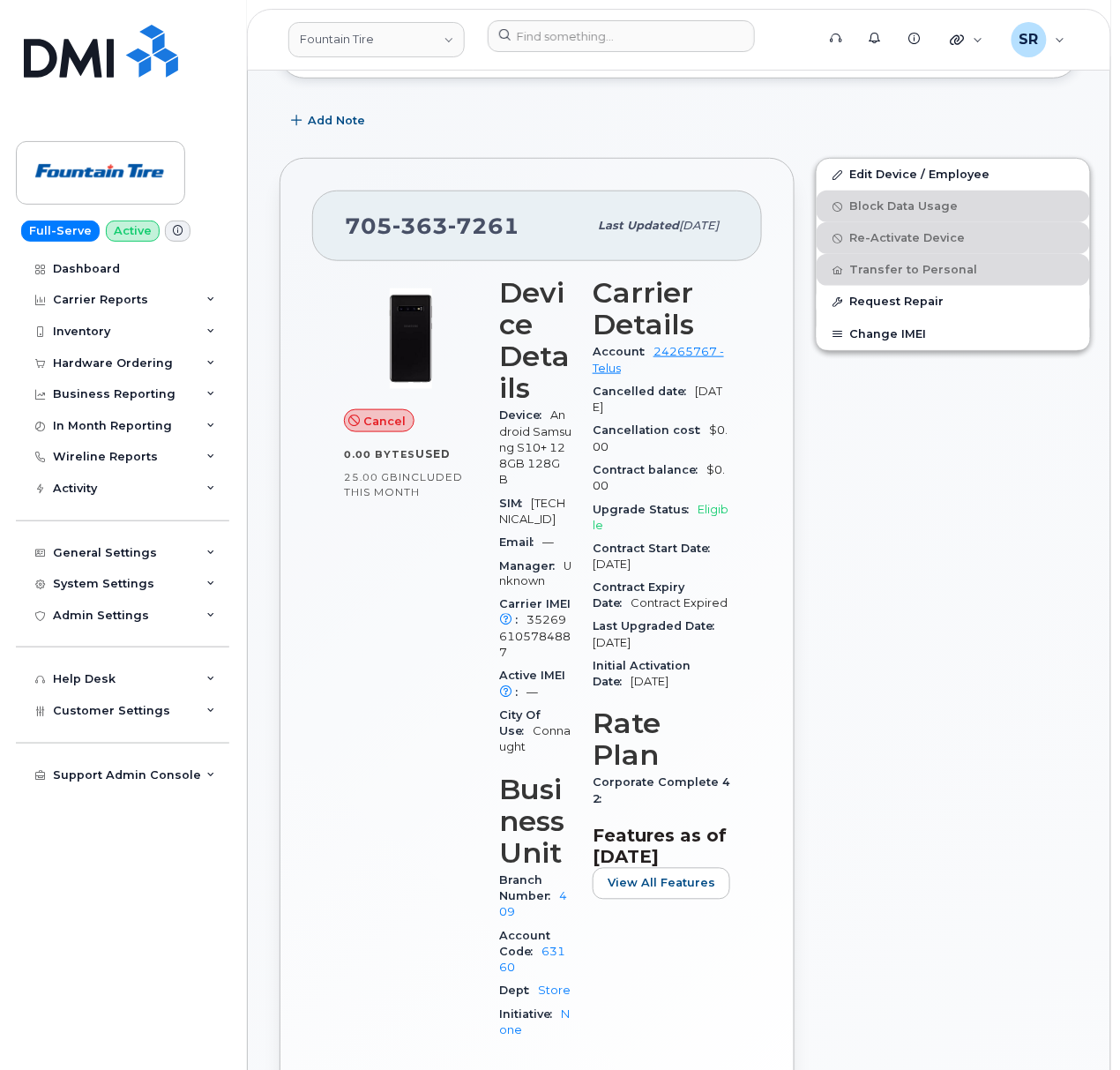
scroll to position [118, 0]
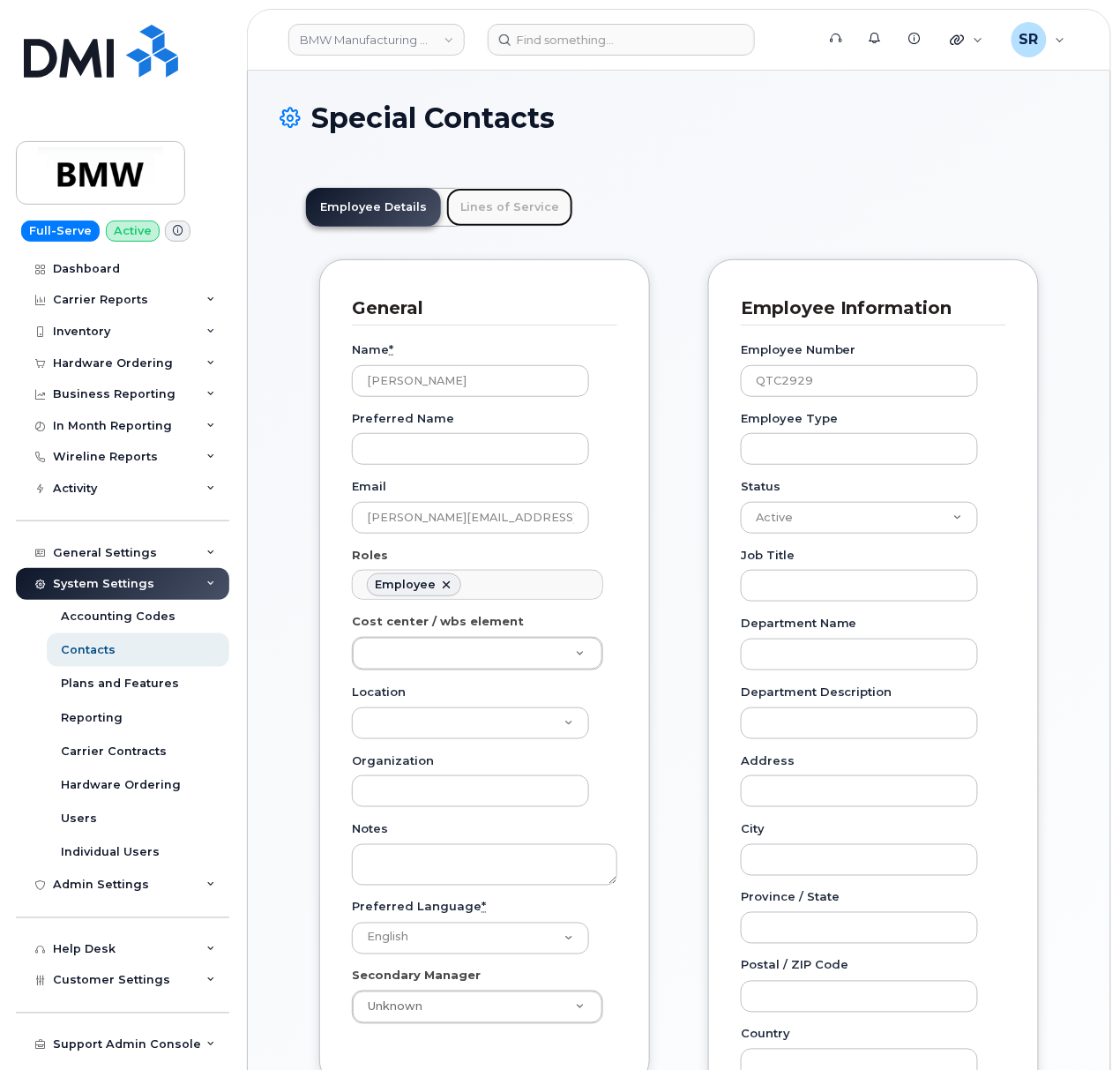
click at [544, 202] on link "Lines of Service" at bounding box center [509, 207] width 127 height 39
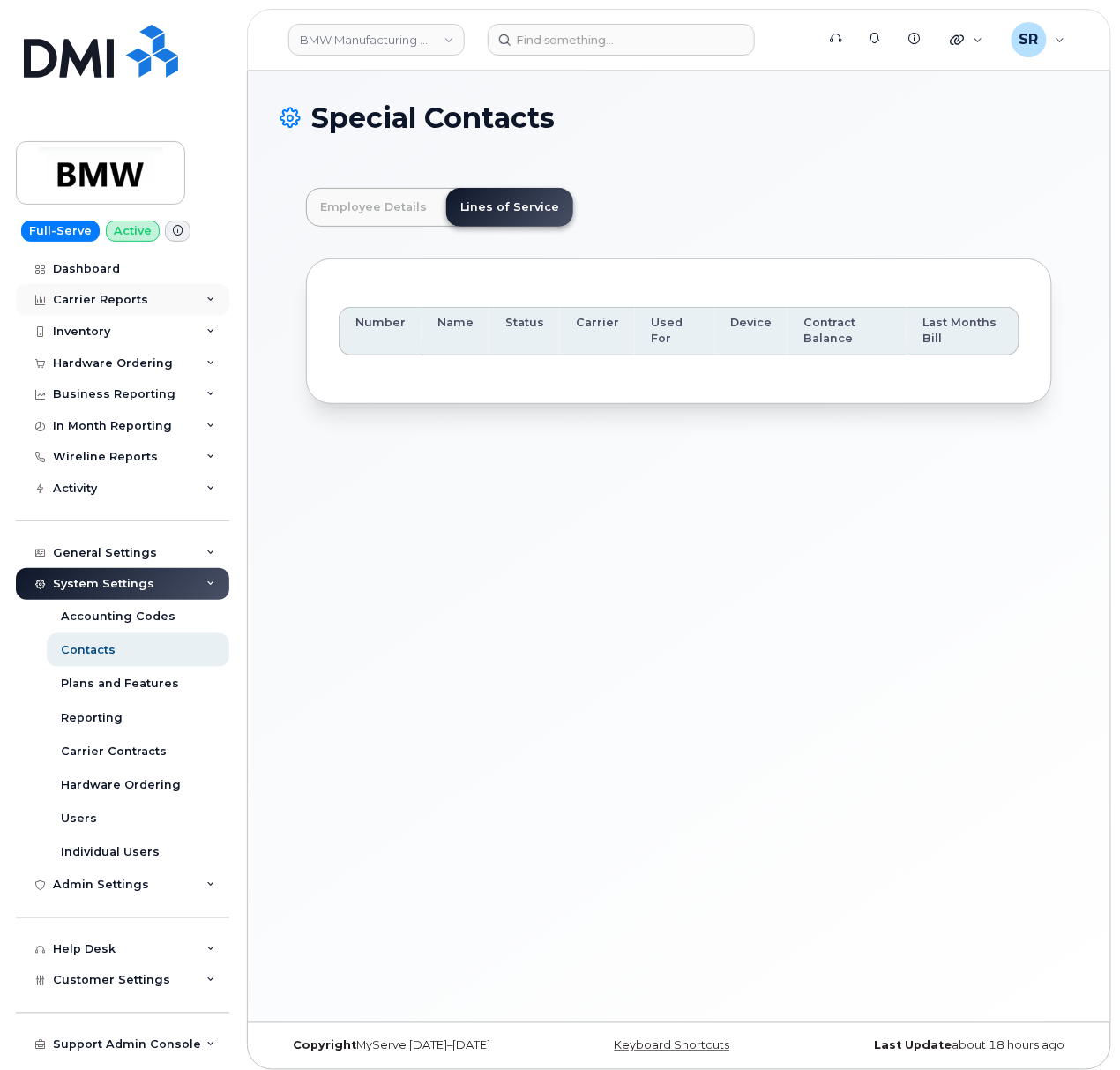
click at [166, 301] on div "Carrier Reports" at bounding box center [122, 299] width 213 height 31
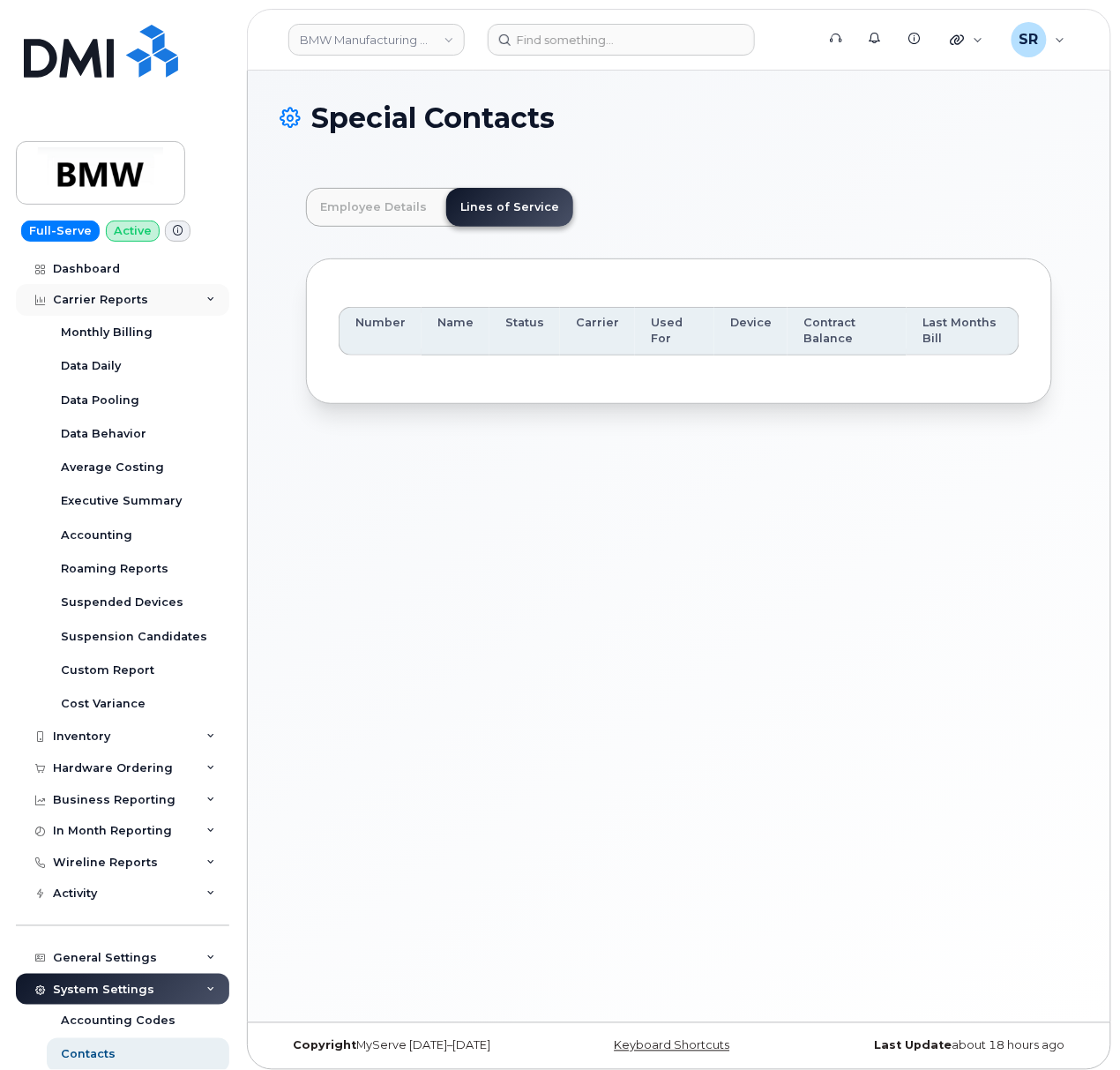
click at [173, 293] on div "Carrier Reports" at bounding box center [122, 299] width 213 height 31
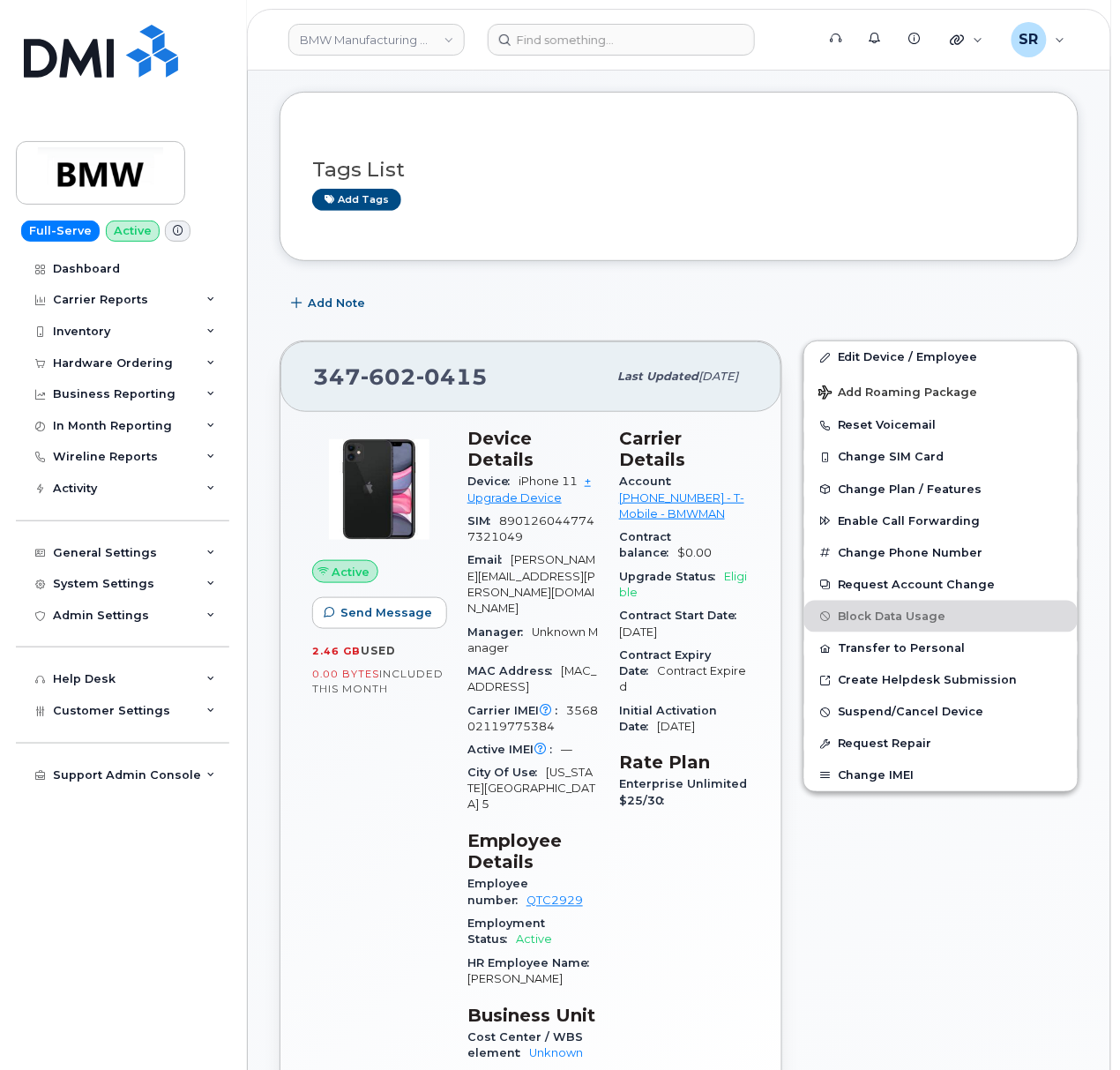
scroll to position [118, 0]
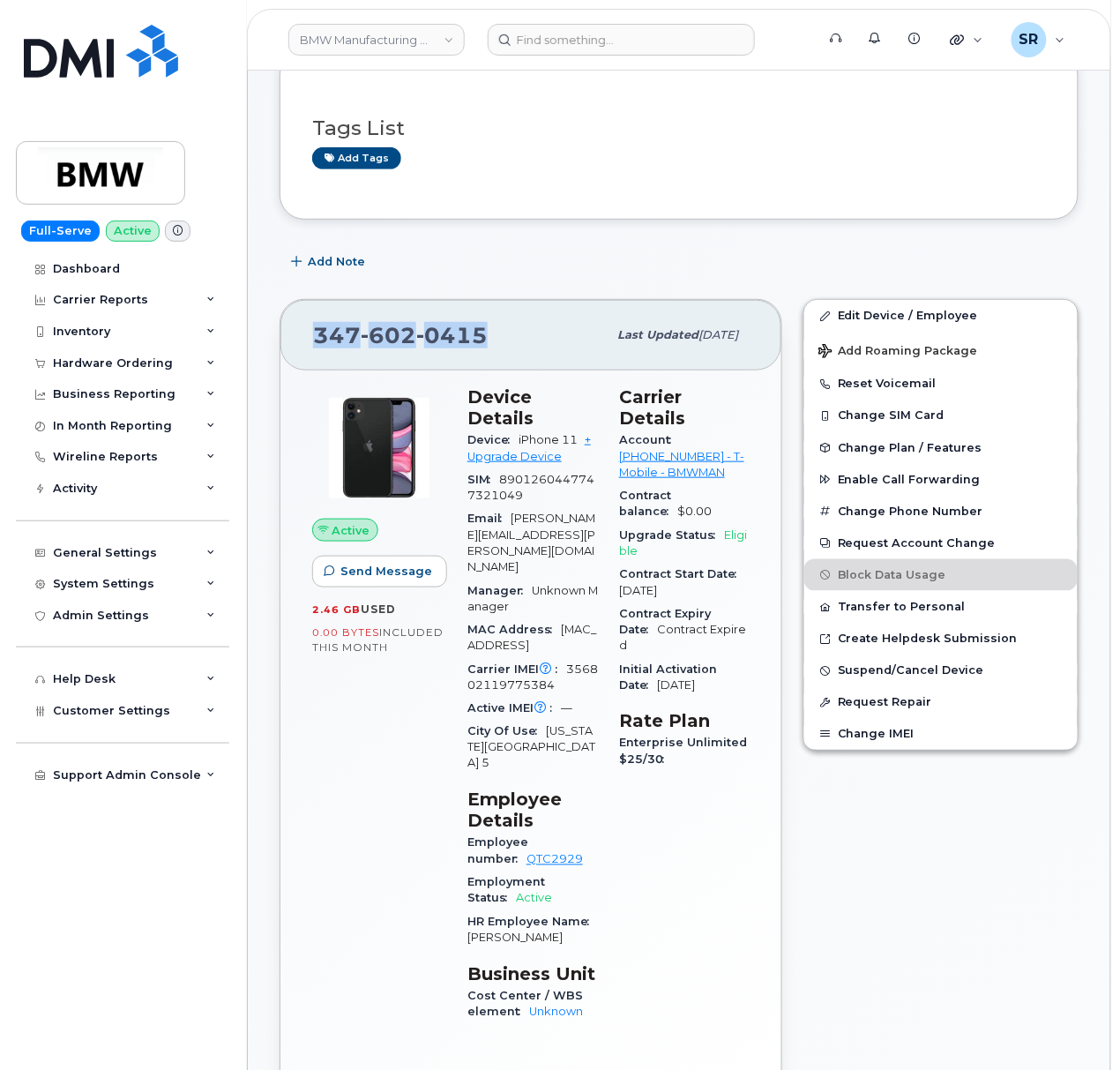
drag, startPoint x: 503, startPoint y: 333, endPoint x: 312, endPoint y: 340, distance: 191.1
click at [312, 340] on div "[PHONE_NUMBER] Last updated [DATE]" at bounding box center [531, 335] width 501 height 70
click at [497, 329] on div "[PHONE_NUMBER]" at bounding box center [460, 335] width 294 height 37
drag, startPoint x: 497, startPoint y: 329, endPoint x: 315, endPoint y: 350, distance: 183.2
click at [315, 350] on div "[PHONE_NUMBER]" at bounding box center [460, 335] width 294 height 37
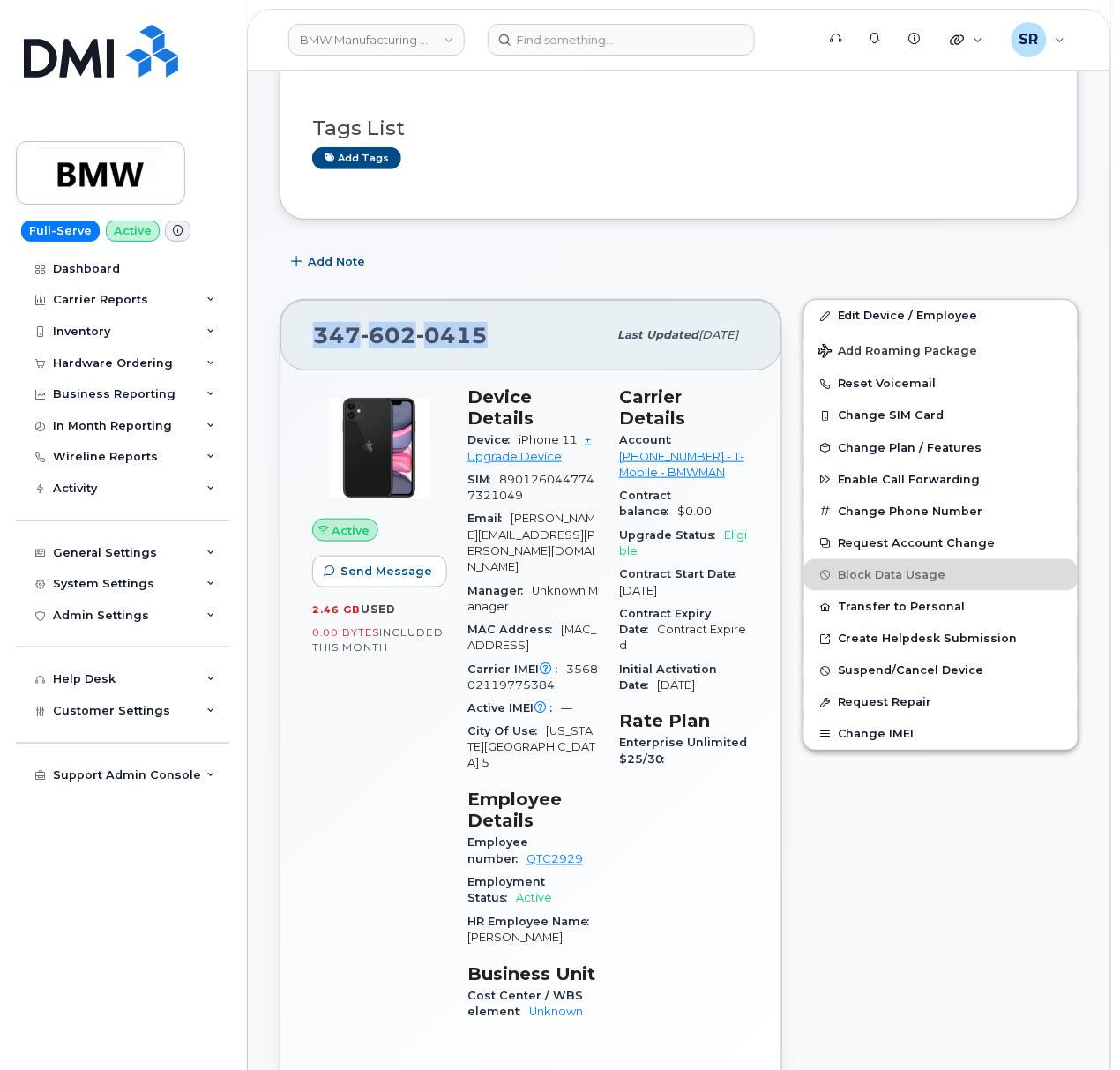
copy span "[PHONE_NUMBER]"
click at [508, 267] on div "Add Note" at bounding box center [679, 261] width 799 height 31
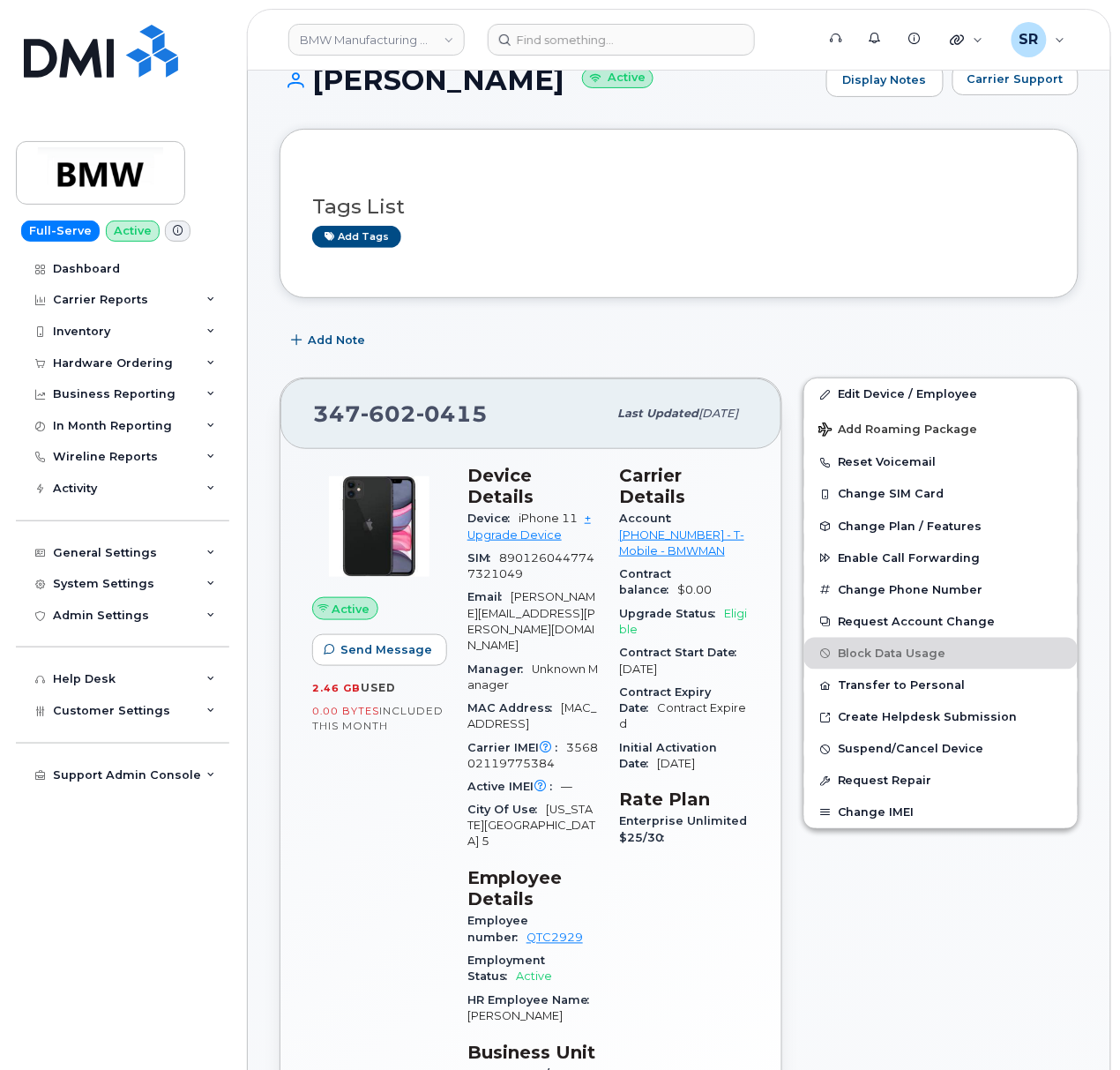
scroll to position [0, 0]
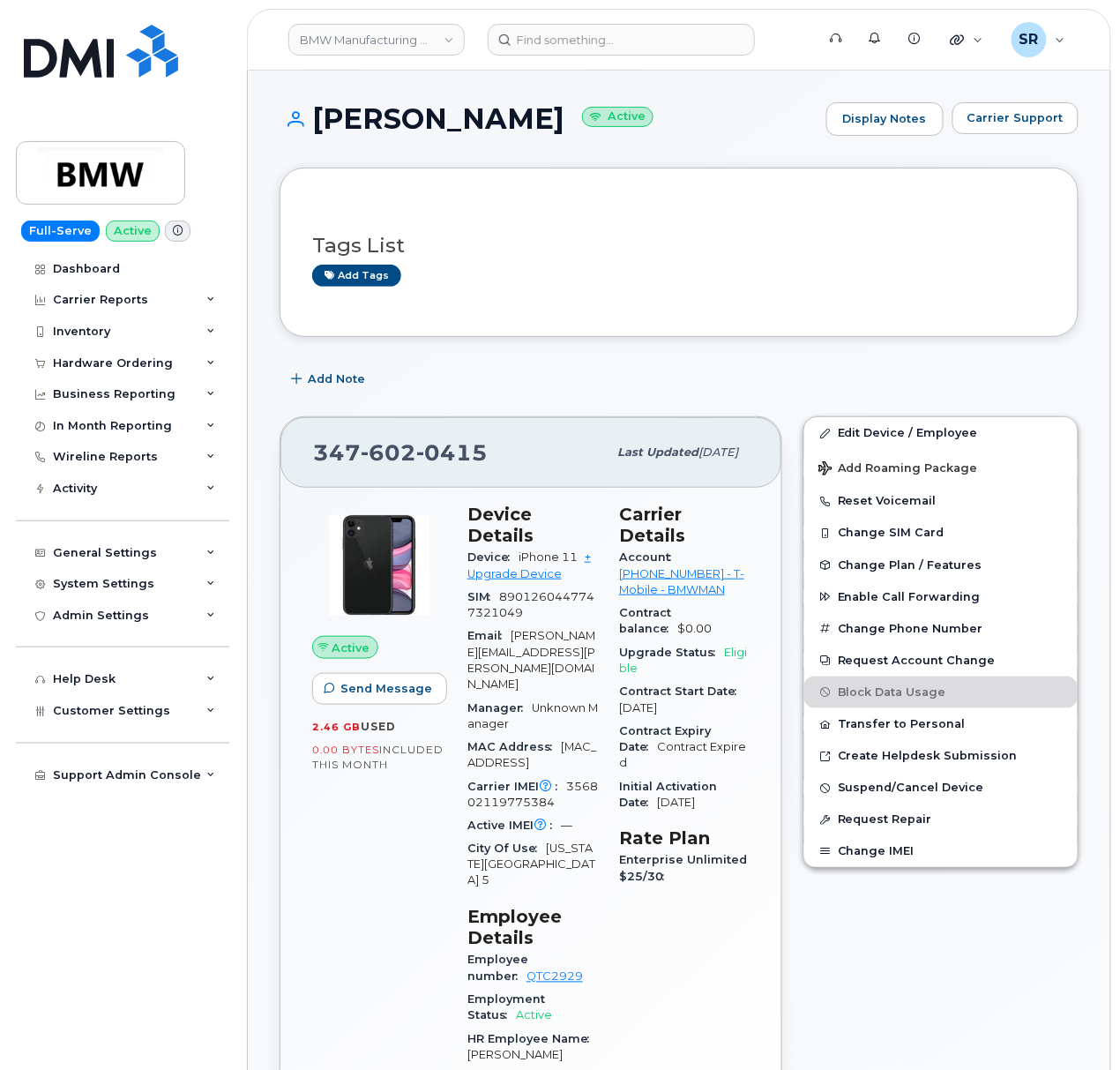
drag, startPoint x: 551, startPoint y: 114, endPoint x: 266, endPoint y: 109, distance: 285.0
copy h1 "Jeffrey Hultman"
drag, startPoint x: 548, startPoint y: 932, endPoint x: 523, endPoint y: 930, distance: 25.1
click at [523, 949] on div "Employee number QTC2929" at bounding box center [533, 969] width 131 height 40
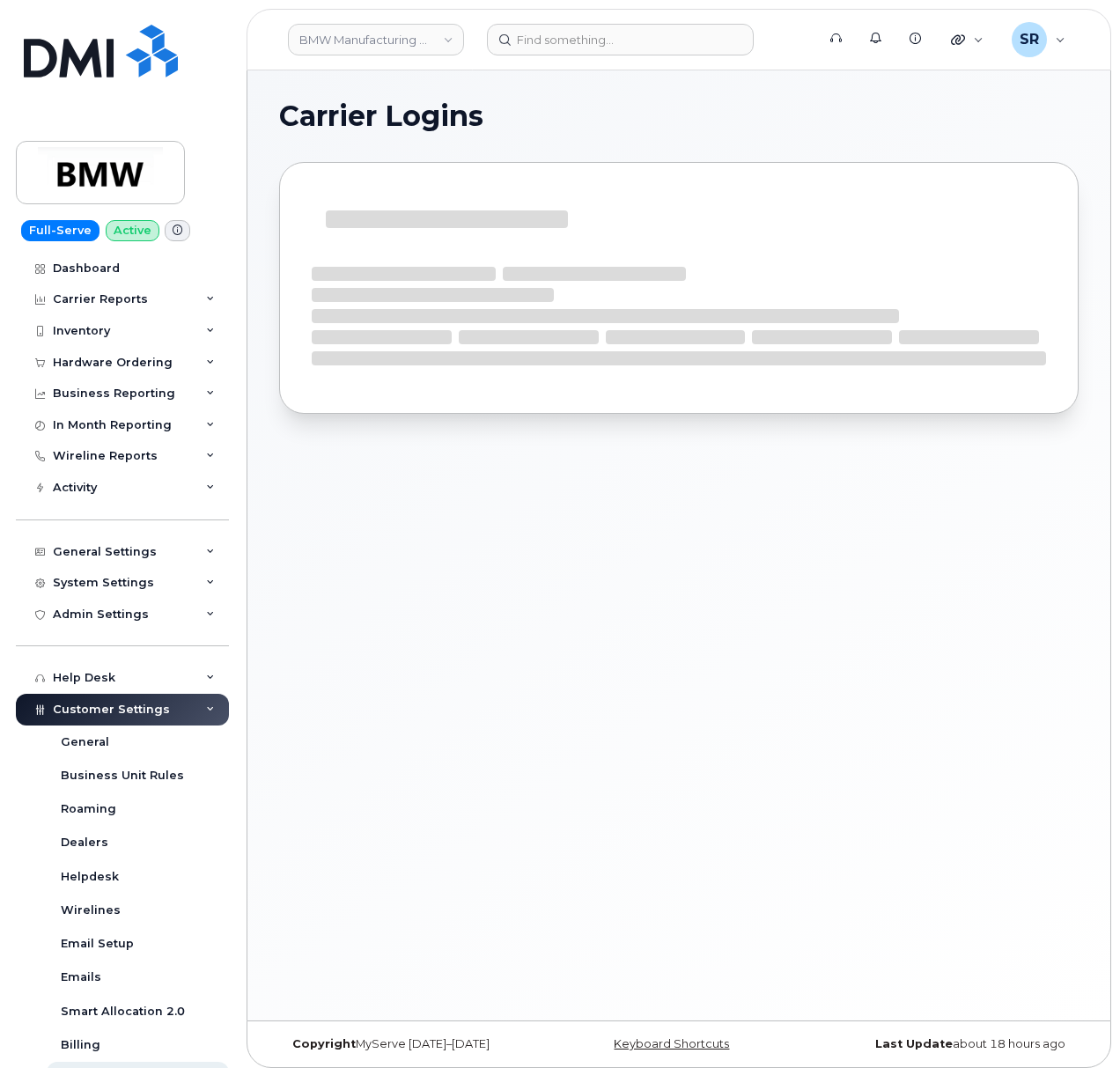
click at [828, 427] on div at bounding box center [679, 301] width 799 height 278
drag, startPoint x: 641, startPoint y: 563, endPoint x: 614, endPoint y: 520, distance: 50.8
click at [642, 563] on div "Carrier Logins" at bounding box center [678, 544] width 862 height 950
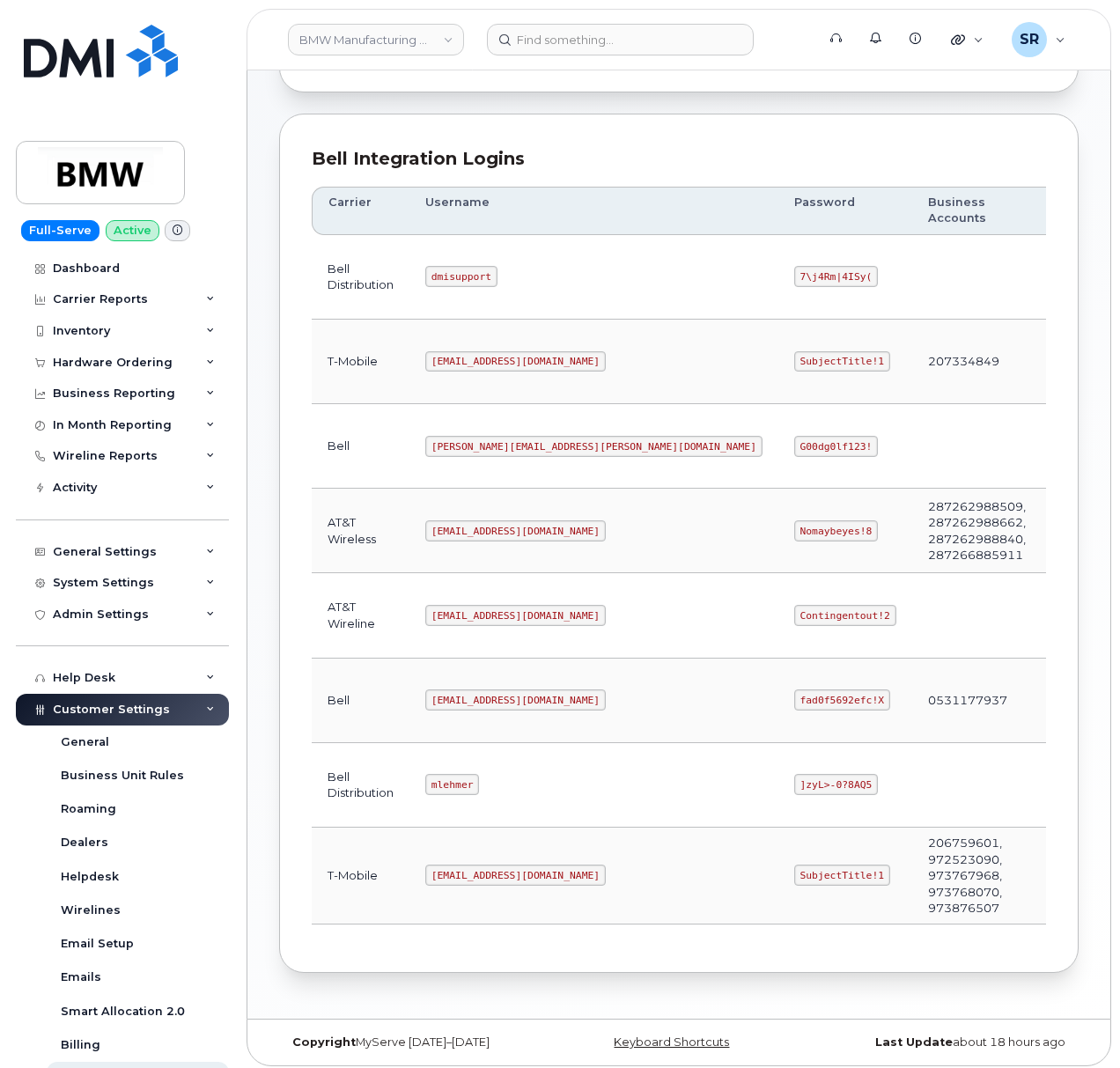
scroll to position [205, 0]
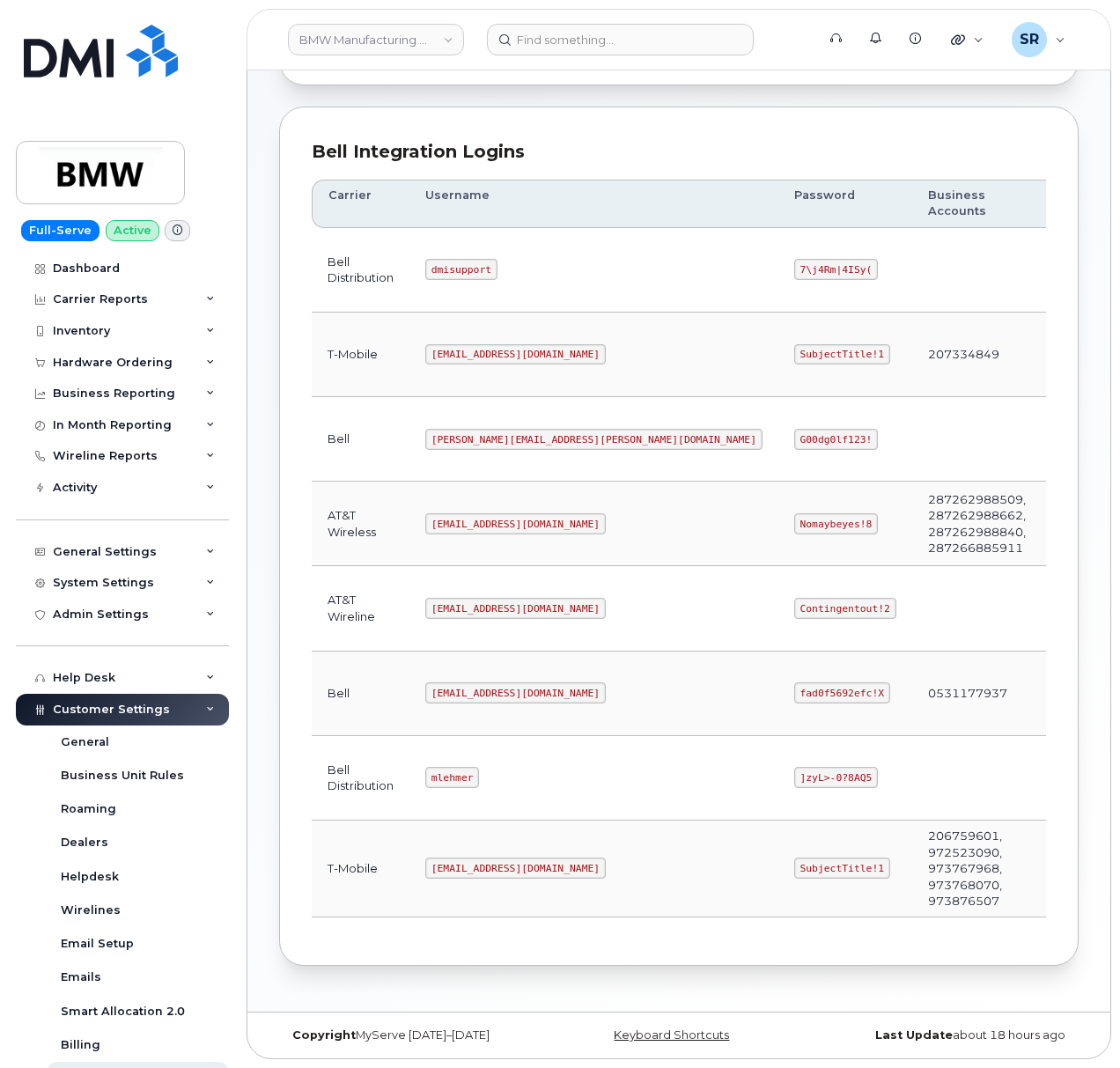
click at [454, 866] on code "[EMAIL_ADDRESS][DOMAIN_NAME]" at bounding box center [515, 868] width 181 height 21
copy code "[EMAIL_ADDRESS][DOMAIN_NAME]"
click at [794, 866] on code "SubjectTitle!1" at bounding box center [842, 868] width 96 height 21
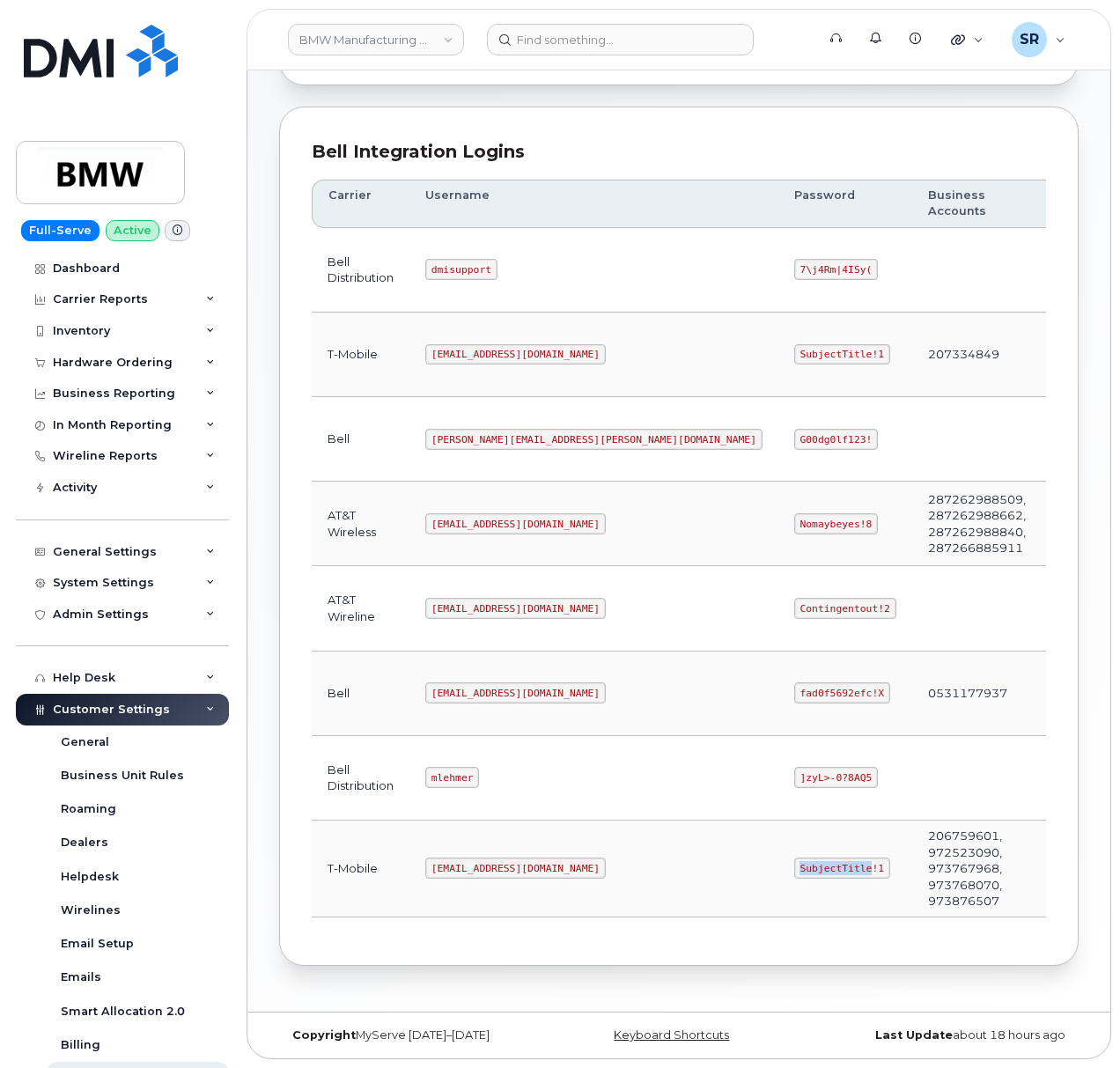
click at [794, 866] on code "SubjectTitle!1" at bounding box center [842, 868] width 96 height 21
copy code "SubjectTitle!1"
